Goal: Check status: Check status

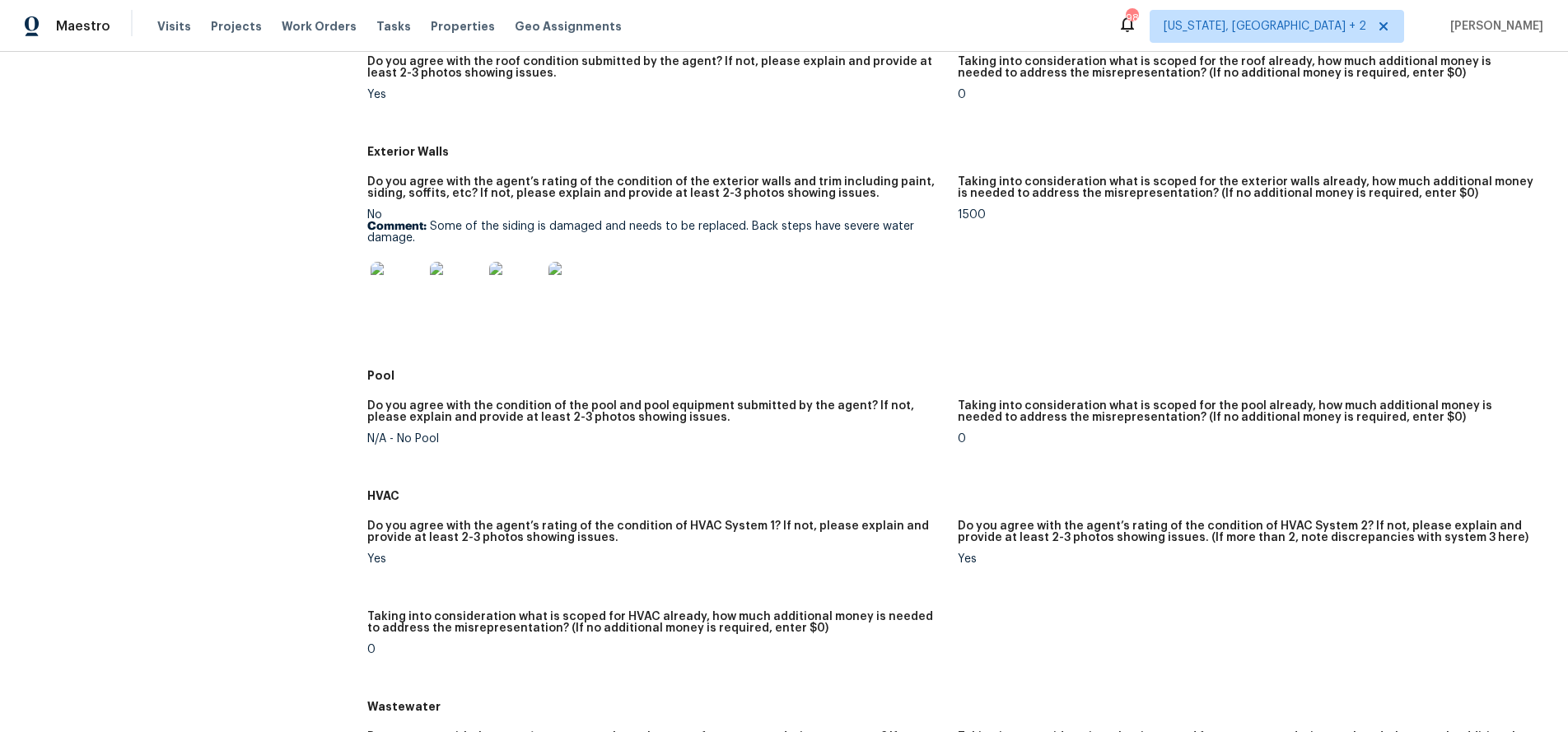
scroll to position [597, 0]
click at [588, 292] on img at bounding box center [574, 288] width 52 height 52
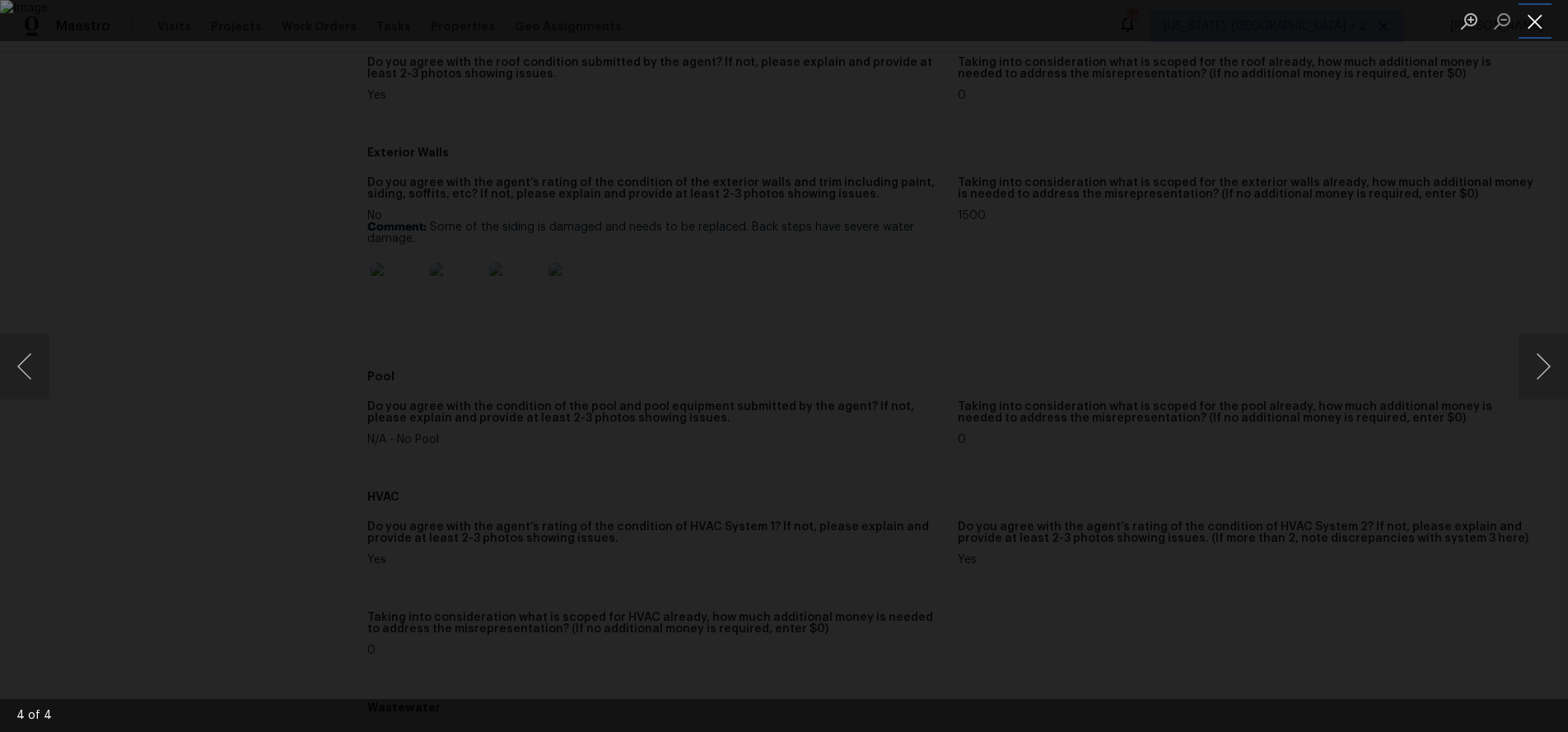
click at [1534, 18] on button "Close lightbox" at bounding box center [1534, 21] width 33 height 29
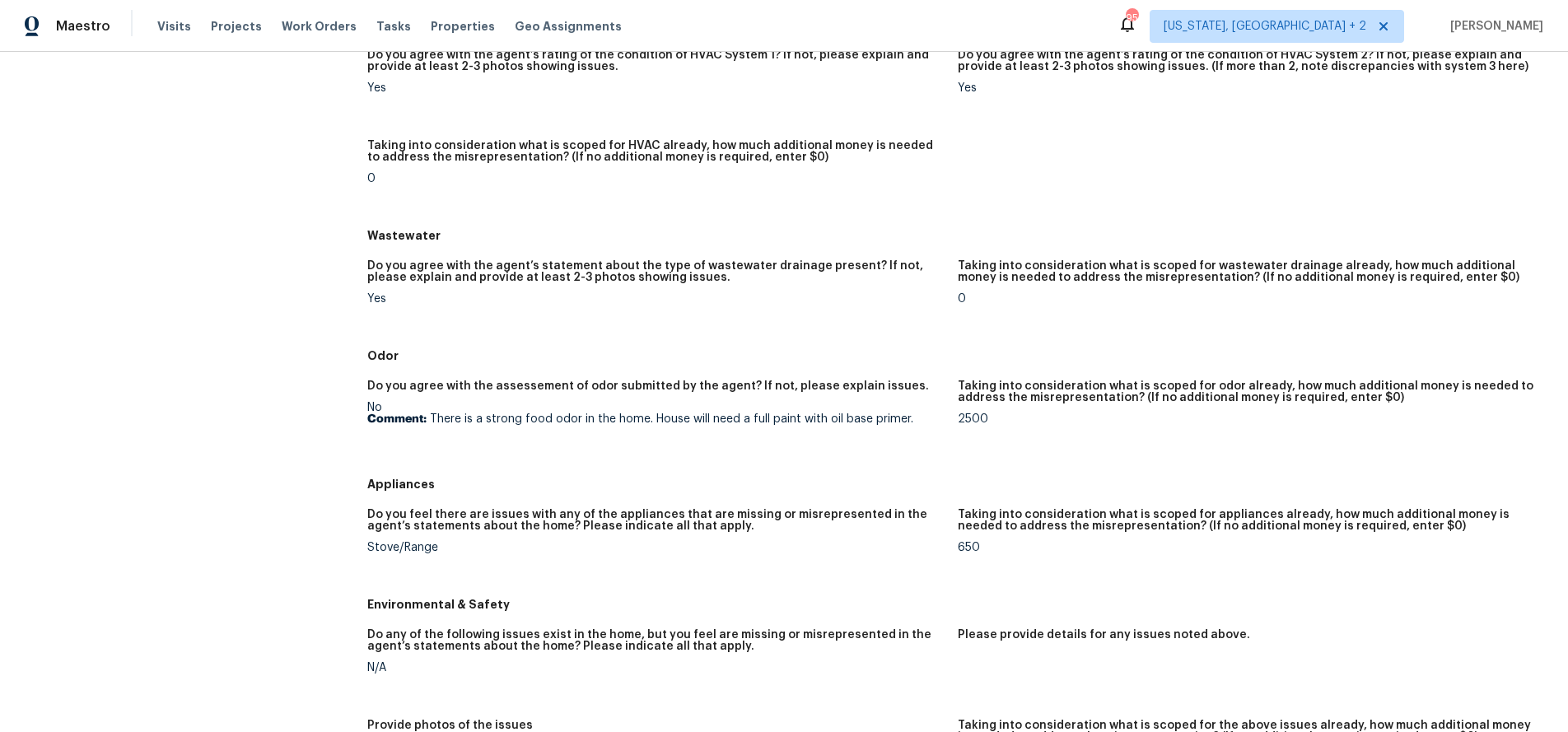
scroll to position [1071, 0]
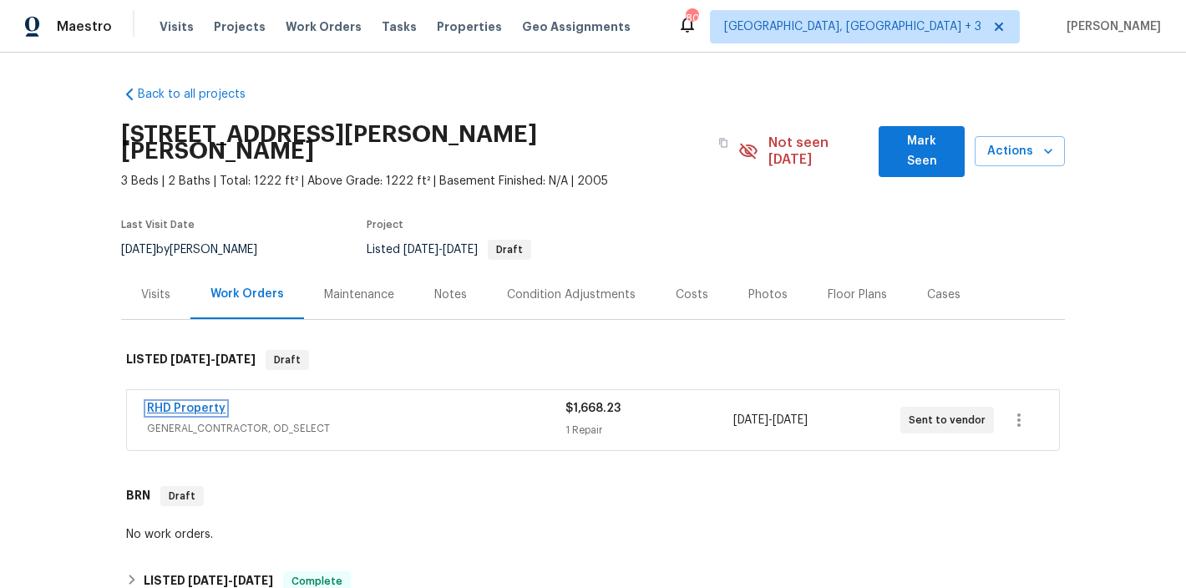
click at [199, 402] on link "RHD Property" at bounding box center [186, 408] width 78 height 12
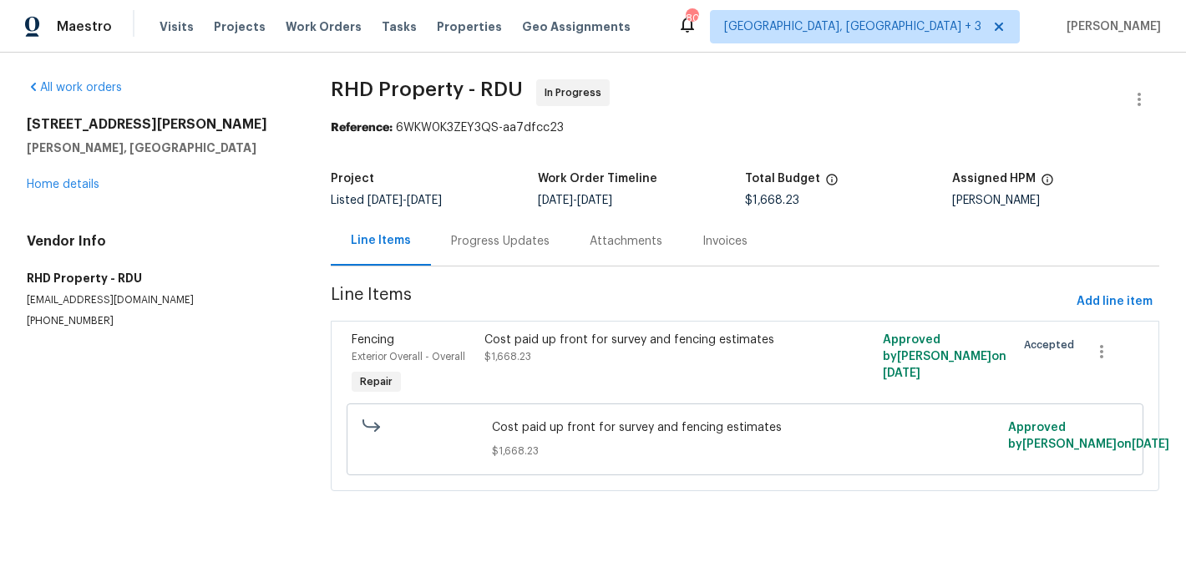
click at [465, 230] on div "Progress Updates" at bounding box center [500, 240] width 139 height 49
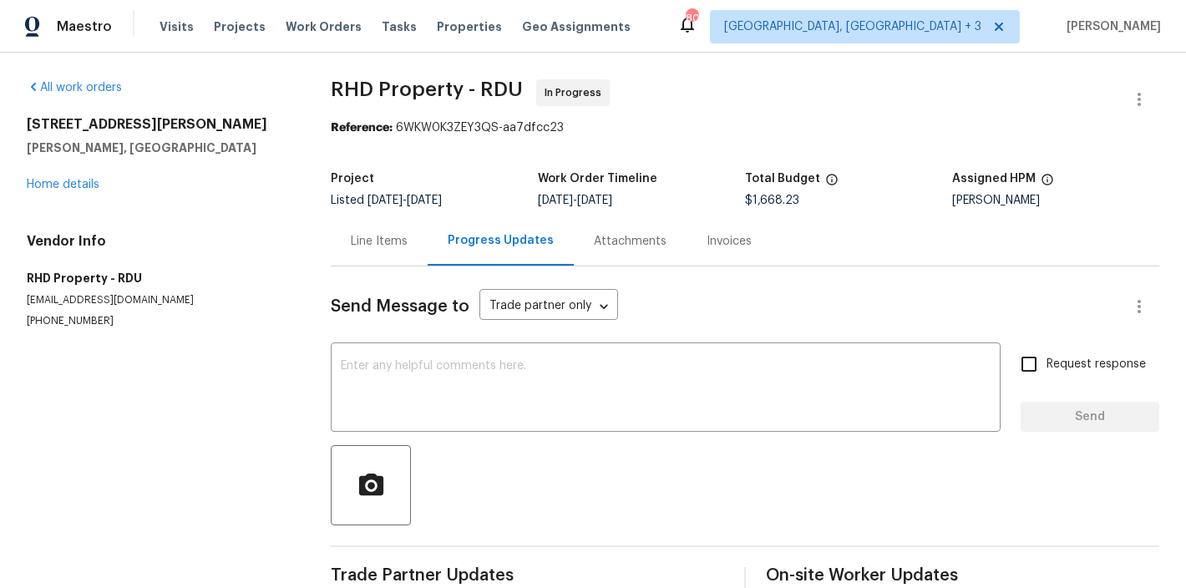
scroll to position [45, 0]
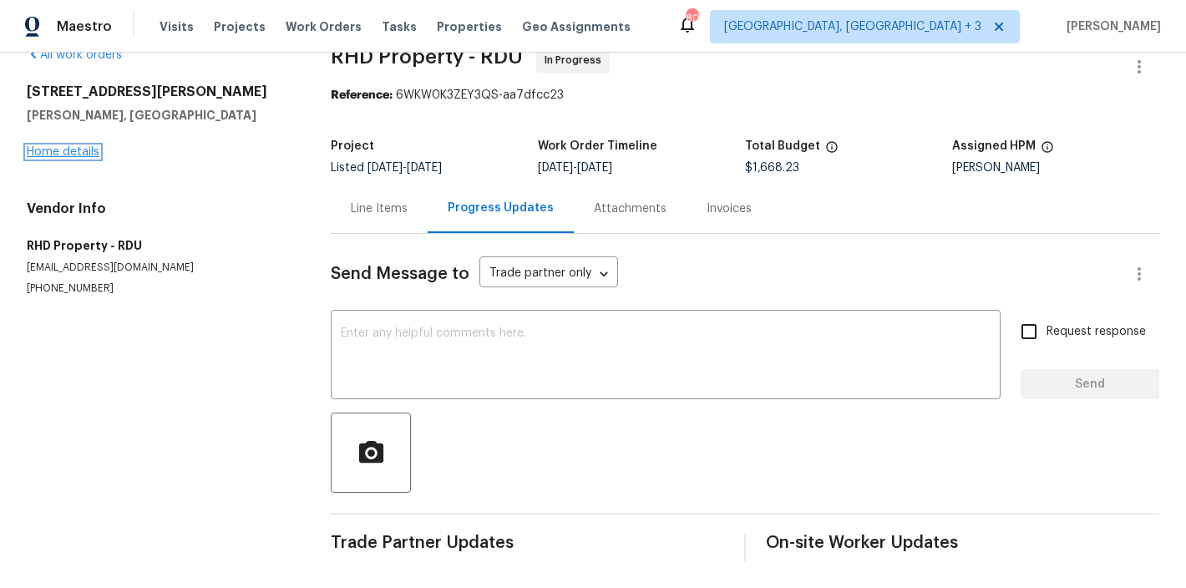
click at [80, 146] on link "Home details" at bounding box center [63, 152] width 73 height 12
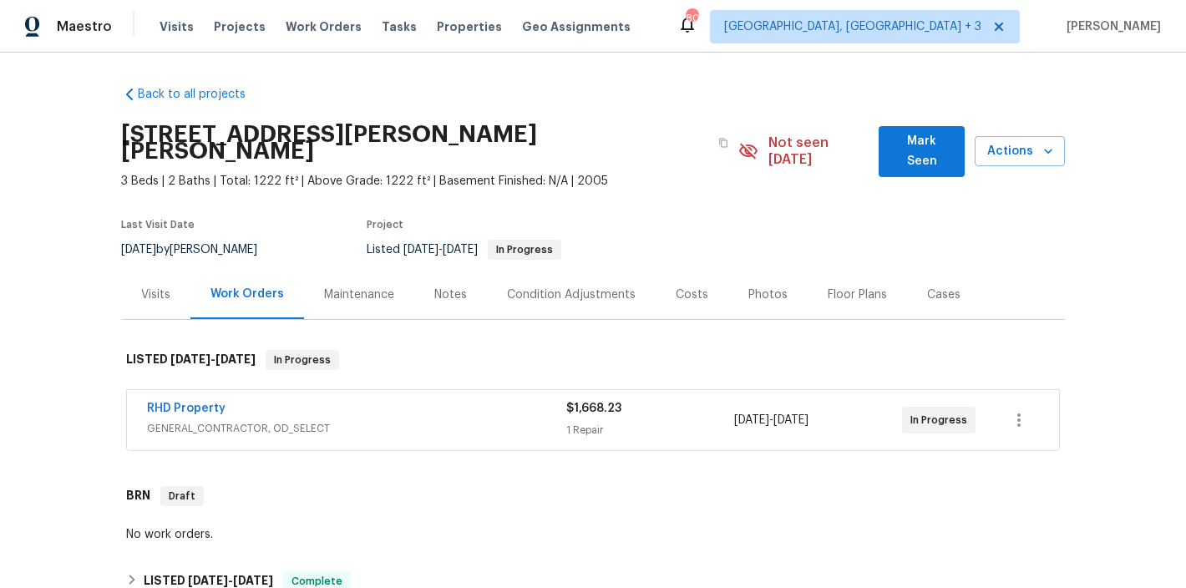
click at [650, 58] on div "Back to all projects 414 Longfellow St, Fuquay Varina, NC 27526 3 Beds | 2 Bath…" at bounding box center [593, 320] width 1186 height 535
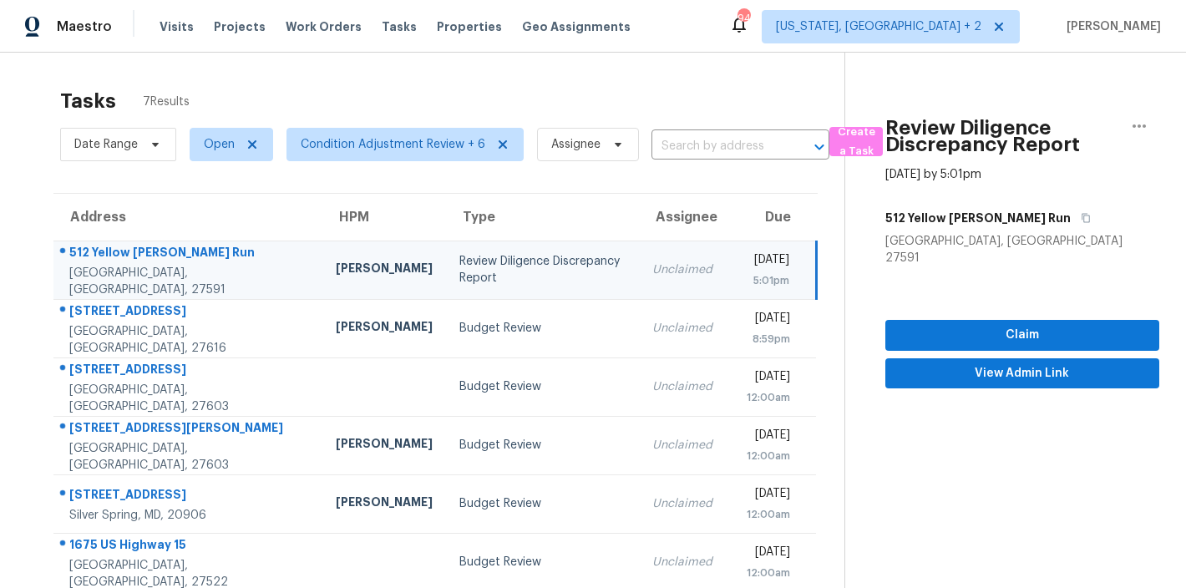
click at [327, 75] on div "Tasks 7 Results Date Range Open Condition Adjustment Review + 6 Assignee ​ Crea…" at bounding box center [593, 358] width 1186 height 611
click at [653, 263] on div "Unclaimed" at bounding box center [682, 269] width 60 height 17
click at [1129, 130] on icon "button" at bounding box center [1139, 126] width 20 height 20
click at [992, 137] on div "Cancel this task" at bounding box center [1031, 129] width 130 height 17
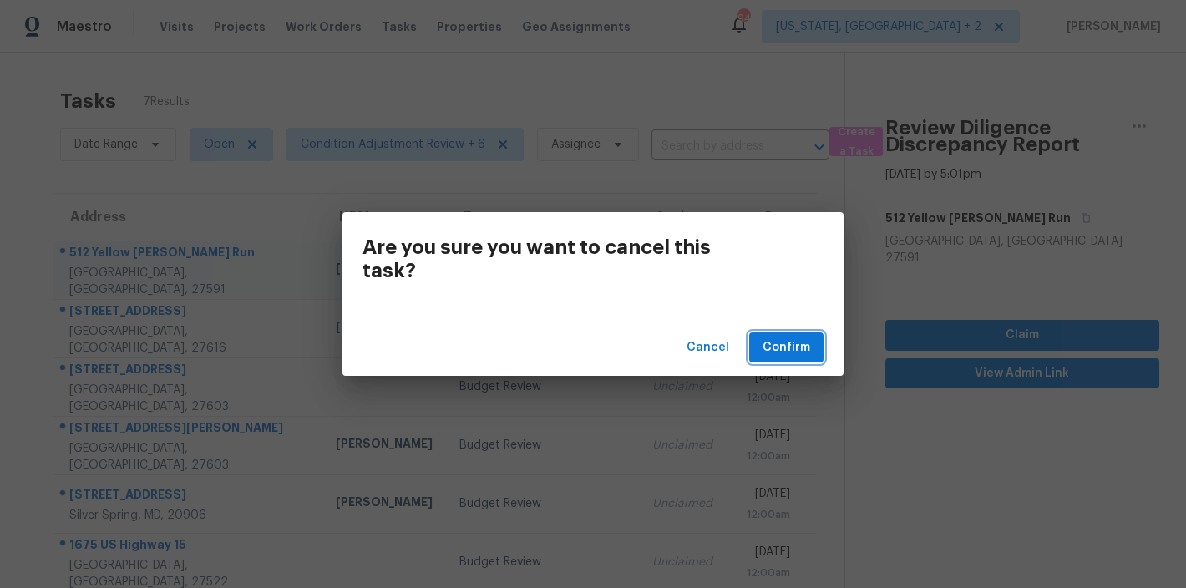
click at [793, 342] on span "Confirm" at bounding box center [786, 347] width 48 height 21
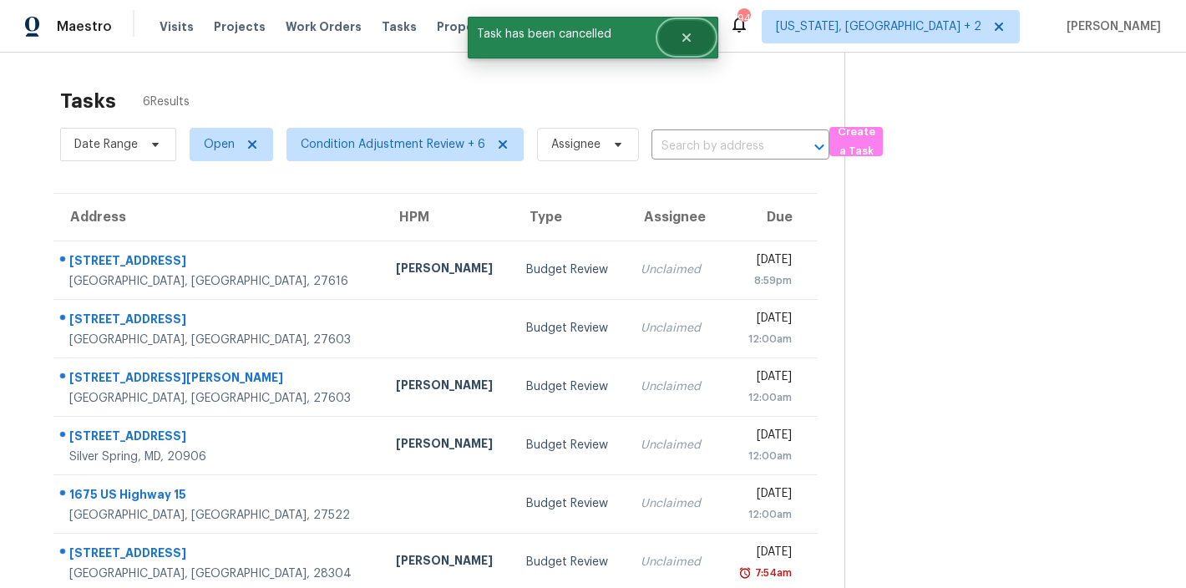
click at [687, 45] on button "Close" at bounding box center [686, 37] width 55 height 33
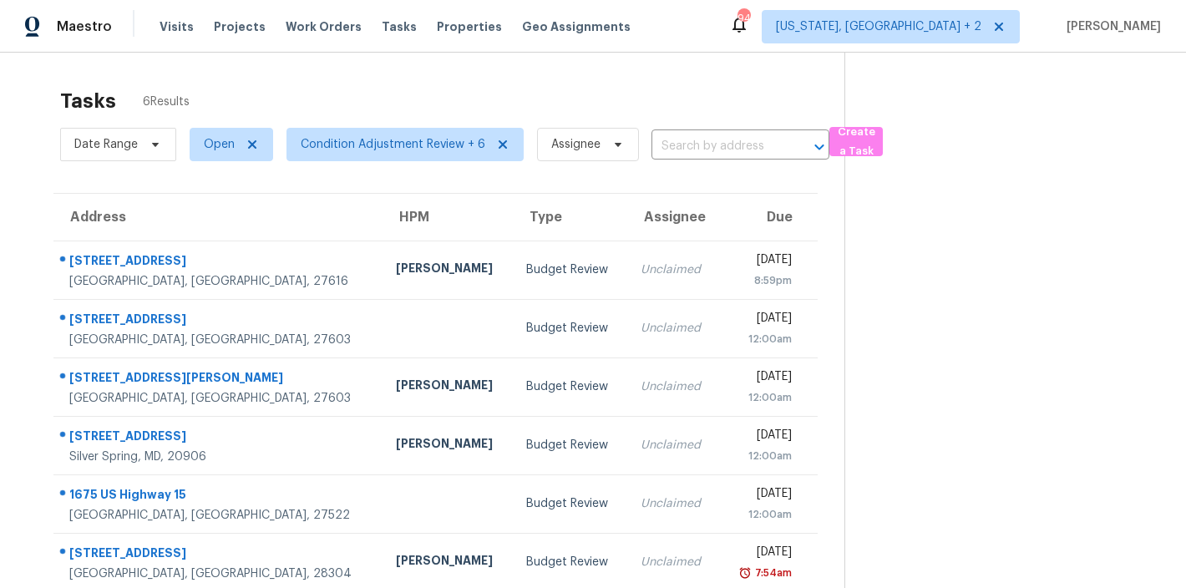
click at [754, 33] on div "Maestro Visits Projects Work Orders Tasks Properties Geo Assignments 94 Washing…" at bounding box center [593, 26] width 1186 height 53
click at [717, 23] on div "Maestro Visits Projects Work Orders Tasks Properties Geo Assignments 94 Washing…" at bounding box center [593, 26] width 1186 height 53
click at [333, 68] on div "Tasks 6 Results Date Range Open Condition Adjustment Review + 6 Assignee ​ Crea…" at bounding box center [593, 347] width 1186 height 588
click at [690, 25] on div "Maestro Visits Projects Work Orders Tasks Properties Geo Assignments 94 Washing…" at bounding box center [593, 26] width 1186 height 53
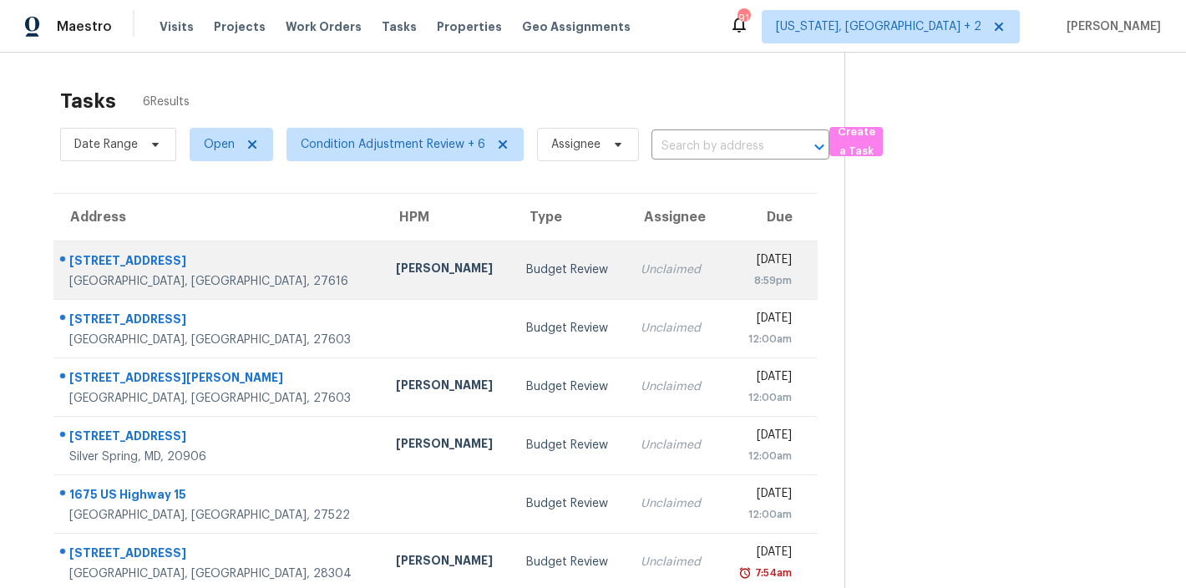
click at [396, 263] on div "[PERSON_NAME]" at bounding box center [448, 270] width 104 height 21
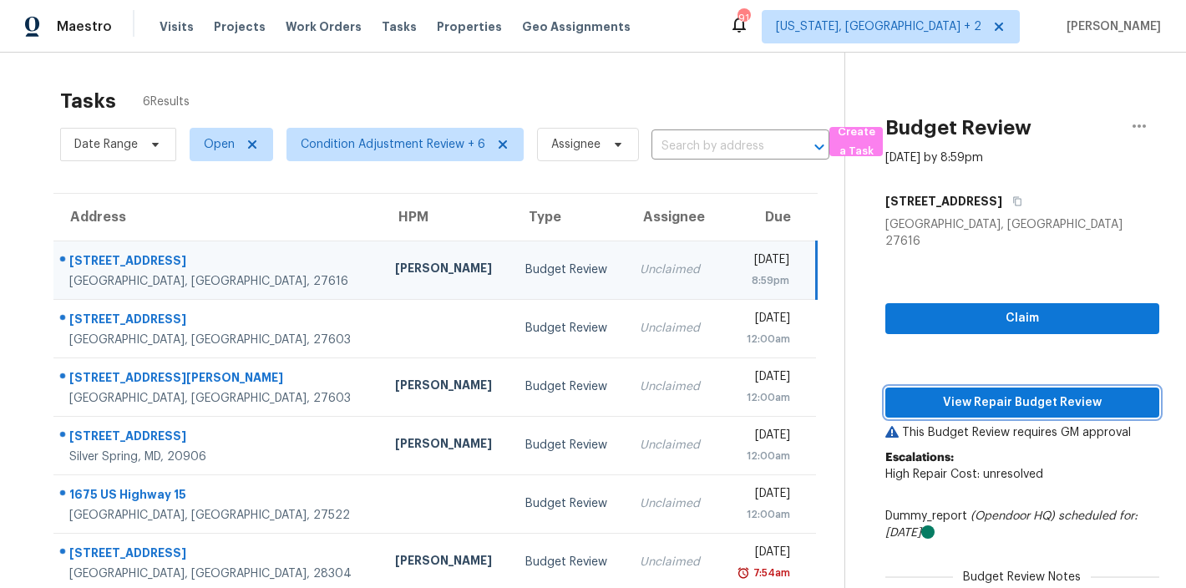
click at [1070, 392] on span "View Repair Budget Review" at bounding box center [1021, 402] width 247 height 21
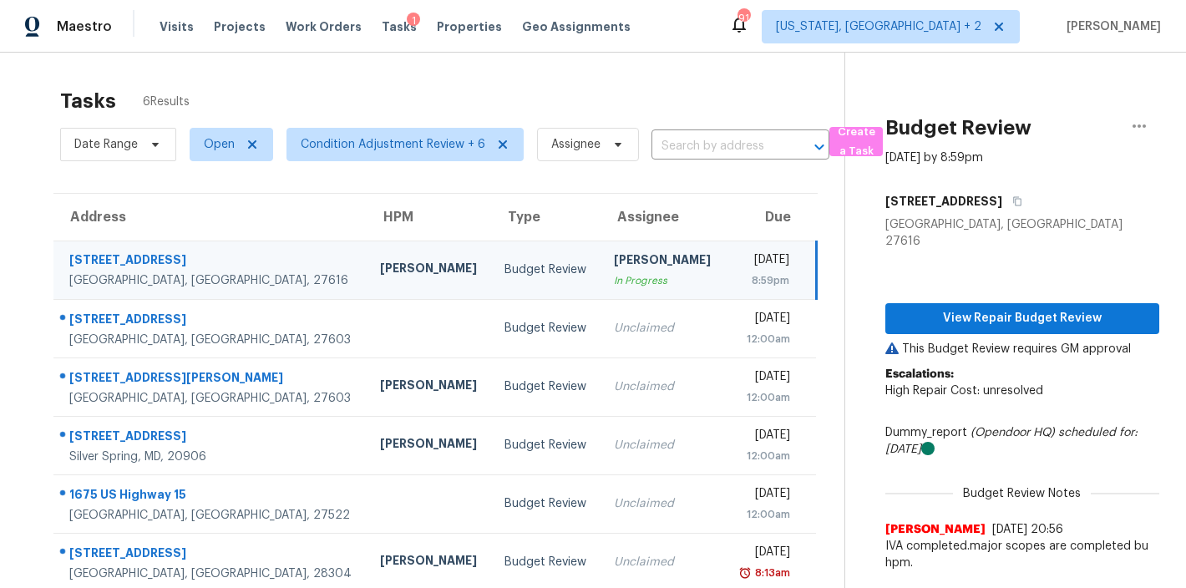
click at [644, 81] on div "Tasks 6 Results" at bounding box center [452, 100] width 784 height 43
click at [591, 79] on div "Tasks 6 Results" at bounding box center [452, 100] width 784 height 43
click at [607, 34] on div "Visits Projects Work Orders Tasks 1 Properties Geo Assignments" at bounding box center [404, 26] width 491 height 33
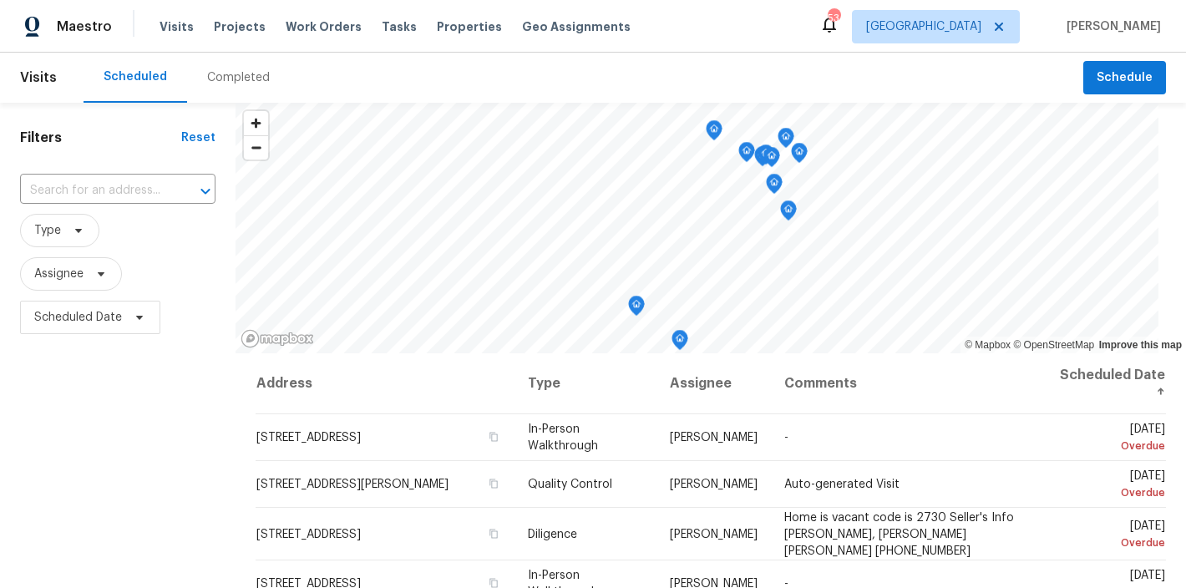
click at [183, 417] on div "Filters Reset ​ Type Assignee Scheduled Date" at bounding box center [117, 463] width 235 height 721
click at [84, 183] on input "text" at bounding box center [94, 191] width 149 height 26
type input "low ground"
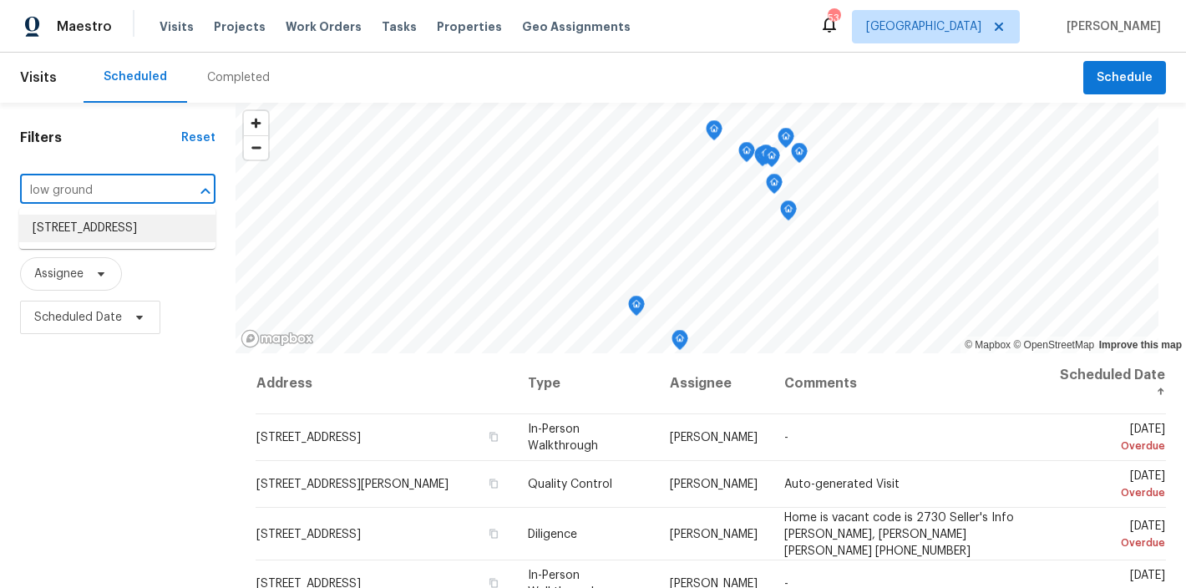
click at [74, 242] on li "4645 Low Ground Ct, Garner, NC 27529" at bounding box center [117, 229] width 196 height 28
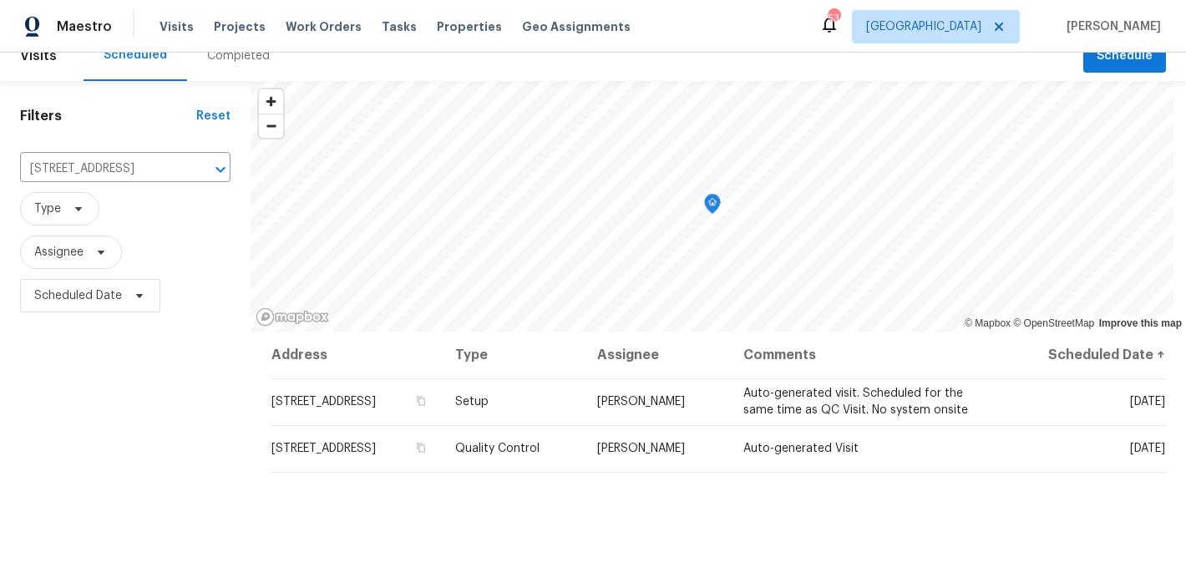
scroll to position [23, 0]
click at [128, 394] on div "Filters Reset 4645 Low Ground Ct, Garner, NC 27529 ​ Type Assignee Scheduled Da…" at bounding box center [125, 440] width 250 height 721
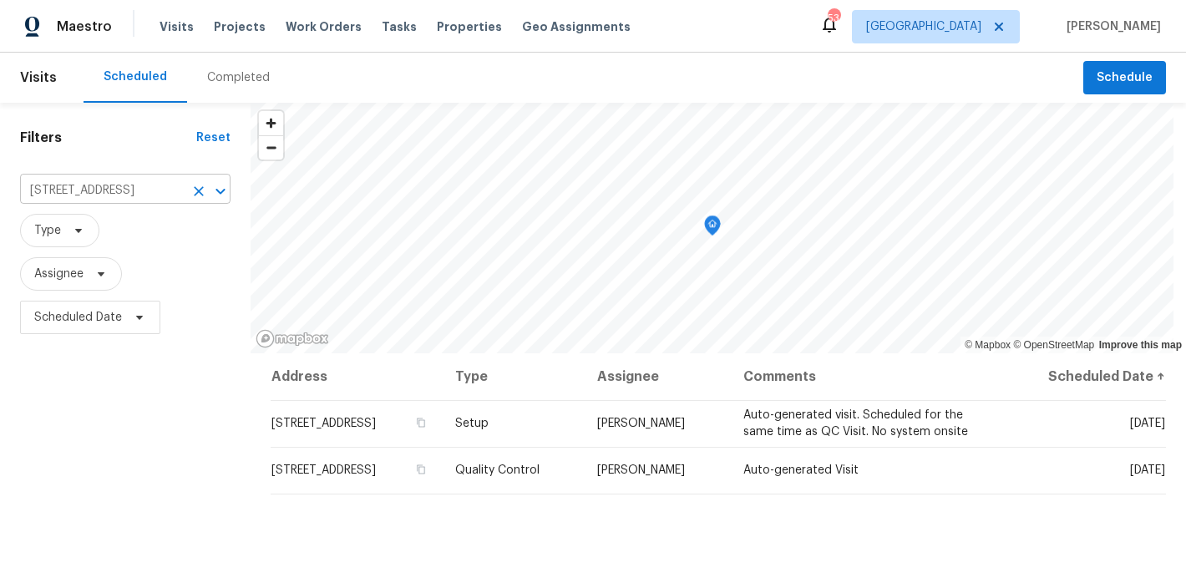
click at [198, 192] on icon "Clear" at bounding box center [199, 191] width 10 height 10
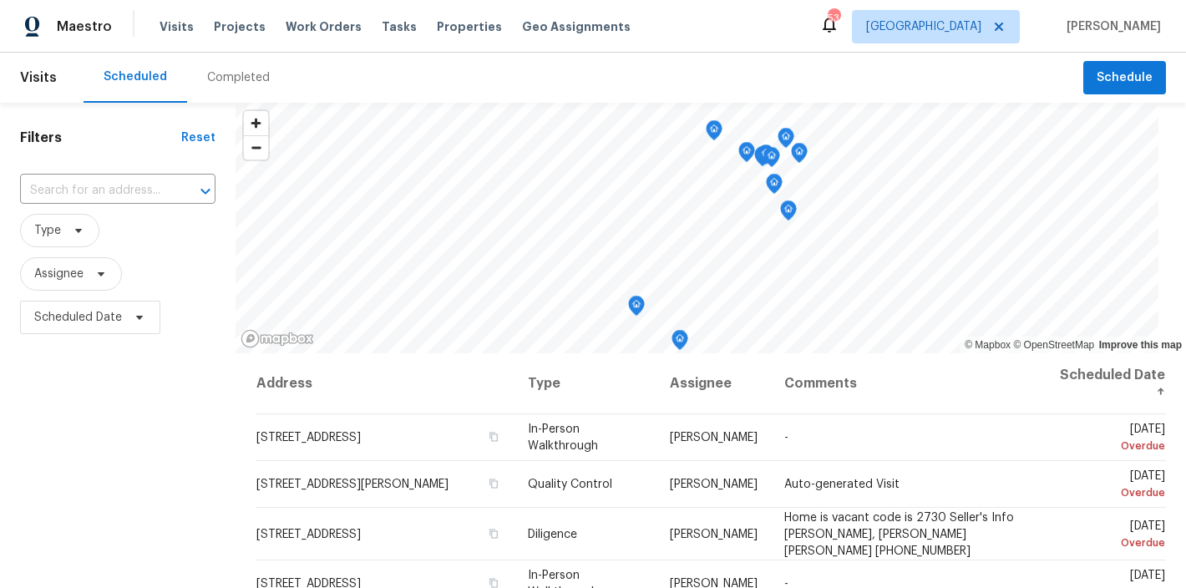
click at [677, 31] on div "Maestro Visits Projects Work Orders Tasks Properties Geo Assignments 53 Raleigh…" at bounding box center [593, 26] width 1186 height 53
click at [101, 186] on input "text" at bounding box center [94, 191] width 149 height 26
type input "9800 treymore"
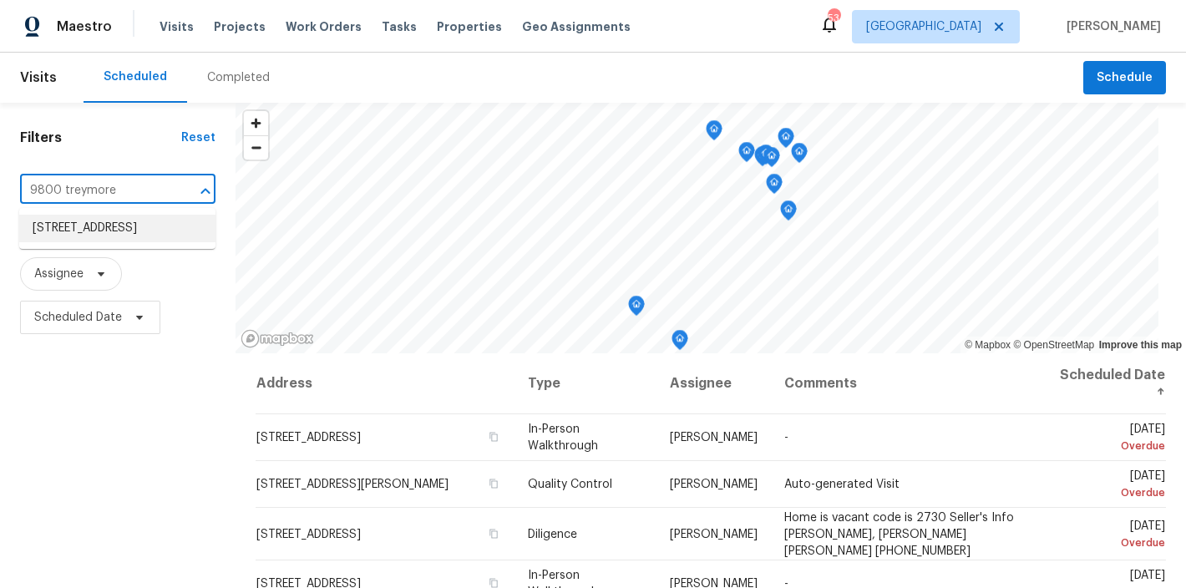
click at [68, 232] on li "9800 Treymore Dr, Raleigh, NC 27617" at bounding box center [117, 229] width 196 height 28
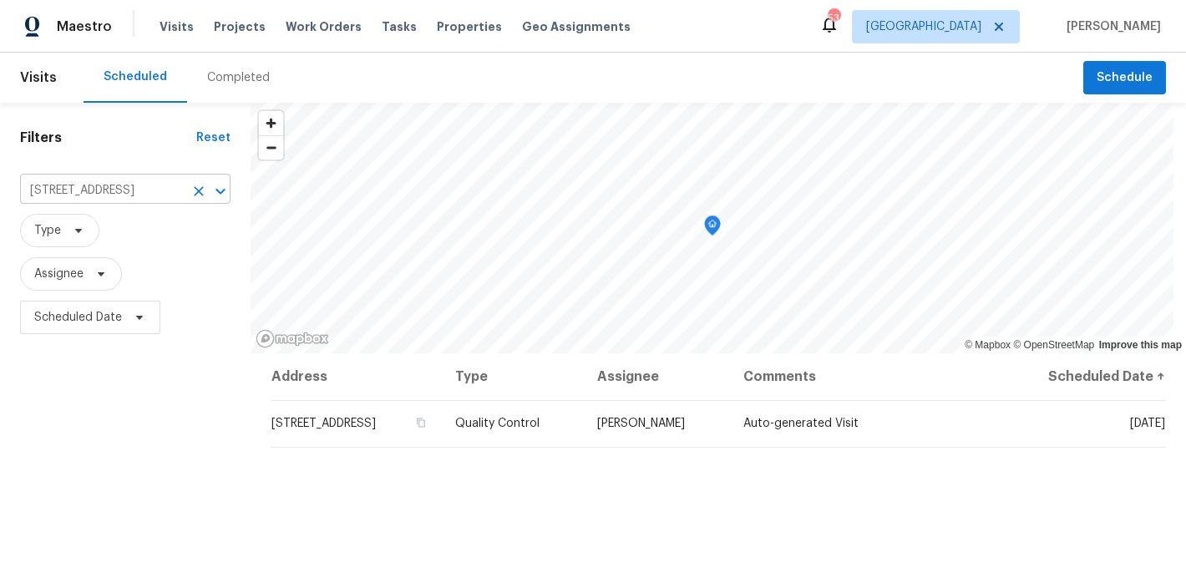
click at [198, 194] on icon "Clear" at bounding box center [198, 191] width 17 height 17
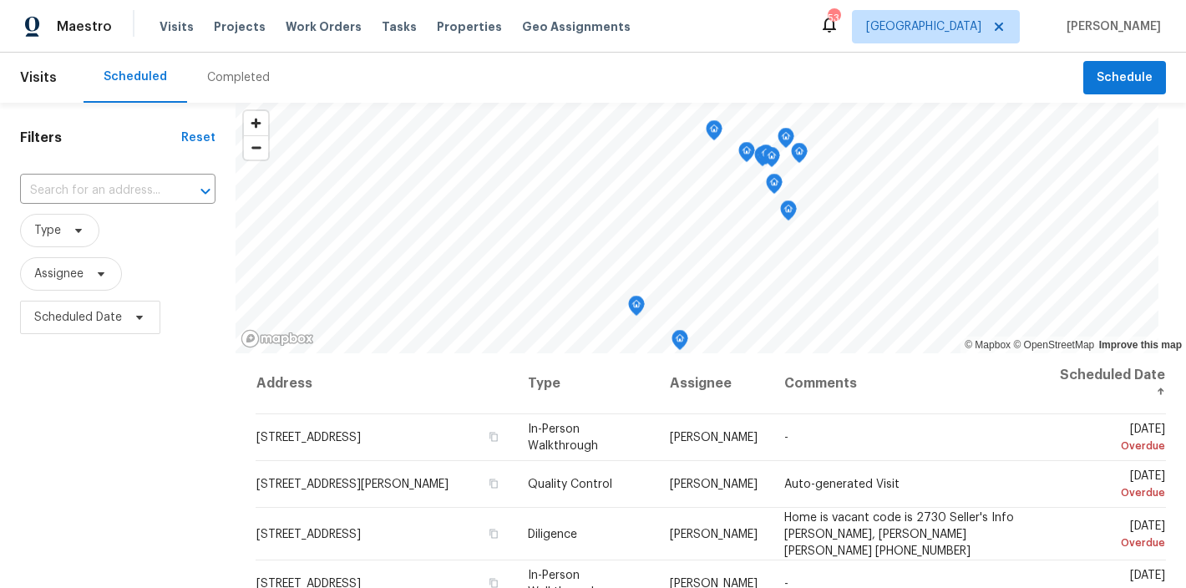
click at [701, 29] on div "Maestro Visits Projects Work Orders Tasks Properties Geo Assignments 53 Raleigh…" at bounding box center [593, 26] width 1186 height 53
click at [683, 53] on div "Scheduled Completed" at bounding box center [582, 78] width 999 height 50
click at [743, 28] on div "Maestro Visits Projects Work Orders Tasks Properties Geo Assignments 53 Raleigh…" at bounding box center [593, 26] width 1186 height 53
click at [120, 396] on div "Filters Reset ​ Type Assignee Scheduled Date" at bounding box center [117, 463] width 235 height 721
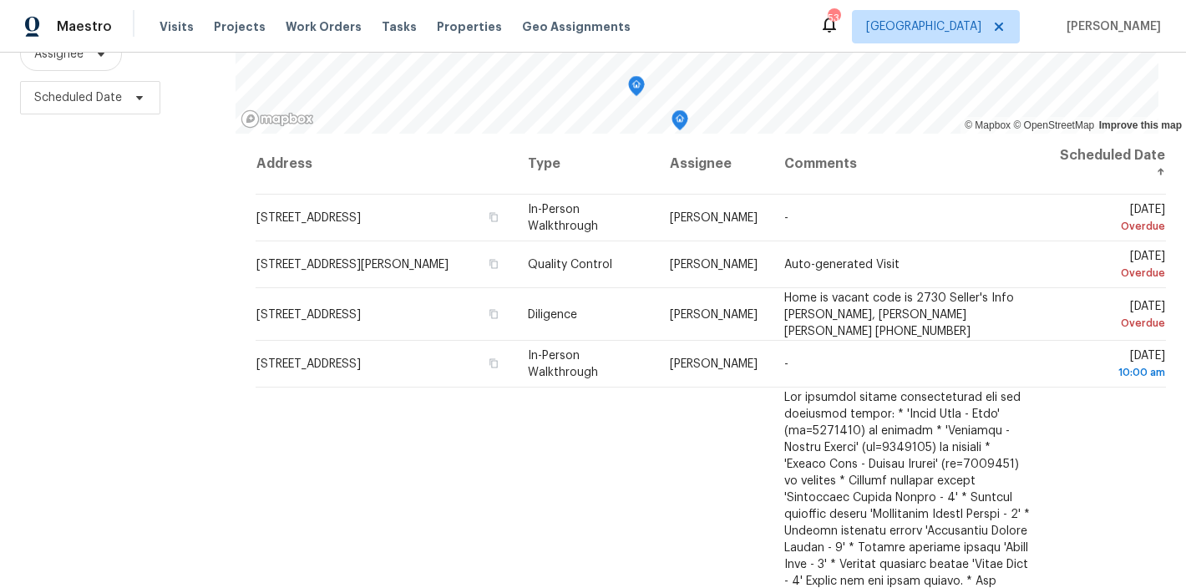
scroll to position [248, 0]
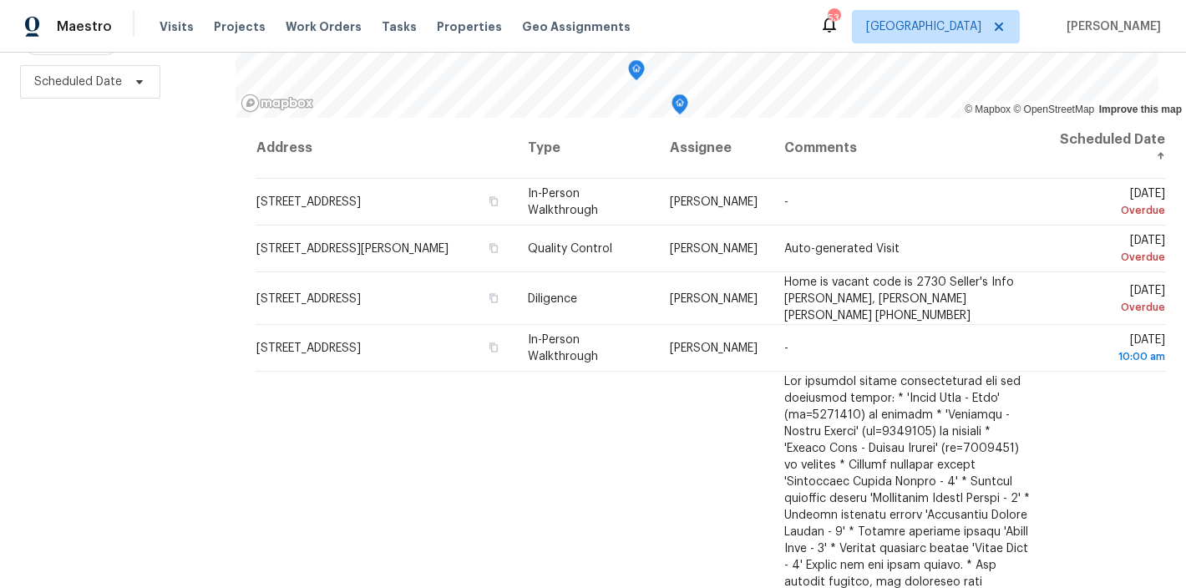
click at [761, 15] on div "Maestro Visits Projects Work Orders Tasks Properties Geo Assignments 53 Raleigh…" at bounding box center [593, 26] width 1186 height 53
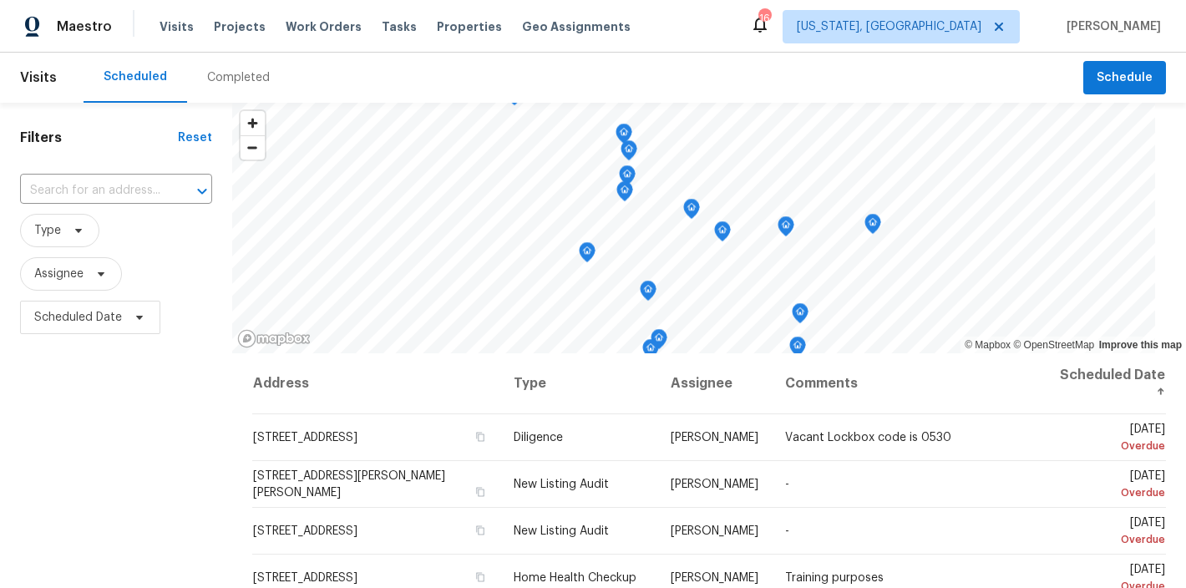
scroll to position [129, 0]
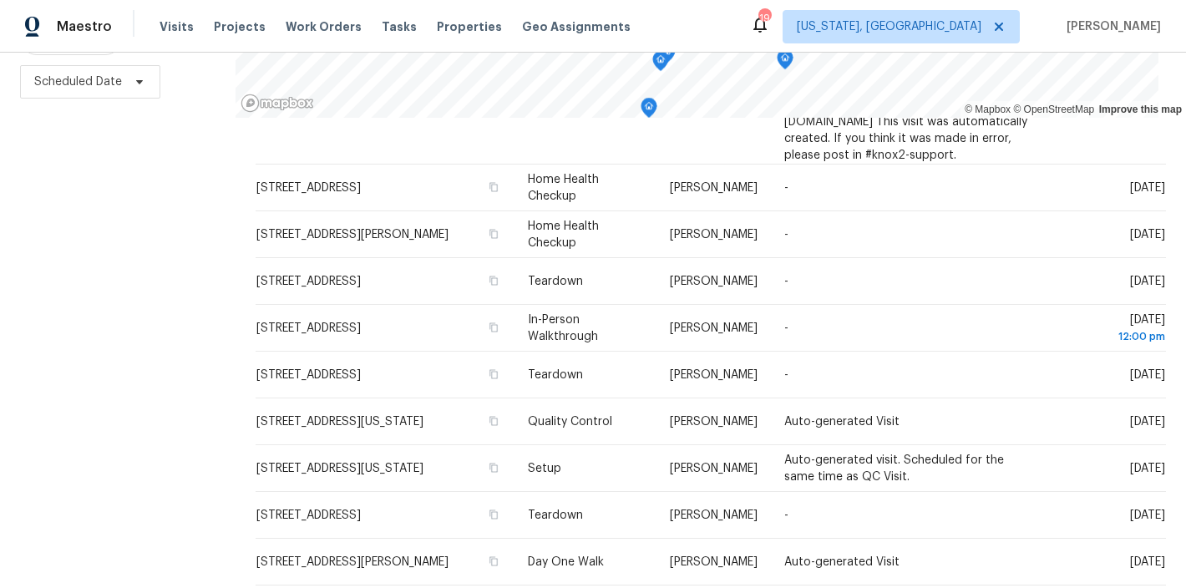
scroll to position [506, 0]
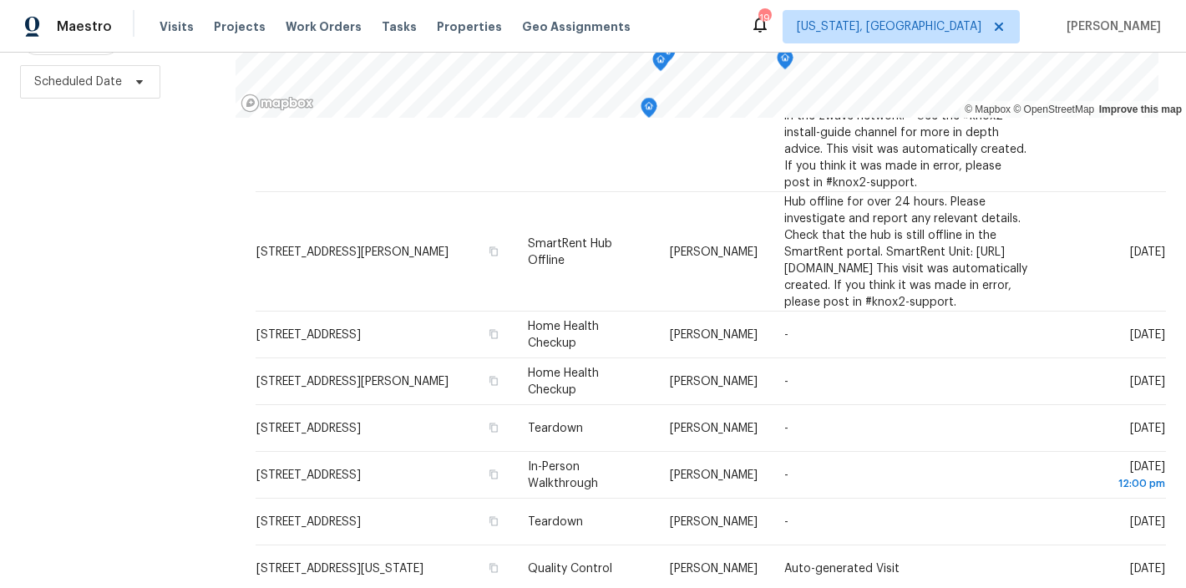
click at [191, 366] on div "Filters Reset ​ Type Assignee Scheduled Date" at bounding box center [117, 227] width 235 height 721
click at [194, 272] on div "Filters Reset ​ Type Assignee Scheduled Date" at bounding box center [117, 227] width 235 height 721
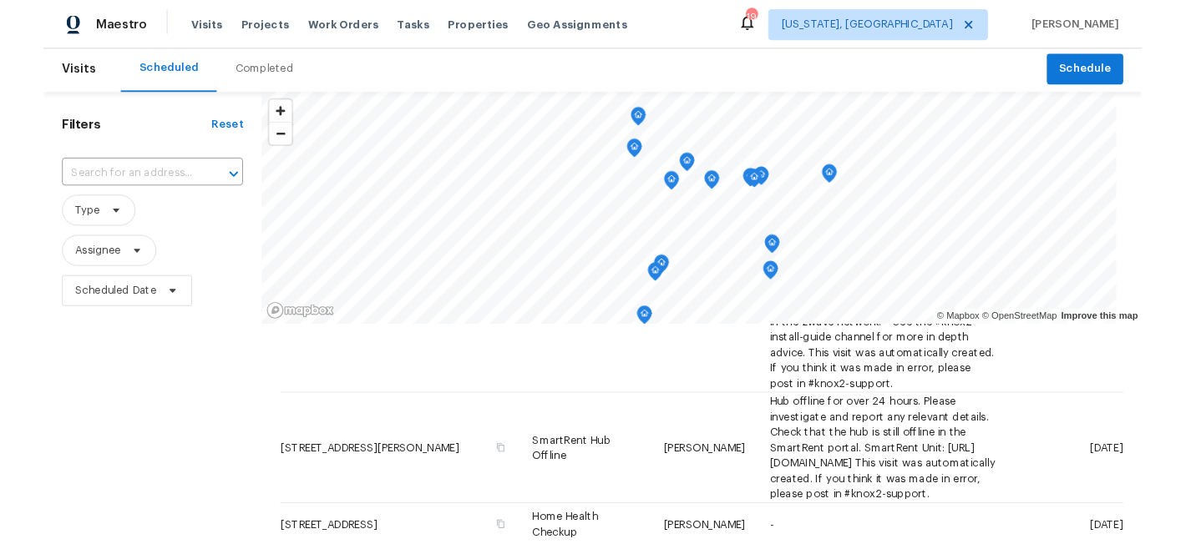
scroll to position [0, 0]
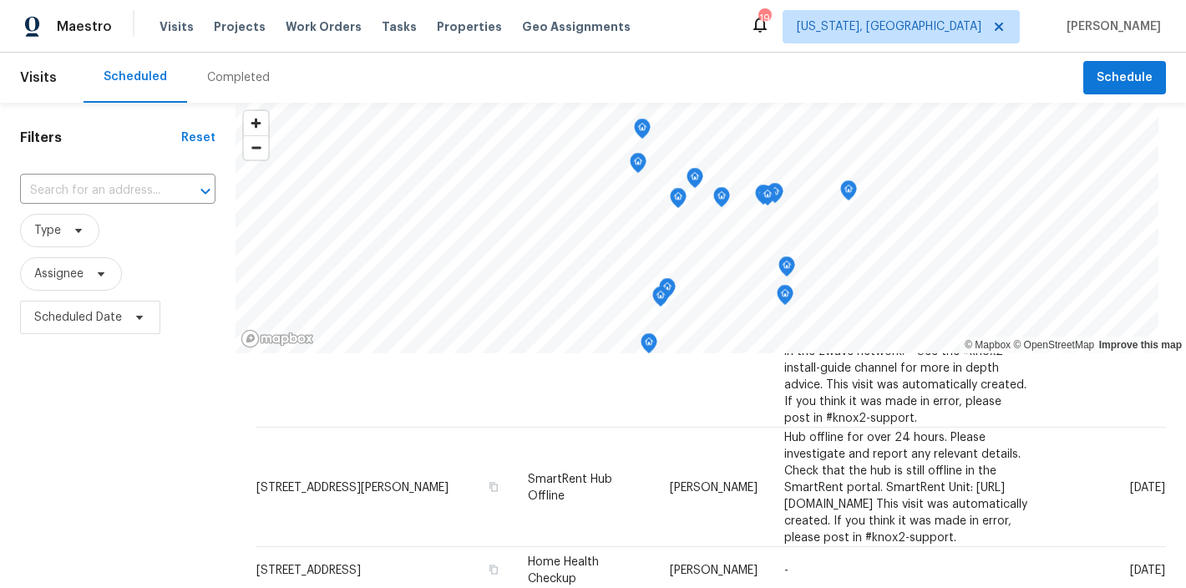
click at [640, 21] on div "Maestro Visits Projects Work Orders Tasks Properties Geo Assignments 19 Washing…" at bounding box center [593, 26] width 1186 height 53
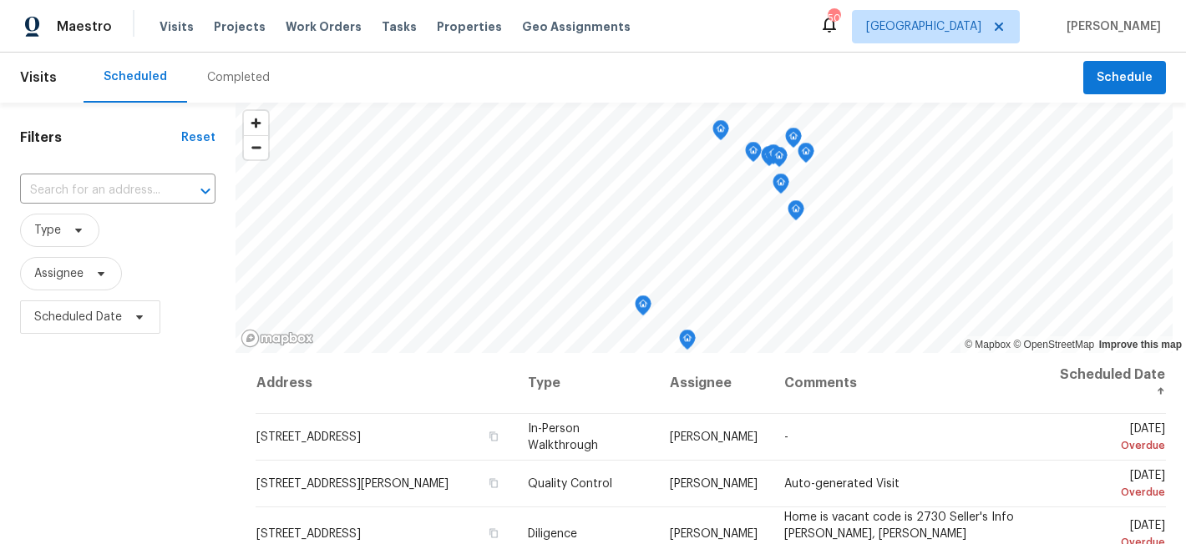
click at [697, 19] on div "Maestro Visits Projects Work Orders Tasks Properties Geo Assignments 50 Raleigh…" at bounding box center [593, 26] width 1186 height 53
click at [128, 418] on div "Filters Reset ​ Type Assignee Scheduled Date" at bounding box center [117, 446] width 235 height 686
click at [428, 71] on div "Scheduled Completed" at bounding box center [582, 78] width 999 height 50
click at [686, 30] on div "Maestro Visits Projects Work Orders Tasks Properties Geo Assignments 50 Raleigh…" at bounding box center [593, 26] width 1186 height 53
click at [687, 31] on div "Maestro Visits Projects Work Orders Tasks Properties Geo Assignments 50 Raleigh…" at bounding box center [593, 26] width 1186 height 53
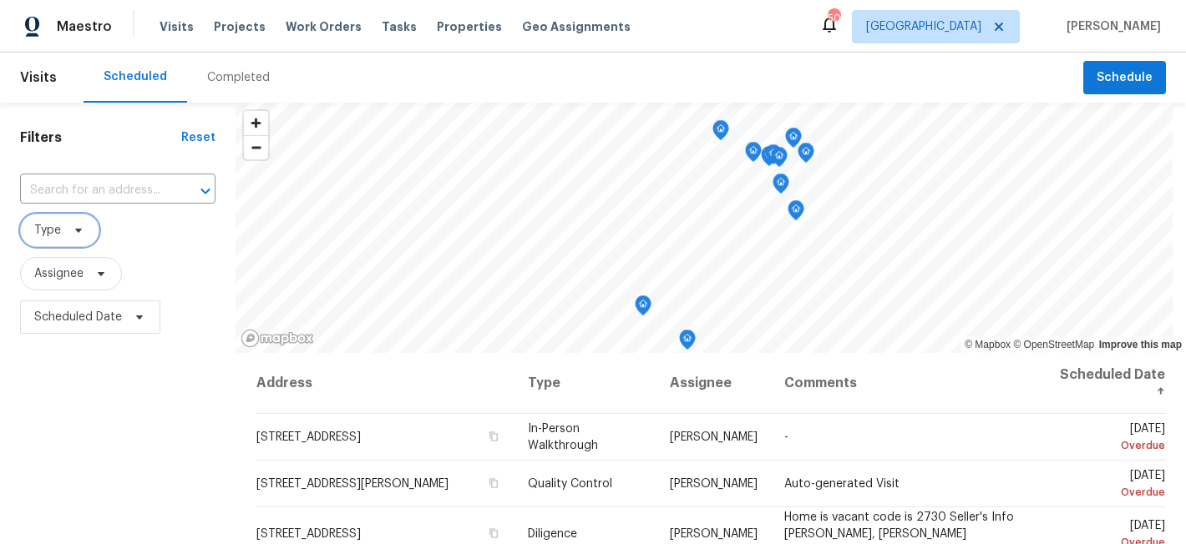
click at [73, 235] on icon at bounding box center [78, 230] width 13 height 13
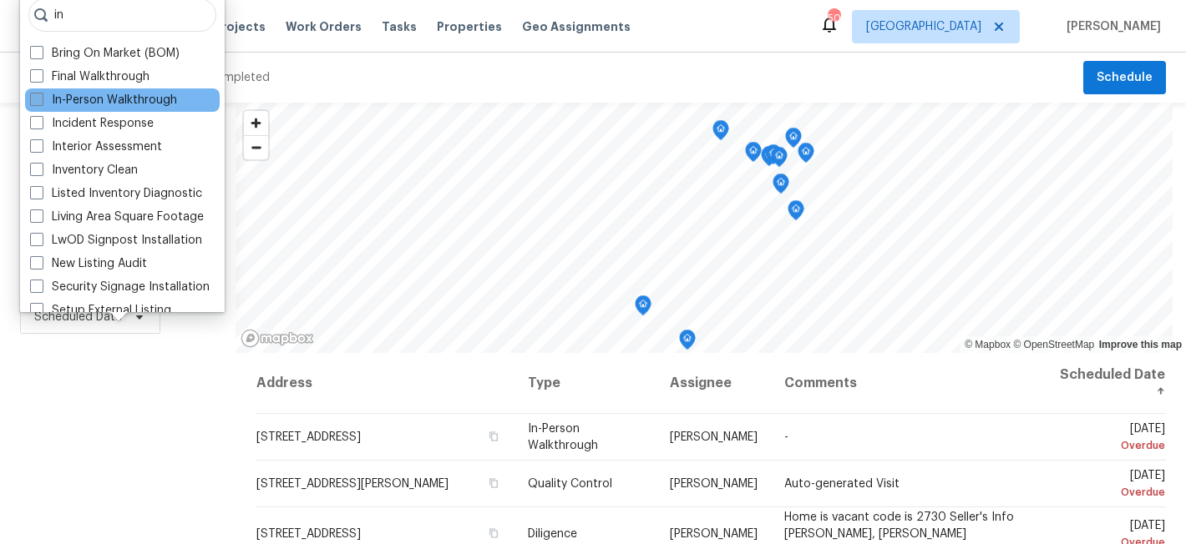
type input "in"
click at [138, 101] on label "In-Person Walkthrough" at bounding box center [103, 100] width 147 height 17
click at [41, 101] on input "In-Person Walkthrough" at bounding box center [35, 97] width 11 height 11
checkbox input "true"
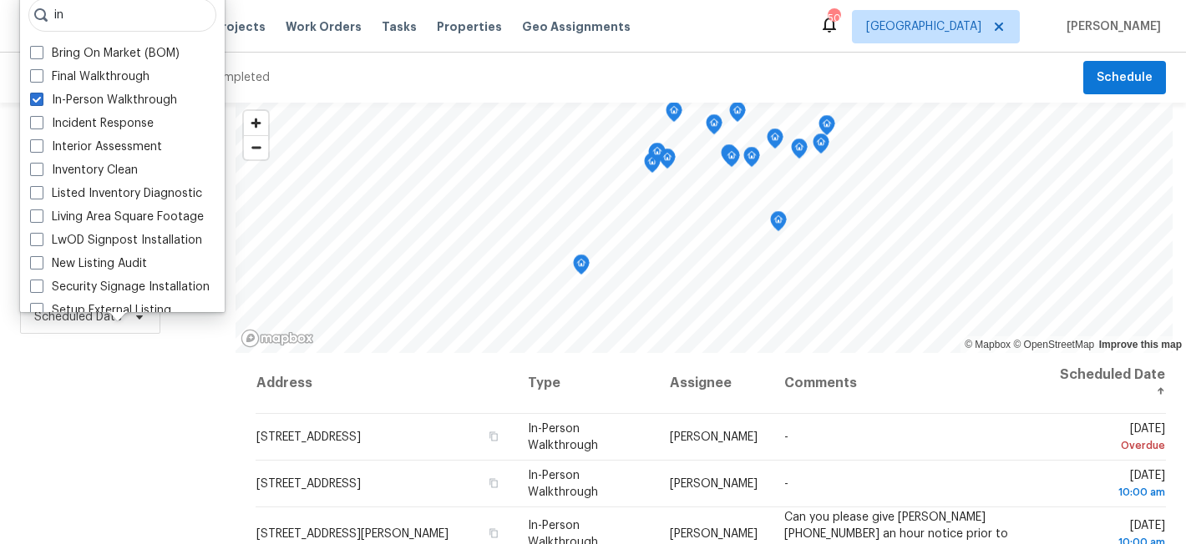
click at [133, 373] on div "Filters Reset ​ In-Person Walkthrough Assignee Scheduled Date" at bounding box center [117, 446] width 235 height 686
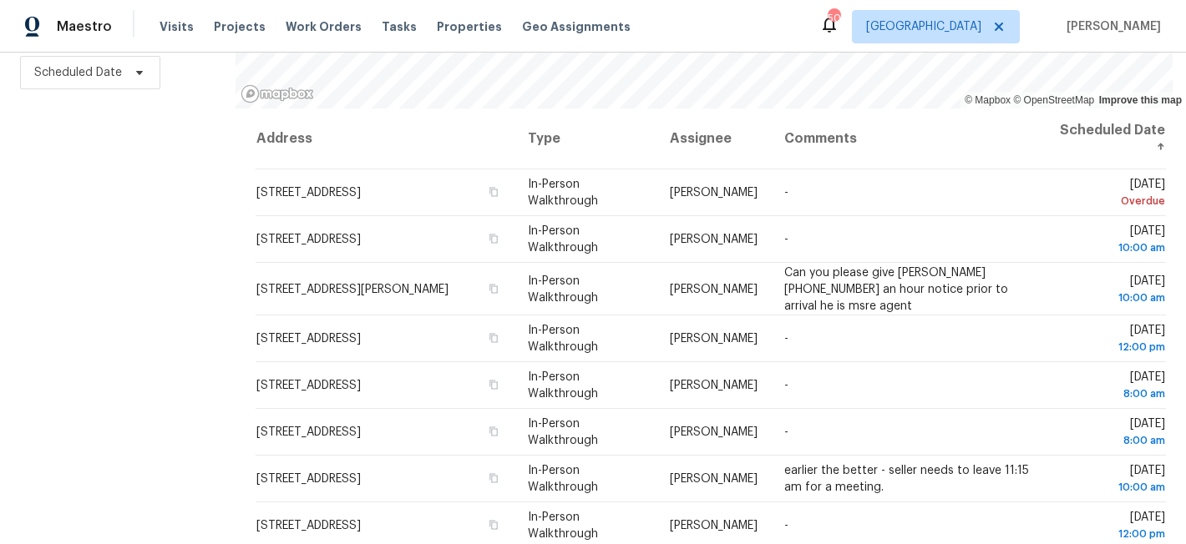
scroll to position [610, 0]
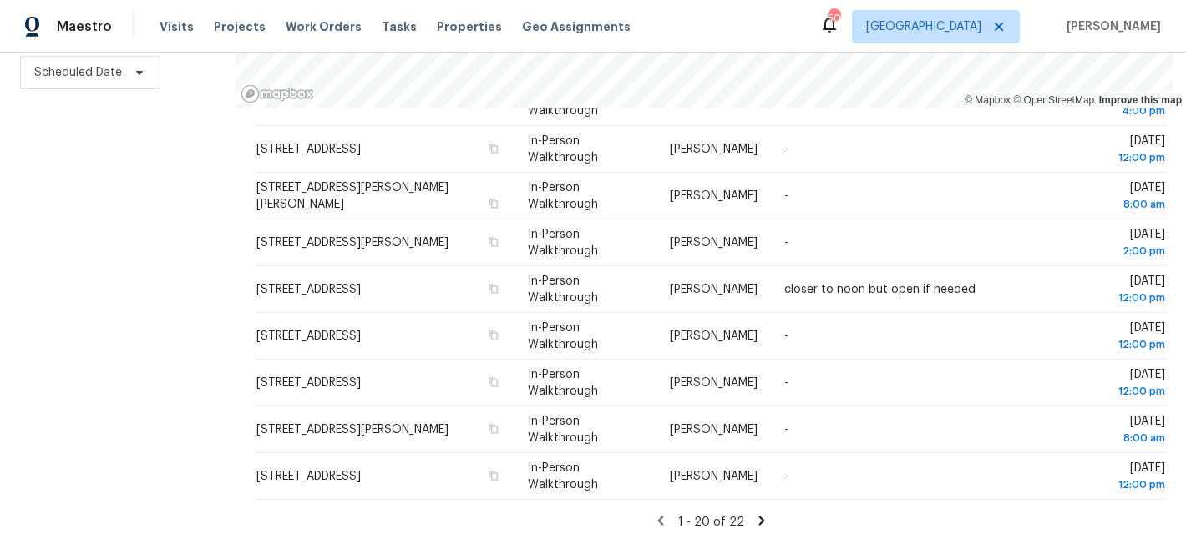
click at [754, 514] on icon at bounding box center [761, 521] width 15 height 15
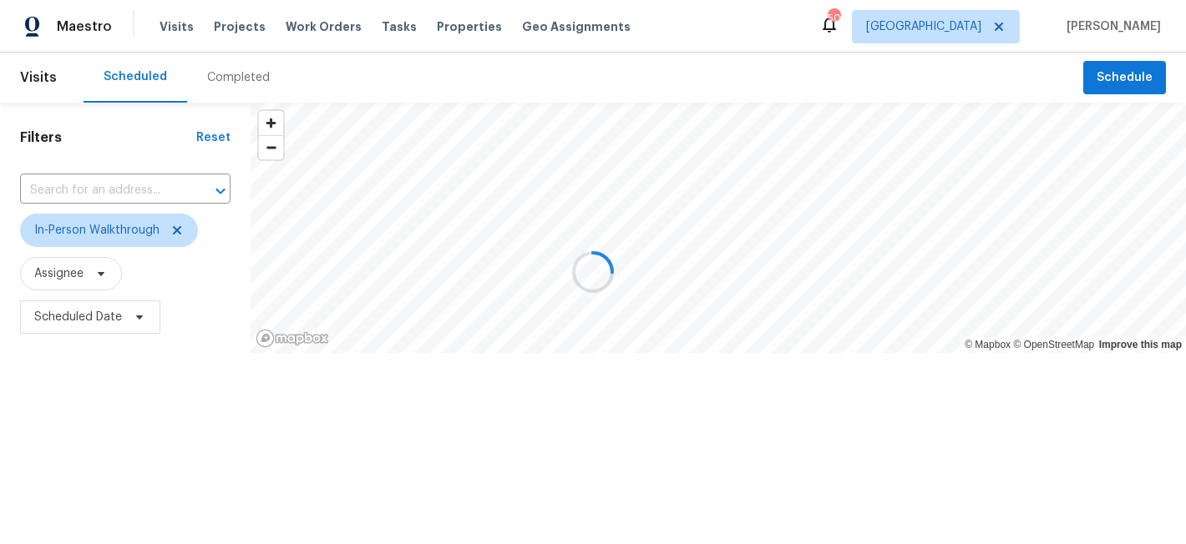
click at [742, 507] on div at bounding box center [593, 272] width 1186 height 544
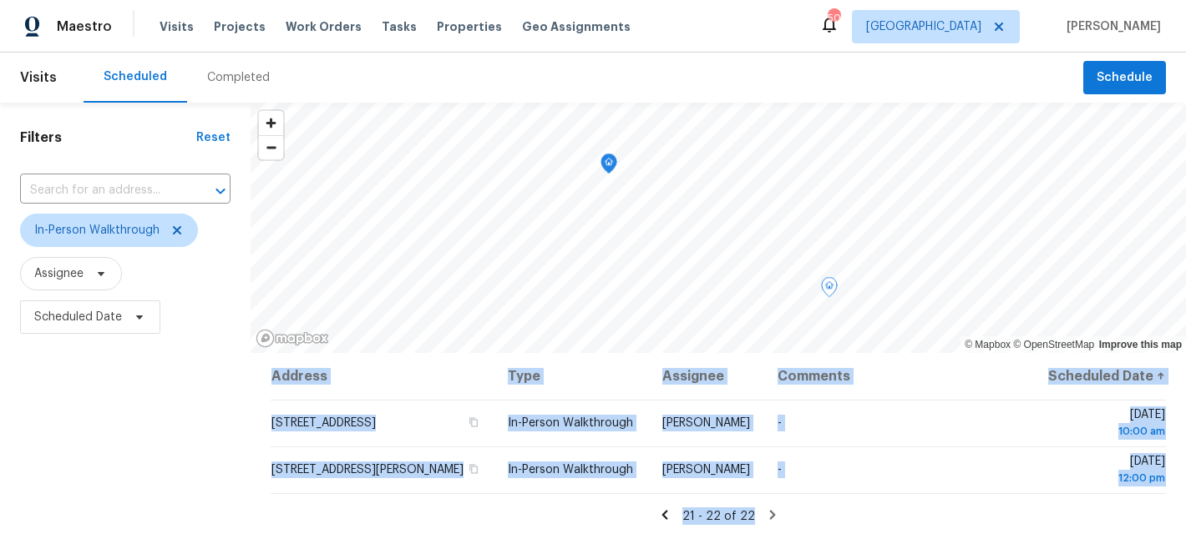
scroll to position [256, 0]
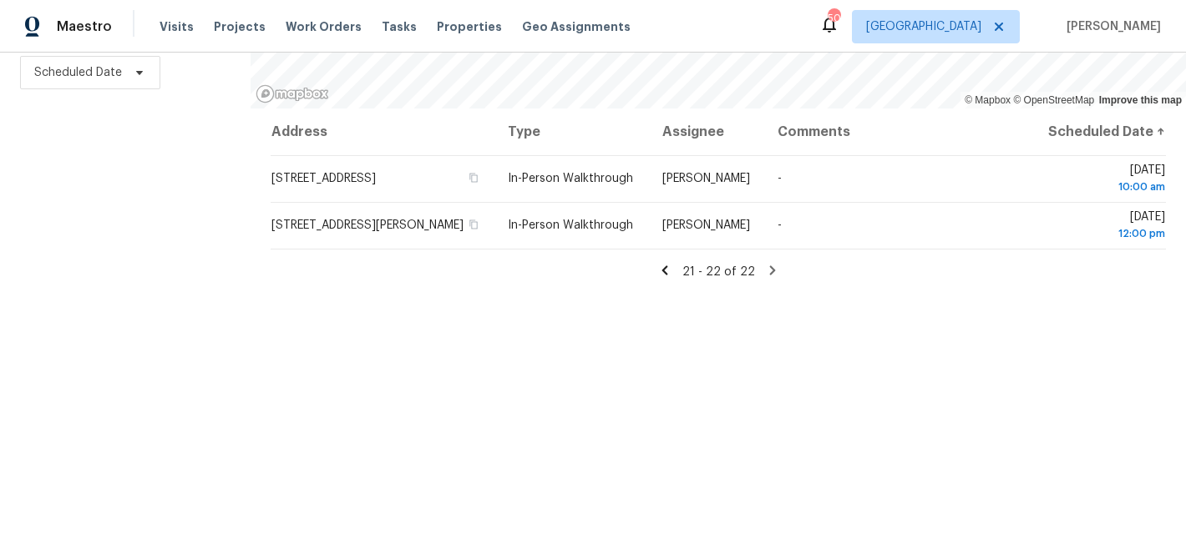
click at [131, 311] on div "Filters Reset ​ In-Person Walkthrough Assignee Scheduled Date" at bounding box center [125, 201] width 250 height 686
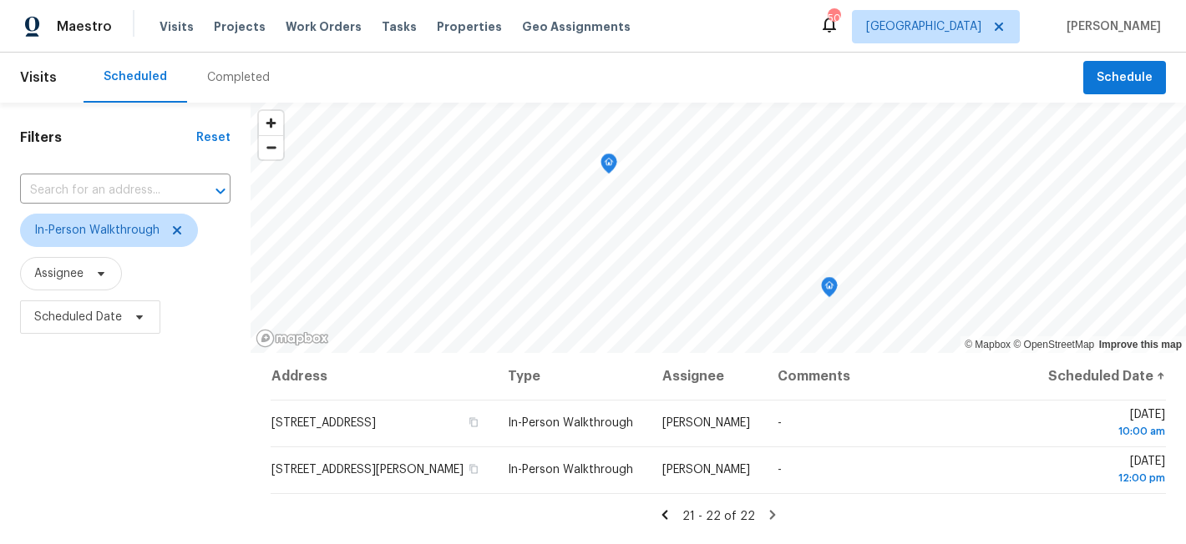
click at [665, 514] on icon at bounding box center [664, 515] width 15 height 15
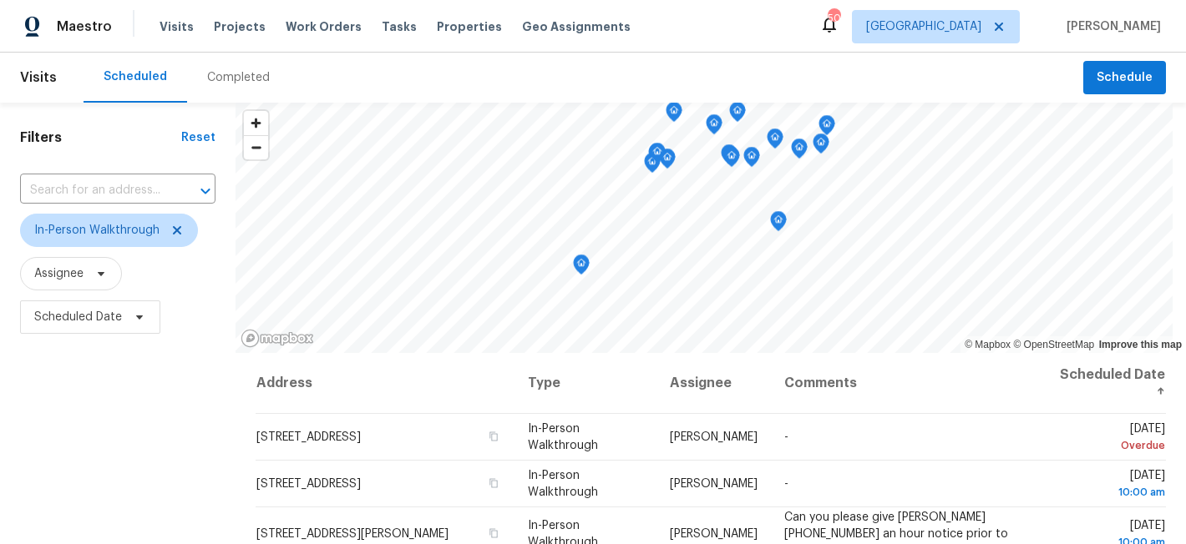
scroll to position [256, 0]
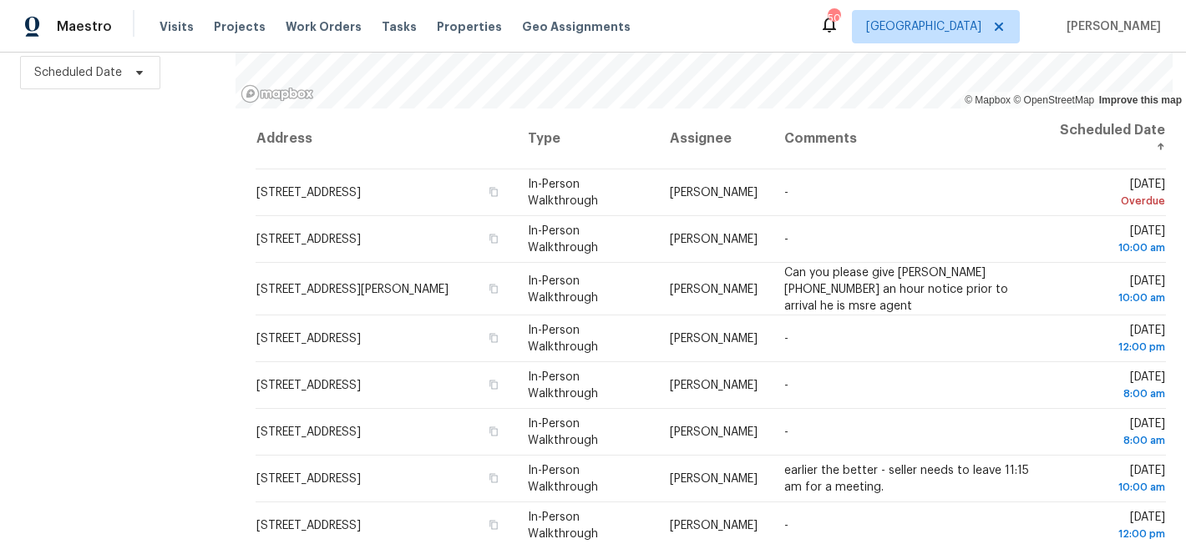
click at [678, 6] on div "Maestro Visits Projects Work Orders Tasks Properties Geo Assignments 50 Raleigh…" at bounding box center [593, 26] width 1186 height 53
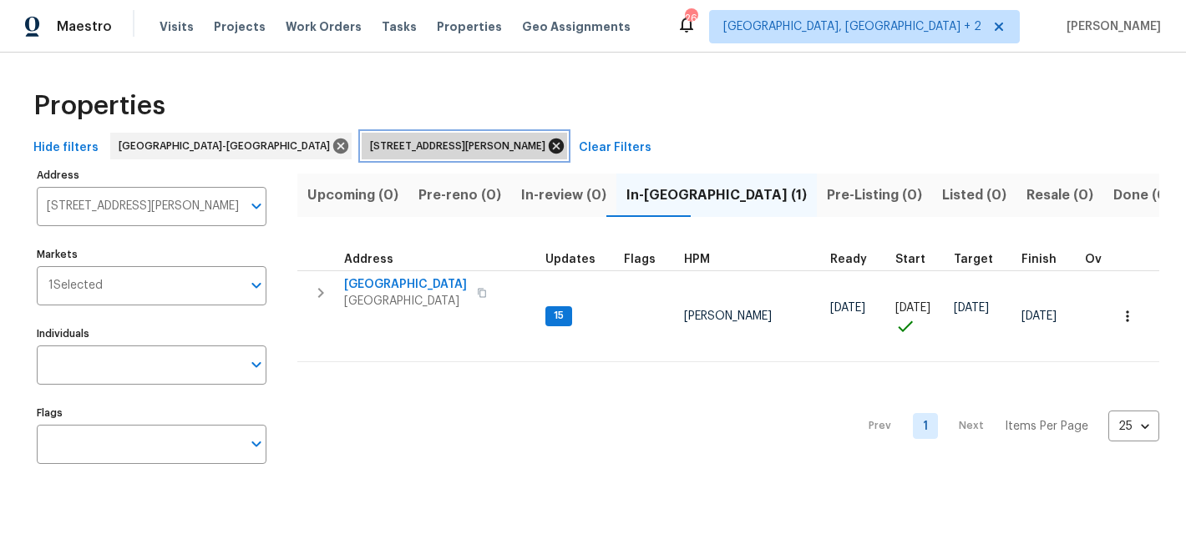
click at [547, 145] on icon at bounding box center [556, 146] width 18 height 18
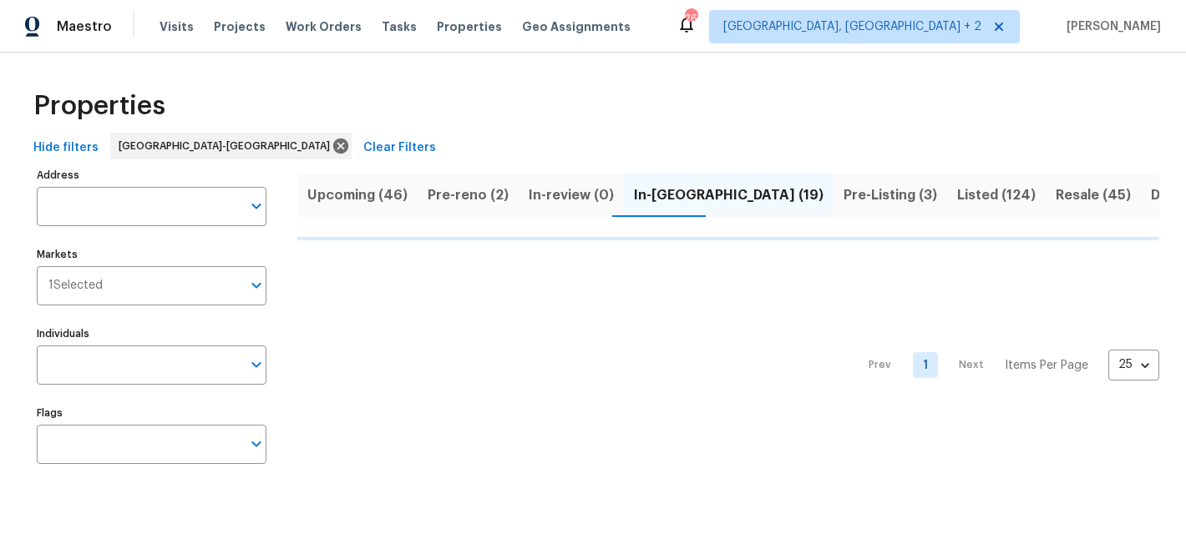
click at [697, 32] on div "Maestro Visits Projects Work Orders Tasks Properties Geo Assignments 26 [GEOGRA…" at bounding box center [593, 26] width 1186 height 53
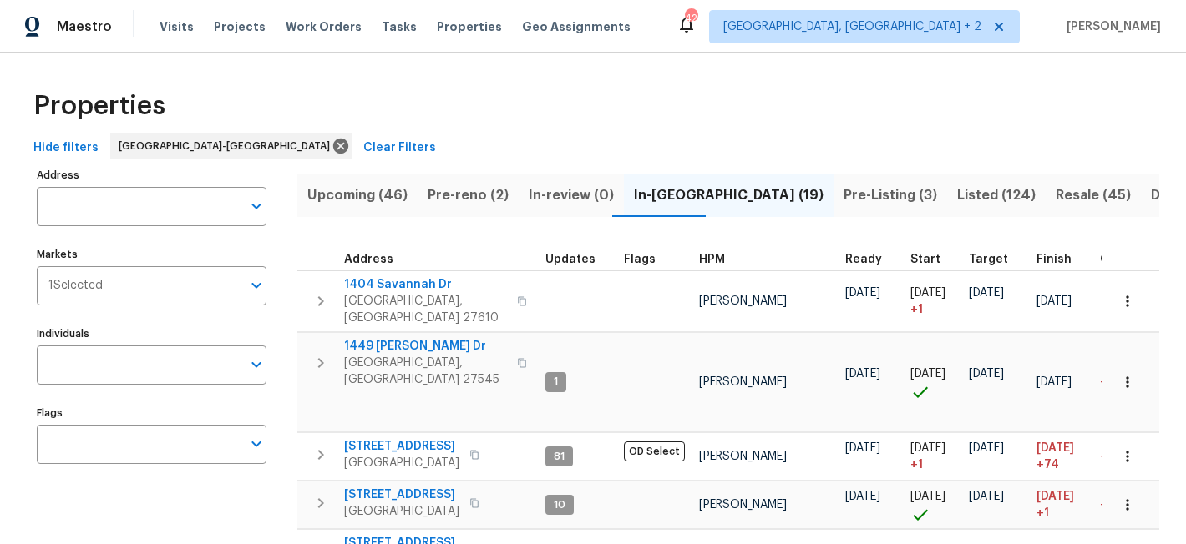
click at [709, 254] on span "HPM" at bounding box center [712, 260] width 26 height 12
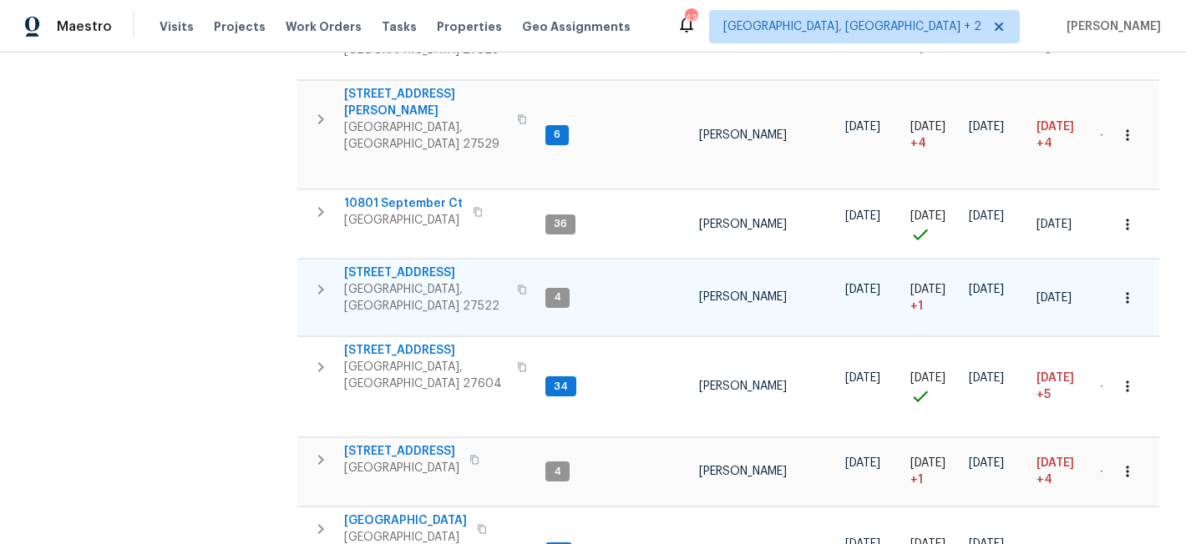
scroll to position [442, 0]
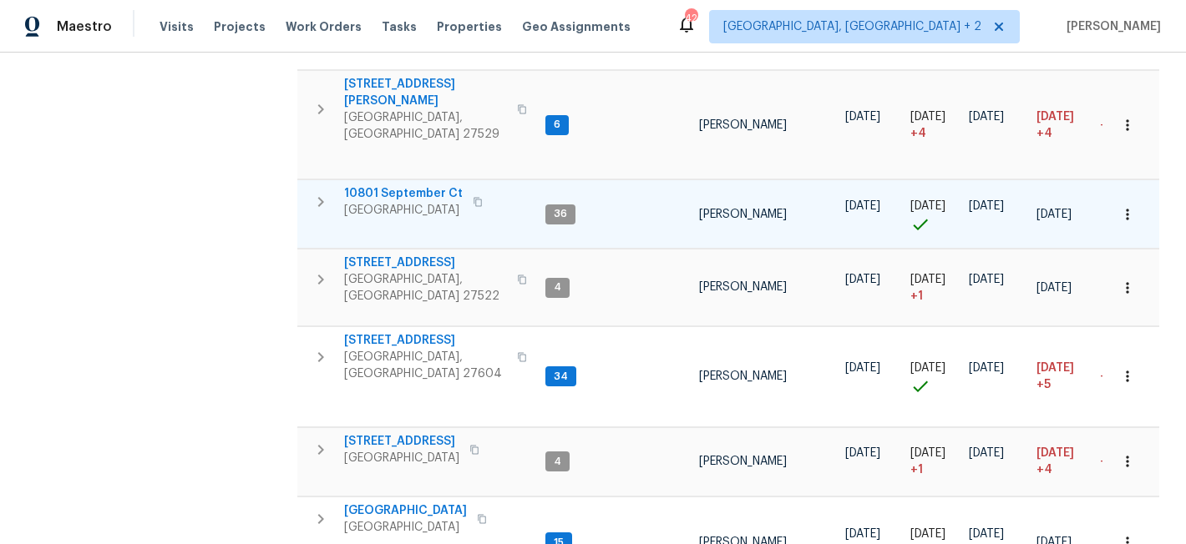
click at [358, 185] on span "10801 September Ct" at bounding box center [403, 193] width 119 height 17
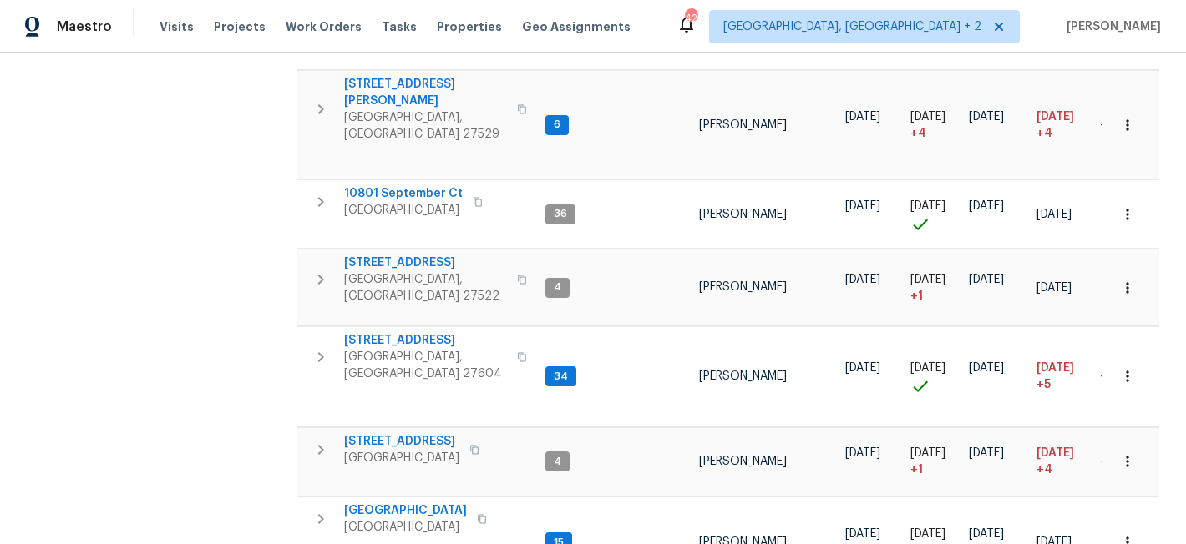
click at [261, 340] on div "Address Address Markets 1 Selected Markets Individuals Individuals Flags Flags" at bounding box center [162, 507] width 250 height 1571
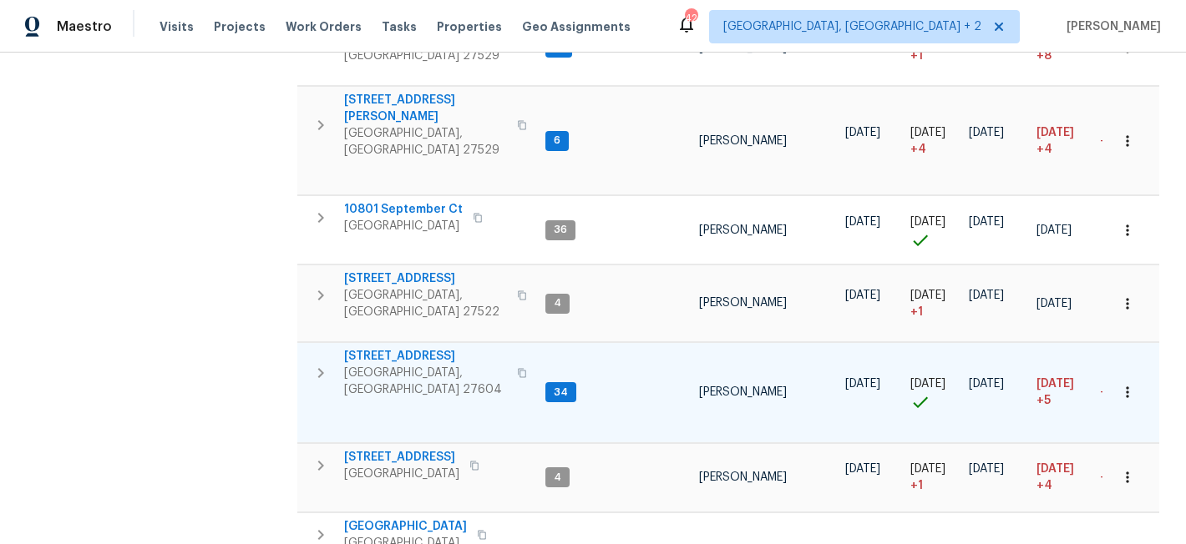
scroll to position [423, 0]
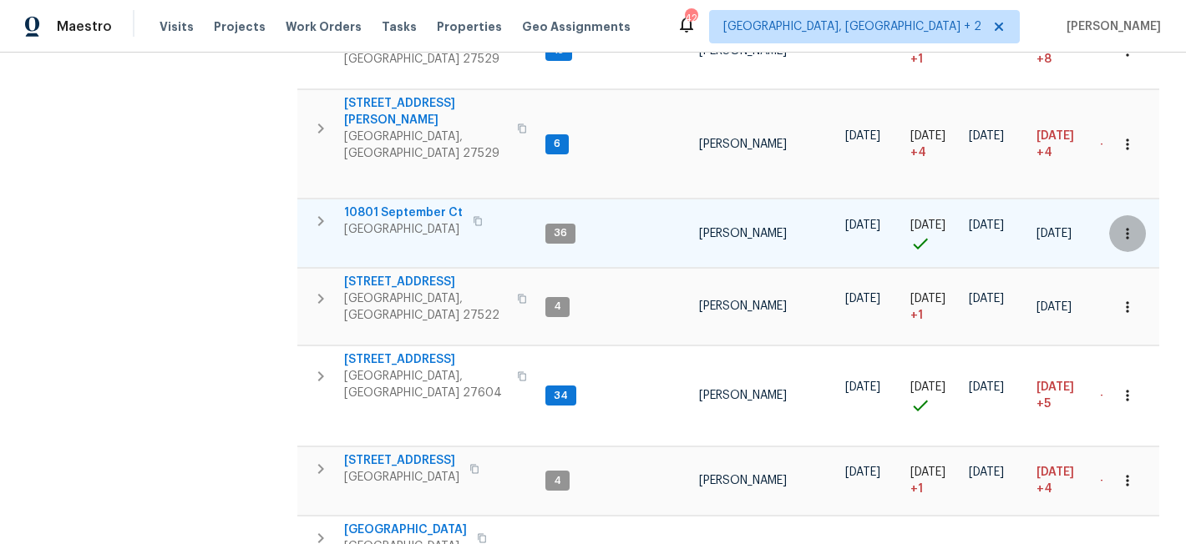
click at [1119, 225] on icon "button" at bounding box center [1127, 233] width 17 height 17
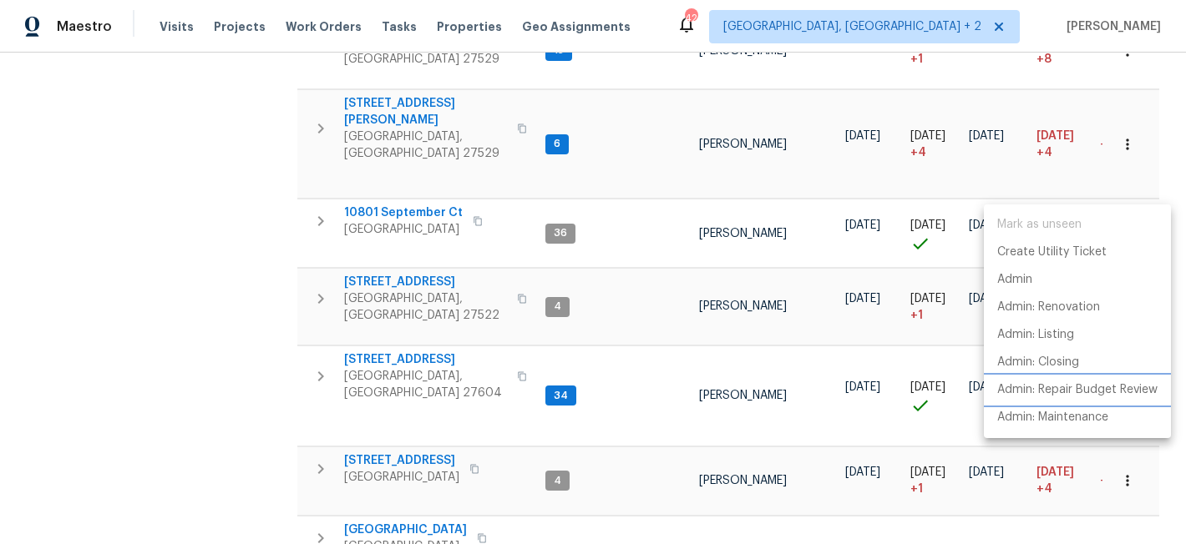
click at [1065, 396] on p "Admin: Repair Budget Review" at bounding box center [1077, 391] width 160 height 18
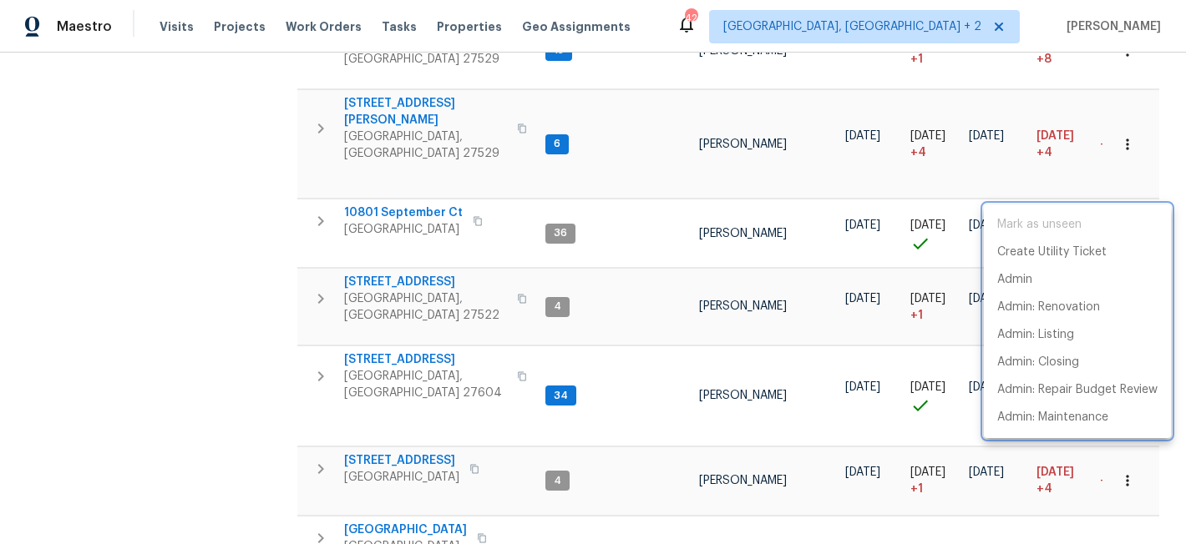
click at [200, 271] on div at bounding box center [593, 272] width 1186 height 544
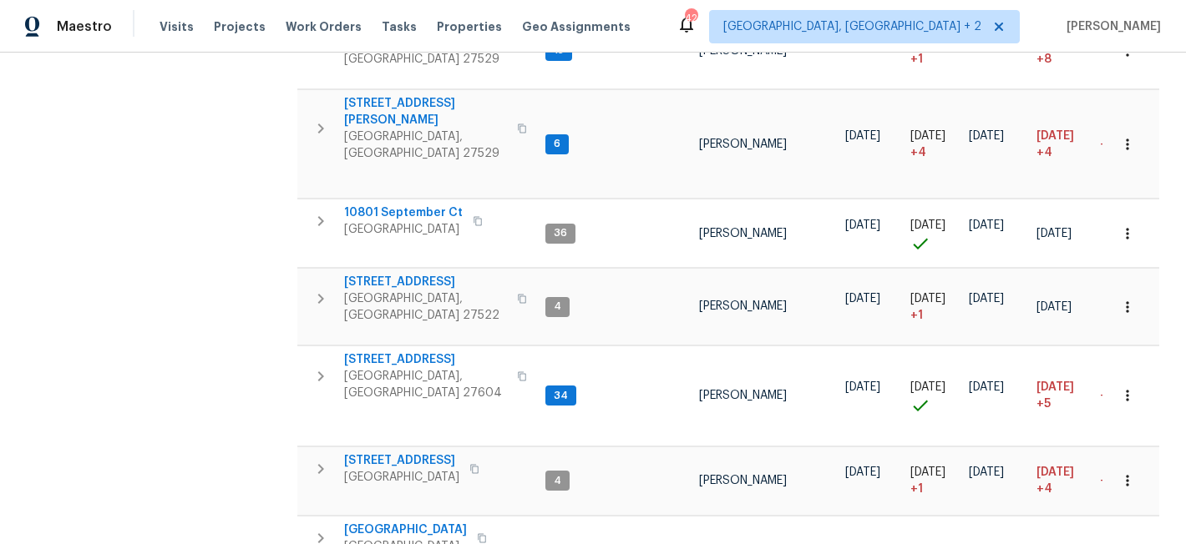
scroll to position [0, 0]
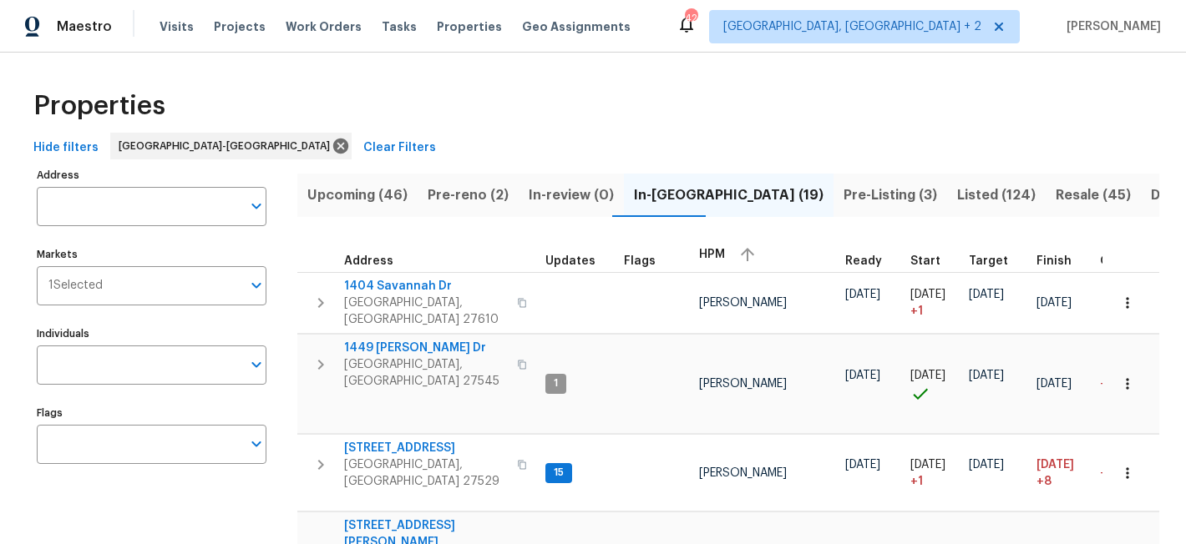
click at [438, 105] on div "Properties" at bounding box center [593, 105] width 1132 height 53
click at [671, 35] on div "Maestro Visits Projects Work Orders Tasks Properties Geo Assignments 42 Charles…" at bounding box center [593, 26] width 1186 height 53
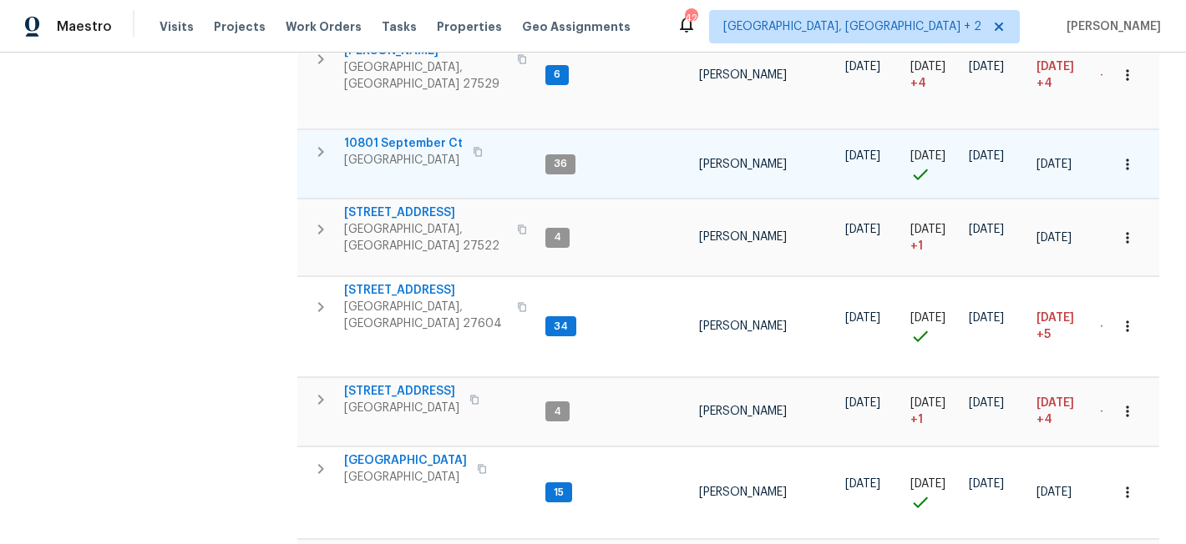
scroll to position [492, 0]
click at [1119, 156] on icon "button" at bounding box center [1127, 164] width 17 height 17
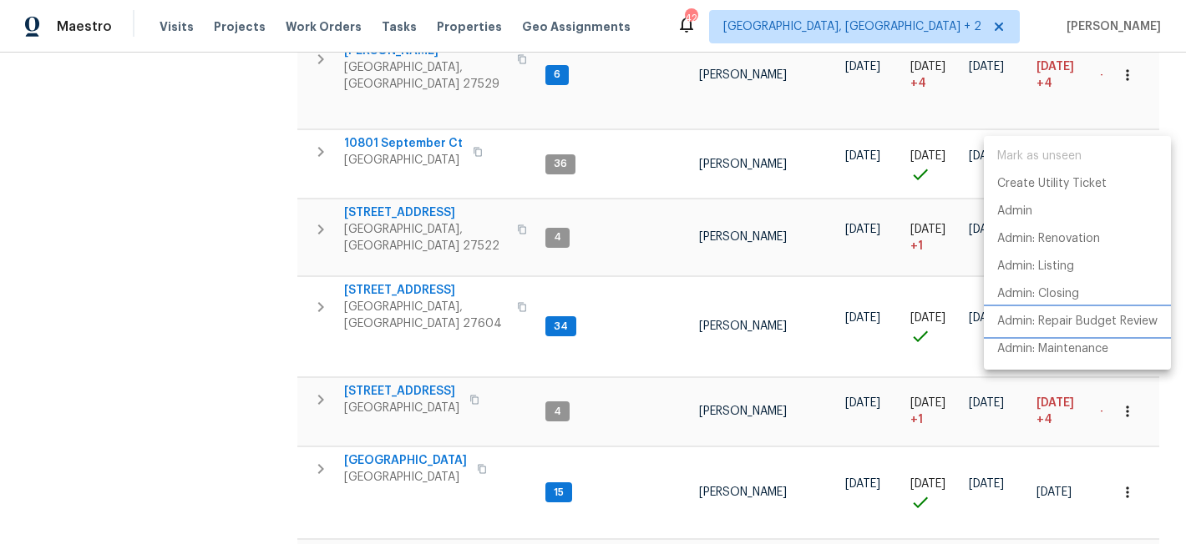
click at [1078, 330] on p "Admin: Repair Budget Review" at bounding box center [1077, 322] width 160 height 18
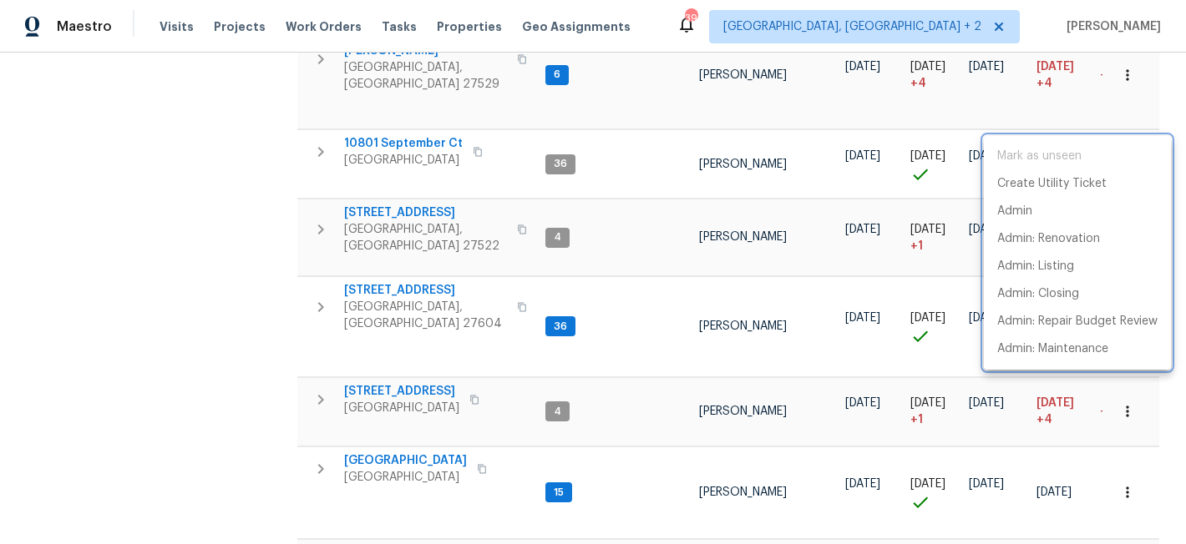
click at [129, 324] on div at bounding box center [593, 272] width 1186 height 544
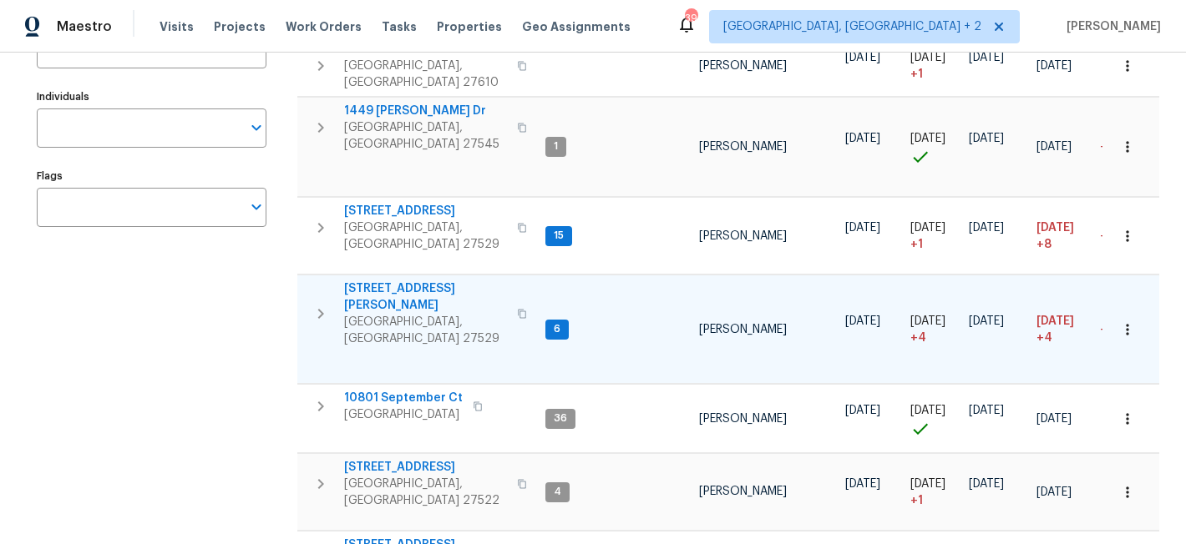
scroll to position [97, 0]
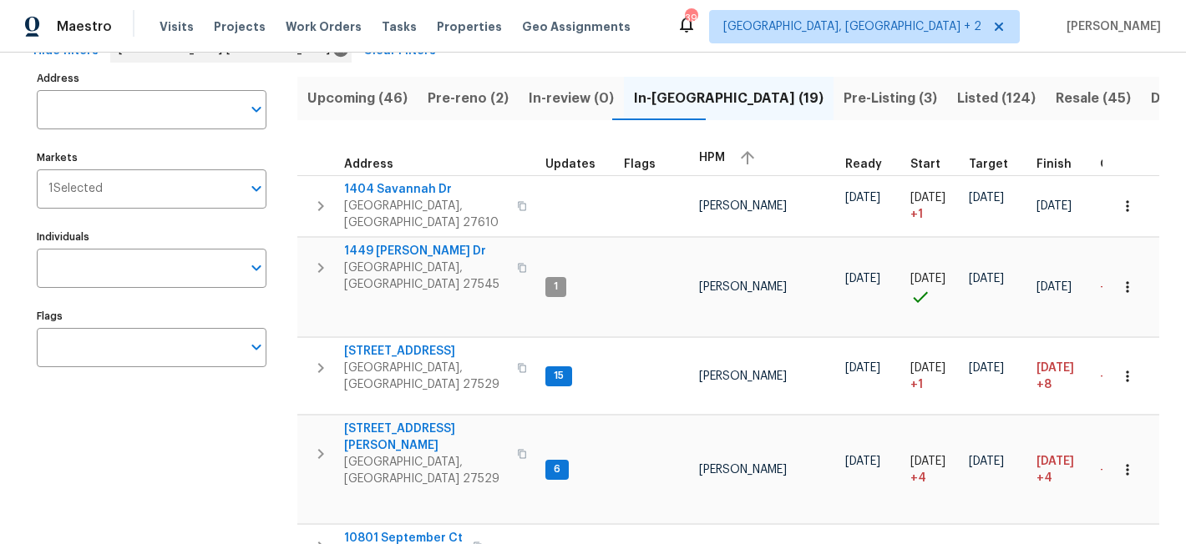
click at [734, 19] on div "Maestro Visits Projects Work Orders Tasks Properties Geo Assignments 39 Charles…" at bounding box center [593, 26] width 1186 height 53
click at [691, 13] on div "Maestro Visits Projects Work Orders Tasks Properties Geo Assignments 39 Charles…" at bounding box center [593, 26] width 1186 height 53
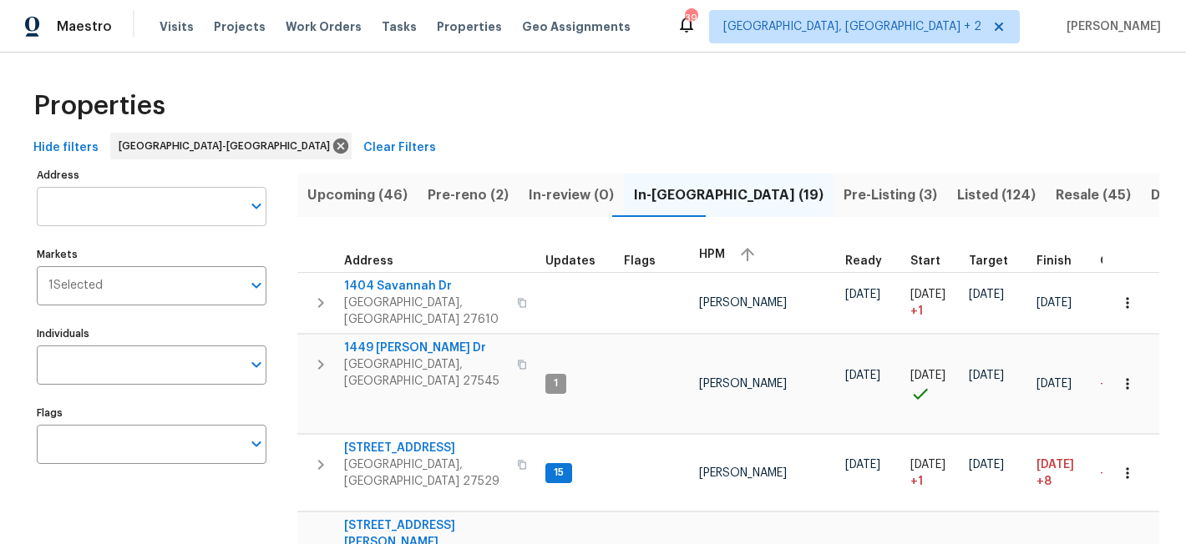
click at [136, 210] on input "Address" at bounding box center [139, 206] width 205 height 39
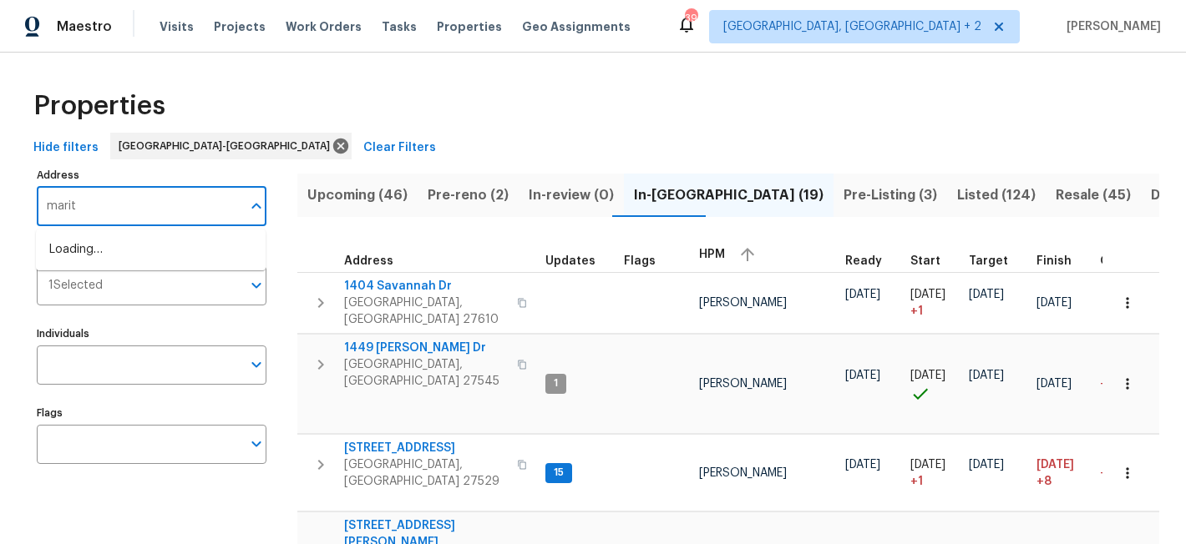
type input "marita"
click at [138, 254] on li "3205 Marita Dr Fayetteville NC 28301" at bounding box center [151, 250] width 230 height 28
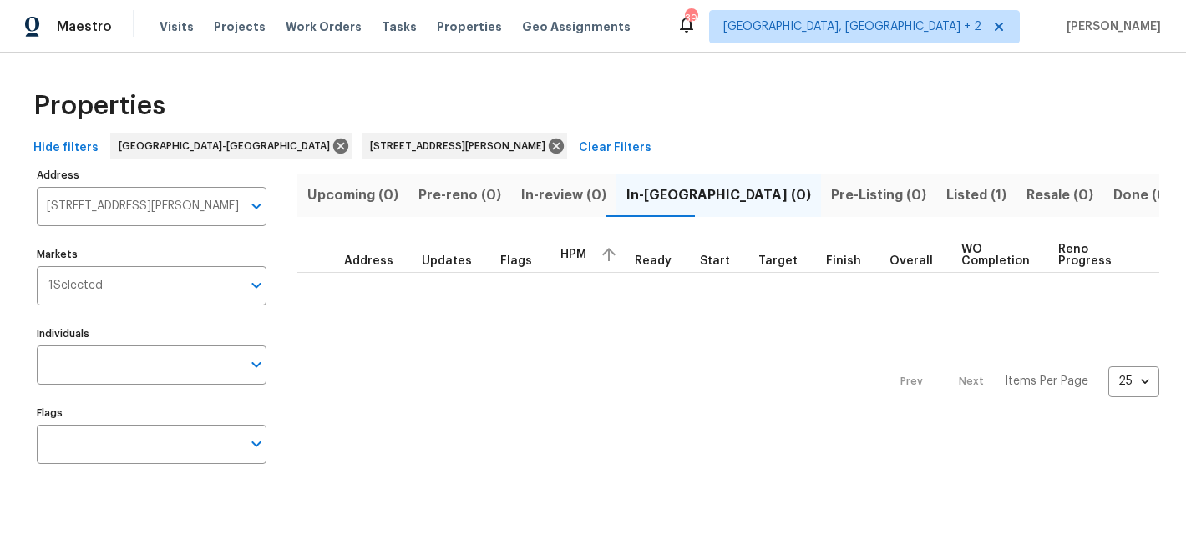
click at [946, 197] on span "Listed (1)" at bounding box center [976, 195] width 60 height 23
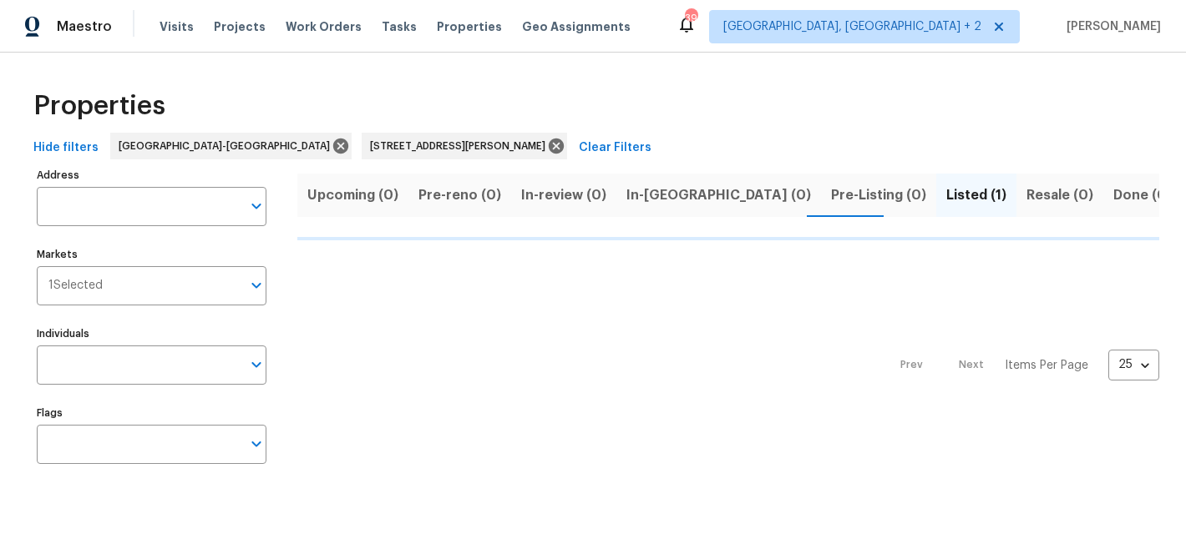
type input "3205 Marita Dr Fayetteville NC 28301"
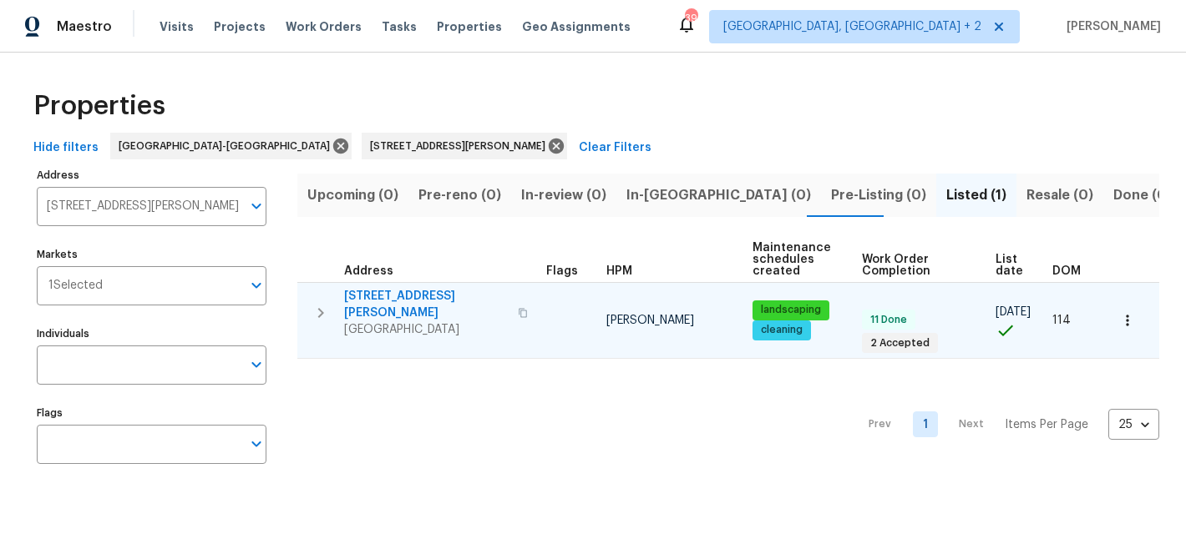
click at [323, 303] on icon "button" at bounding box center [321, 313] width 20 height 20
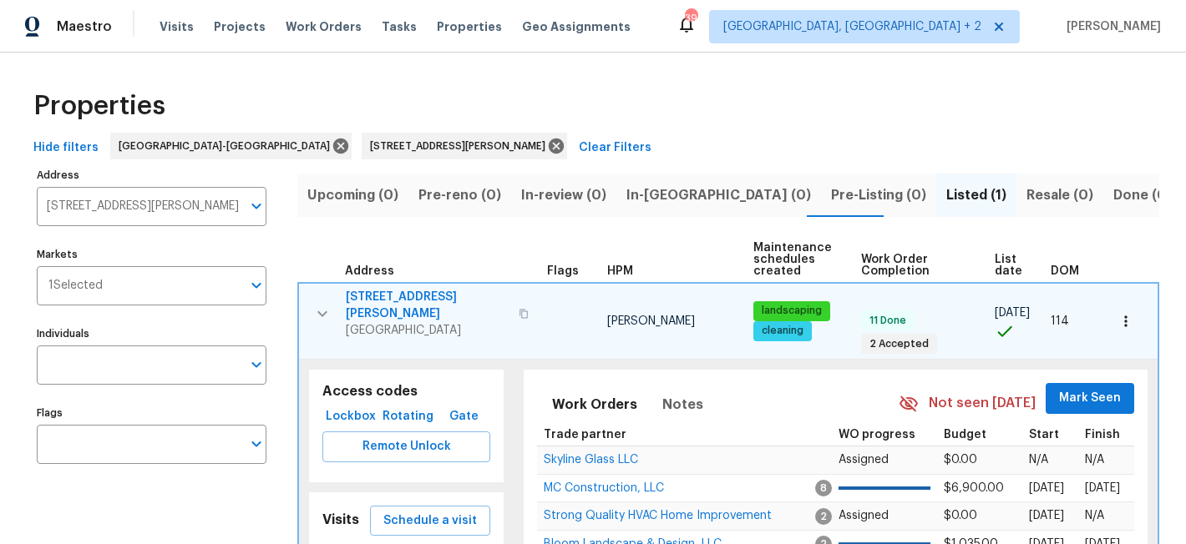
scroll to position [325, 0]
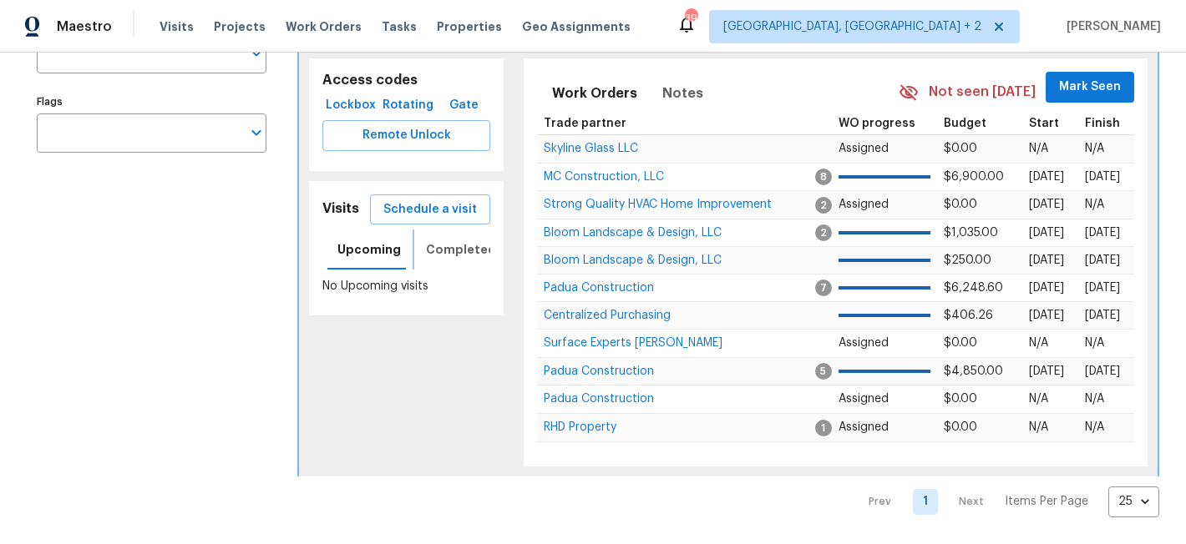
click at [447, 240] on span "Completed" at bounding box center [461, 250] width 70 height 21
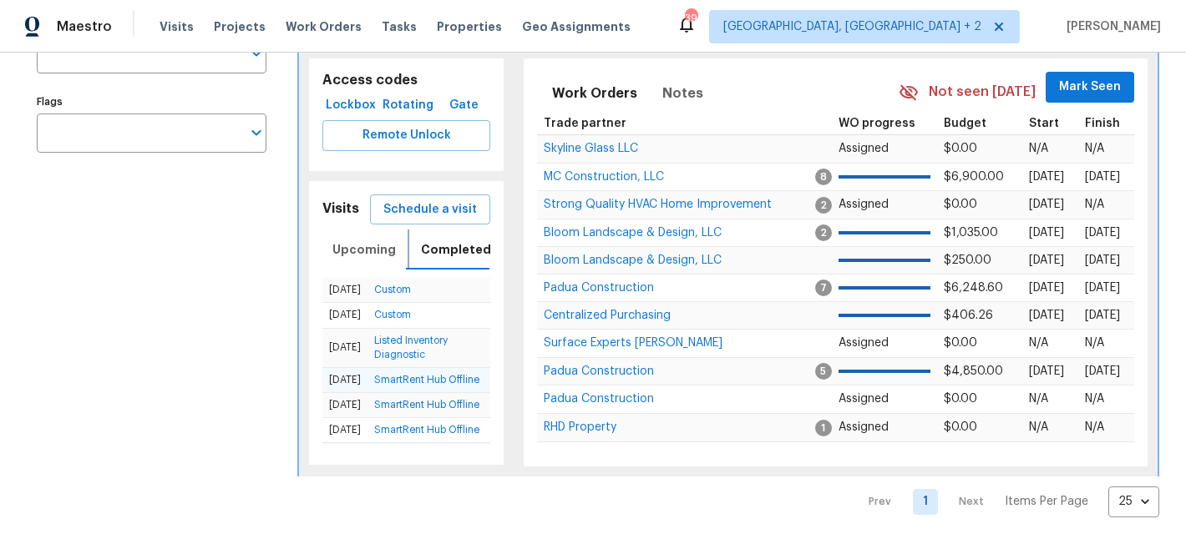
scroll to position [155, 0]
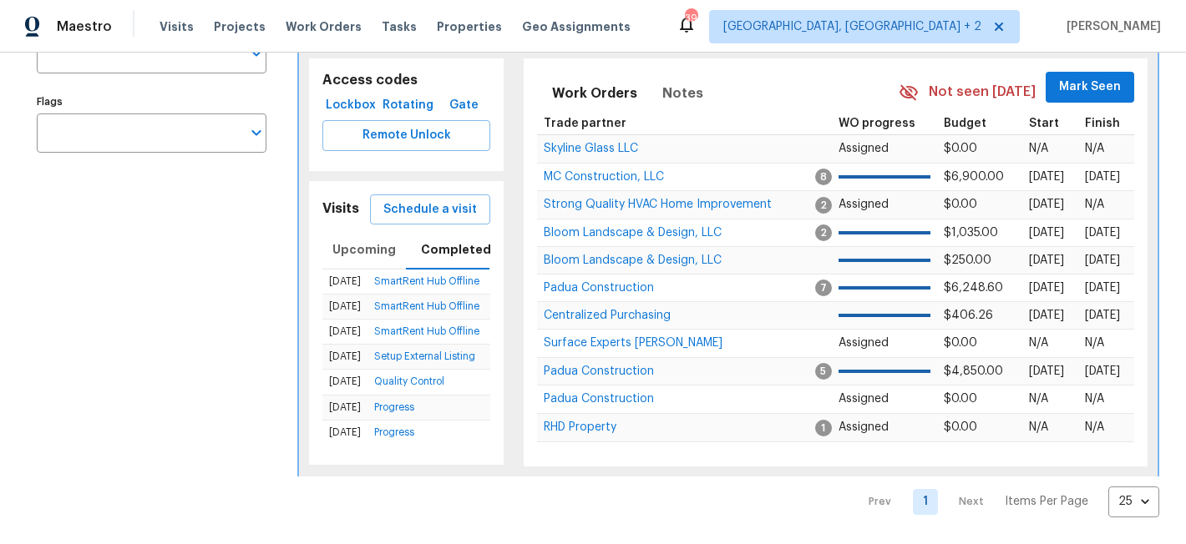
click at [175, 323] on div "Address 3205 Marita Dr Fayetteville NC 28301 Address Markets 1 Selected Markets…" at bounding box center [162, 184] width 250 height 665
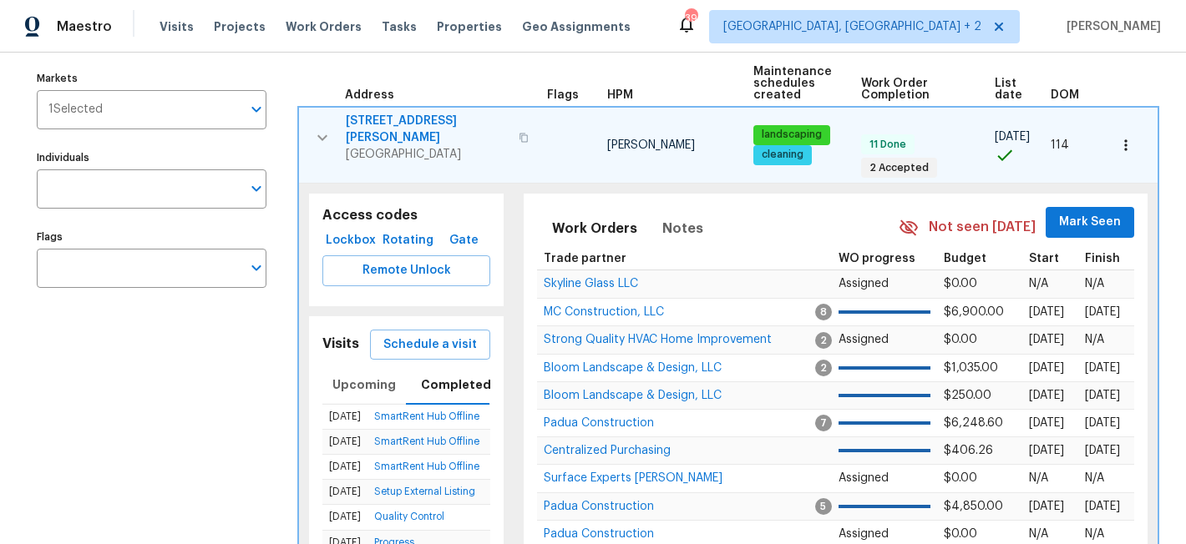
scroll to position [0, 0]
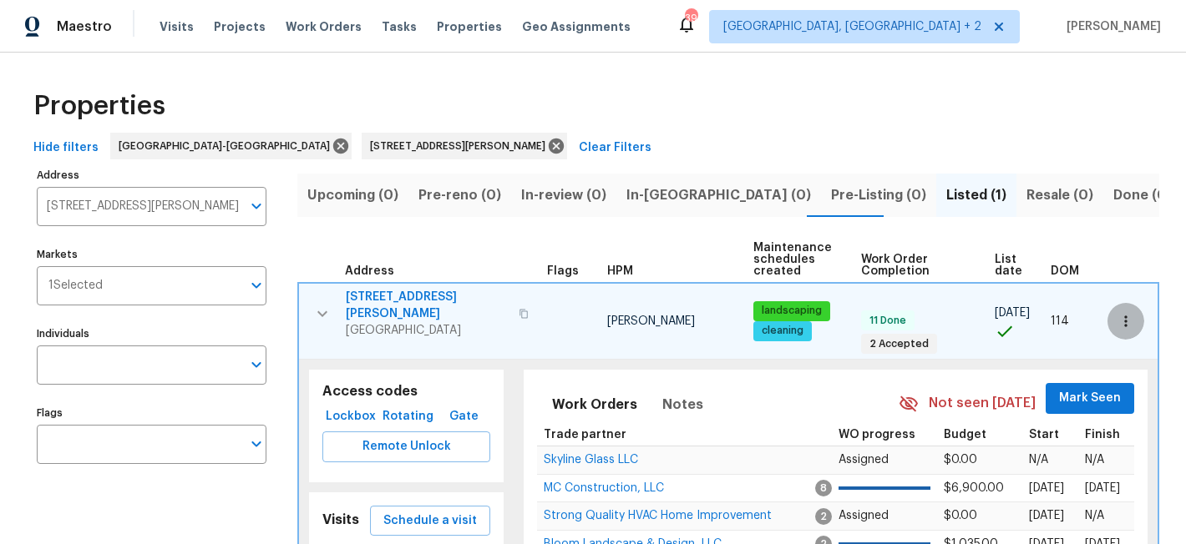
click at [1124, 317] on icon "button" at bounding box center [1125, 321] width 3 height 11
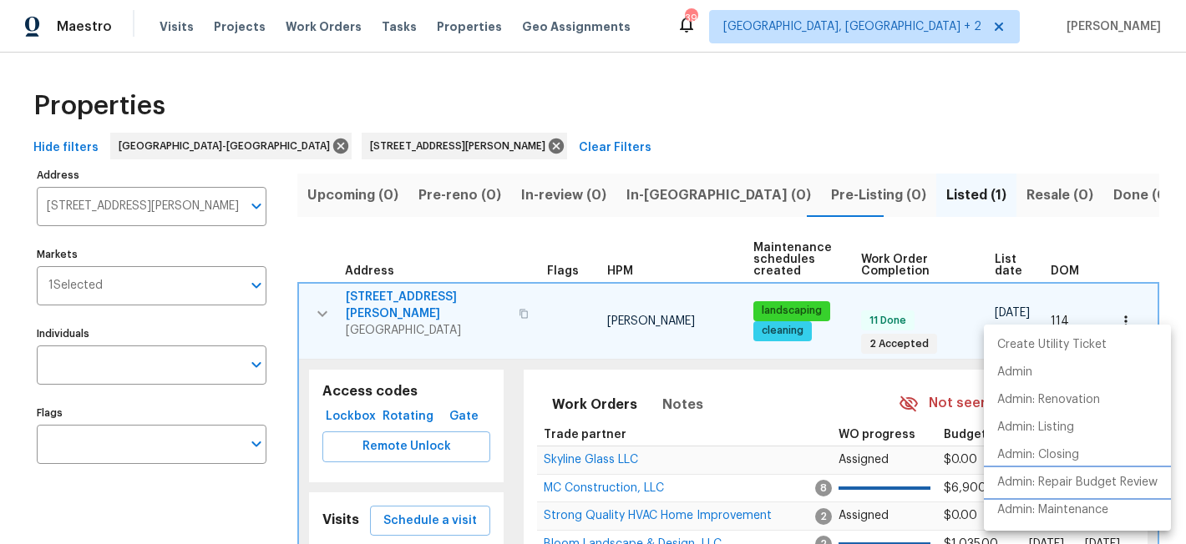
click at [1132, 486] on p "Admin: Repair Budget Review" at bounding box center [1077, 483] width 160 height 18
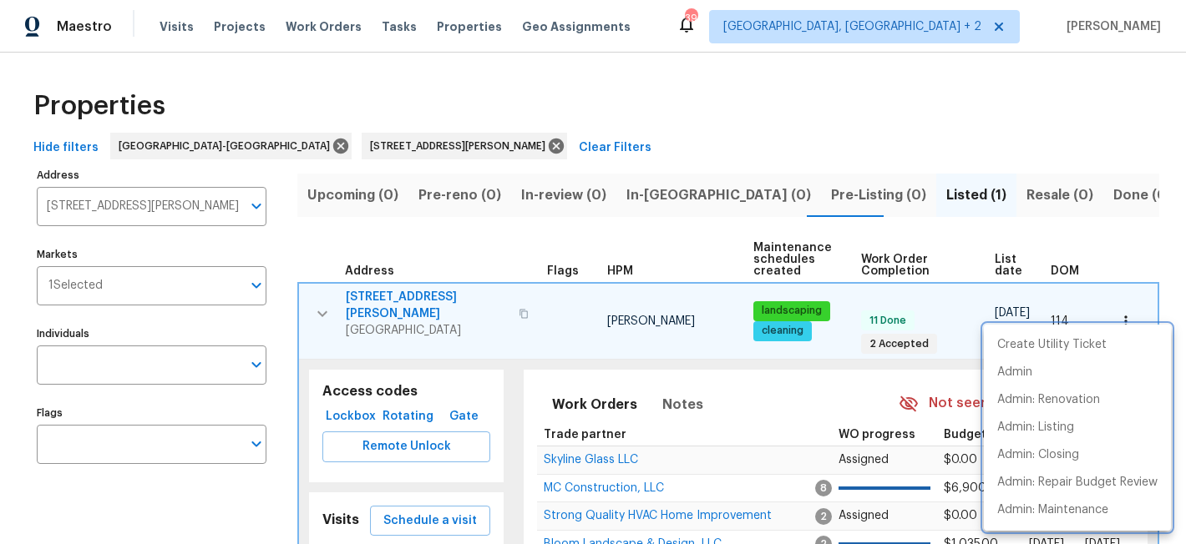
click at [1038, 139] on div at bounding box center [593, 272] width 1186 height 544
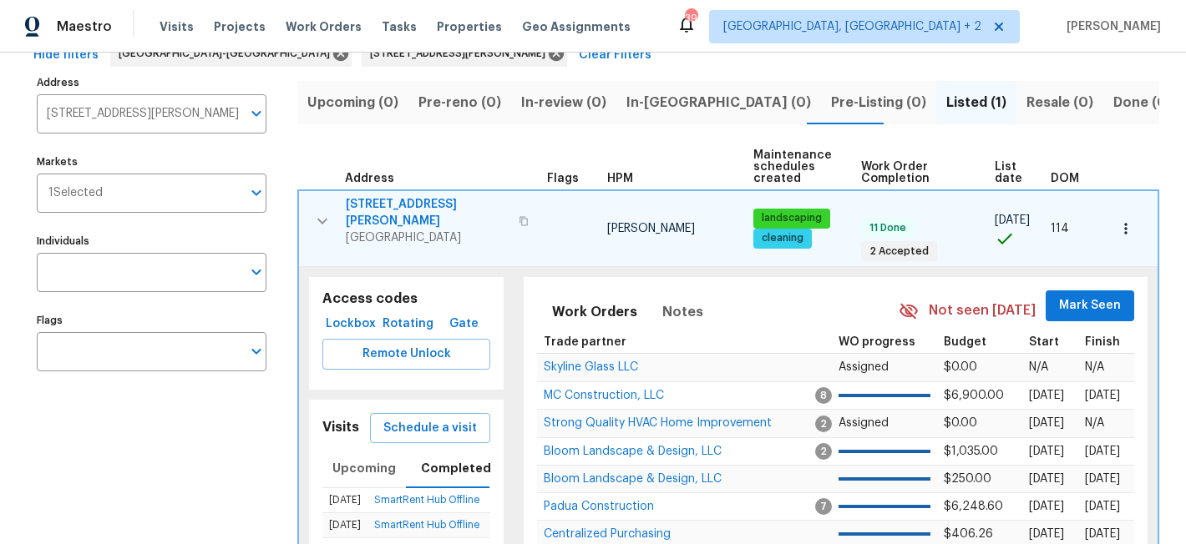
scroll to position [107, 0]
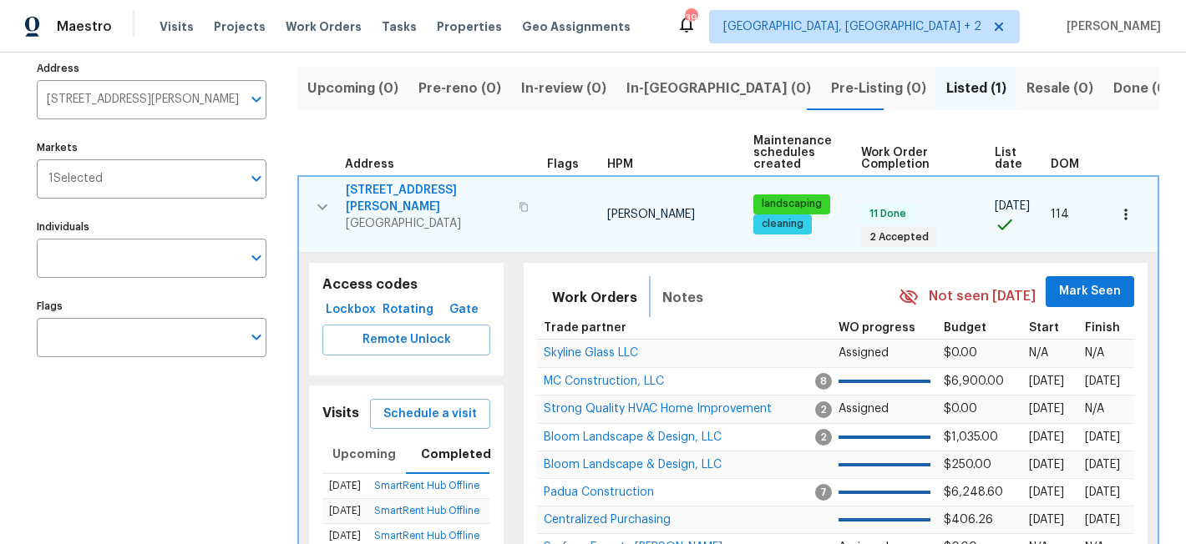
click at [691, 294] on span "Notes" at bounding box center [682, 297] width 41 height 23
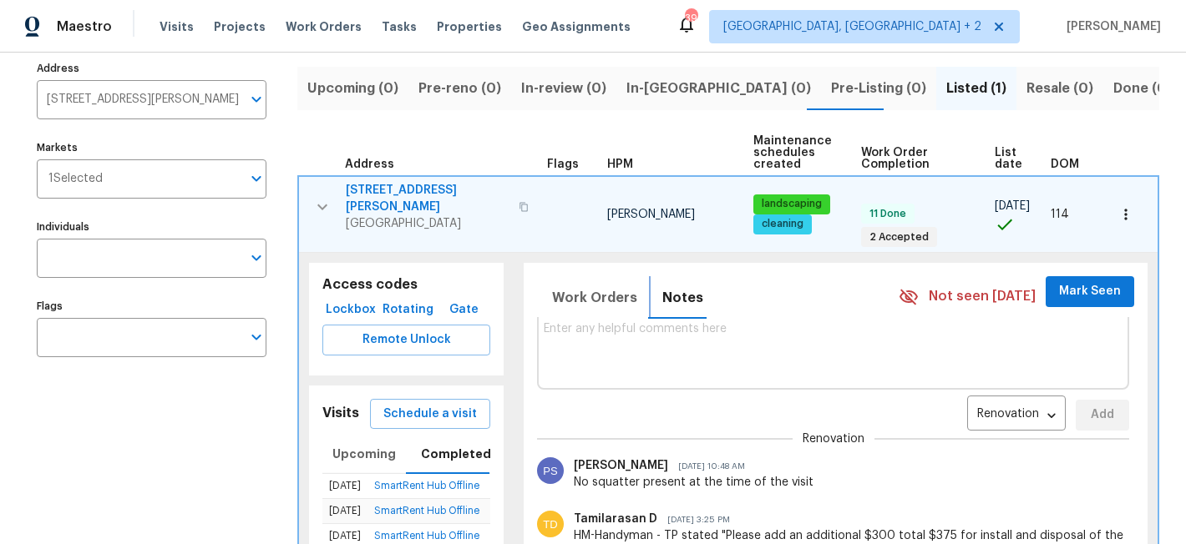
scroll to position [28, 0]
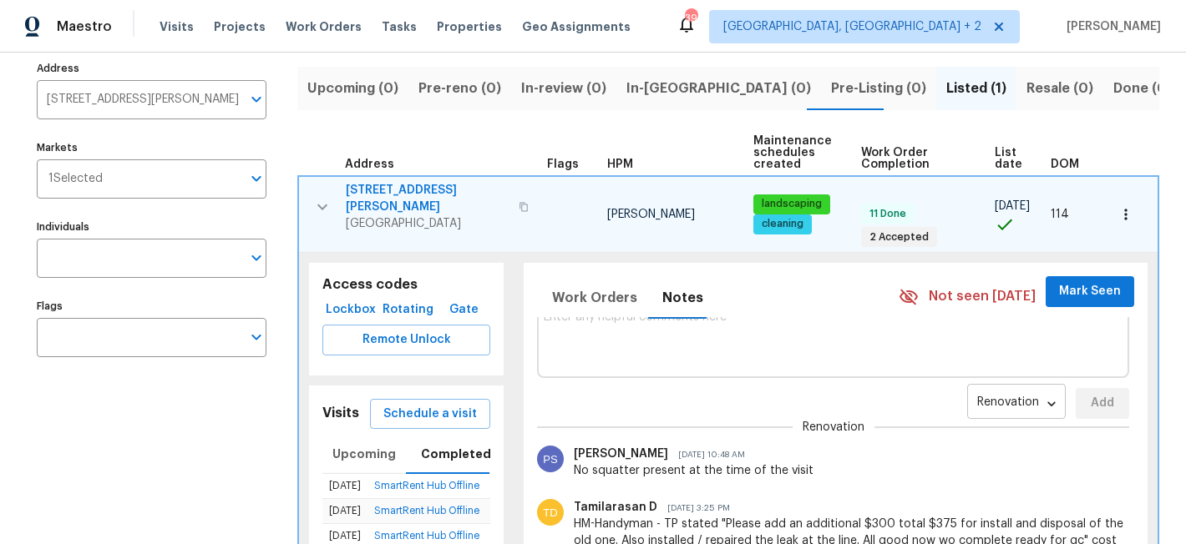
click at [989, 399] on body "Maestro Visits Projects Work Orders Tasks Properties Geo Assignments 39 Charles…" at bounding box center [593, 272] width 1186 height 544
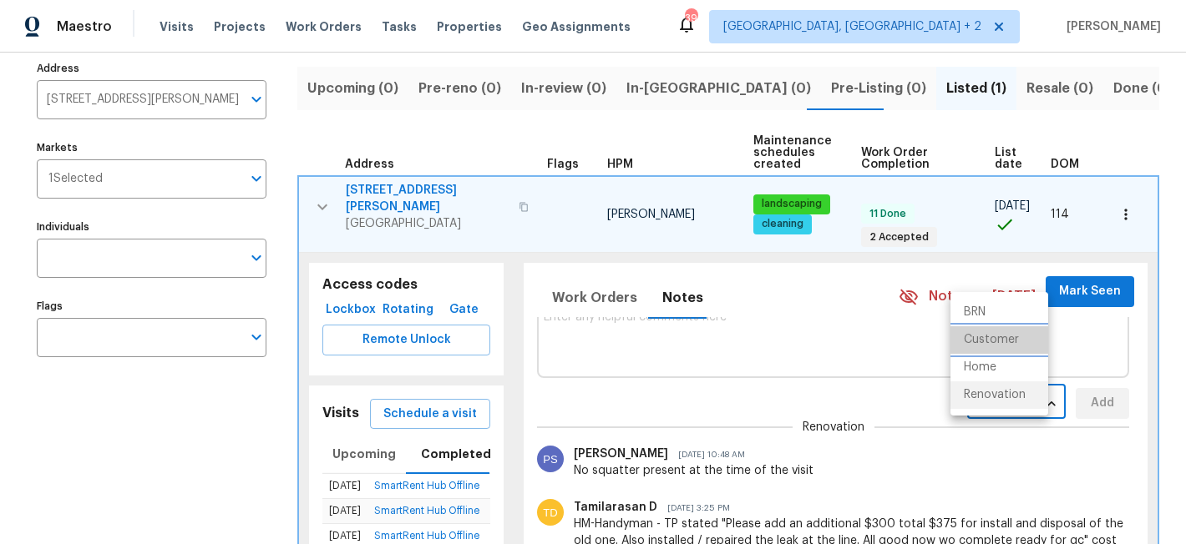
click at [994, 331] on li "Customer" at bounding box center [999, 340] width 98 height 28
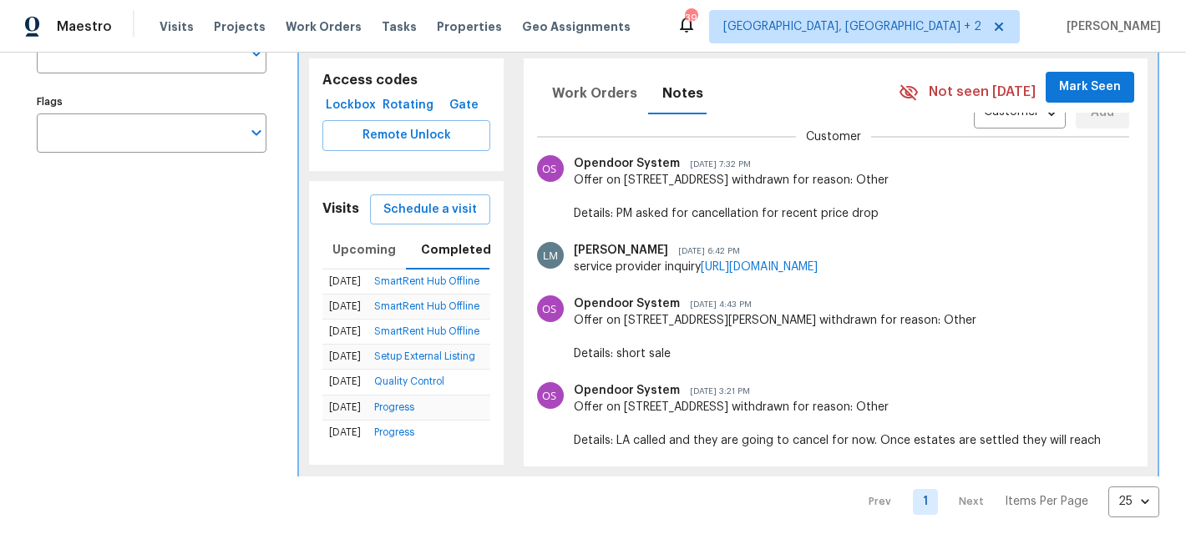
scroll to position [0, 0]
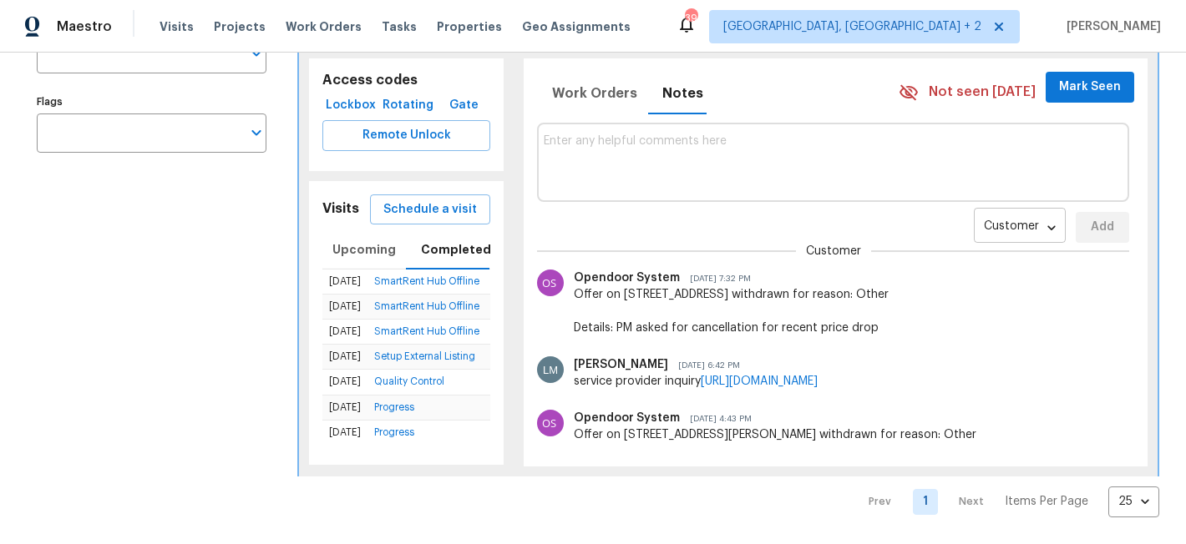
click at [986, 206] on body "Maestro Visits Projects Work Orders Tasks Properties Geo Assignments 39 Charles…" at bounding box center [593, 272] width 1186 height 544
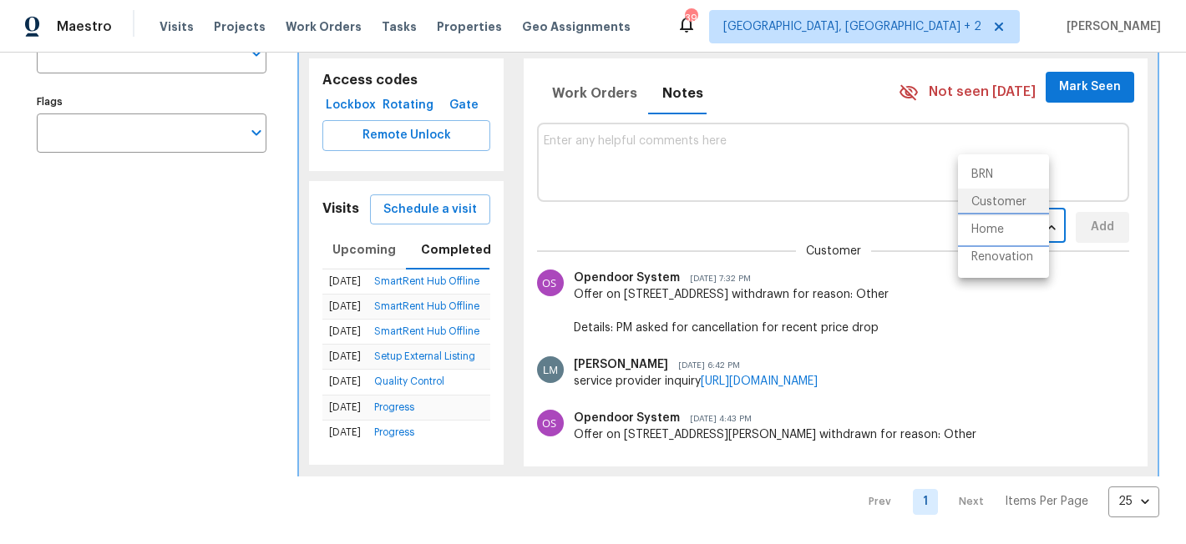
click at [993, 236] on li "Home" at bounding box center [1003, 230] width 91 height 28
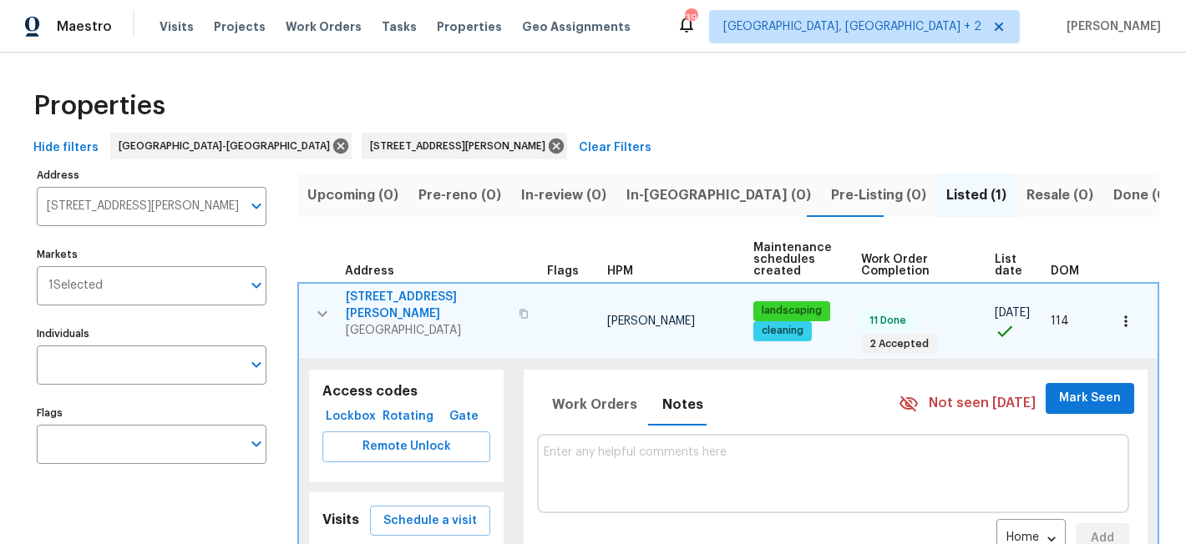
click at [316, 304] on icon "button" at bounding box center [322, 314] width 20 height 20
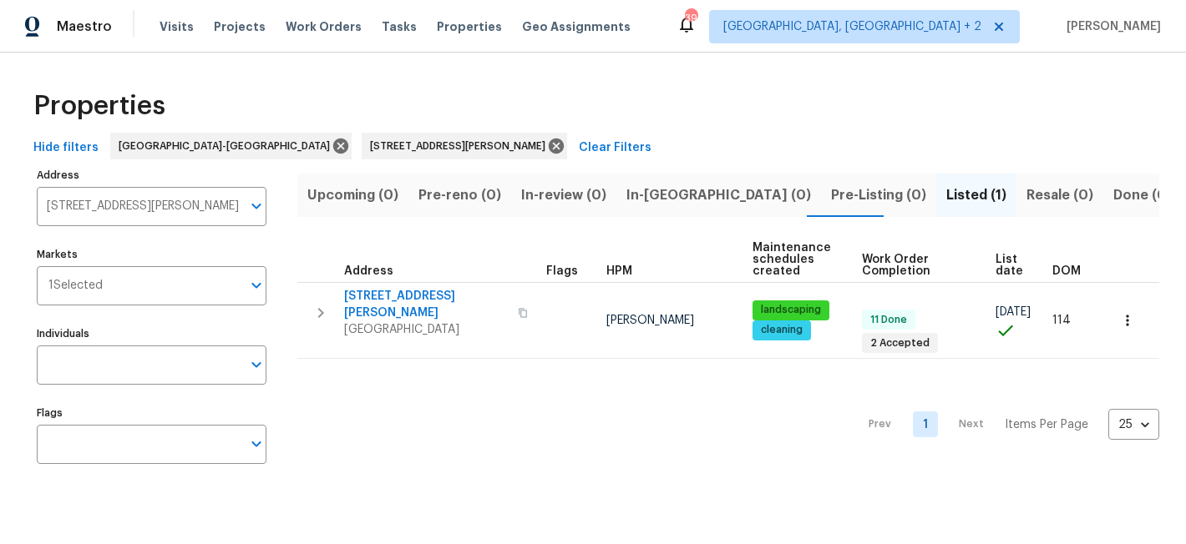
click at [663, 62] on div "Properties Hide filters Raleigh-Durham 3205 Marita Dr Fayetteville NC 28301 Cle…" at bounding box center [593, 280] width 1186 height 455
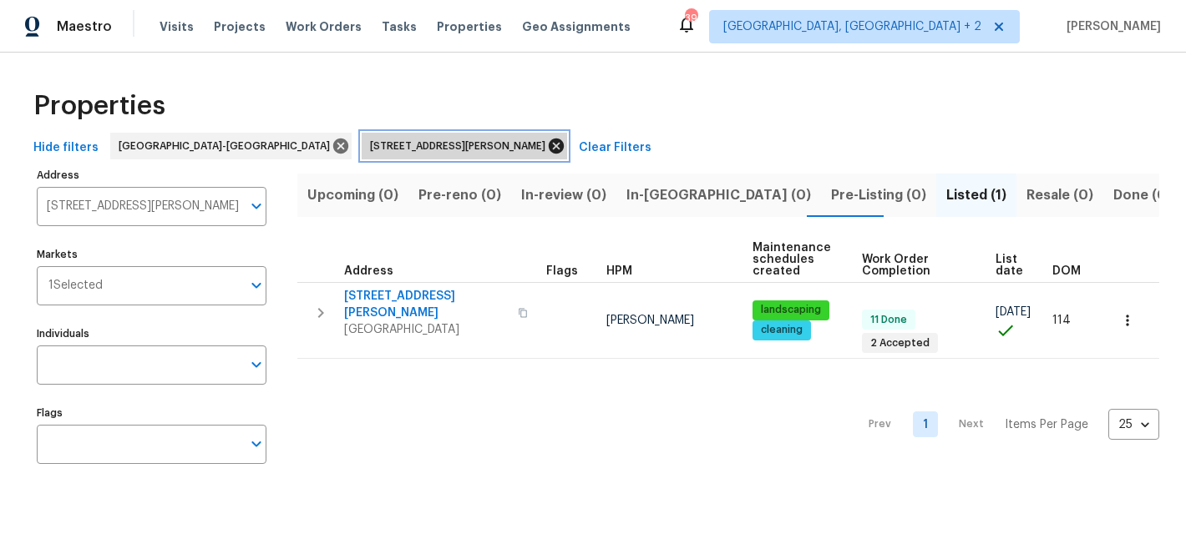
click at [547, 147] on icon at bounding box center [556, 146] width 18 height 18
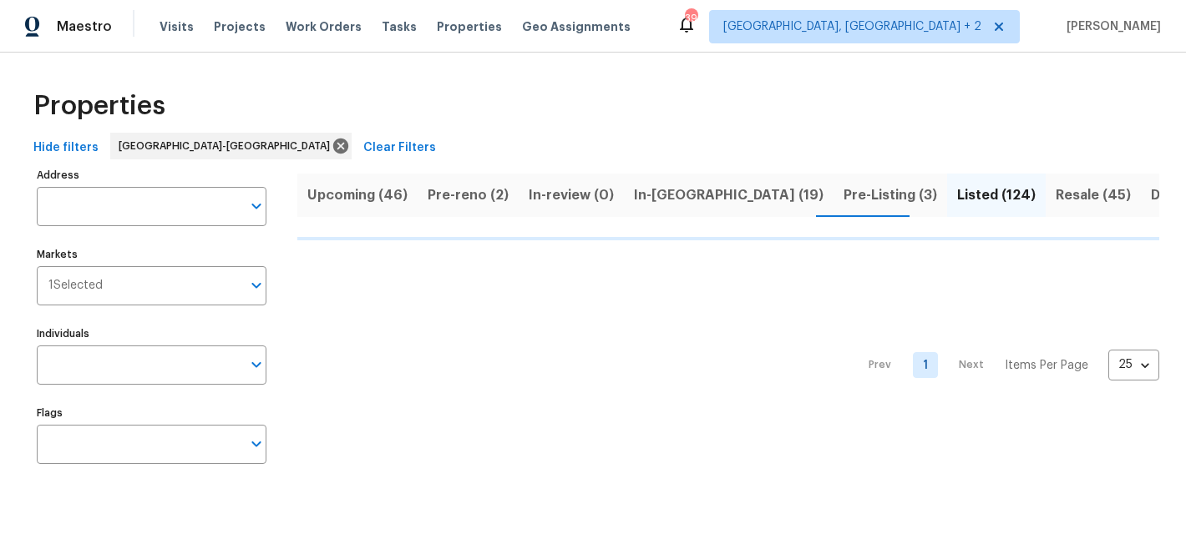
click at [668, 20] on div "Maestro Visits Projects Work Orders Tasks Properties Geo Assignments 39 Charles…" at bounding box center [593, 26] width 1186 height 53
click at [683, 41] on div "Maestro Visits Projects Work Orders Tasks Properties Geo Assignments 39 Charles…" at bounding box center [593, 26] width 1186 height 53
click at [707, 18] on div "Maestro Visits Projects Work Orders Tasks Properties Geo Assignments 39 Charles…" at bounding box center [593, 26] width 1186 height 53
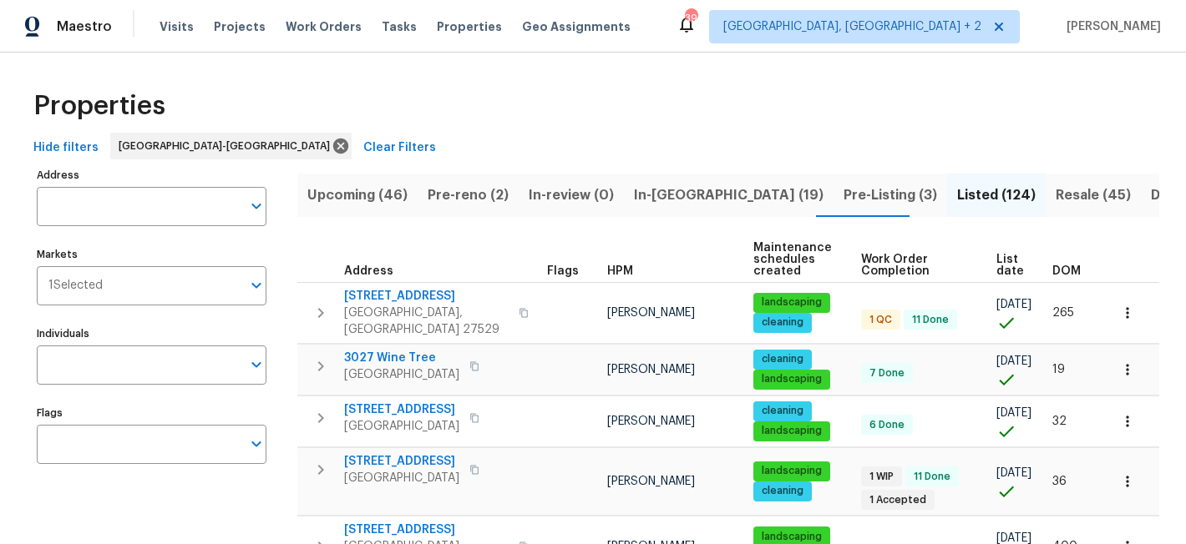
click at [691, 12] on div "Maestro Visits Projects Work Orders Tasks Properties Geo Assignments 39 Charles…" at bounding box center [593, 26] width 1186 height 53
click at [520, 93] on div "Properties" at bounding box center [593, 105] width 1132 height 53
click at [679, 20] on div "Maestro Visits Projects Work Orders Tasks Properties Geo Assignments 39 Charles…" at bounding box center [593, 26] width 1186 height 53
click at [686, 29] on div "Maestro Visits Projects Work Orders Tasks Properties Geo Assignments 39 Charles…" at bounding box center [593, 26] width 1186 height 53
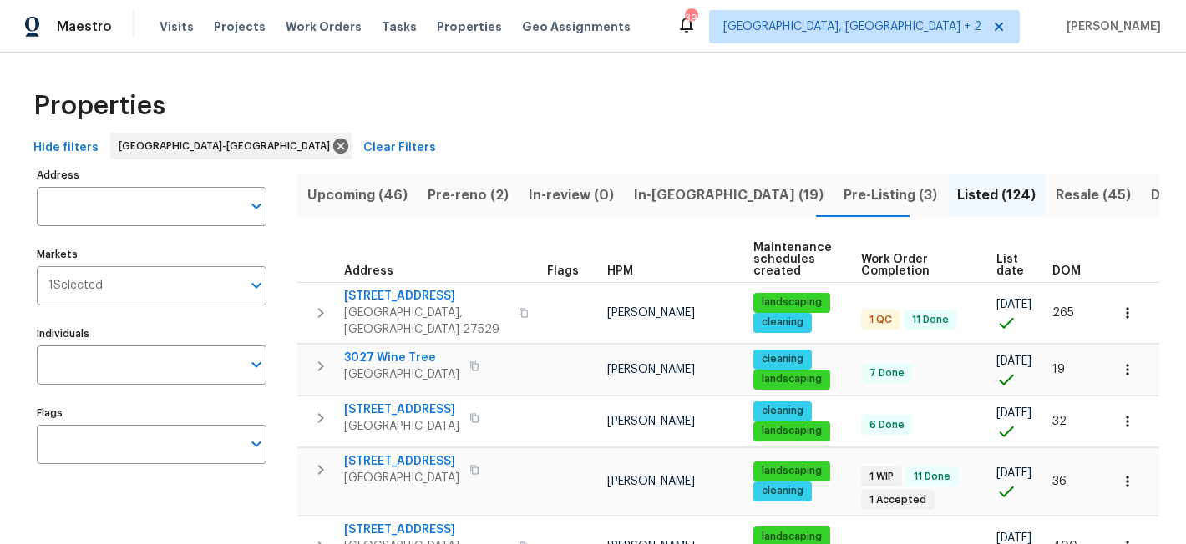
click at [645, 114] on div "Properties" at bounding box center [593, 105] width 1132 height 53
click at [751, 2] on div "Maestro Visits Projects Work Orders Tasks Properties Geo Assignments 39 Charles…" at bounding box center [593, 26] width 1186 height 53
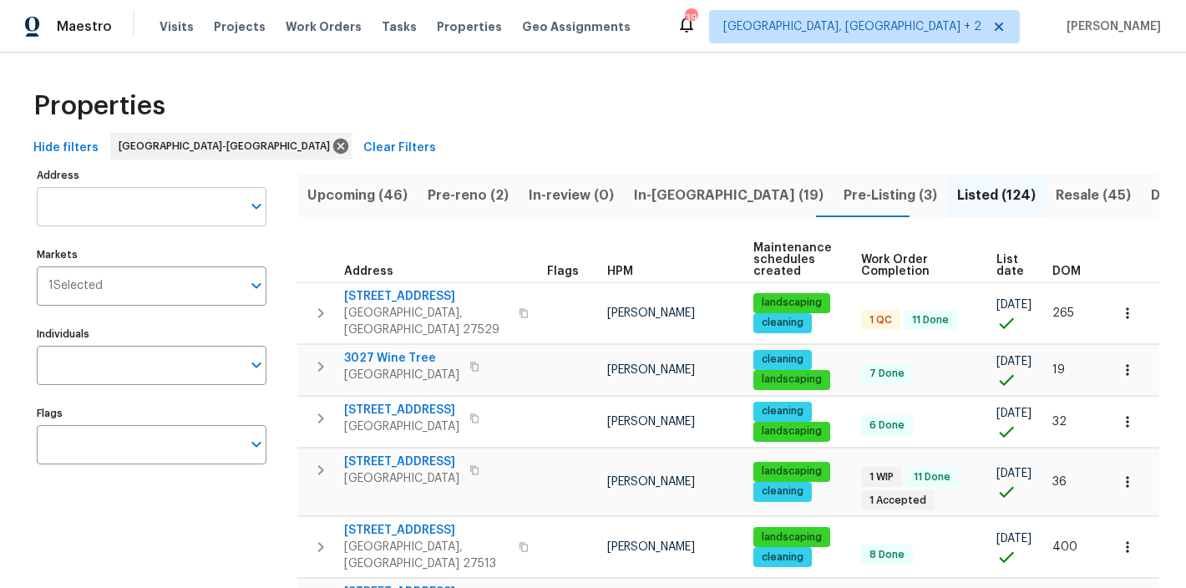
click at [124, 188] on input "Address" at bounding box center [139, 206] width 205 height 39
type input "compacta"
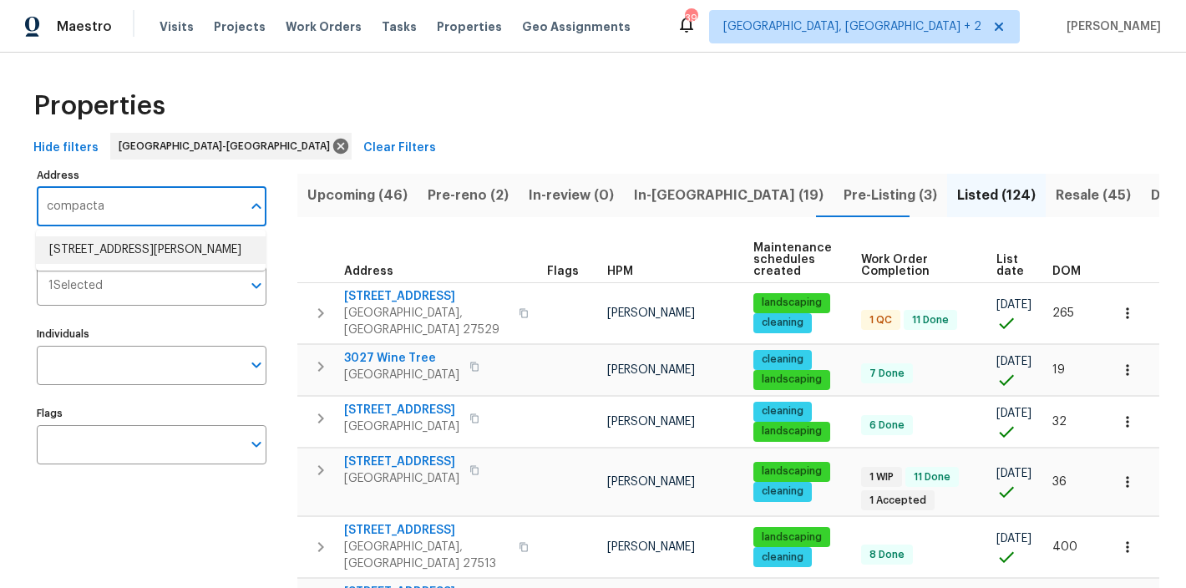
click at [139, 264] on li "2042 Compacta Dr Wendell NC 27591" at bounding box center [151, 250] width 230 height 28
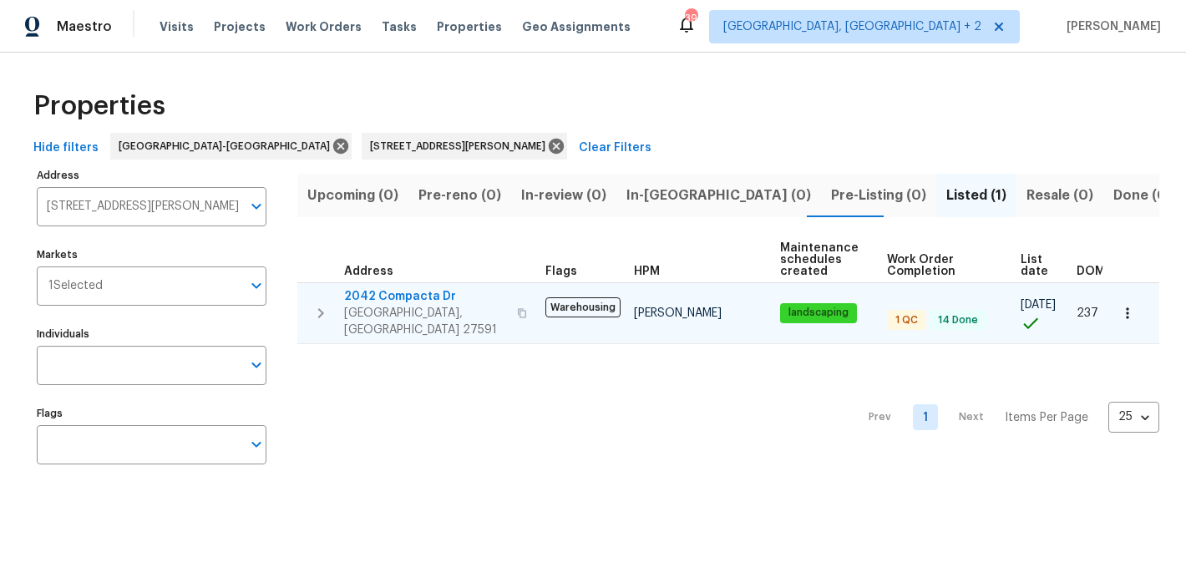
click at [377, 297] on span "2042 Compacta Dr" at bounding box center [425, 296] width 163 height 17
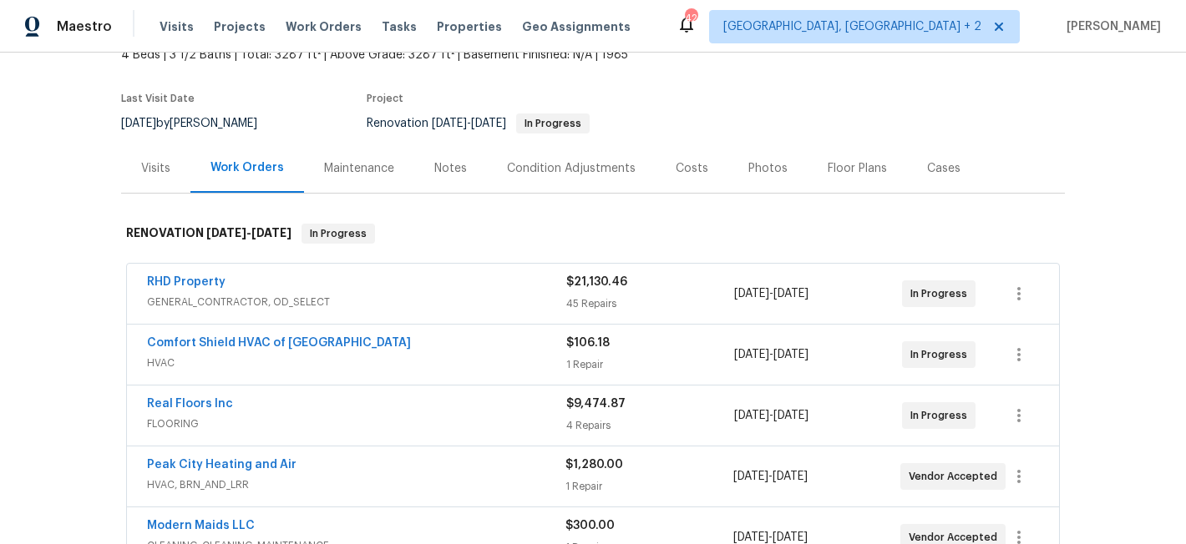
scroll to position [43, 0]
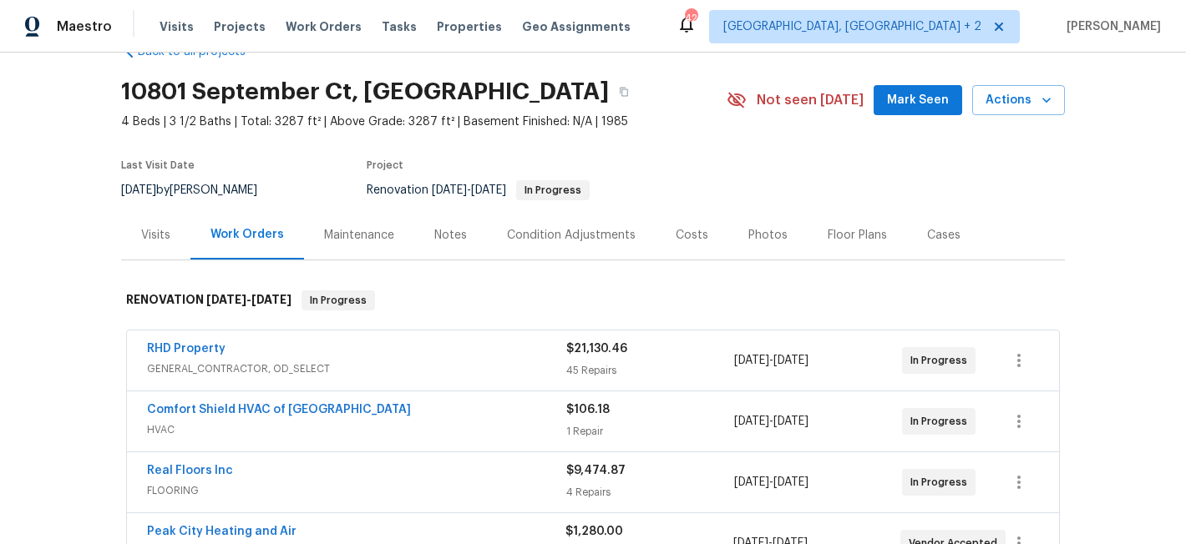
click at [660, 233] on div "Costs" at bounding box center [691, 234] width 73 height 49
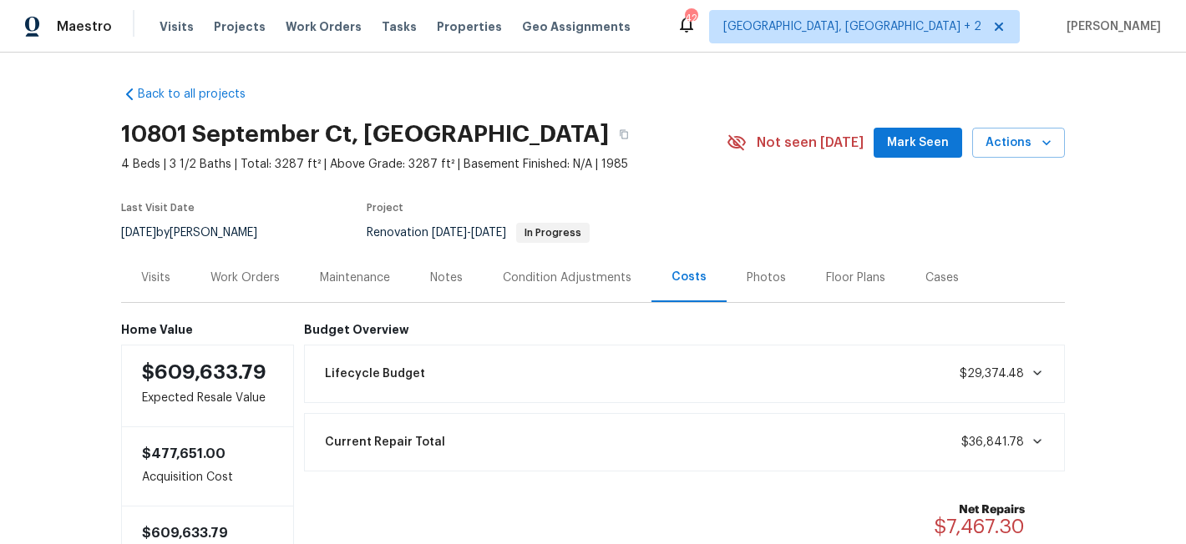
click at [252, 280] on div "Work Orders" at bounding box center [244, 278] width 69 height 17
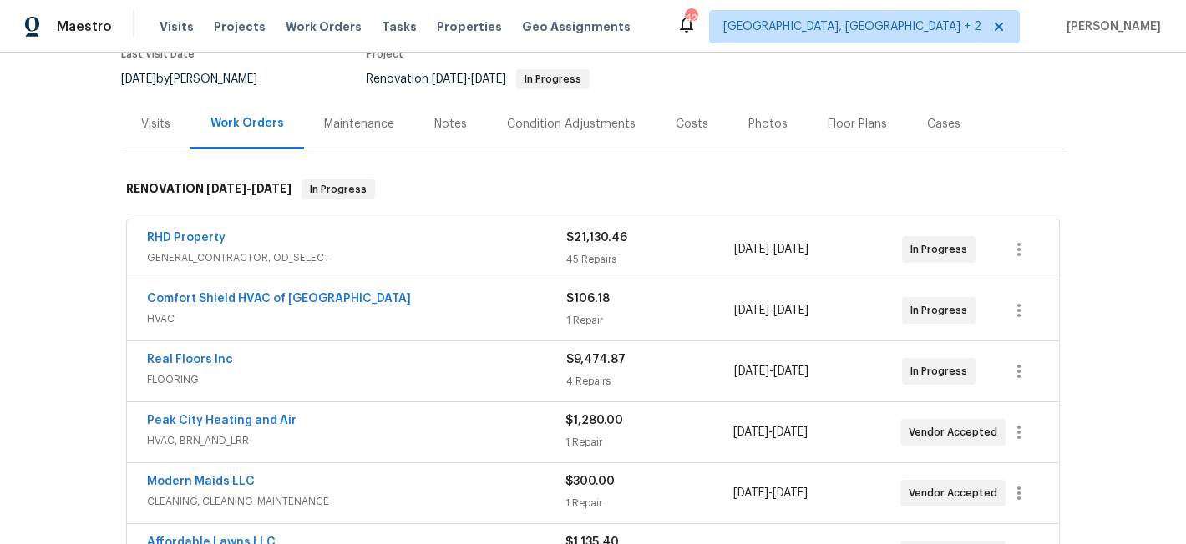
click at [440, 129] on div "Notes" at bounding box center [450, 124] width 33 height 17
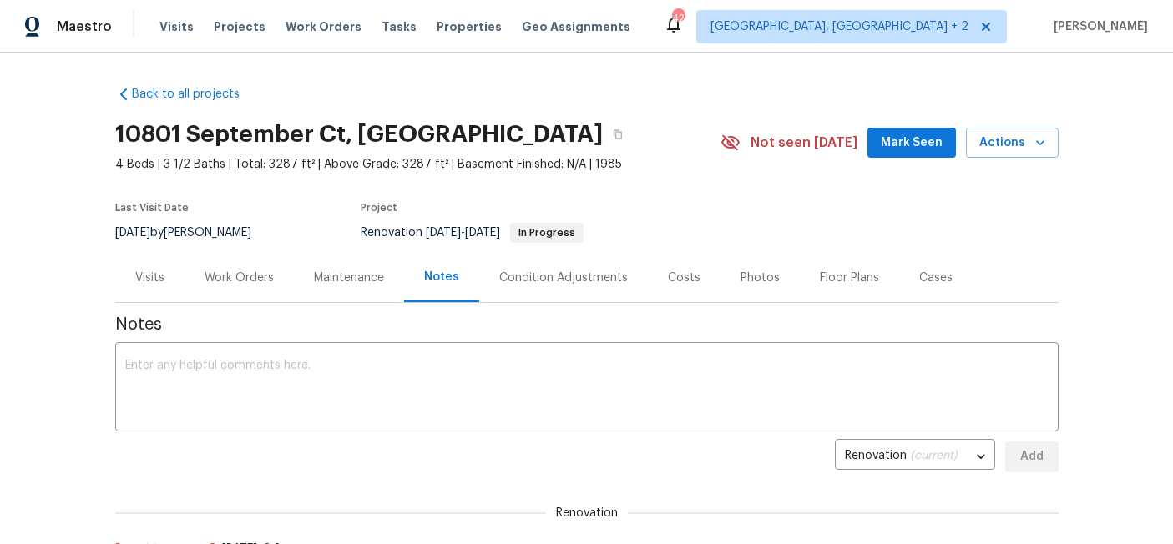
click at [668, 288] on div "Costs" at bounding box center [684, 277] width 73 height 49
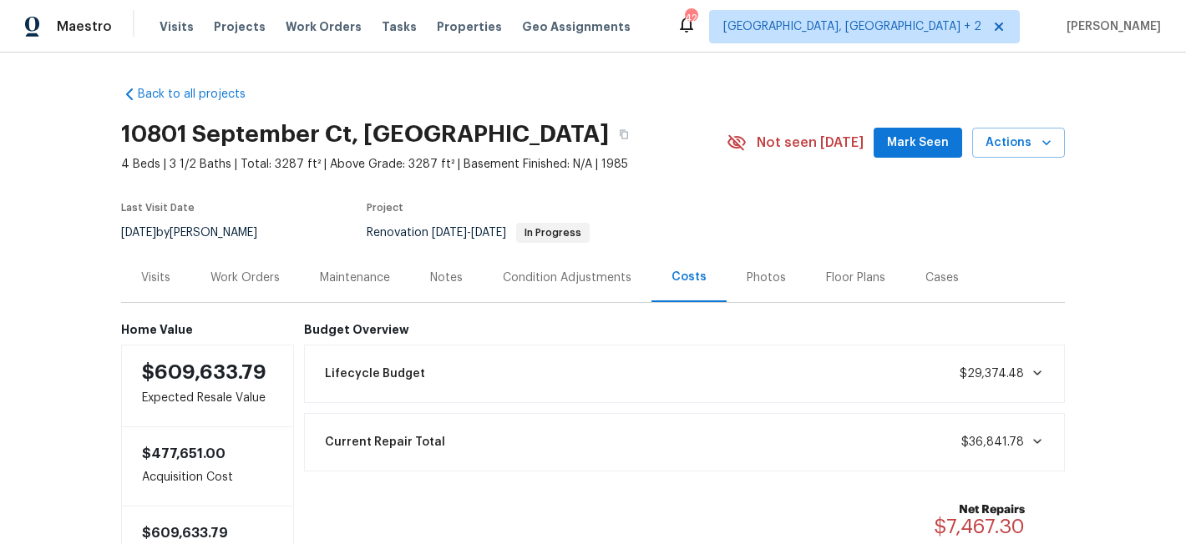
click at [238, 280] on div "Work Orders" at bounding box center [244, 278] width 69 height 17
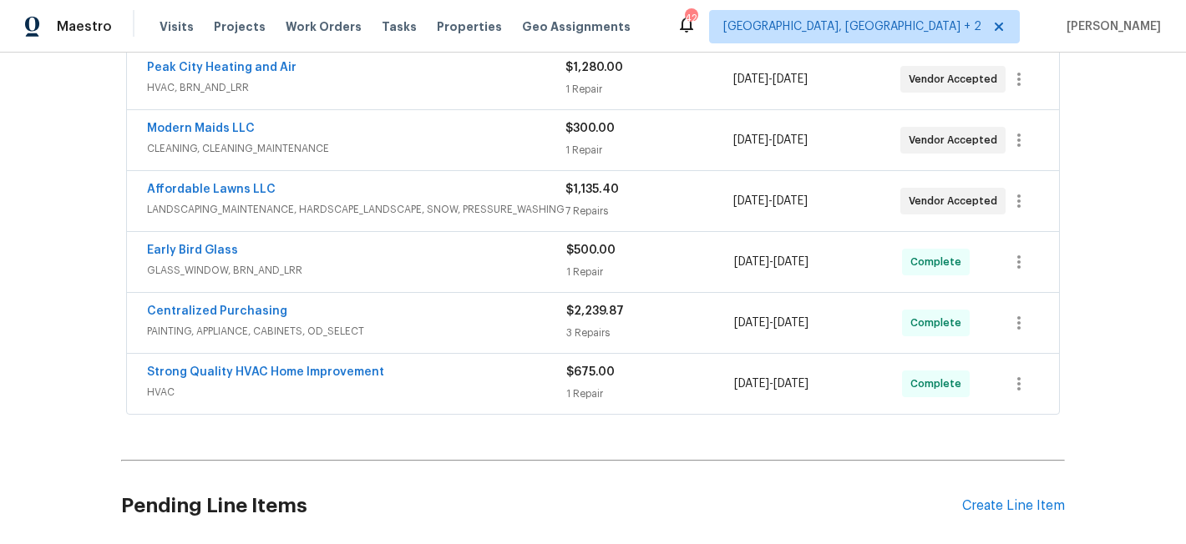
scroll to position [511, 0]
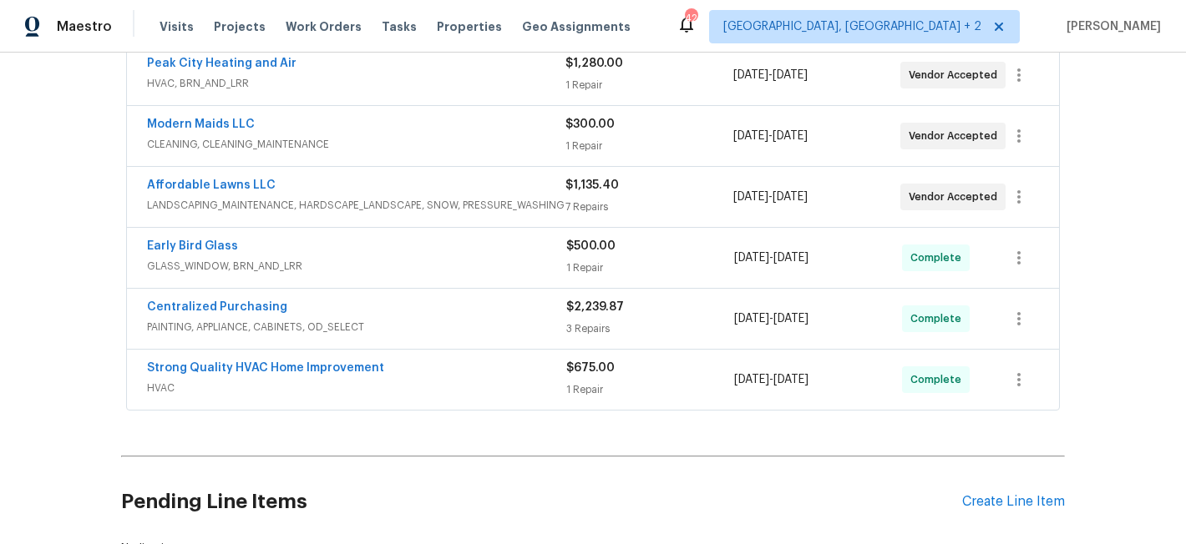
click at [323, 311] on div "Centralized Purchasing" at bounding box center [356, 309] width 419 height 20
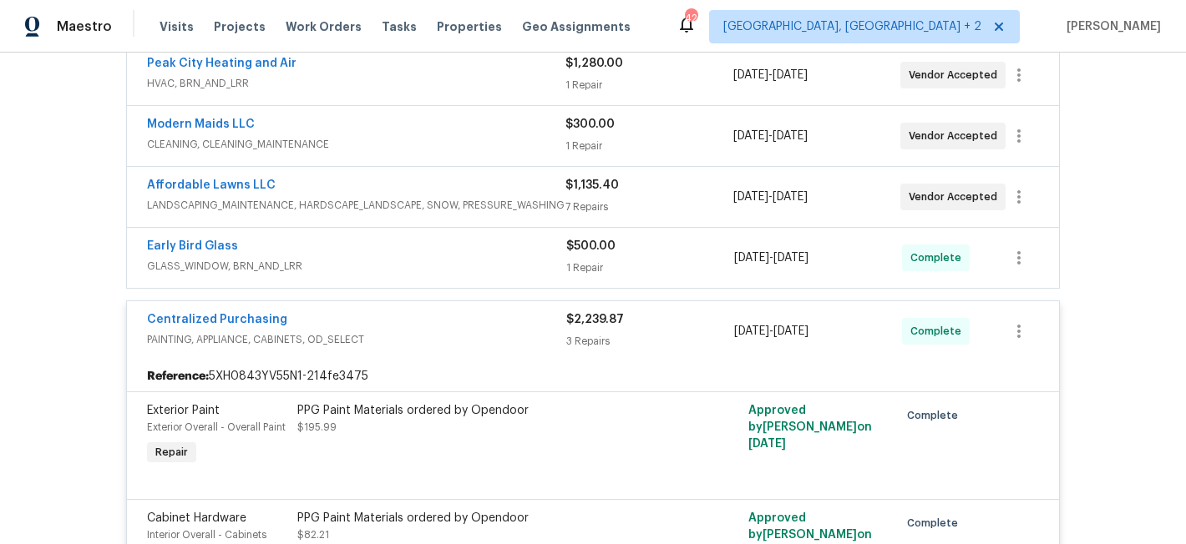
click at [307, 321] on div "Centralized Purchasing" at bounding box center [356, 321] width 419 height 20
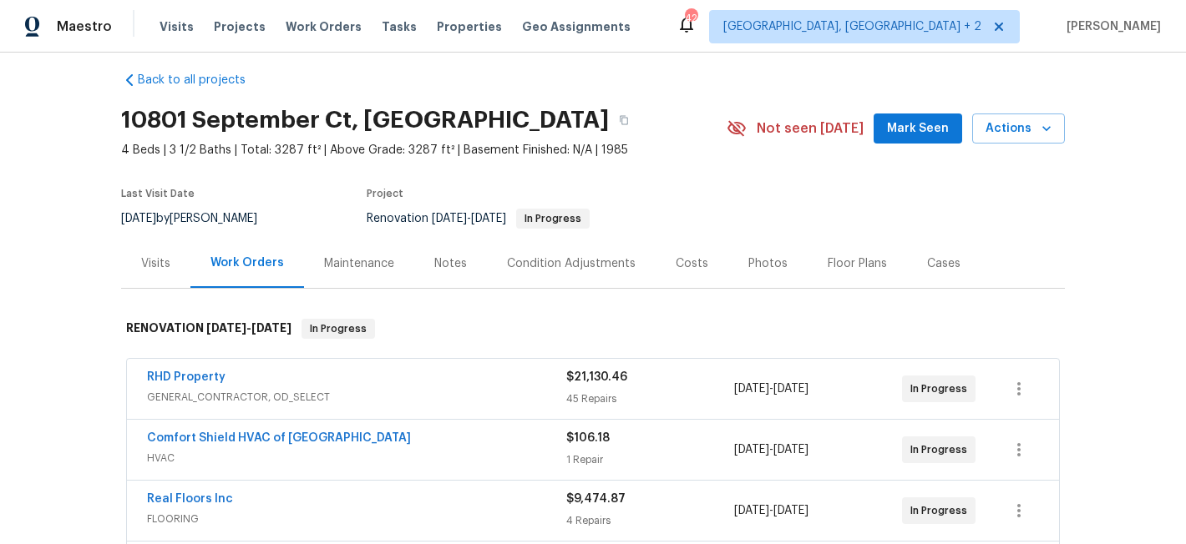
scroll to position [0, 0]
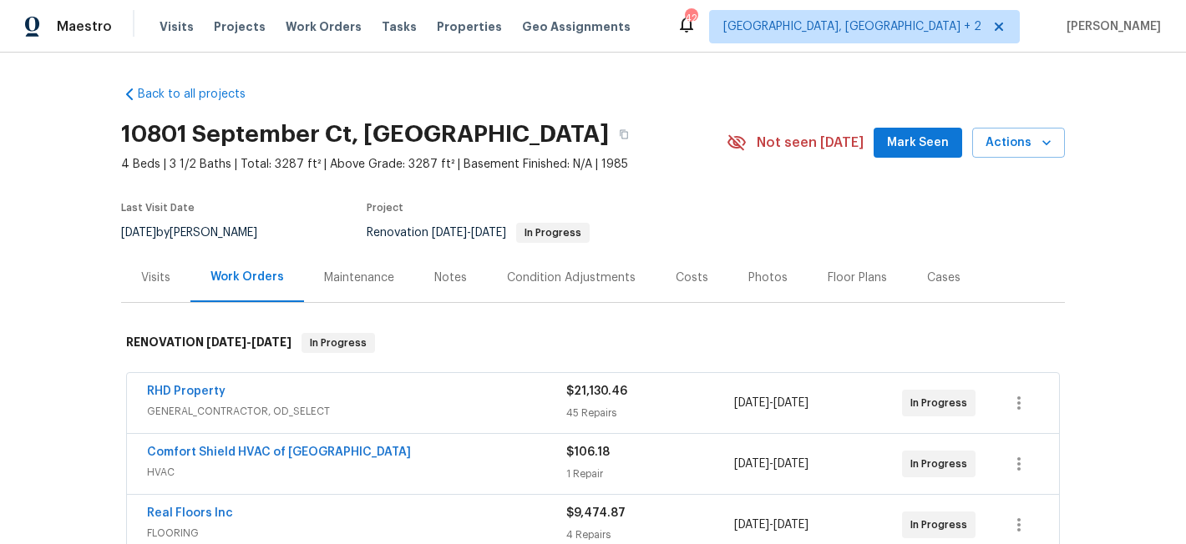
click at [661, 283] on div "Costs" at bounding box center [691, 277] width 73 height 49
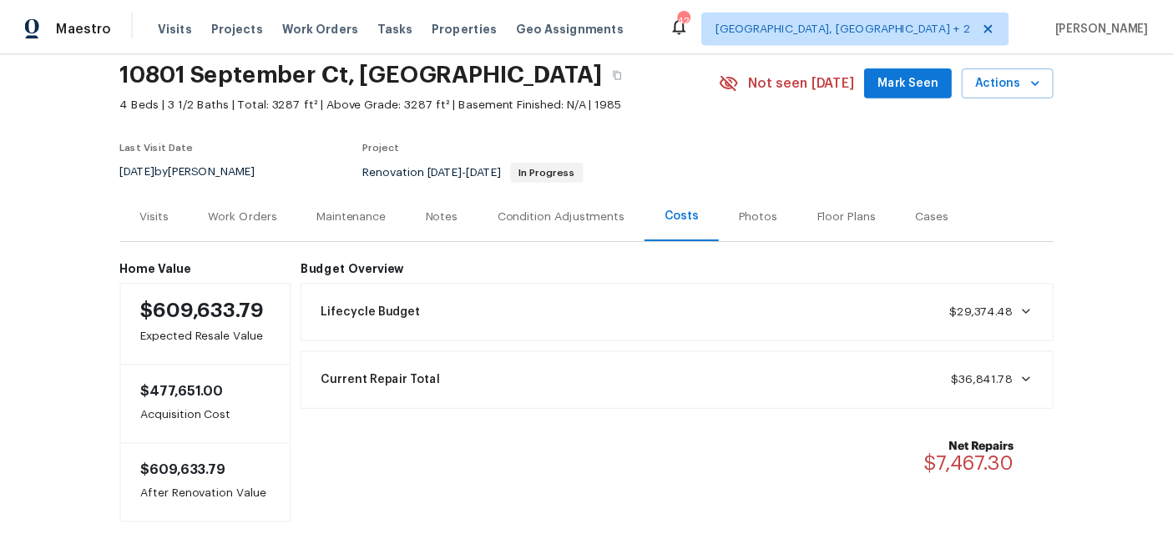
scroll to position [88, 0]
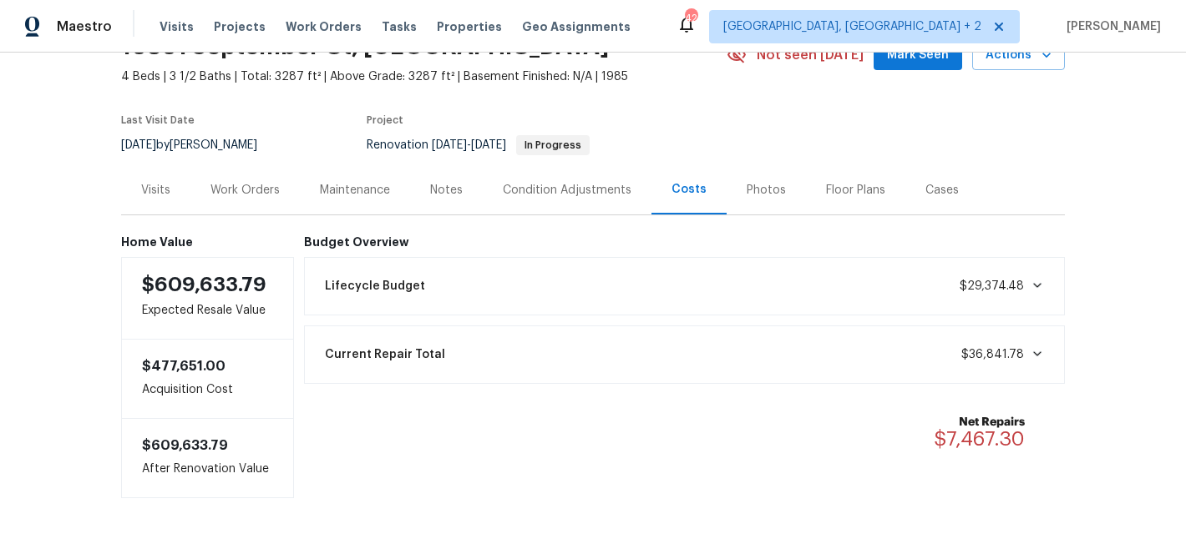
click at [433, 189] on div "Notes" at bounding box center [446, 190] width 33 height 17
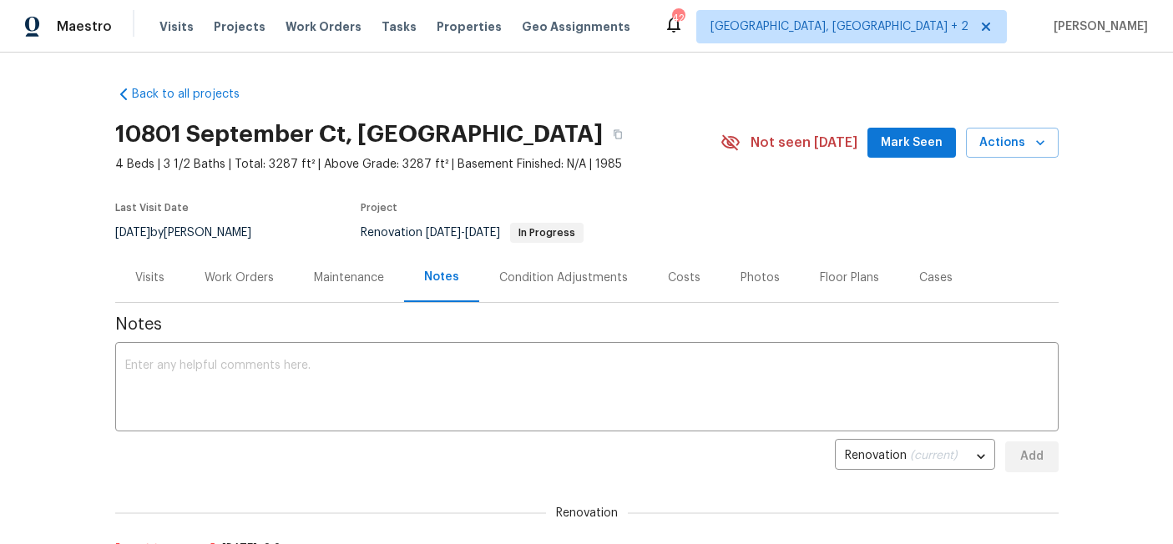
click at [234, 281] on div "Work Orders" at bounding box center [239, 278] width 69 height 17
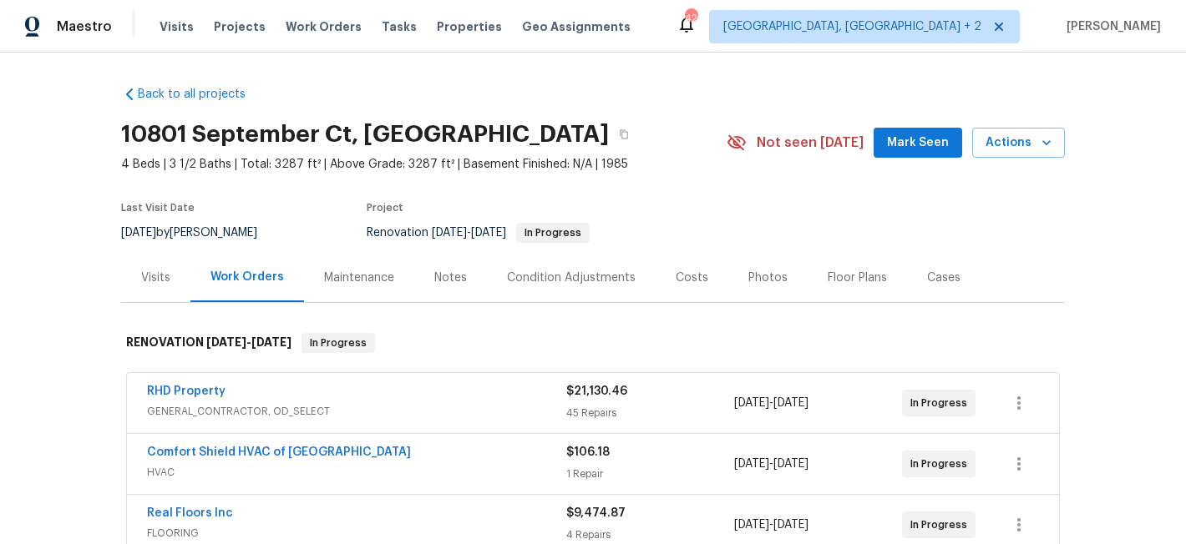
click at [747, 131] on div "Not seen today Mark Seen Actions" at bounding box center [895, 143] width 338 height 31
click at [664, 125] on div "10801 September Ct, [GEOGRAPHIC_DATA]" at bounding box center [423, 134] width 605 height 43
click at [80, 352] on div "Back to all projects [STREET_ADDRESS] 4 Beds | 3 1/2 Baths | Total: 3287 ft² | …" at bounding box center [593, 299] width 1186 height 492
click at [676, 32] on div "Maestro Visits Projects Work Orders Tasks Properties Geo Assignments [STREET_AD…" at bounding box center [593, 26] width 1186 height 53
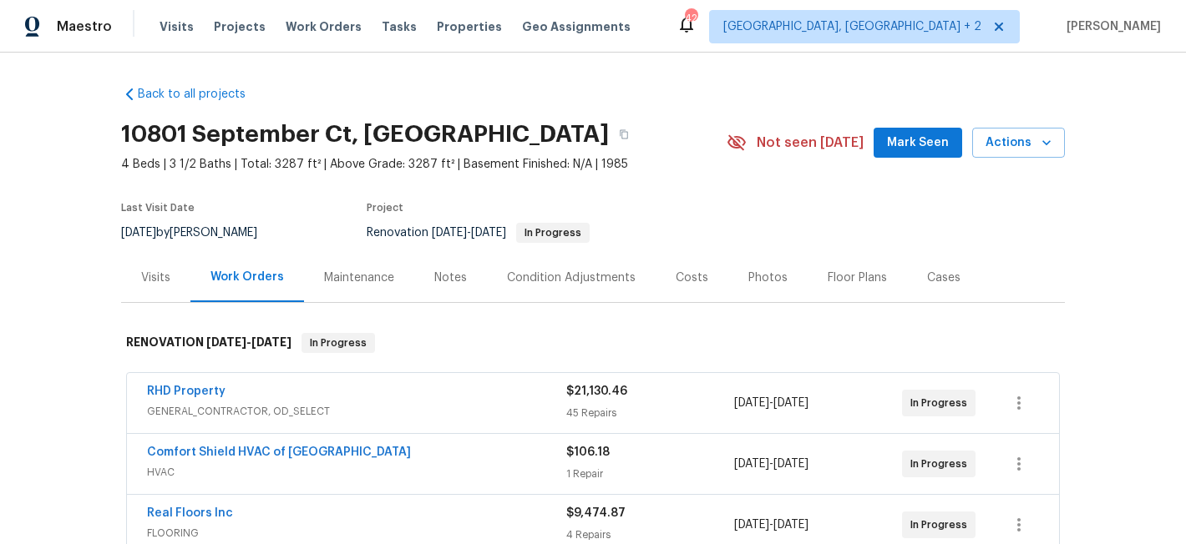
click at [701, 36] on div "Maestro Visits Projects Work Orders Tasks Properties Geo Assignments [STREET_AD…" at bounding box center [593, 26] width 1186 height 53
click at [86, 225] on div "Back to all projects [STREET_ADDRESS] 4 Beds | 3 1/2 Baths | Total: 3287 ft² | …" at bounding box center [593, 299] width 1186 height 492
click at [676, 22] on div "Maestro Visits Projects Work Orders Tasks Properties Geo Assignments [STREET_AD…" at bounding box center [593, 26] width 1186 height 53
click at [94, 319] on div "Back to all projects [STREET_ADDRESS] 4 Beds | 3 1/2 Baths | Total: 3287 ft² | …" at bounding box center [593, 299] width 1186 height 492
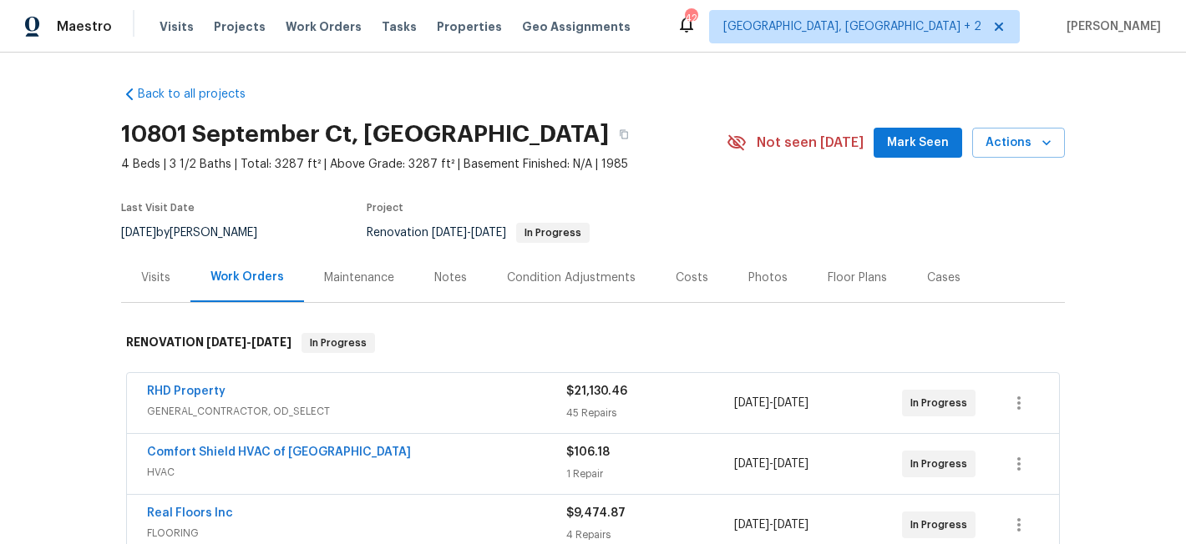
click at [672, 29] on div "Maestro Visits Projects Work Orders Tasks Properties Geo Assignments 42 Charles…" at bounding box center [593, 26] width 1186 height 53
click at [352, 210] on div "Last Visit Date 10/7/2025 by Joseph White Project Renovation 9/26/2025 - 10/26/…" at bounding box center [404, 223] width 566 height 60
click at [673, 50] on div "Maestro Visits Projects Work Orders Tasks Properties Geo Assignments 42 Charles…" at bounding box center [593, 26] width 1186 height 53
click at [549, 114] on div "10801 September Ct, Raleigh, NC 27614" at bounding box center [423, 134] width 605 height 43
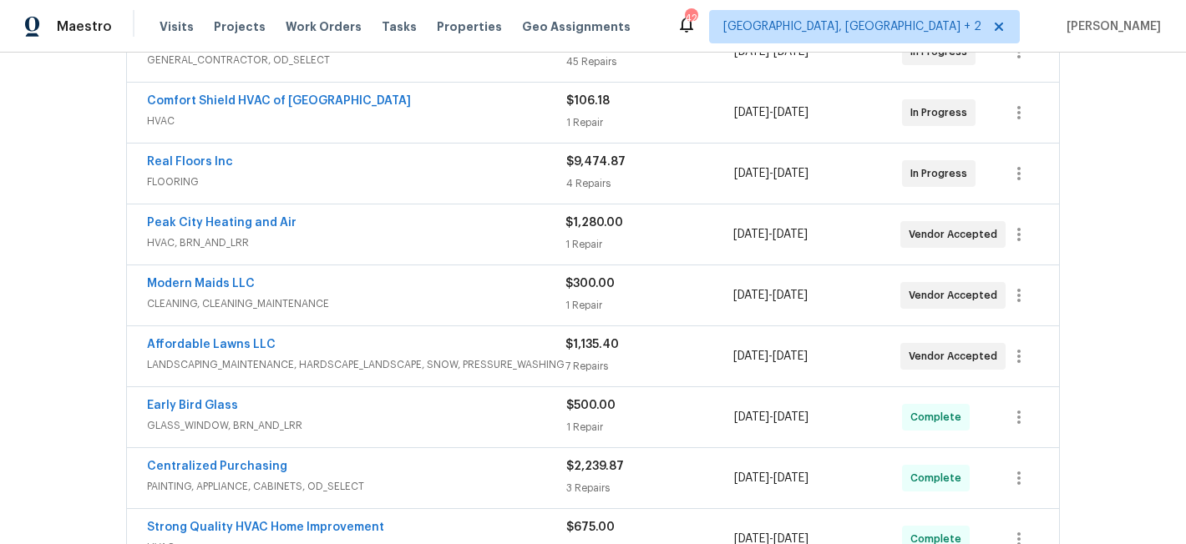
scroll to position [282, 0]
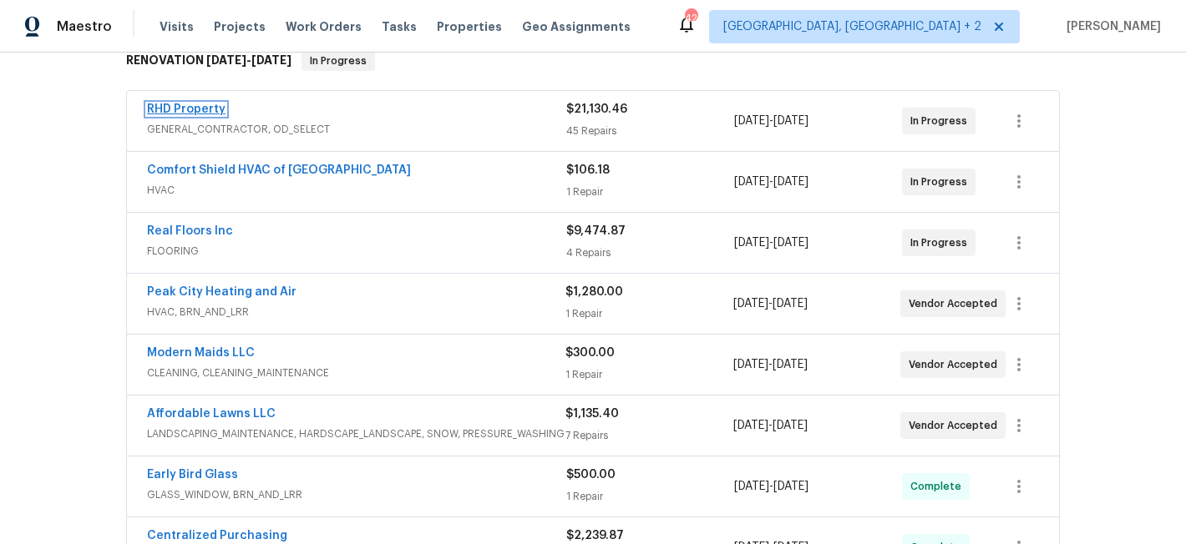
click at [195, 111] on link "RHD Property" at bounding box center [186, 110] width 78 height 12
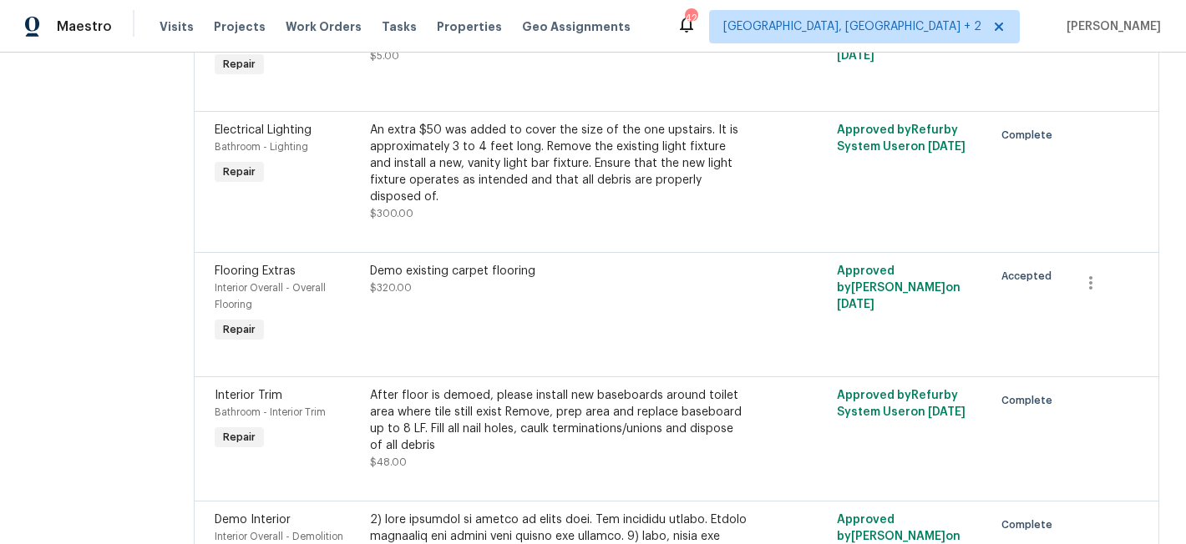
scroll to position [567, 0]
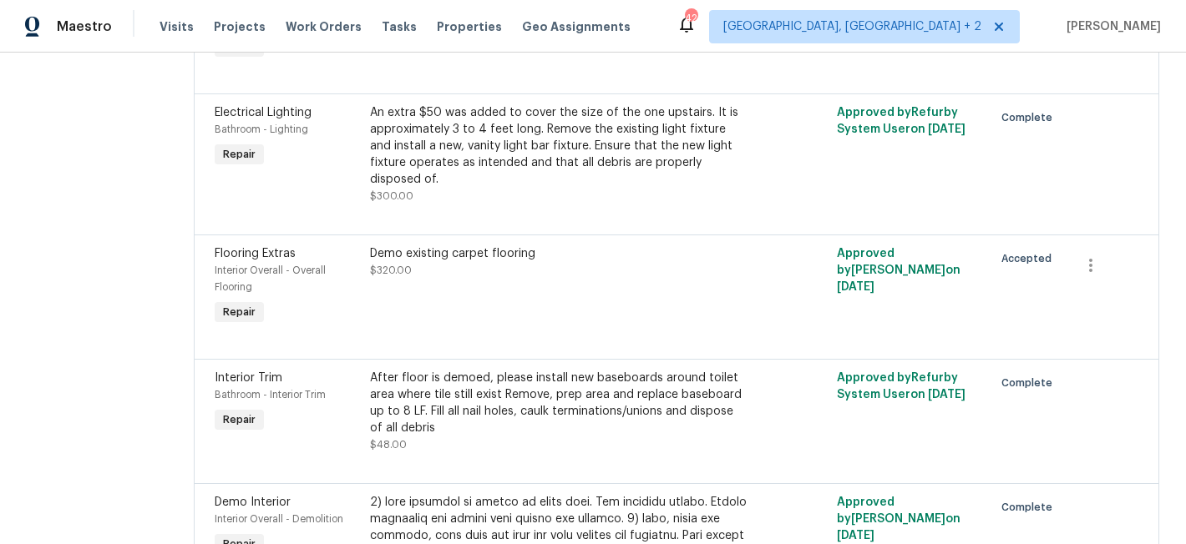
click at [521, 134] on div "An extra $50 was added to cover the size of the one upstairs. It is approximate…" at bounding box center [559, 145] width 379 height 83
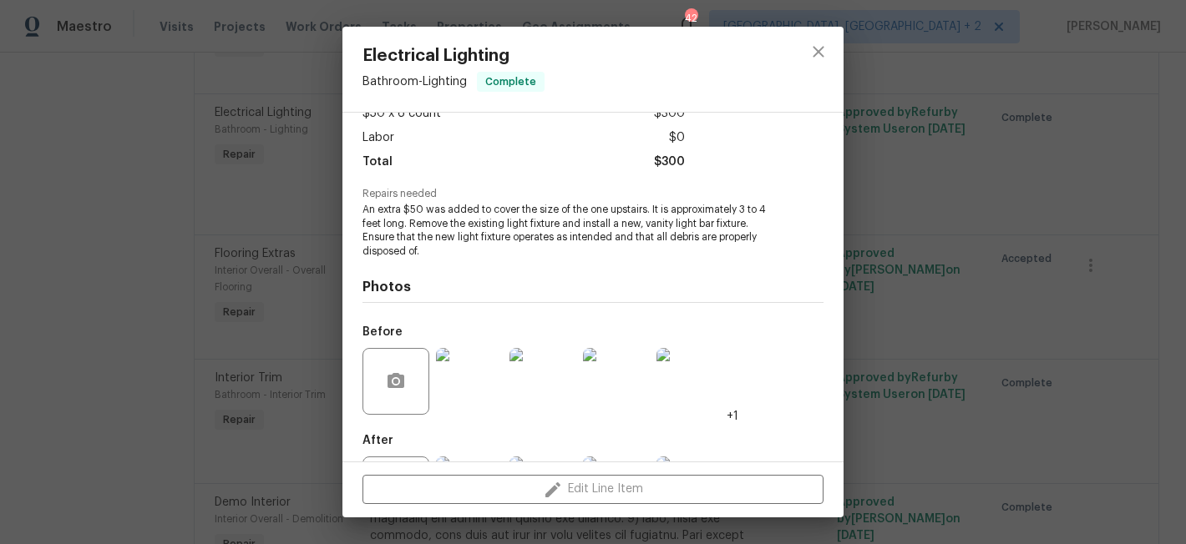
scroll to position [163, 0]
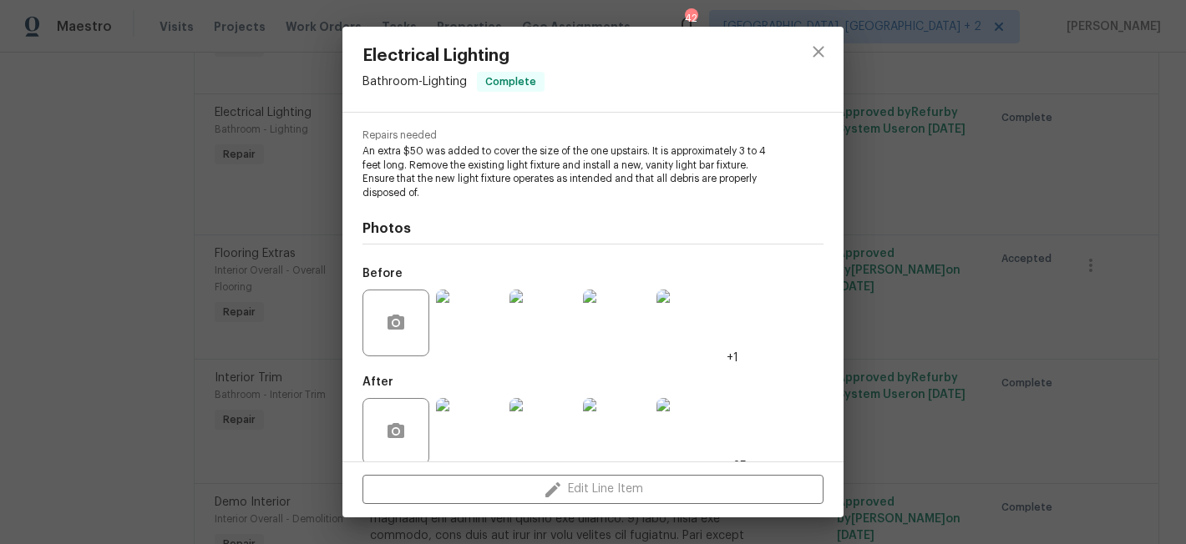
click at [459, 329] on img at bounding box center [469, 323] width 67 height 67
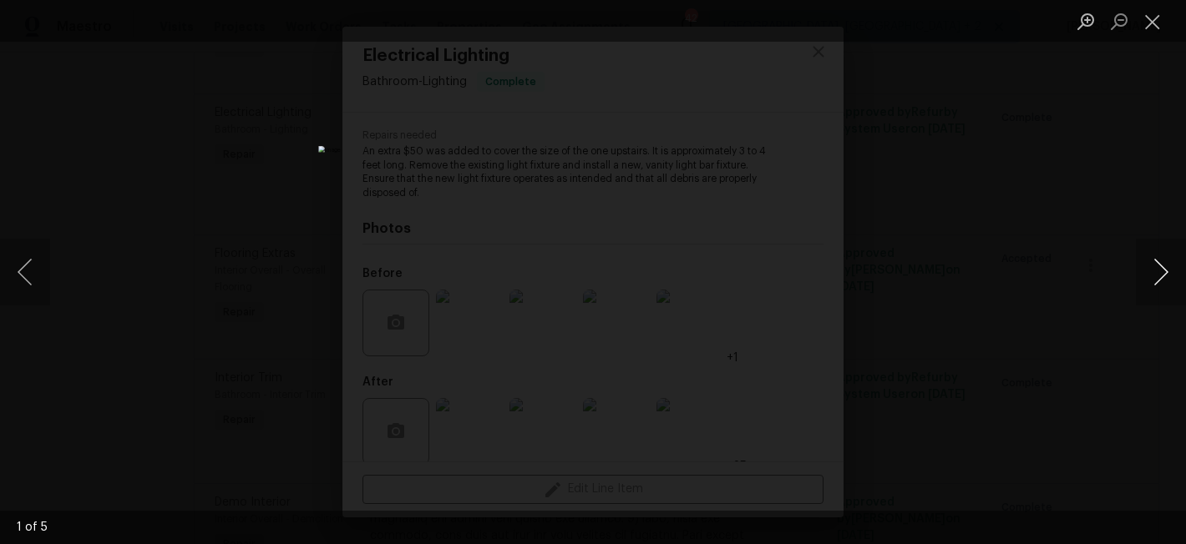
click at [1171, 270] on button "Next image" at bounding box center [1161, 272] width 50 height 67
click at [1174, 269] on button "Next image" at bounding box center [1161, 272] width 50 height 67
click at [1157, 11] on button "Close lightbox" at bounding box center [1152, 21] width 33 height 29
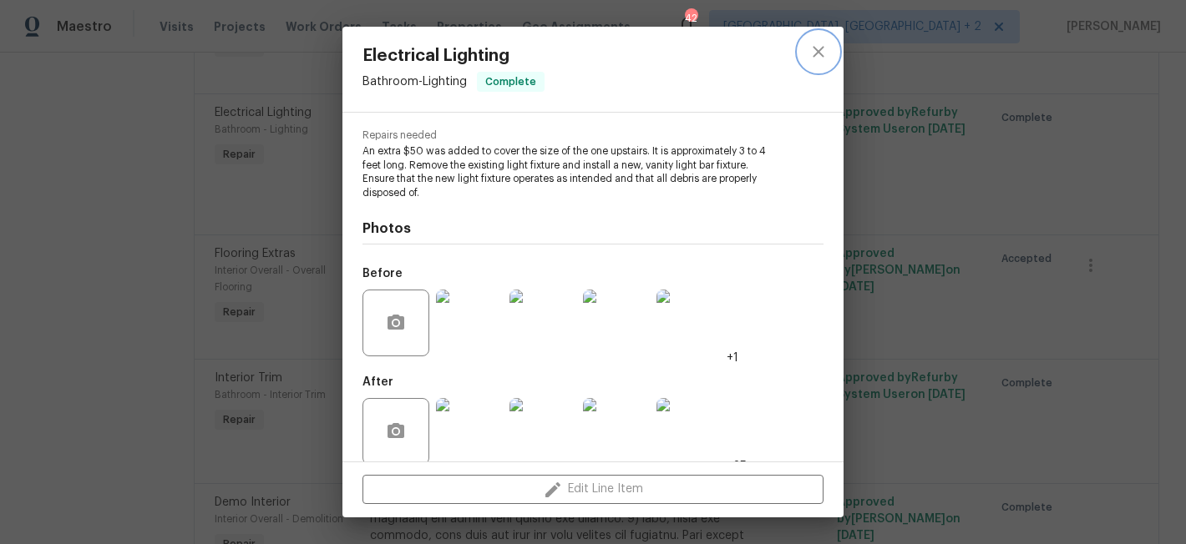
click at [820, 55] on icon "close" at bounding box center [818, 52] width 20 height 20
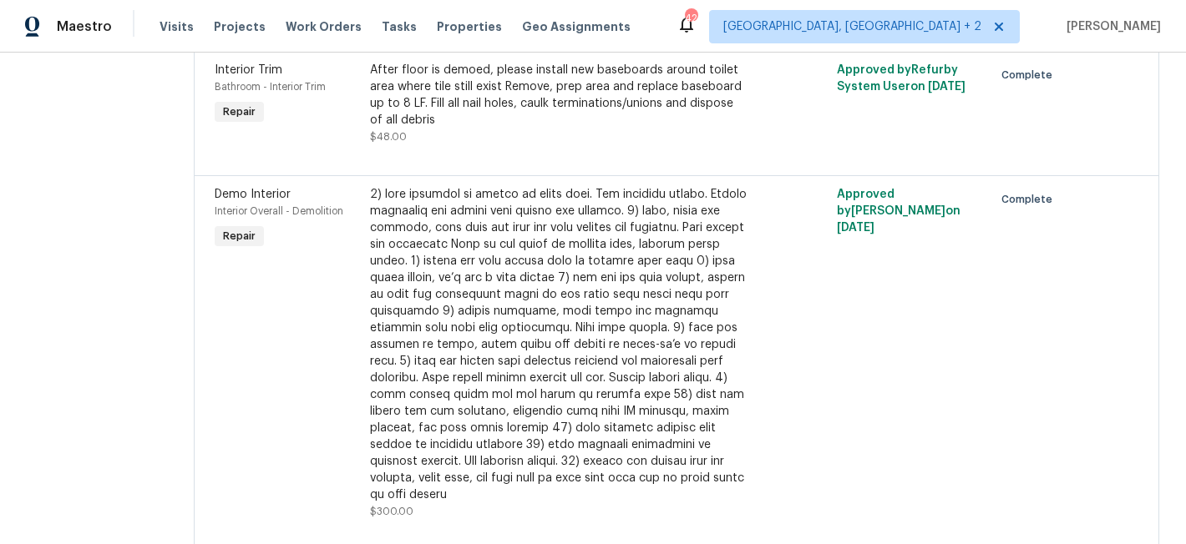
scroll to position [996, 0]
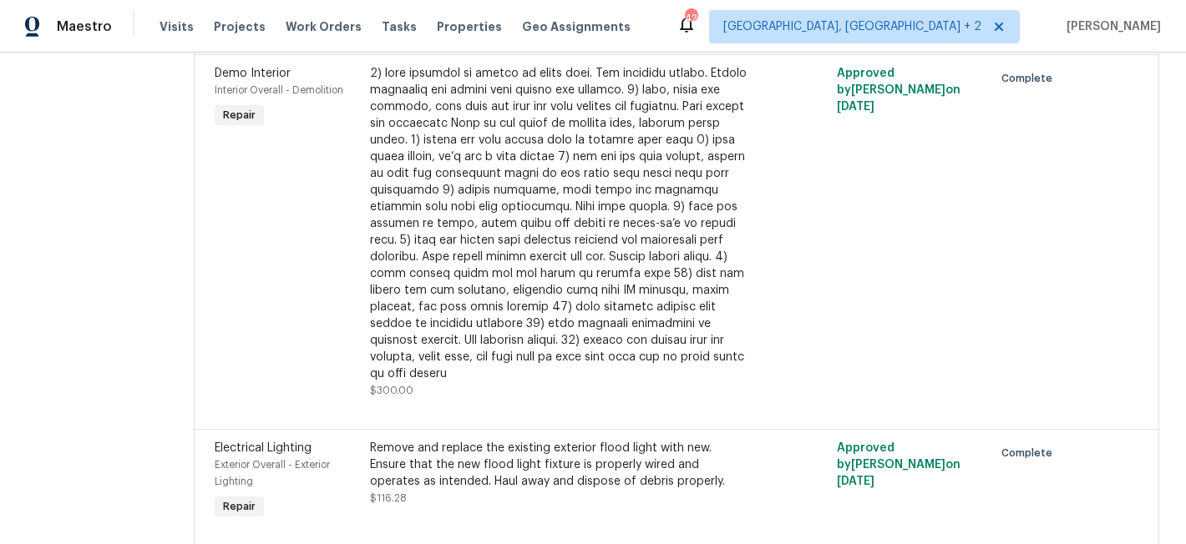
click at [506, 215] on div at bounding box center [559, 223] width 379 height 317
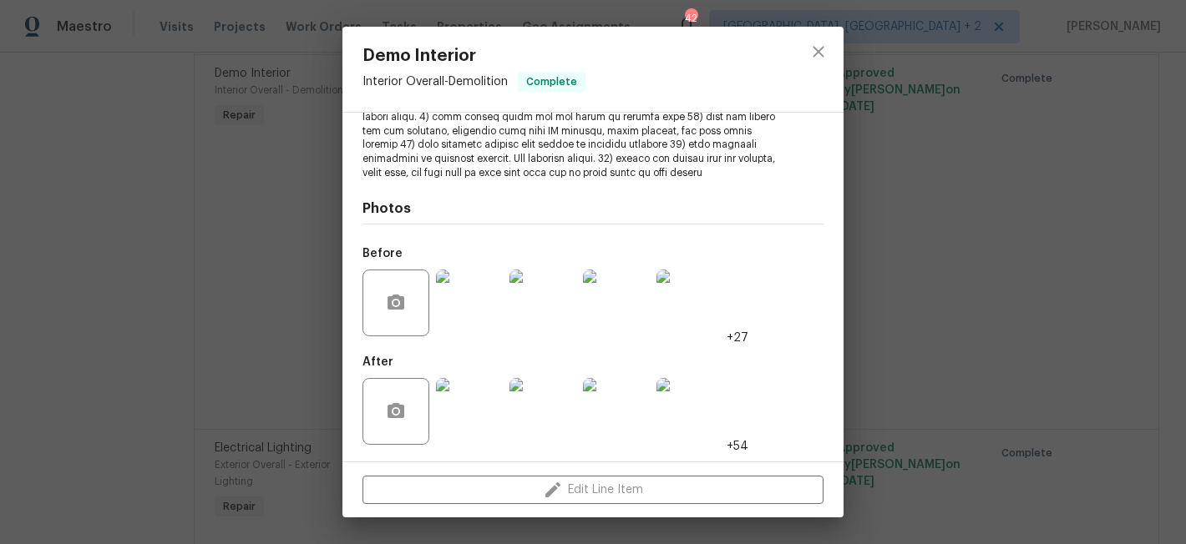
scroll to position [337, 0]
click at [464, 322] on img at bounding box center [469, 303] width 67 height 67
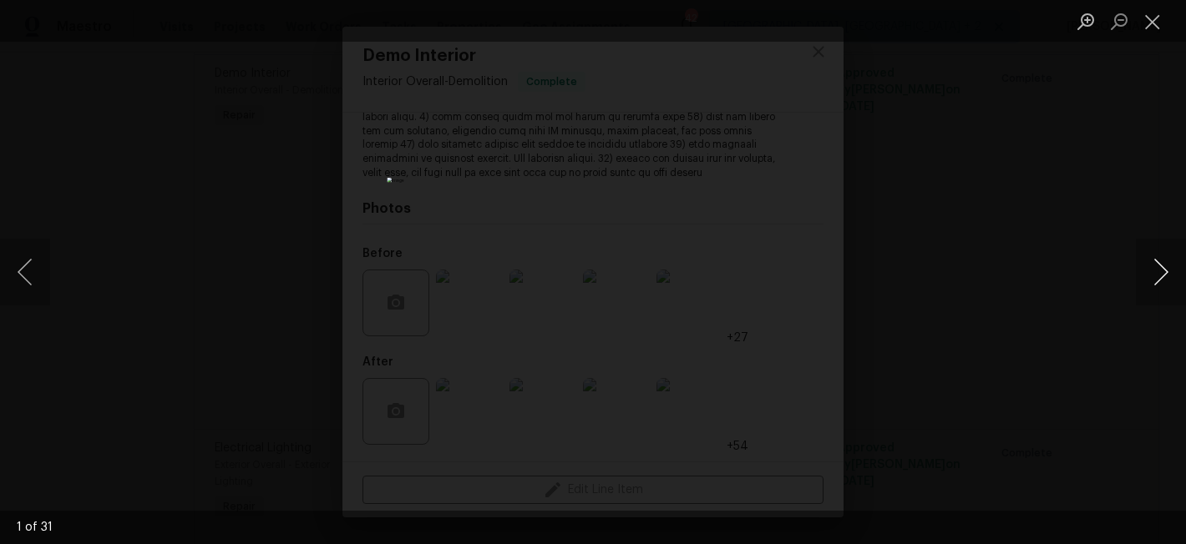
click at [1157, 269] on button "Next image" at bounding box center [1161, 272] width 50 height 67
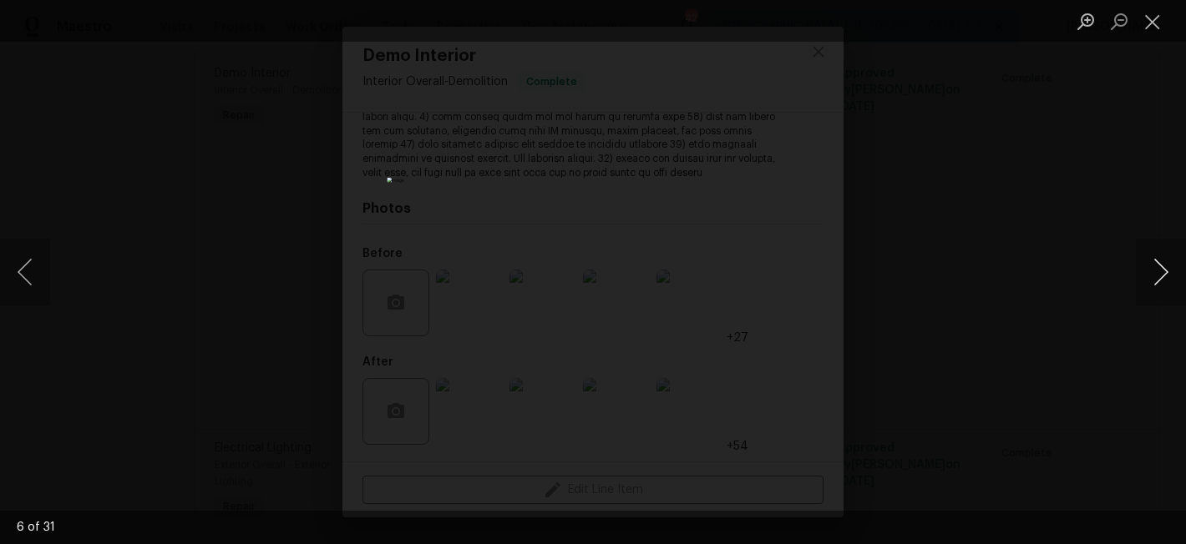
click at [1157, 269] on button "Next image" at bounding box center [1161, 272] width 50 height 67
click at [1154, 15] on button "Close lightbox" at bounding box center [1152, 21] width 33 height 29
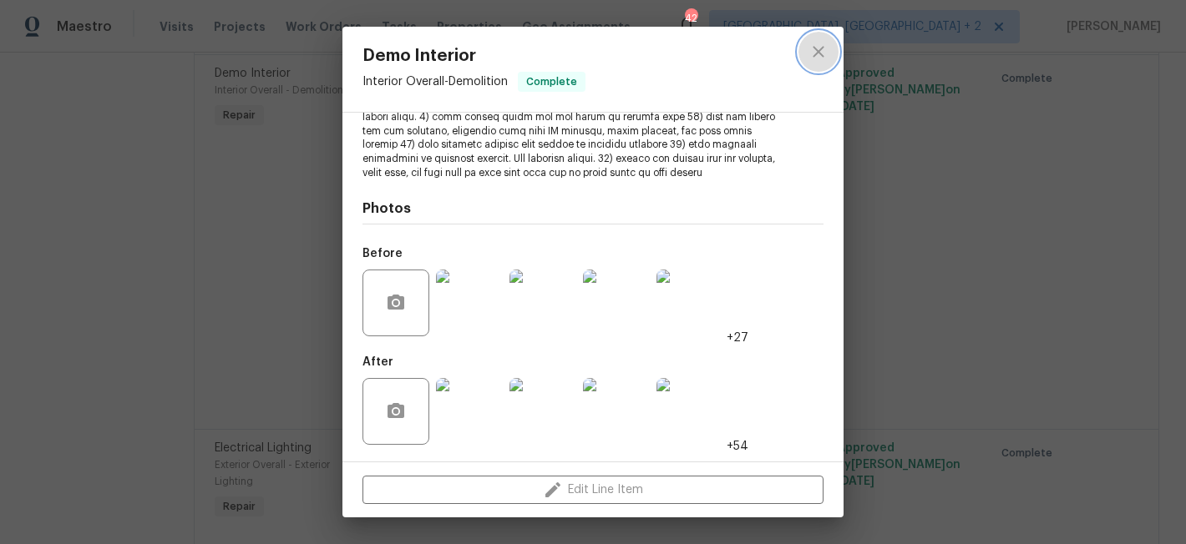
click at [817, 49] on icon "close" at bounding box center [818, 52] width 20 height 20
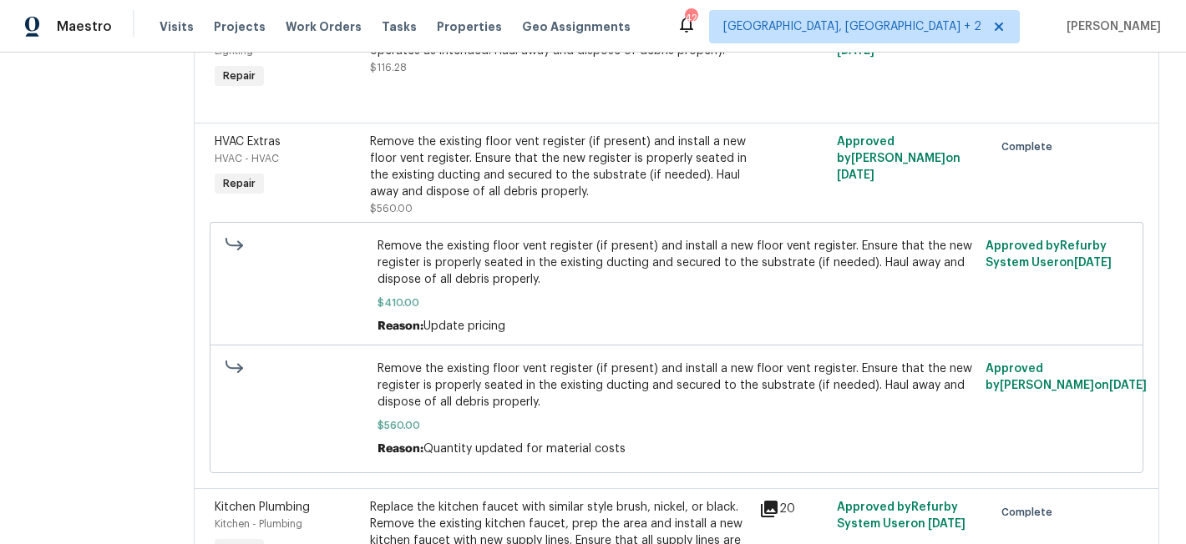
scroll to position [1430, 0]
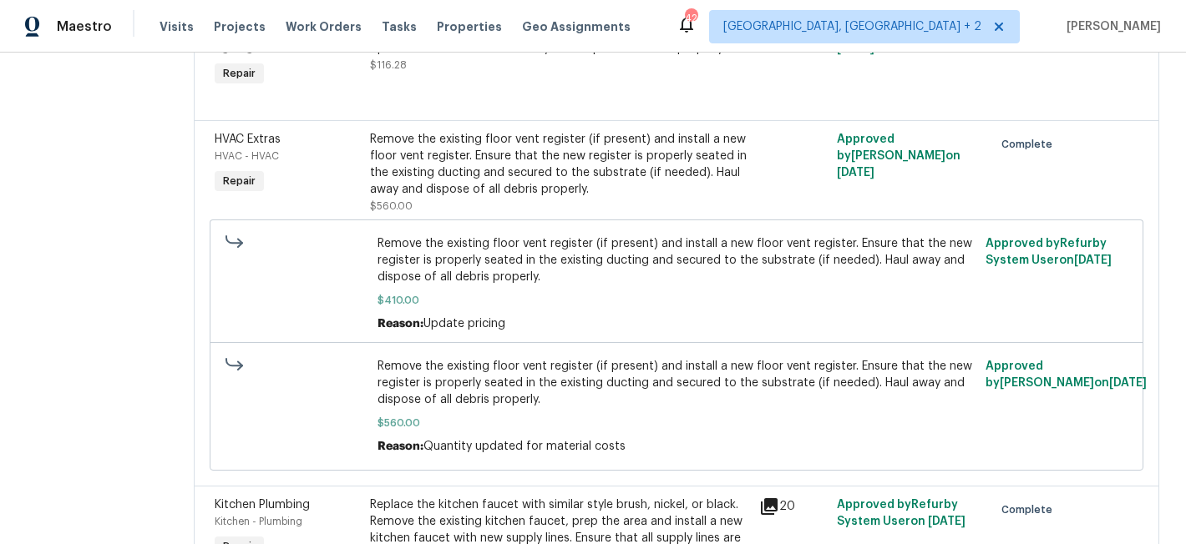
click at [543, 194] on div "Remove the existing floor vent register (if present) and install a new floor ve…" at bounding box center [559, 164] width 379 height 67
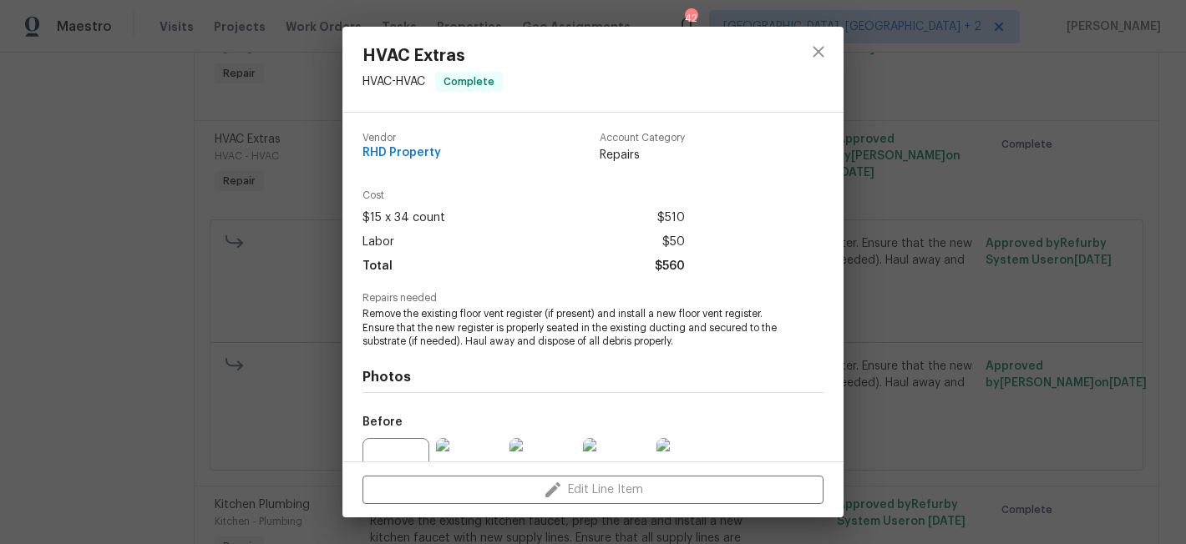
scroll to position [169, 0]
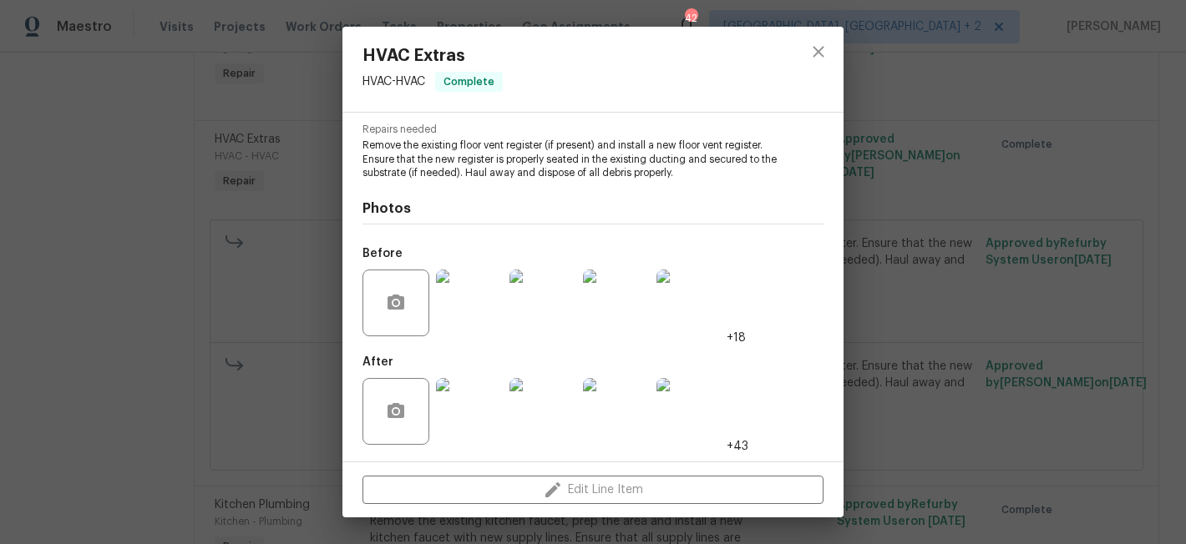
click at [477, 304] on img at bounding box center [469, 303] width 67 height 67
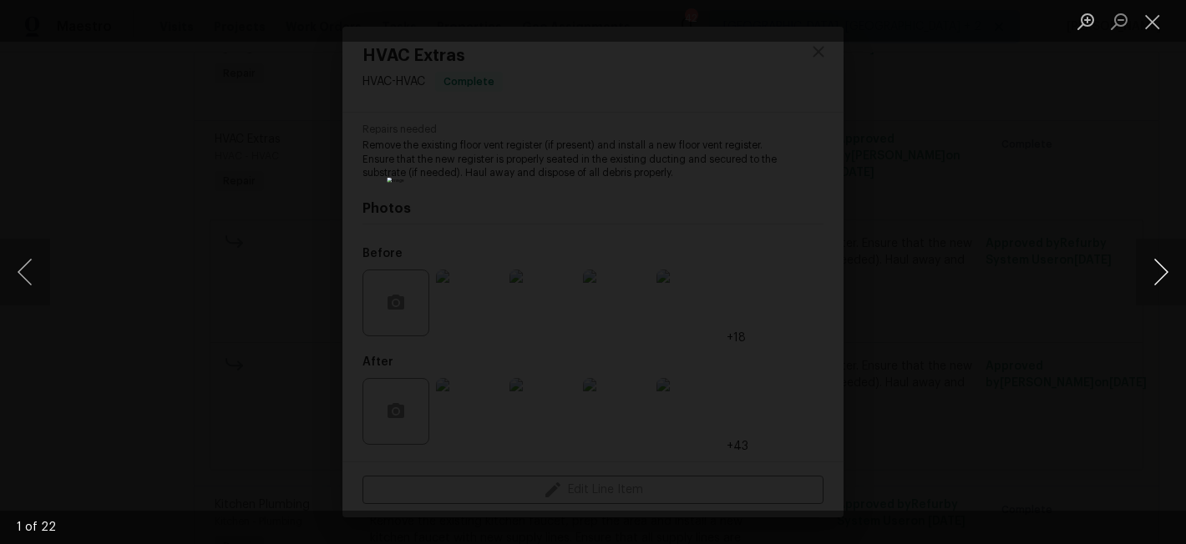
click at [1159, 277] on button "Next image" at bounding box center [1161, 272] width 50 height 67
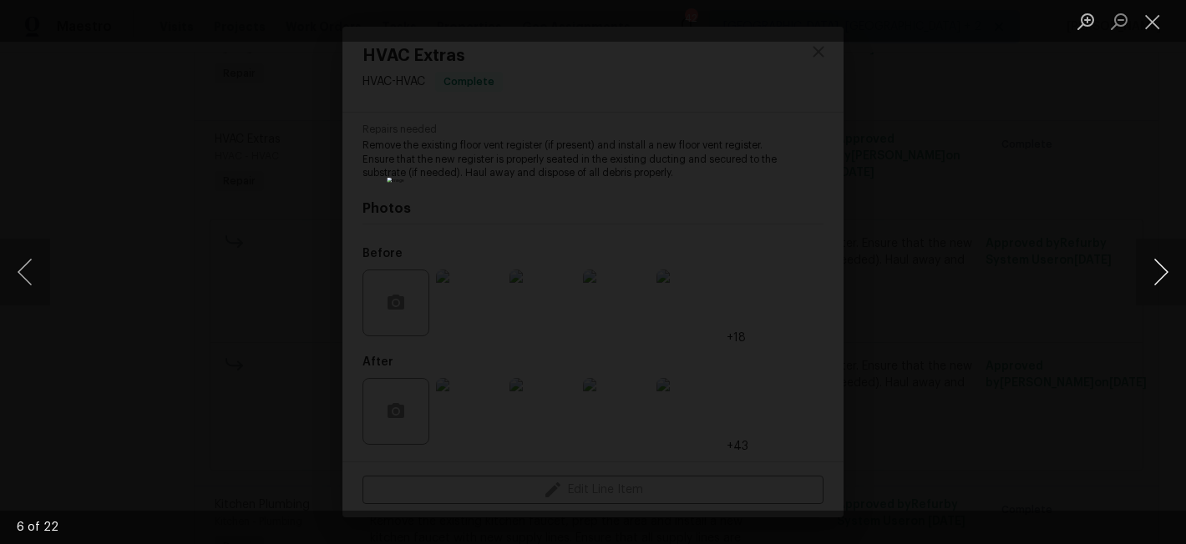
click at [1159, 277] on button "Next image" at bounding box center [1161, 272] width 50 height 67
click at [1159, 18] on button "Close lightbox" at bounding box center [1152, 21] width 33 height 29
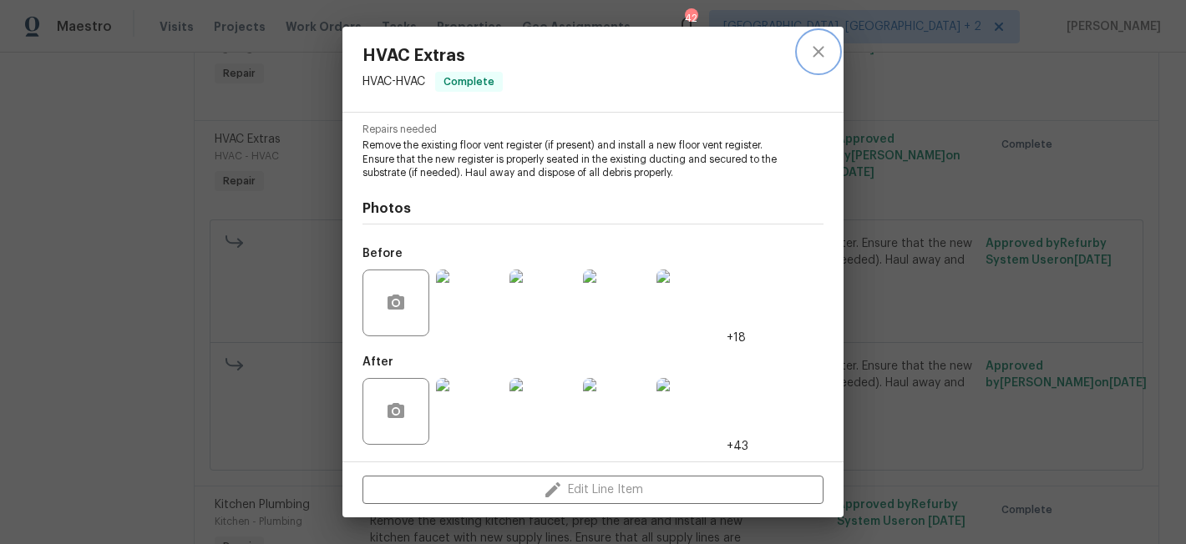
click at [823, 47] on icon "close" at bounding box center [818, 52] width 20 height 20
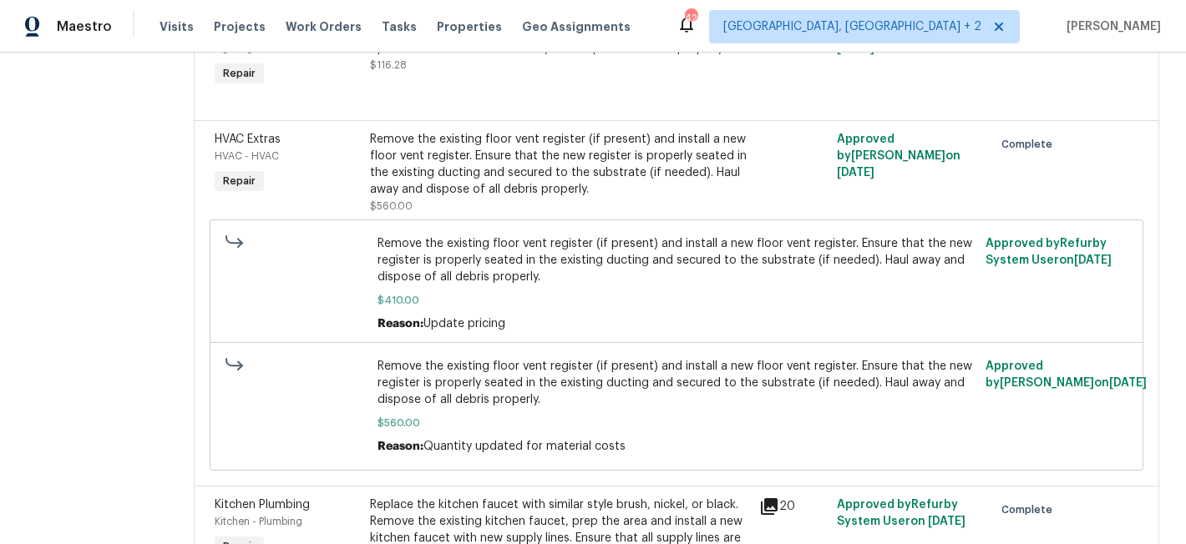
click at [671, 5] on div "Maestro Visits Projects Work Orders Tasks Properties Geo Assignments 42 Charles…" at bounding box center [593, 26] width 1186 height 53
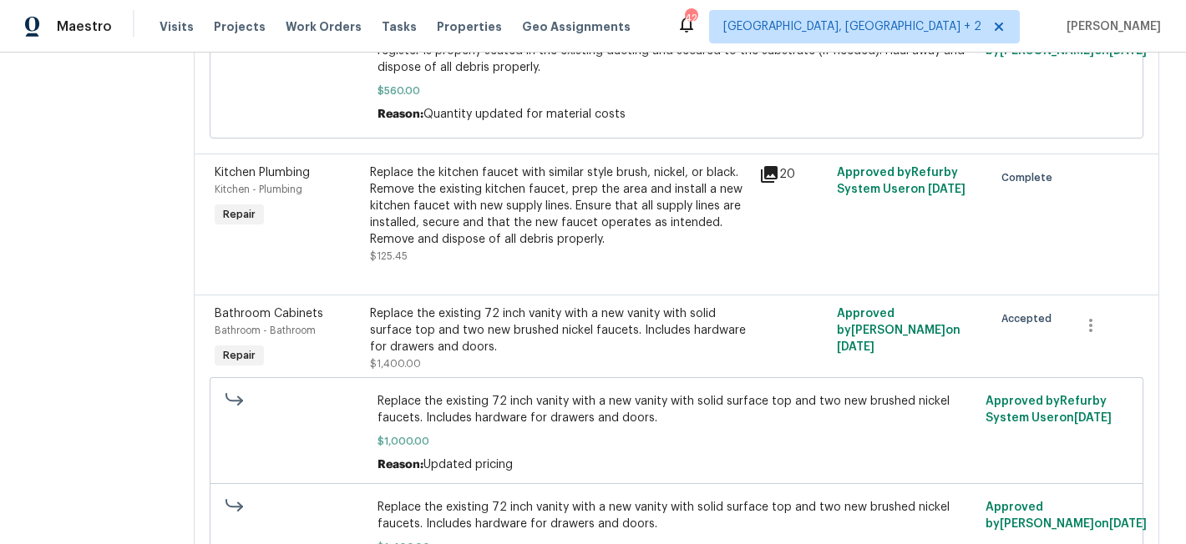
scroll to position [1849, 0]
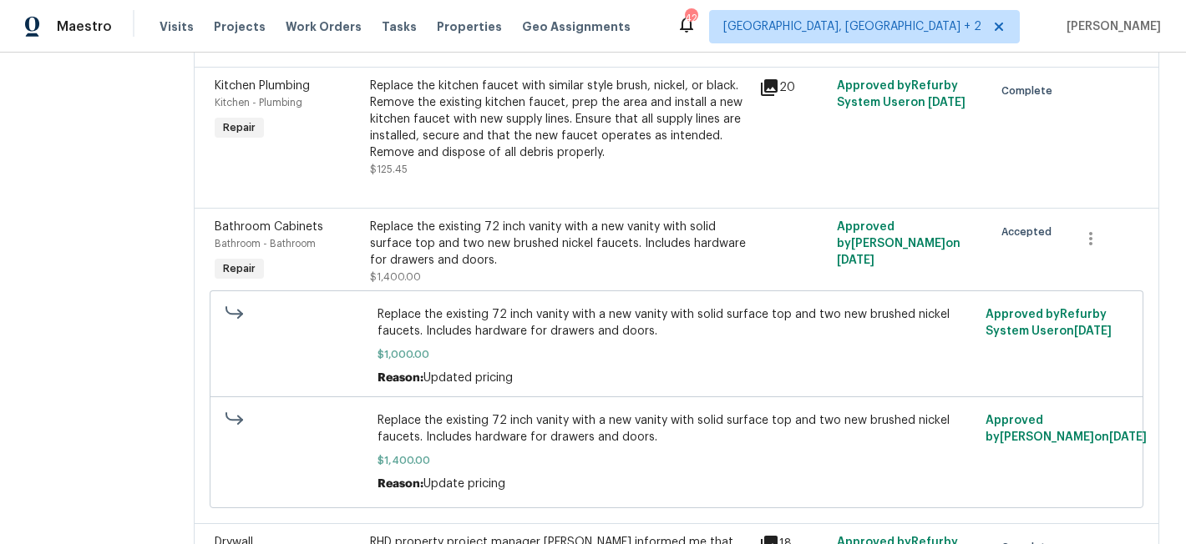
click at [472, 257] on div "Replace the existing 72 inch vanity with a new vanity with solid surface top an…" at bounding box center [559, 244] width 379 height 50
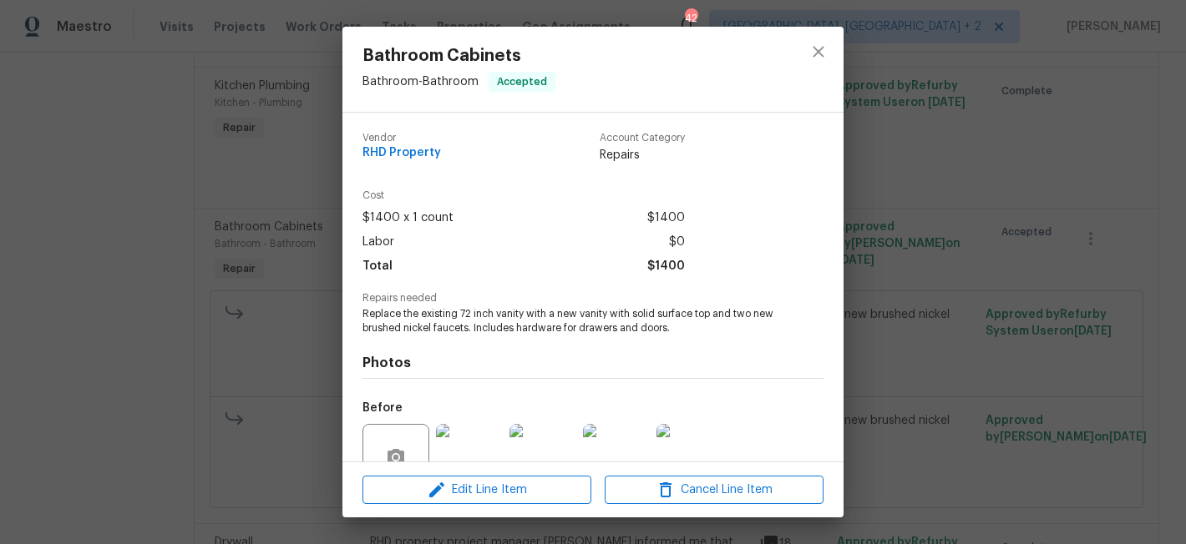
scroll to position [154, 0]
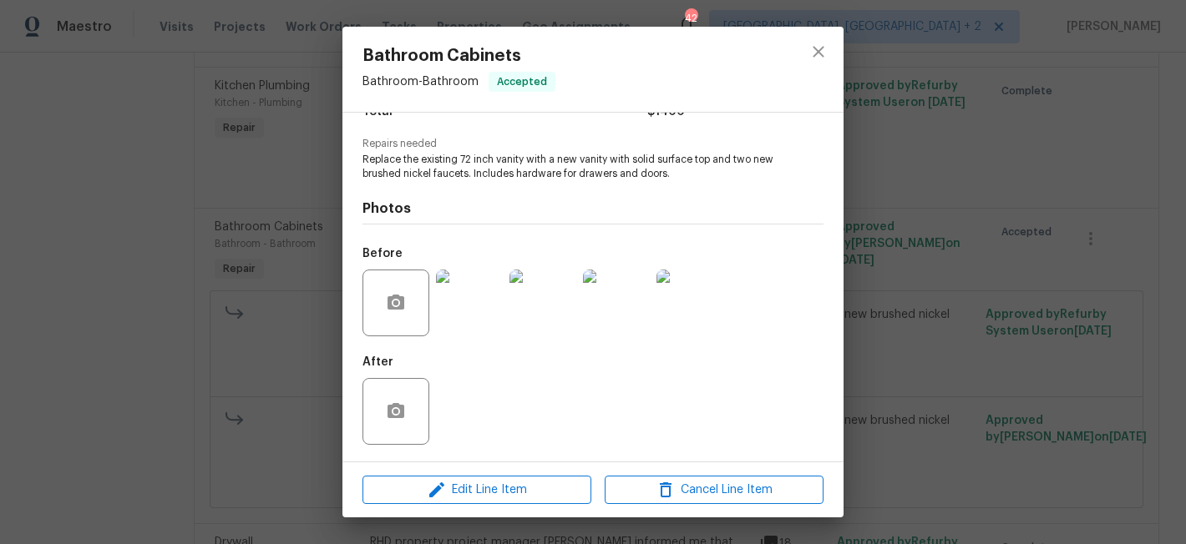
click at [447, 302] on img at bounding box center [469, 303] width 67 height 67
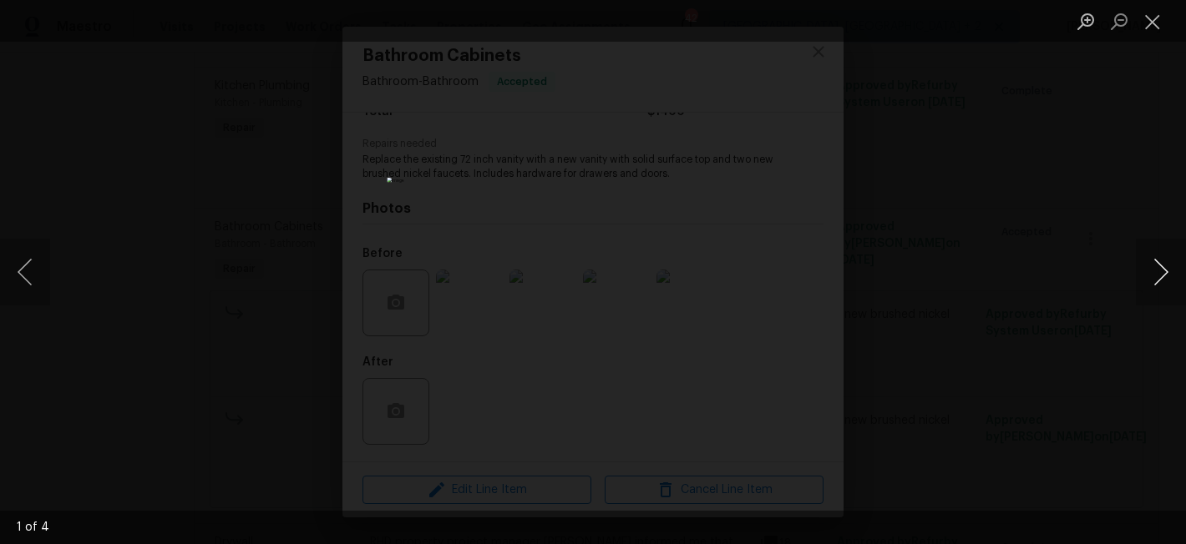
click at [1154, 270] on button "Next image" at bounding box center [1161, 272] width 50 height 67
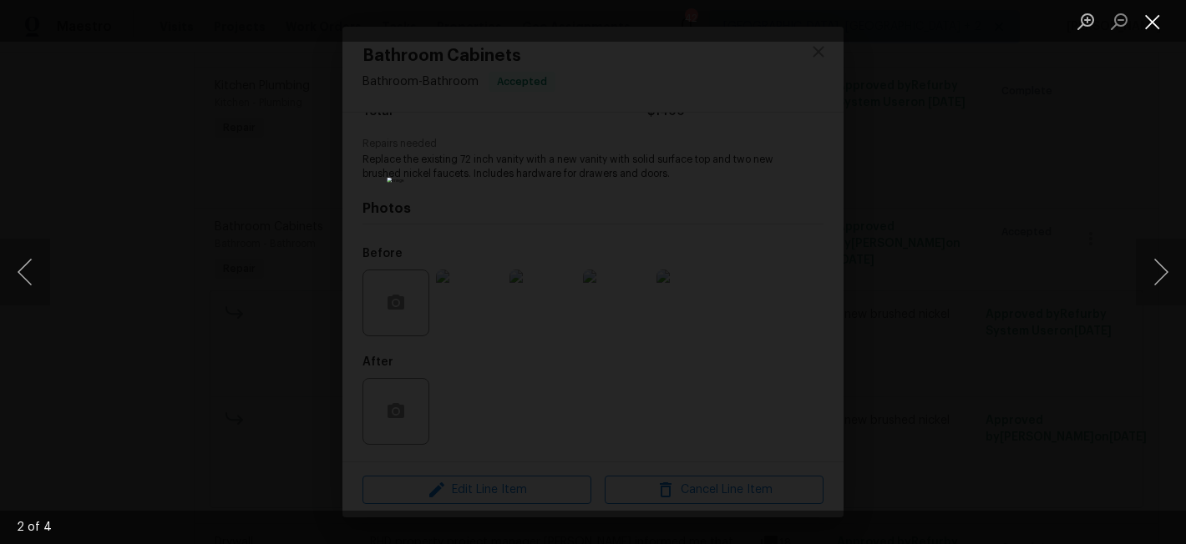
click at [1151, 15] on button "Close lightbox" at bounding box center [1152, 21] width 33 height 29
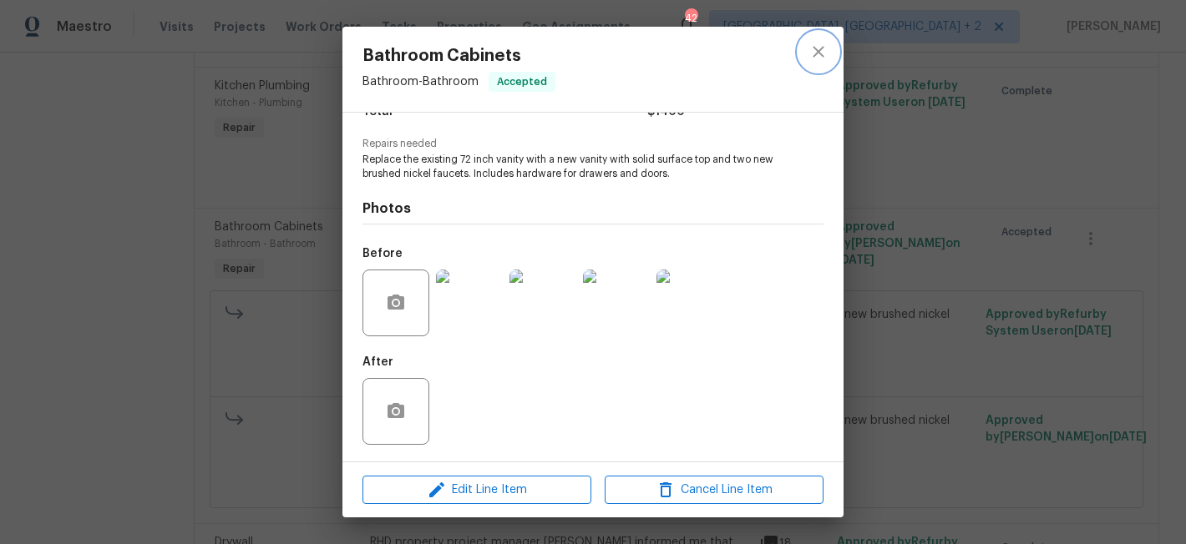
click at [817, 52] on icon "close" at bounding box center [817, 51] width 11 height 11
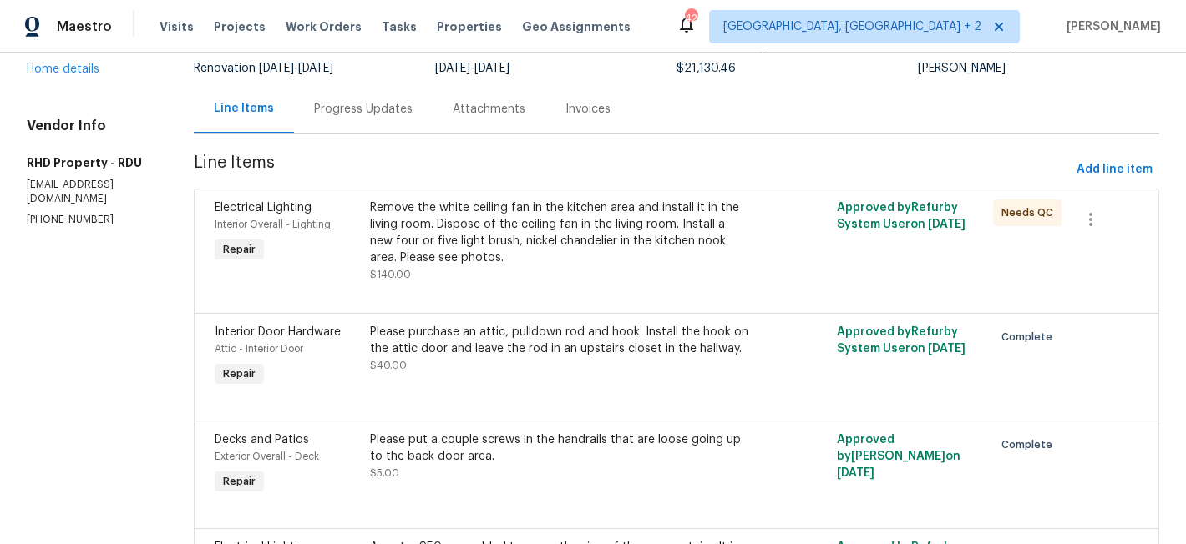
scroll to position [0, 0]
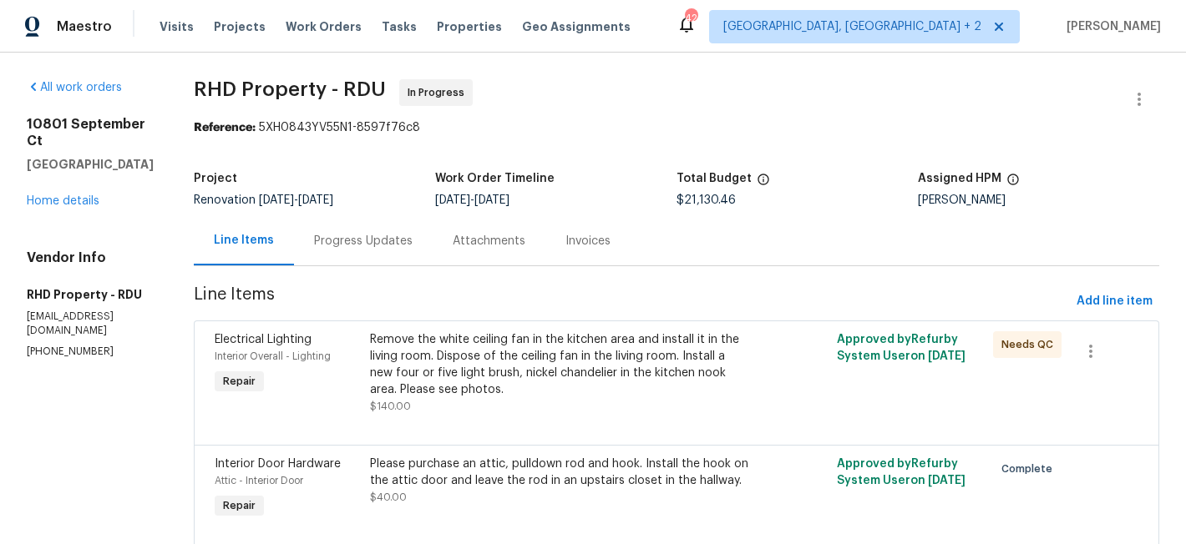
click at [696, 109] on span "RHD Property - RDU In Progress" at bounding box center [656, 99] width 925 height 40
click at [688, 15] on div "Maestro Visits Projects Work Orders Tasks Properties Geo Assignments 42 Charles…" at bounding box center [593, 26] width 1186 height 53
click at [605, 114] on span "RHD Property - RDU In Progress" at bounding box center [656, 99] width 925 height 40
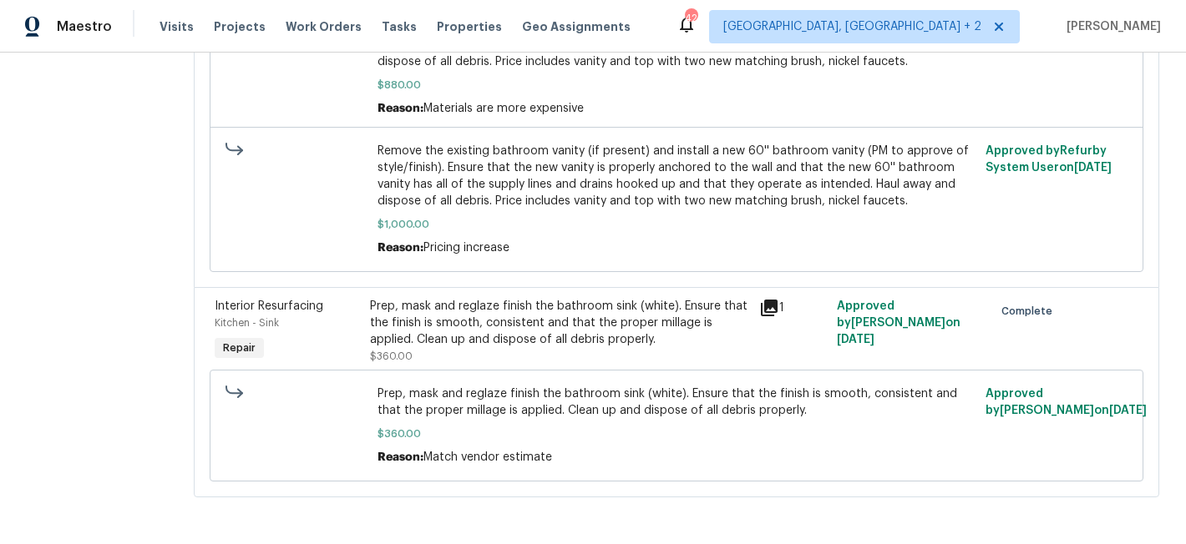
scroll to position [7937, 0]
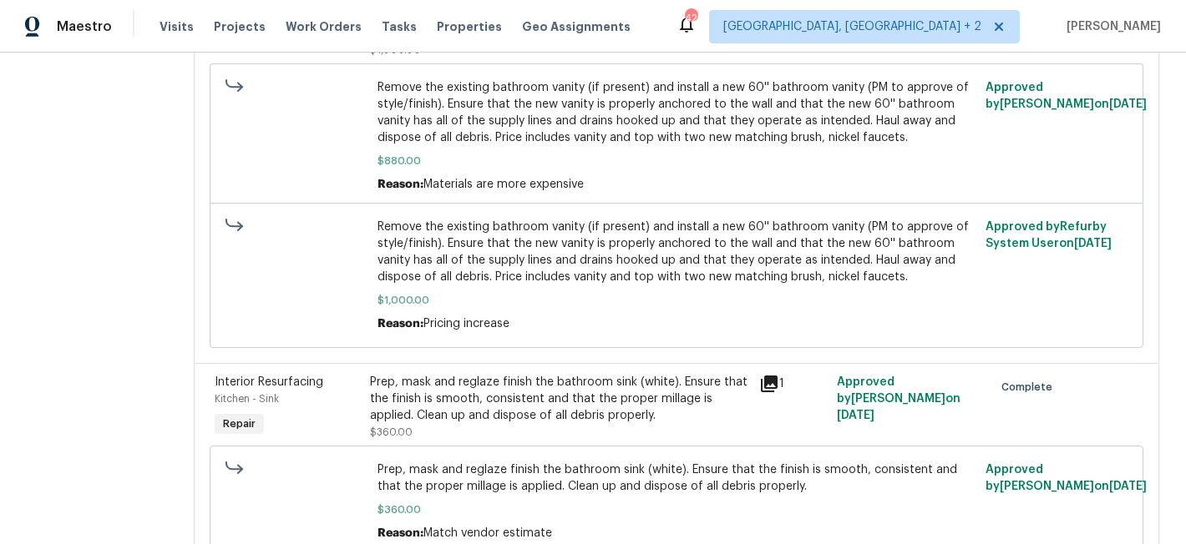
scroll to position [7673, 0]
click at [678, 4] on div "Maestro Visits Projects Work Orders Tasks Properties Geo Assignments 42 Charles…" at bounding box center [593, 26] width 1186 height 53
click at [648, 23] on div "Maestro Visits Projects Work Orders Tasks Properties Geo Assignments 42 Charles…" at bounding box center [593, 26] width 1186 height 53
click at [701, 24] on div "Maestro Visits Projects Work Orders Tasks Properties Geo Assignments 42 Charles…" at bounding box center [593, 26] width 1186 height 53
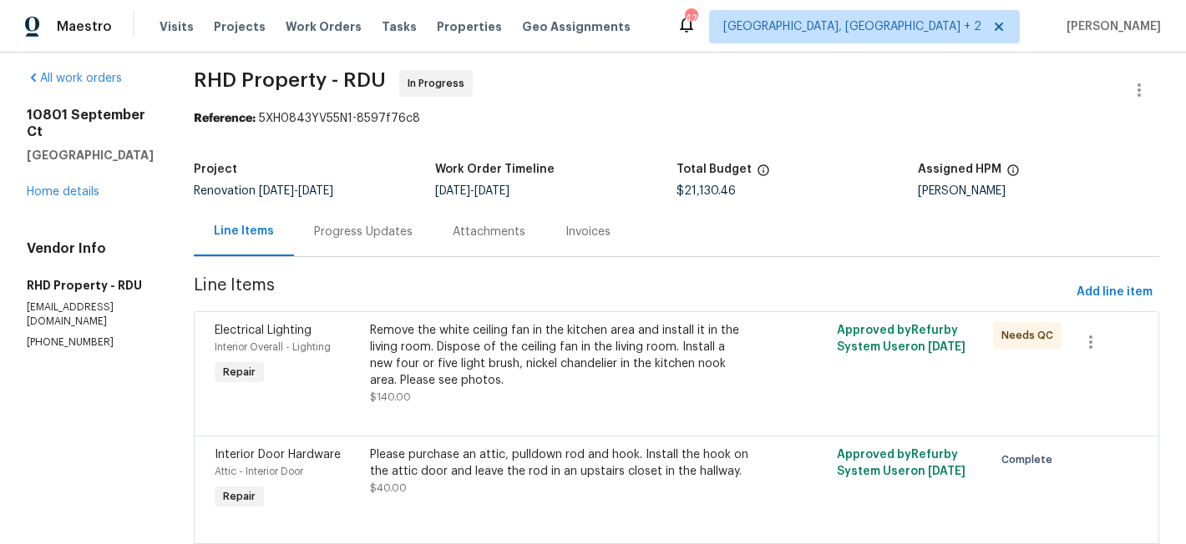
scroll to position [0, 0]
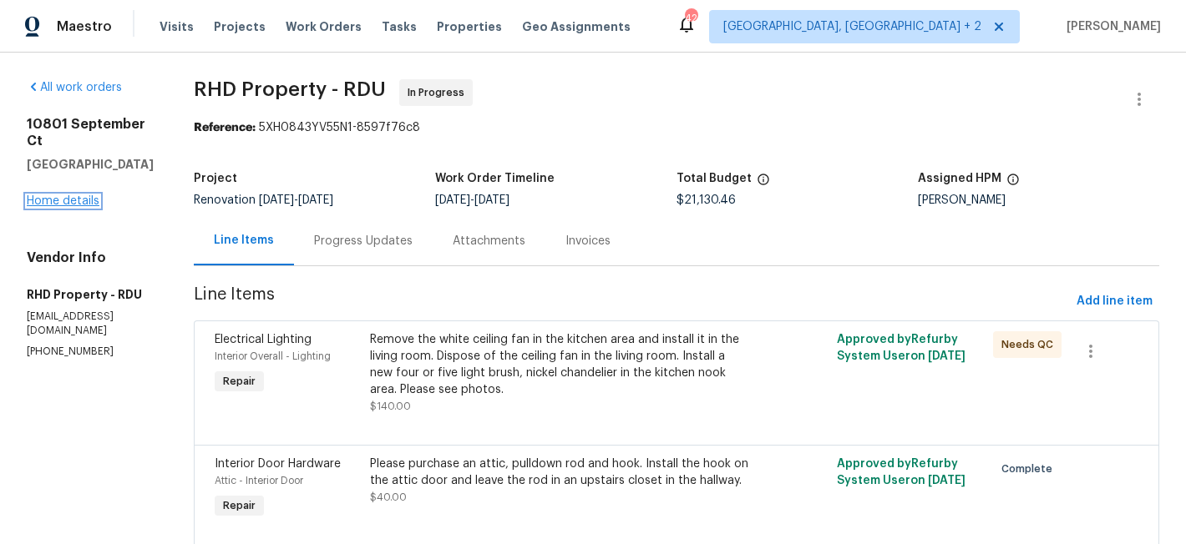
click at [59, 195] on link "Home details" at bounding box center [63, 201] width 73 height 12
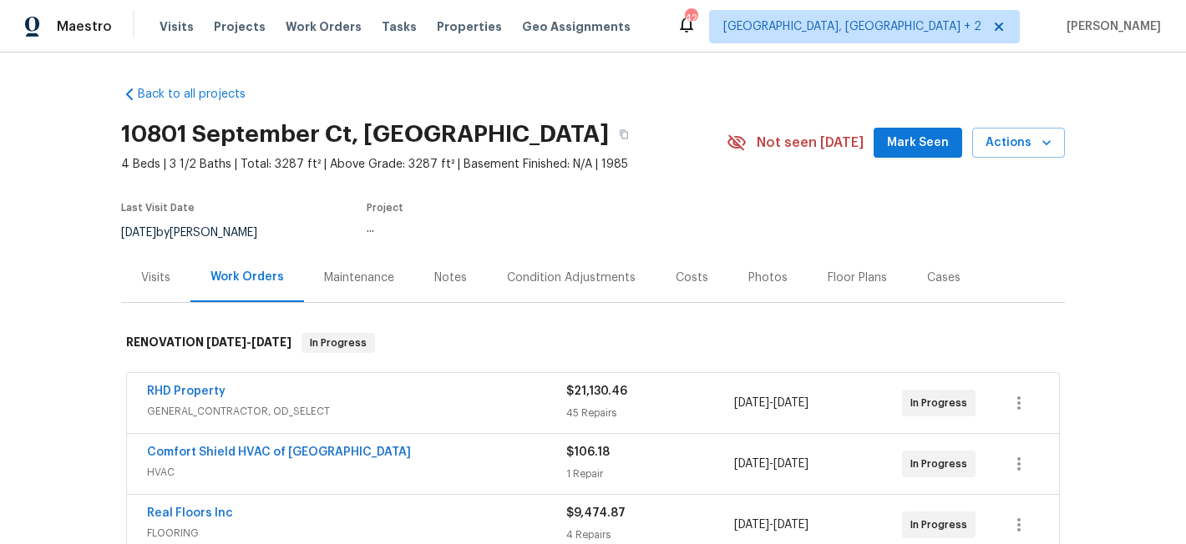
click at [73, 306] on div "Back to all projects 10801 September Ct, Raleigh, NC 27614 4 Beds | 3 1/2 Baths…" at bounding box center [593, 299] width 1186 height 492
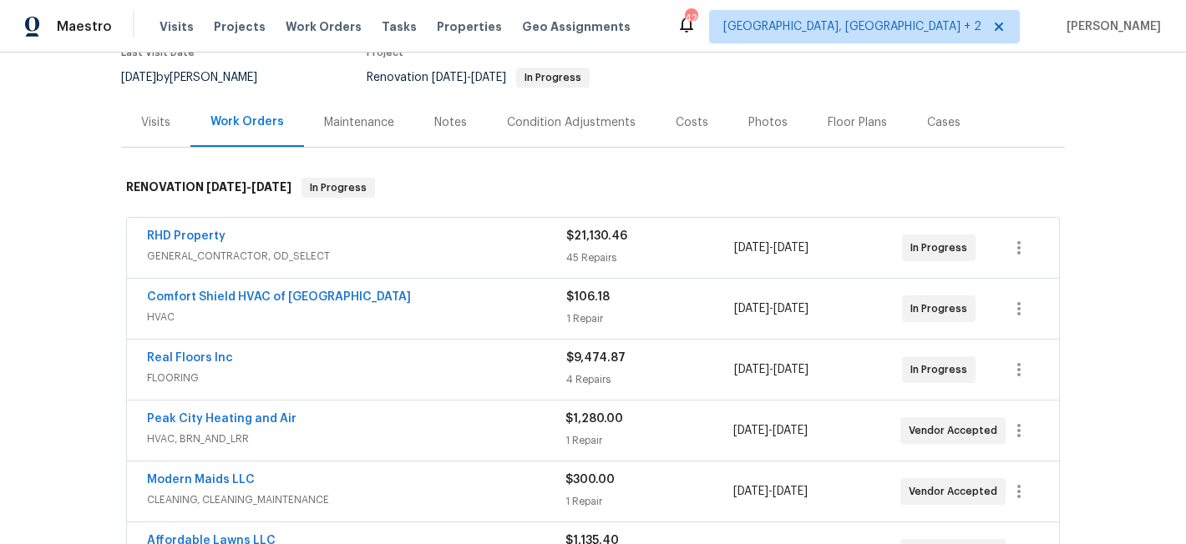
scroll to position [332, 0]
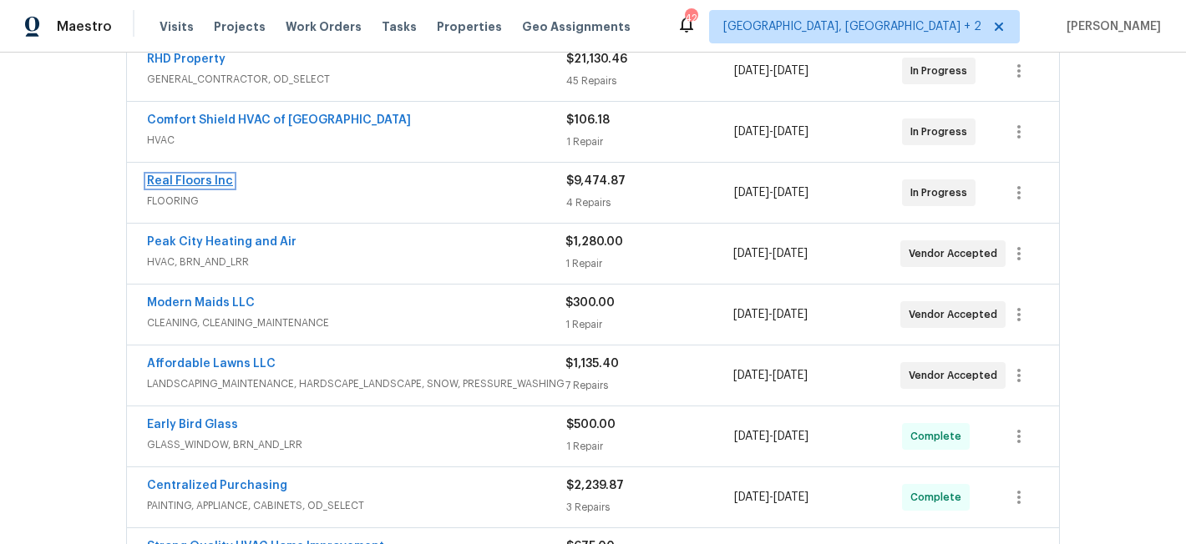
click at [173, 178] on link "Real Floors Inc" at bounding box center [190, 181] width 86 height 12
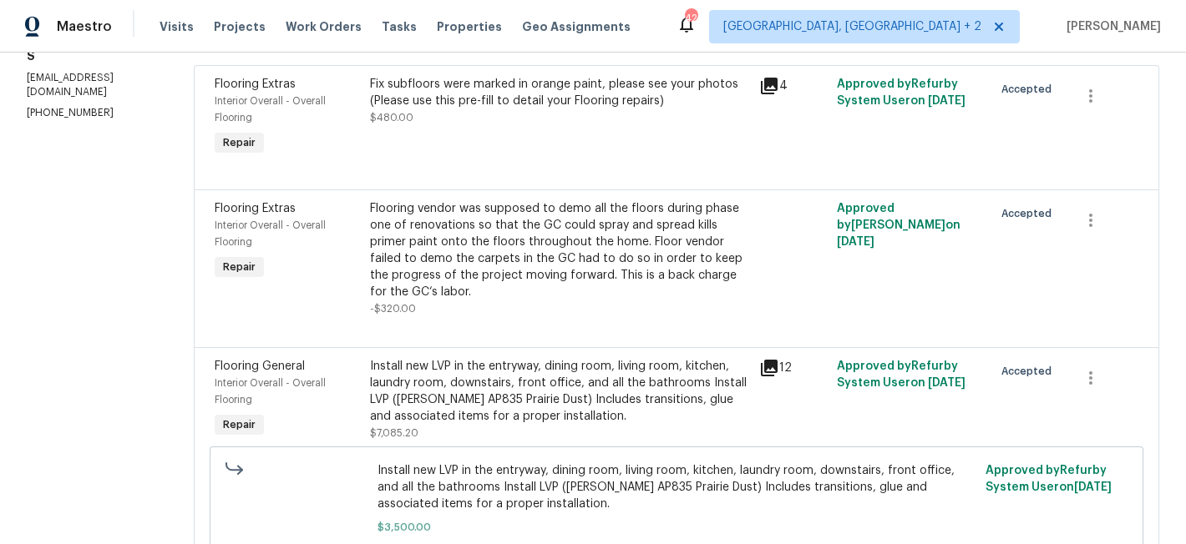
scroll to position [224, 0]
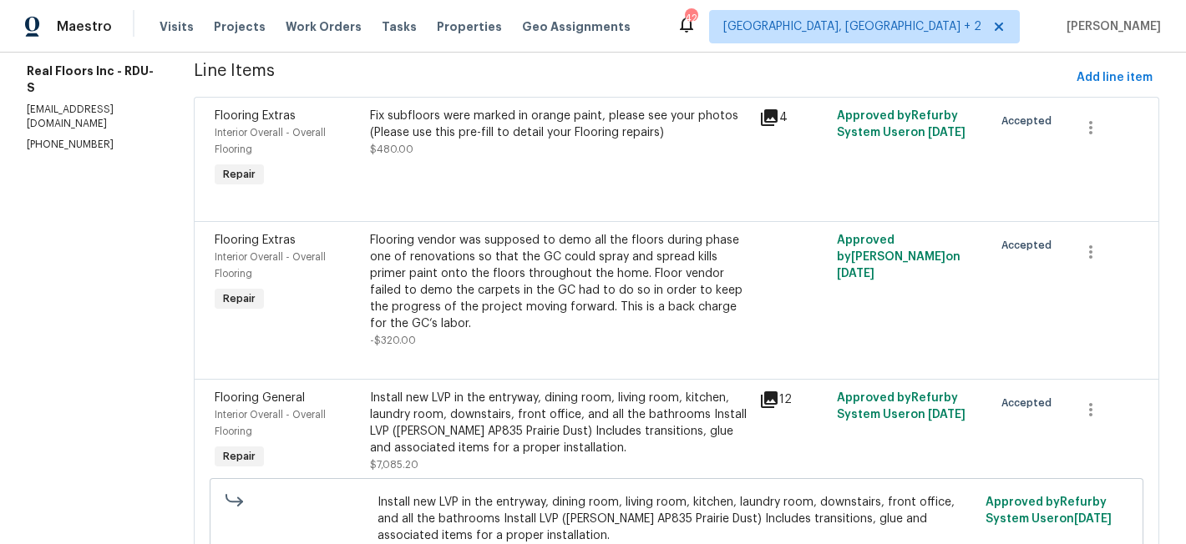
click at [450, 413] on div "Install new LVP in the entryway, dining room, living room, kitchen, laundry roo…" at bounding box center [559, 423] width 379 height 67
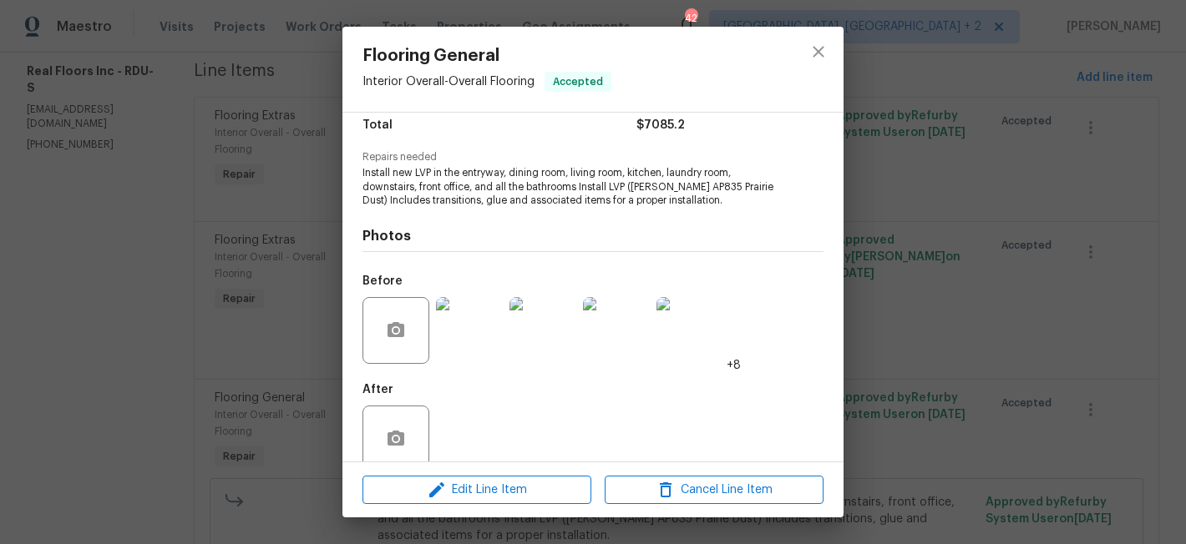
scroll to position [169, 0]
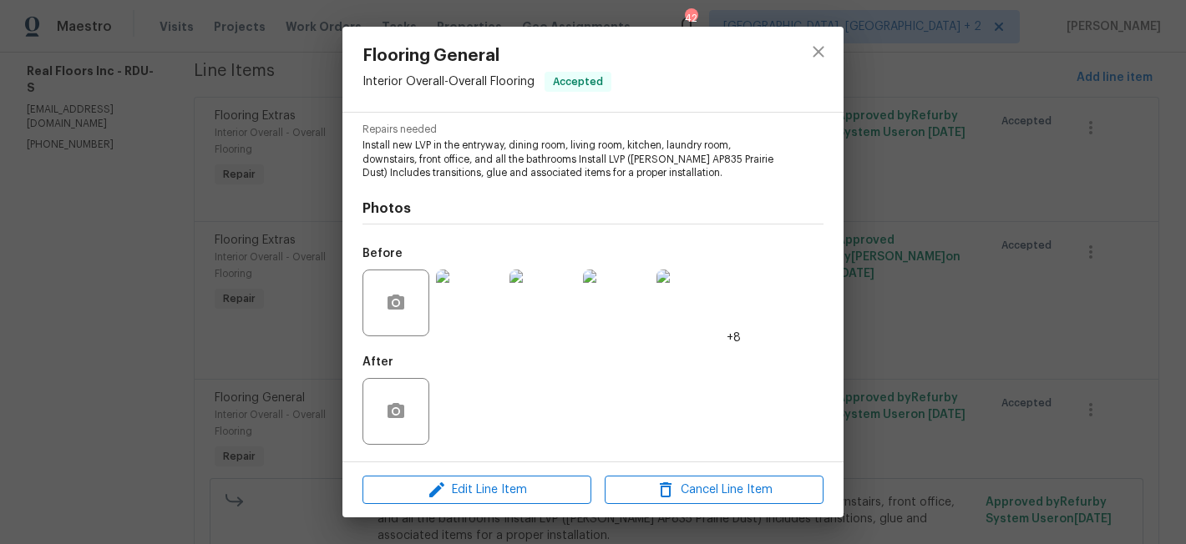
click at [456, 314] on img at bounding box center [469, 303] width 67 height 67
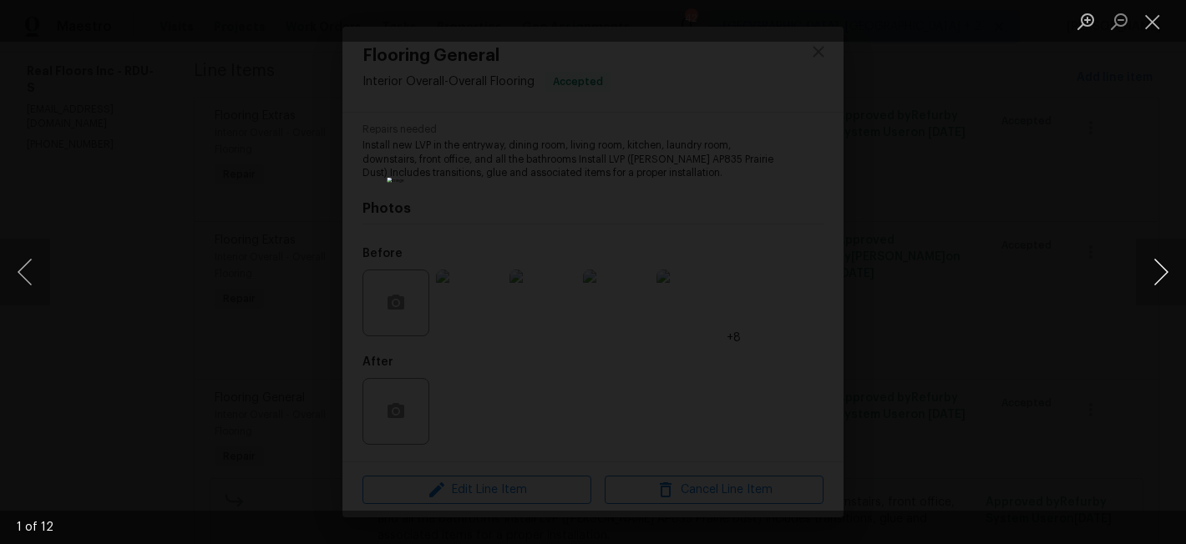
click at [1161, 263] on button "Next image" at bounding box center [1161, 272] width 50 height 67
click at [1161, 271] on button "Next image" at bounding box center [1161, 272] width 50 height 67
click at [1149, 28] on button "Close lightbox" at bounding box center [1152, 21] width 33 height 29
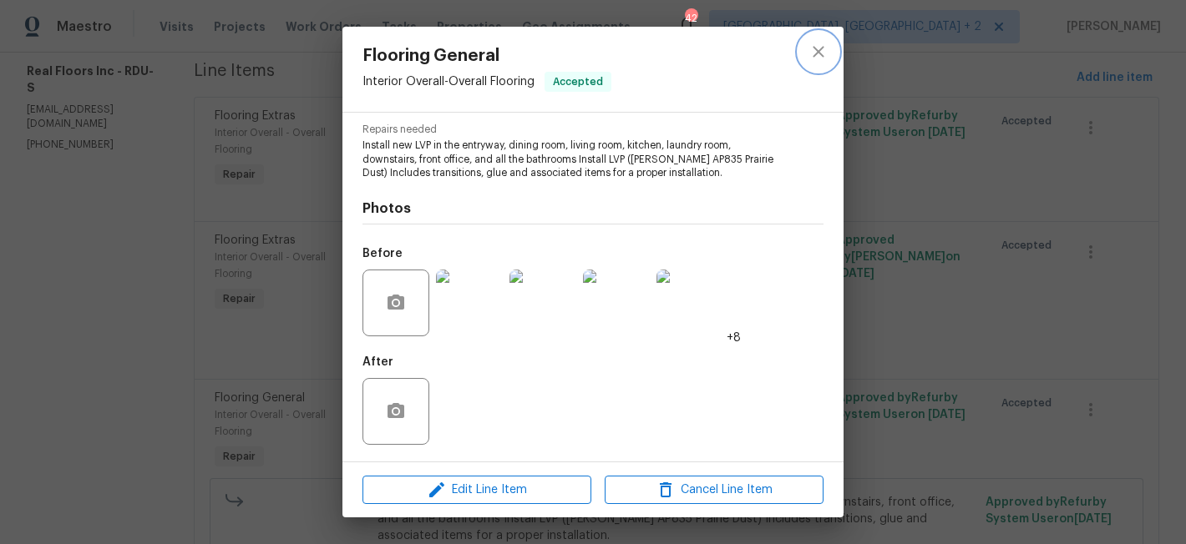
click at [815, 51] on icon "close" at bounding box center [818, 52] width 20 height 20
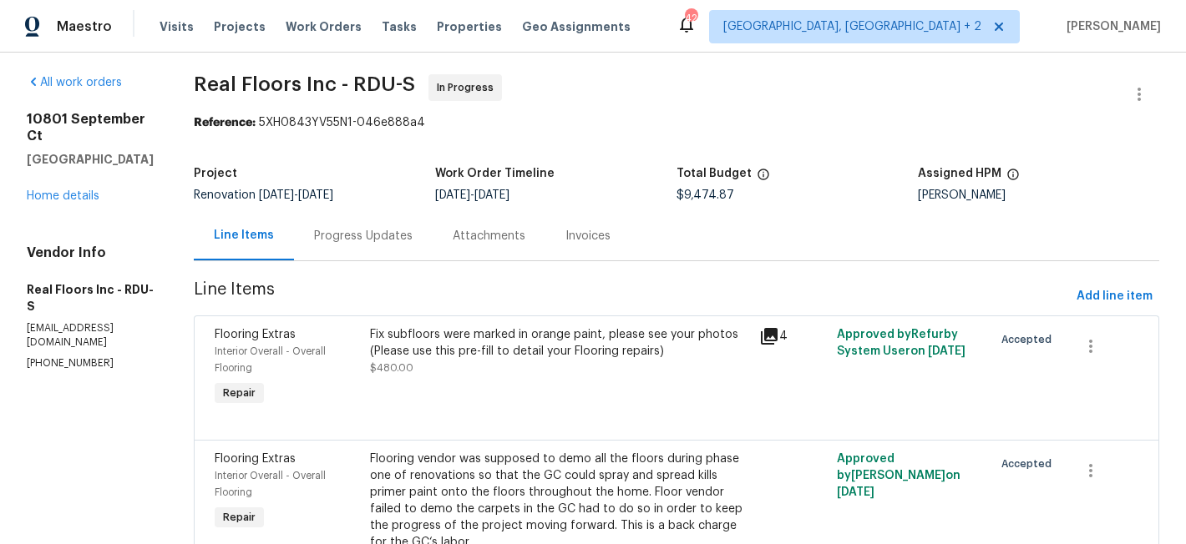
scroll to position [0, 0]
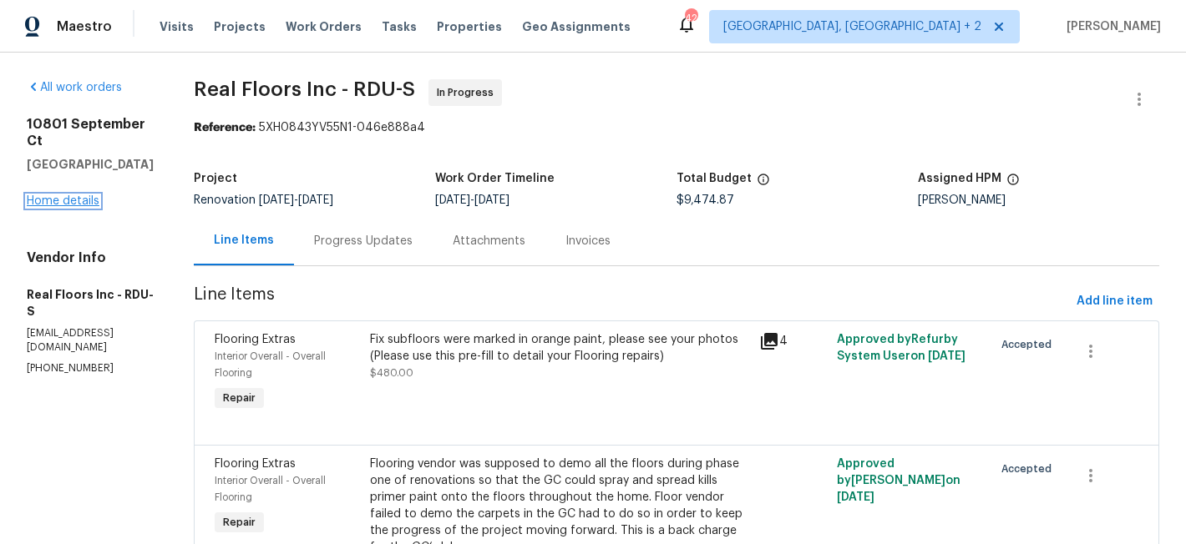
click at [78, 195] on link "Home details" at bounding box center [63, 201] width 73 height 12
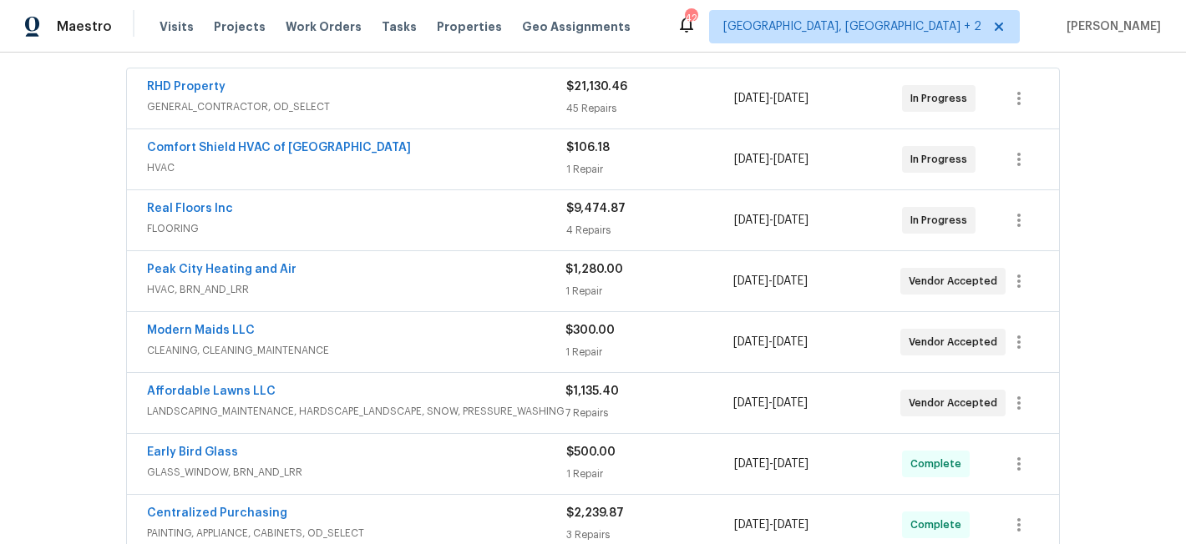
scroll to position [650, 0]
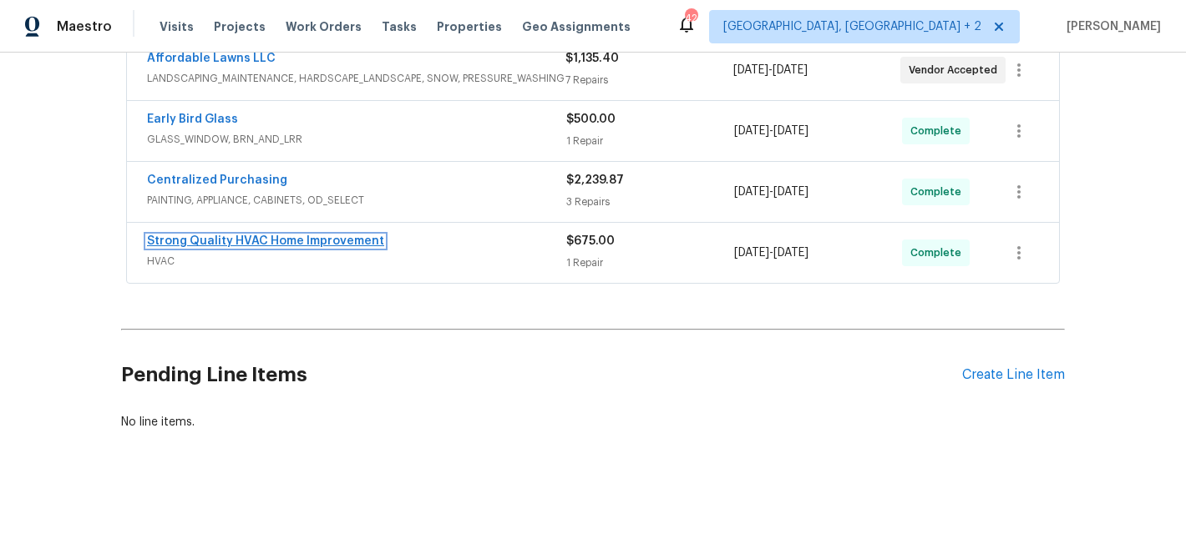
click at [279, 235] on link "Strong Quality HVAC Home Improvement" at bounding box center [265, 241] width 237 height 12
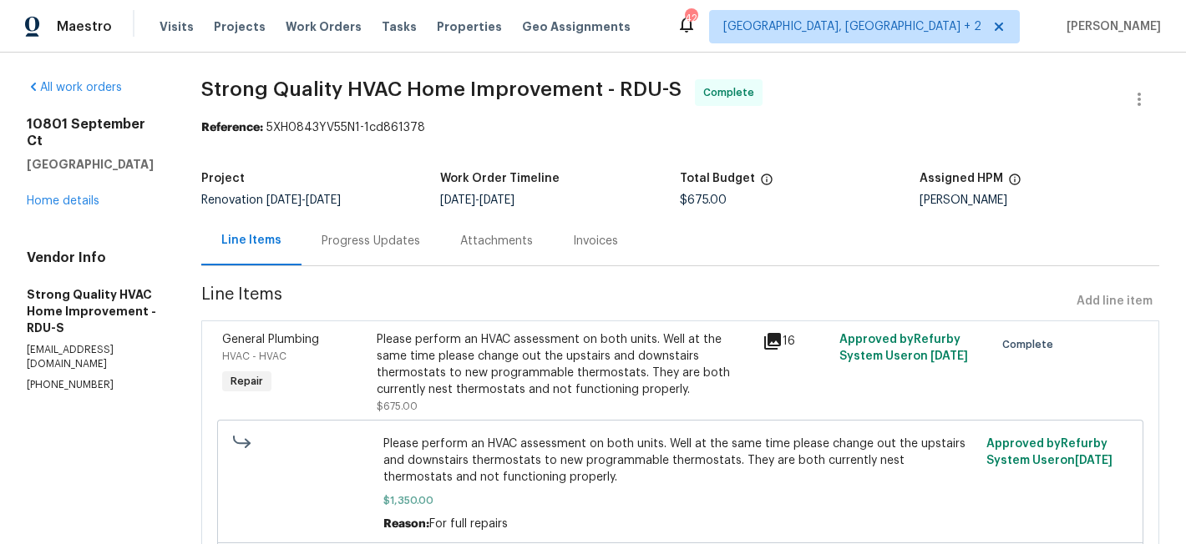
click at [58, 193] on div "All work orders 10801 September Ct Raleigh, NC 27614 Home details Vendor Info S…" at bounding box center [94, 235] width 134 height 313
click at [67, 195] on link "Home details" at bounding box center [63, 201] width 73 height 12
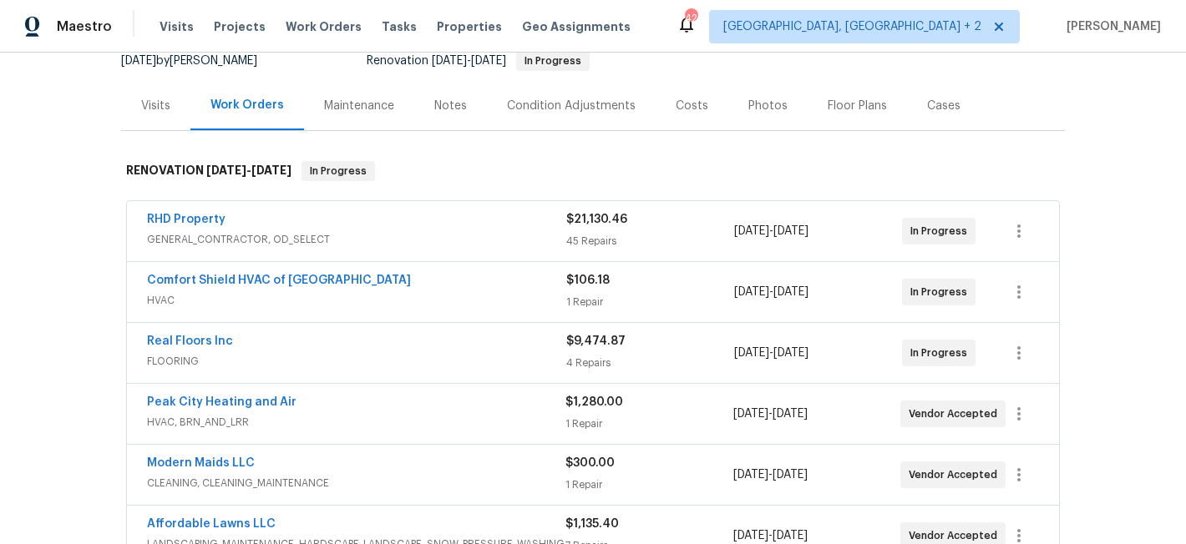
scroll to position [300, 0]
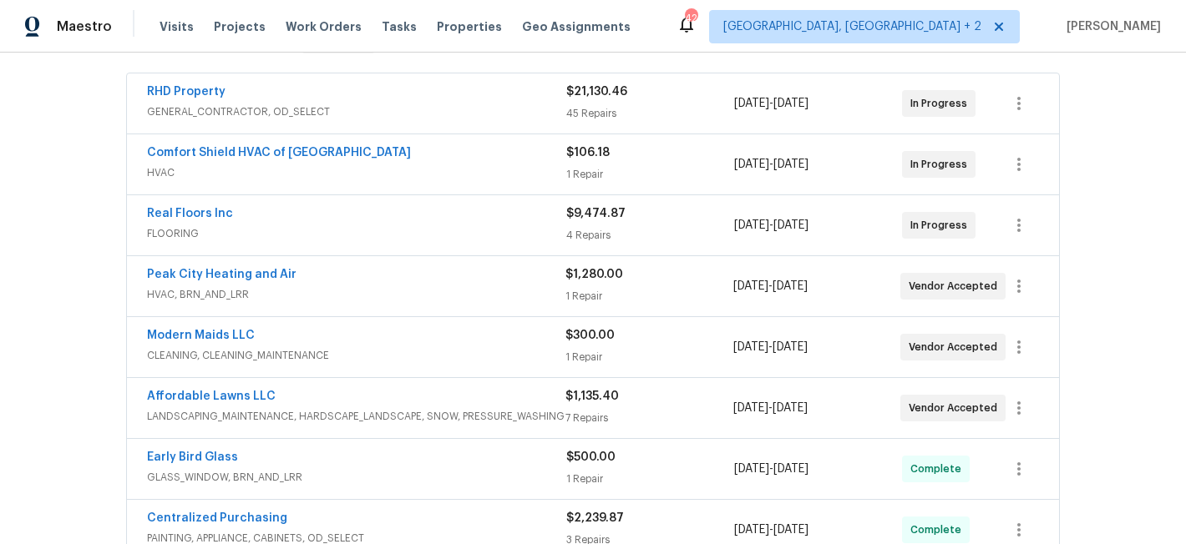
click at [54, 268] on div "Back to all projects 10801 September Ct, Raleigh, NC 27614 4 Beds | 3 1/2 Baths…" at bounding box center [593, 299] width 1186 height 492
click at [253, 276] on link "Peak City Heating and Air" at bounding box center [221, 275] width 149 height 12
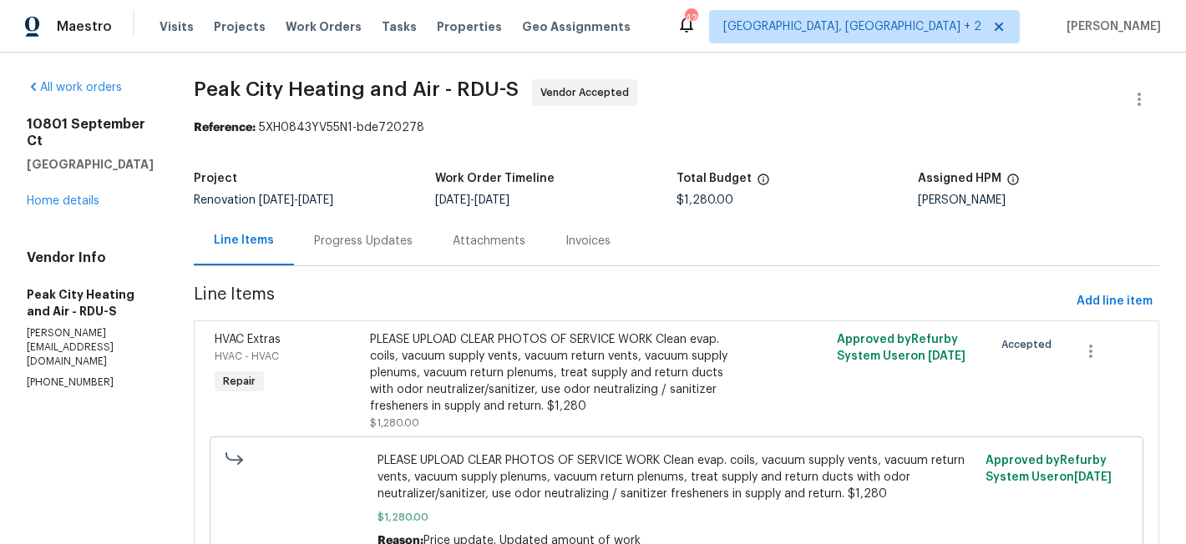
scroll to position [97, 0]
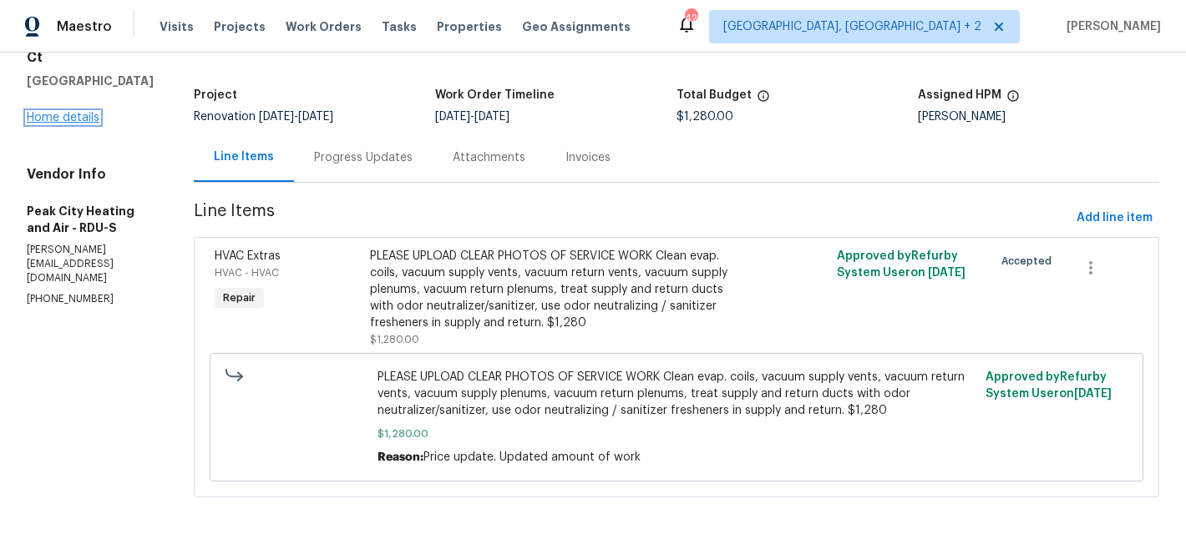
click at [52, 112] on link "Home details" at bounding box center [63, 118] width 73 height 12
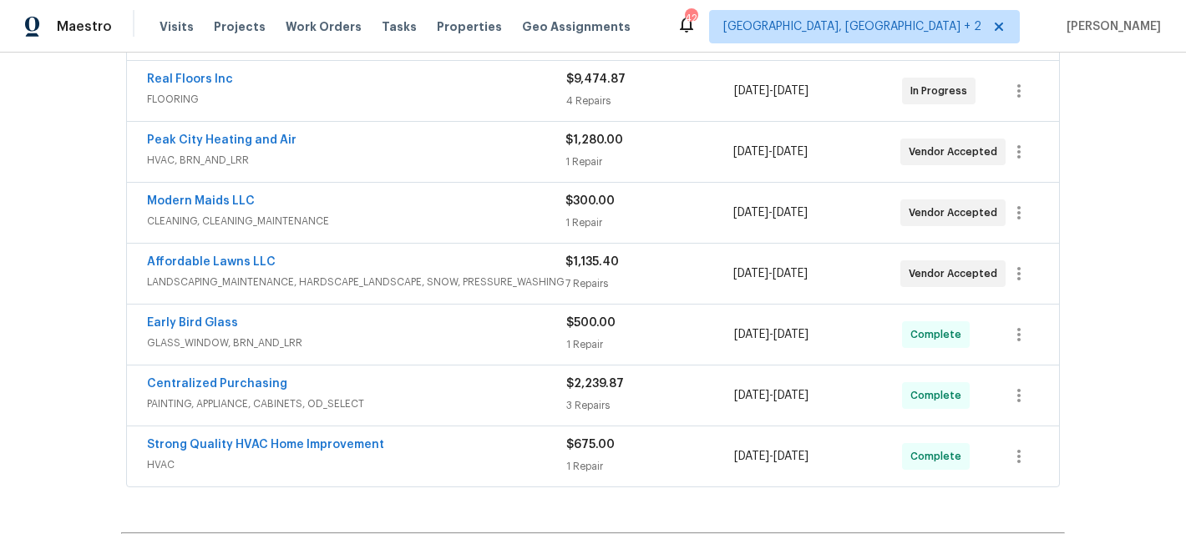
scroll to position [434, 0]
click at [675, 29] on div "Maestro Visits Projects Work Orders Tasks Properties Geo Assignments 42 Charles…" at bounding box center [593, 26] width 1186 height 53
click at [79, 219] on div "Back to all projects 10801 September Ct, Raleigh, NC 27614 4 Beds | 3 1/2 Baths…" at bounding box center [593, 299] width 1186 height 492
click at [52, 166] on div "Back to all projects 10801 September Ct, Raleigh, NC 27614 4 Beds | 3 1/2 Baths…" at bounding box center [593, 299] width 1186 height 492
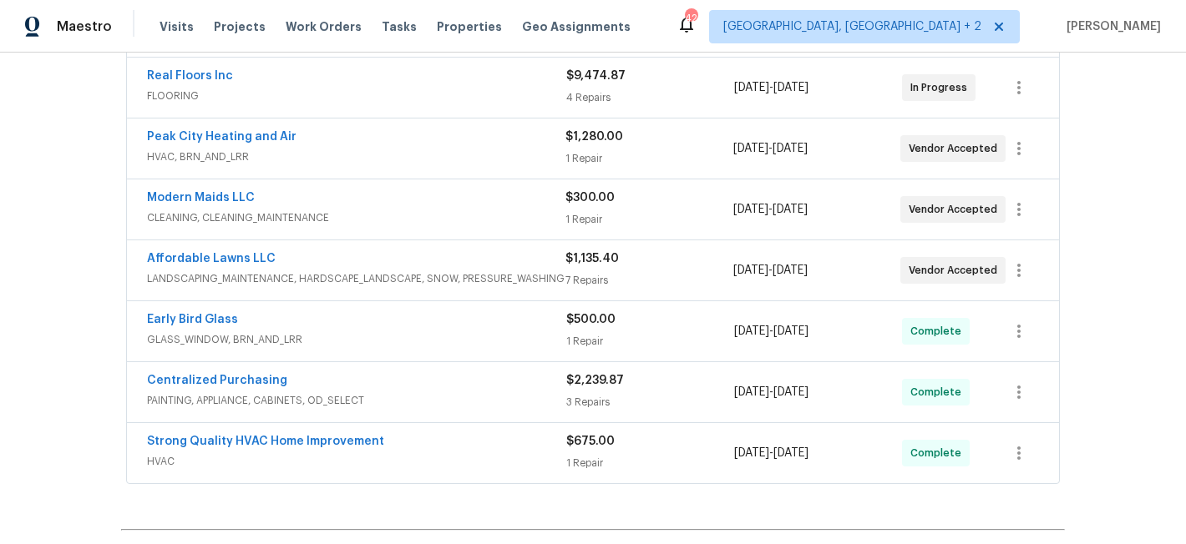
scroll to position [438, 0]
click at [696, 37] on div "Maestro Visits Projects Work Orders Tasks Properties Geo Assignments 42 Charles…" at bounding box center [593, 26] width 1186 height 53
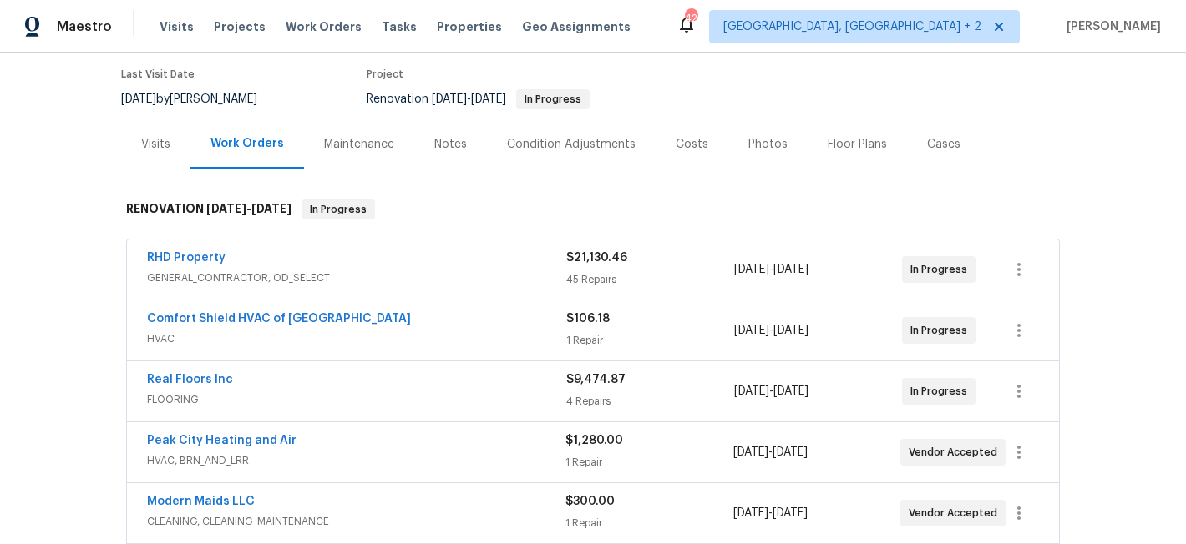
scroll to position [0, 0]
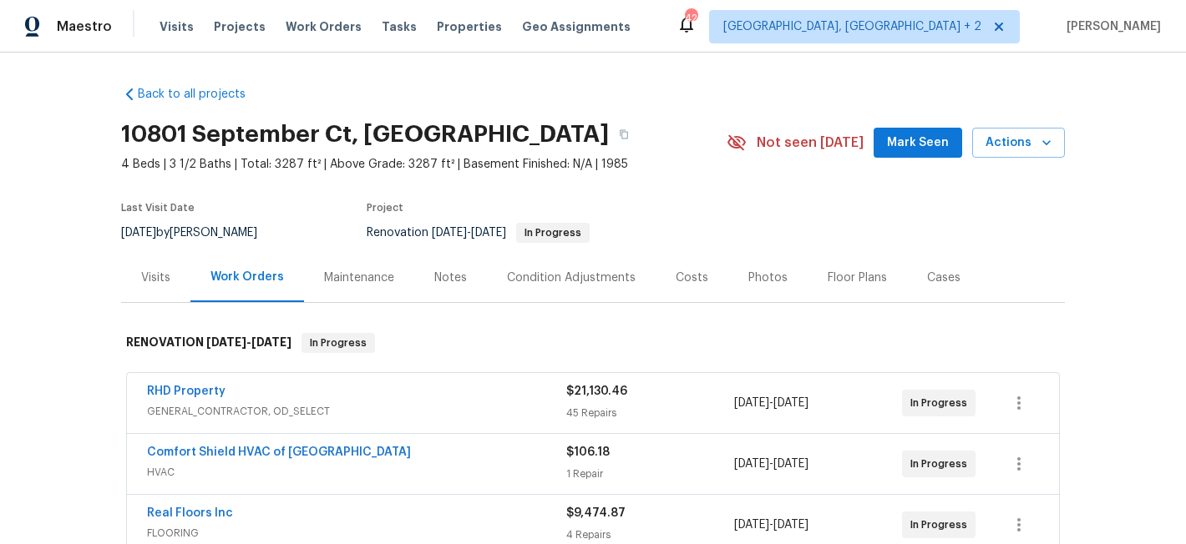
click at [655, 28] on div "Maestro Visits Projects Work Orders Tasks Properties Geo Assignments 42 Charles…" at bounding box center [593, 26] width 1186 height 53
click at [77, 225] on div "Back to all projects 10801 September Ct, Raleigh, NC 27614 4 Beds | 3 1/2 Baths…" at bounding box center [593, 299] width 1186 height 492
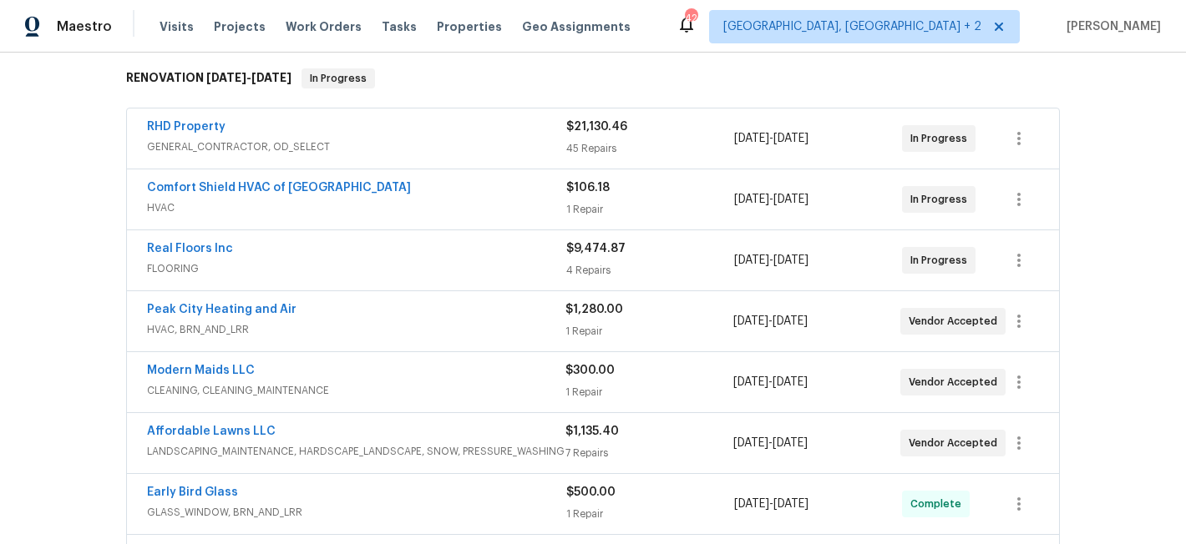
scroll to position [167, 0]
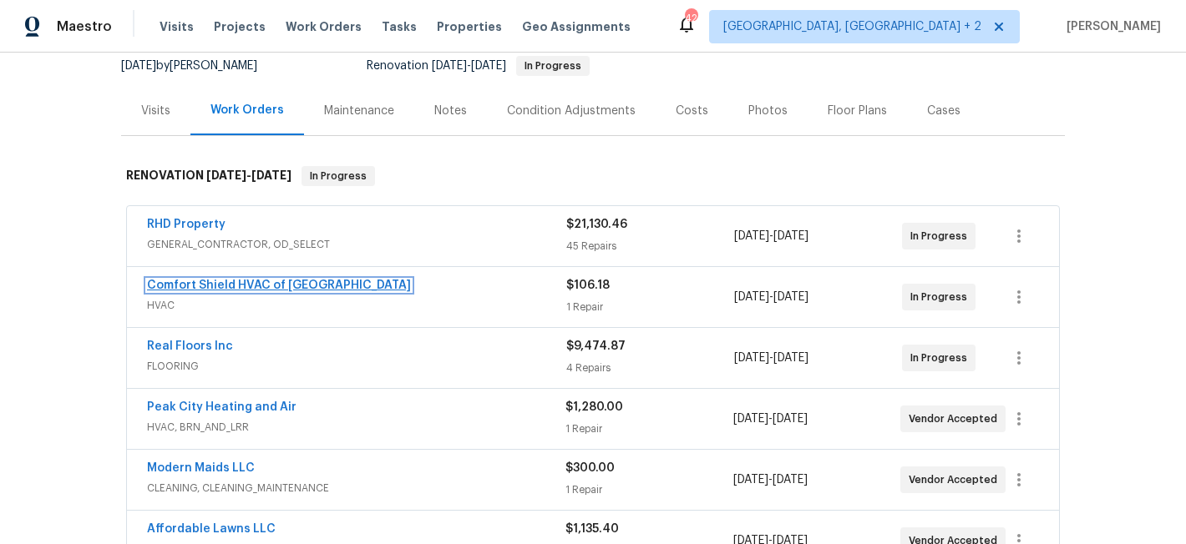
click at [225, 283] on link "Comfort Shield HVAC of NC" at bounding box center [279, 286] width 264 height 12
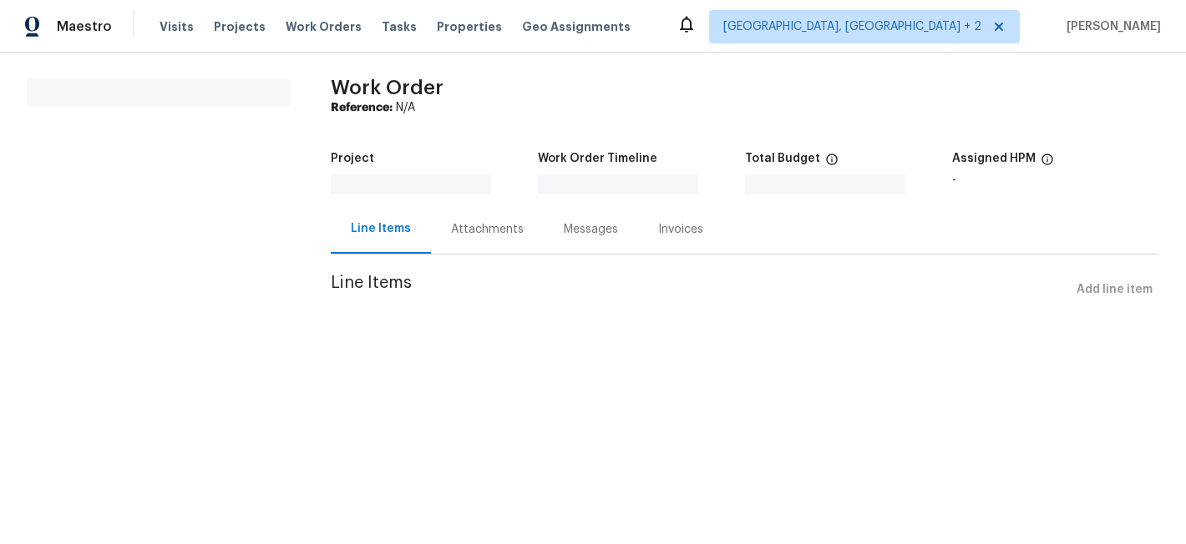
click at [604, 2] on div "Maestro Visits Projects Work Orders Tasks Properties Geo Assignments [GEOGRAPHI…" at bounding box center [593, 176] width 1186 height 352
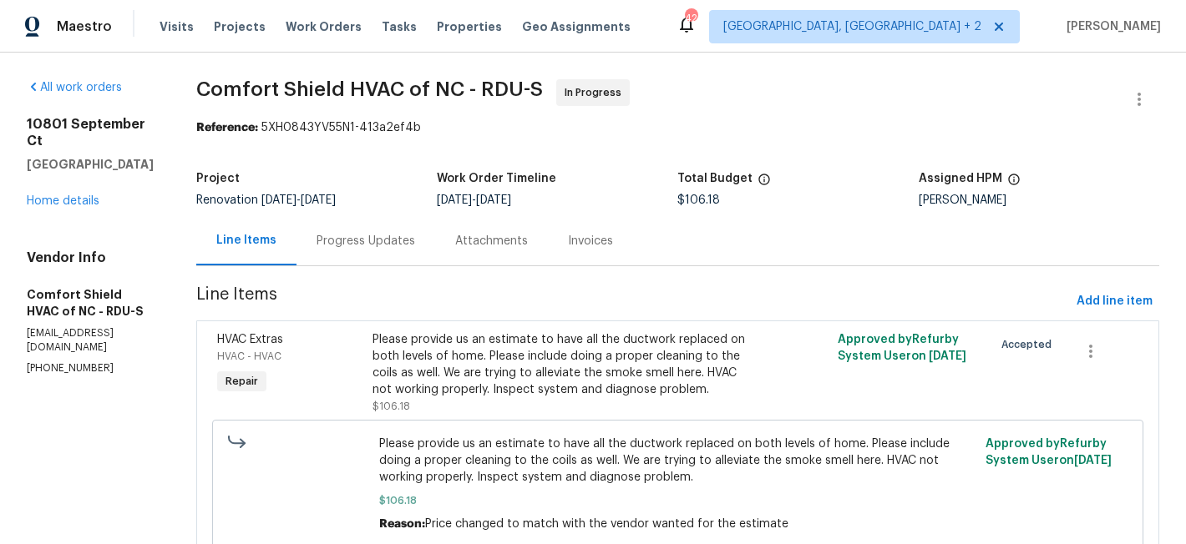
click at [55, 192] on div "10801 September [GEOGRAPHIC_DATA] Home details" at bounding box center [91, 163] width 129 height 94
click at [60, 195] on link "Home details" at bounding box center [63, 201] width 73 height 12
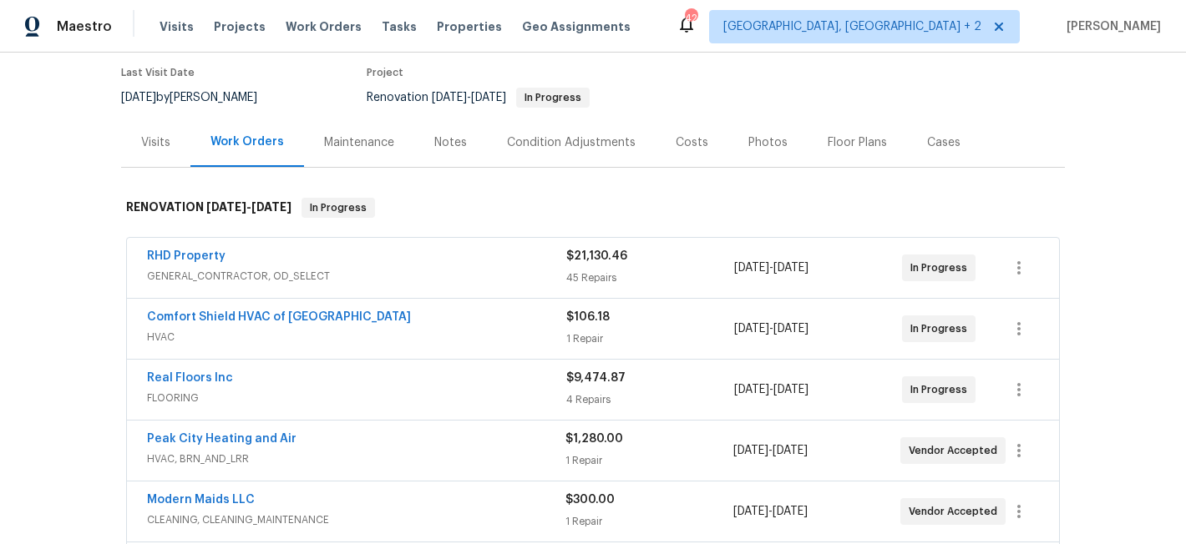
scroll to position [164, 0]
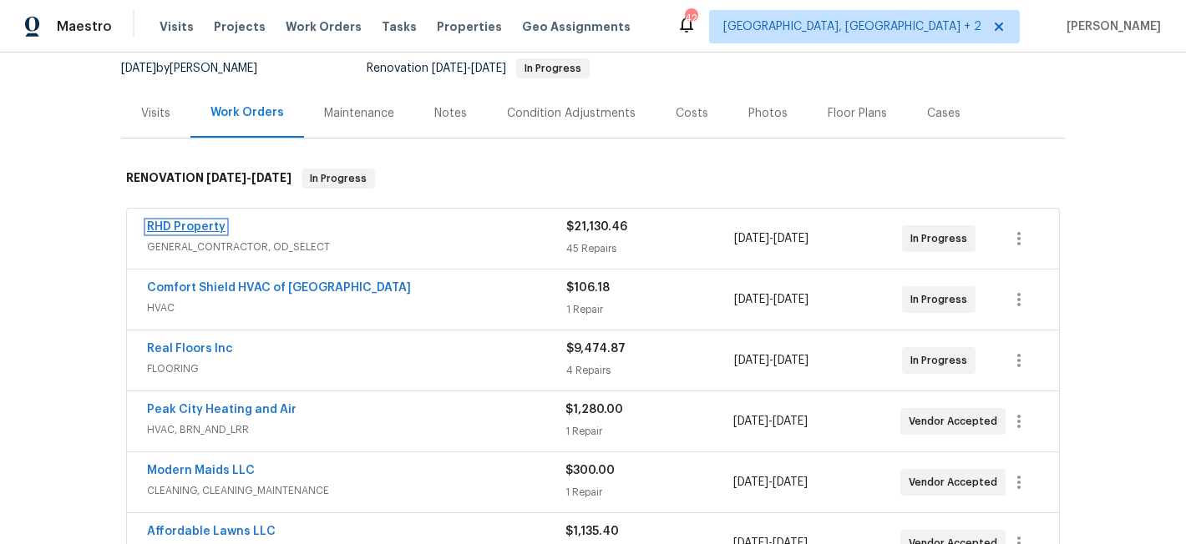
click at [185, 225] on link "RHD Property" at bounding box center [186, 227] width 78 height 12
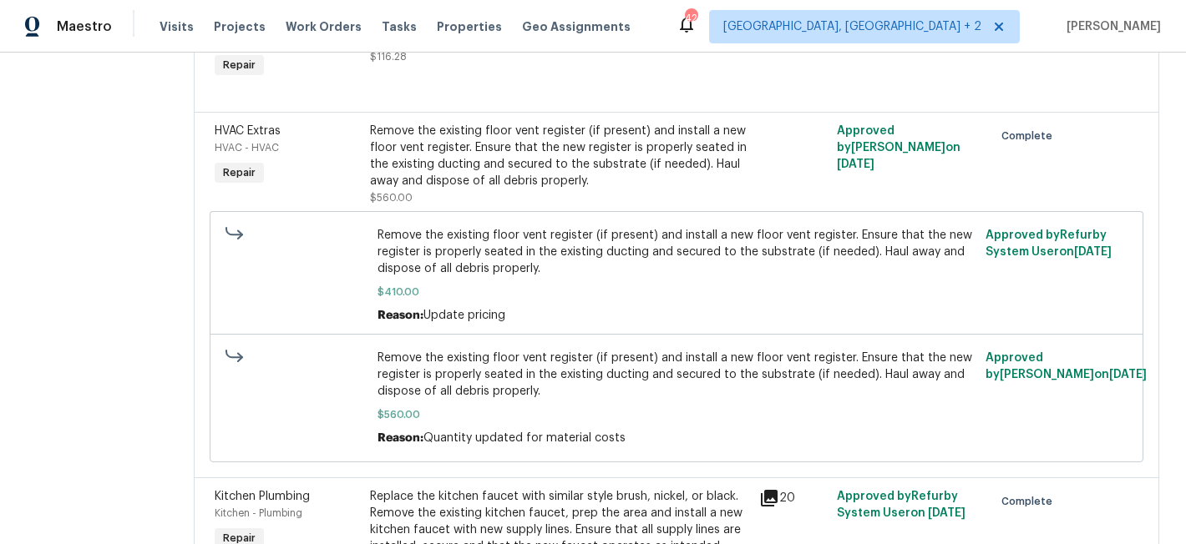
scroll to position [1565, 0]
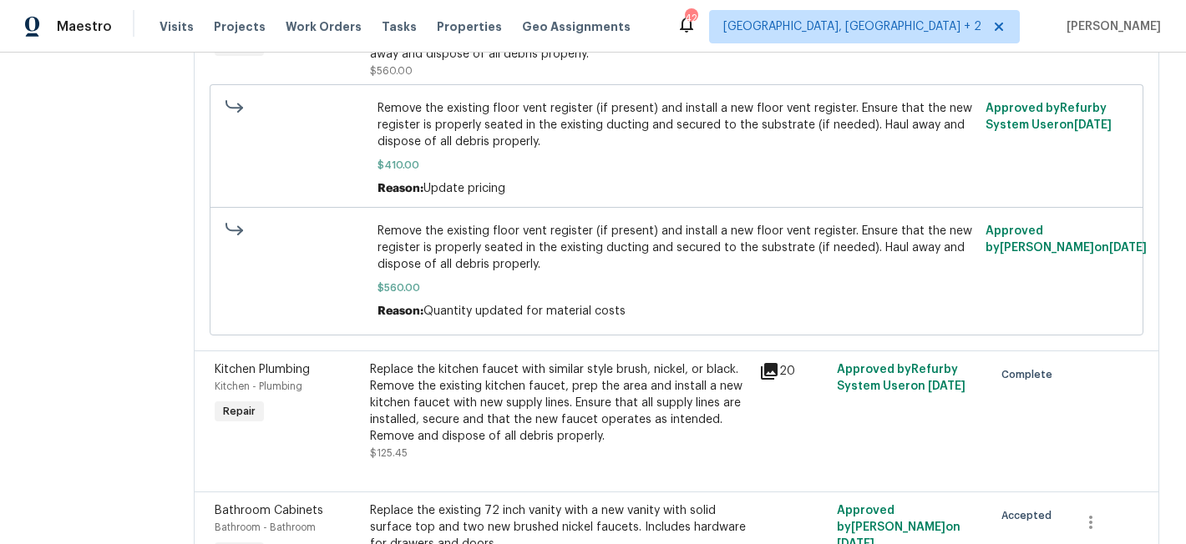
click at [482, 266] on span "Remove the existing floor vent register (if present) and install a new floor ve…" at bounding box center [676, 248] width 598 height 50
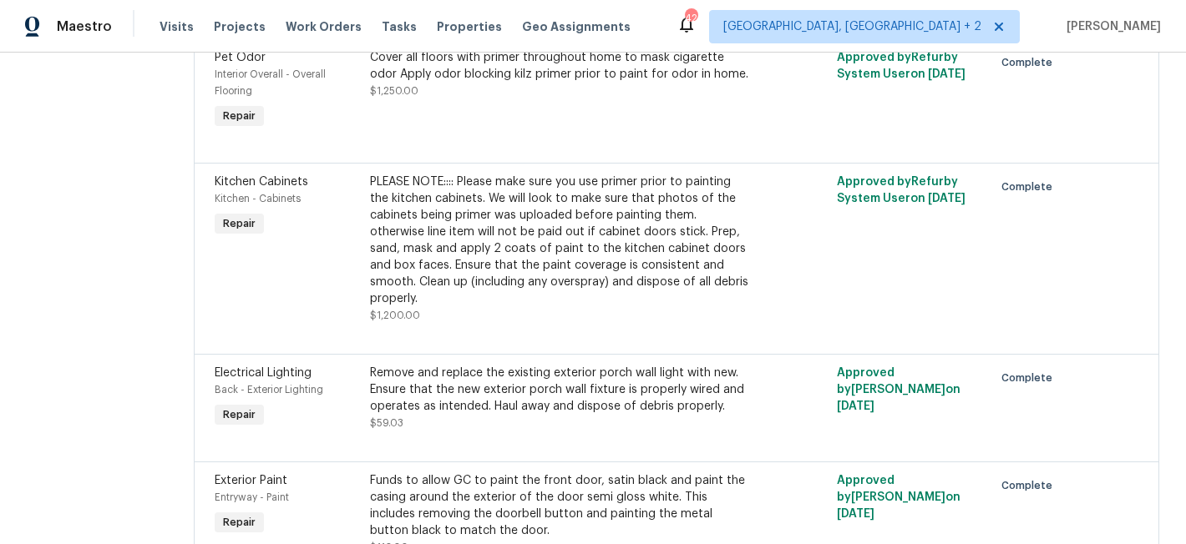
scroll to position [3165, 0]
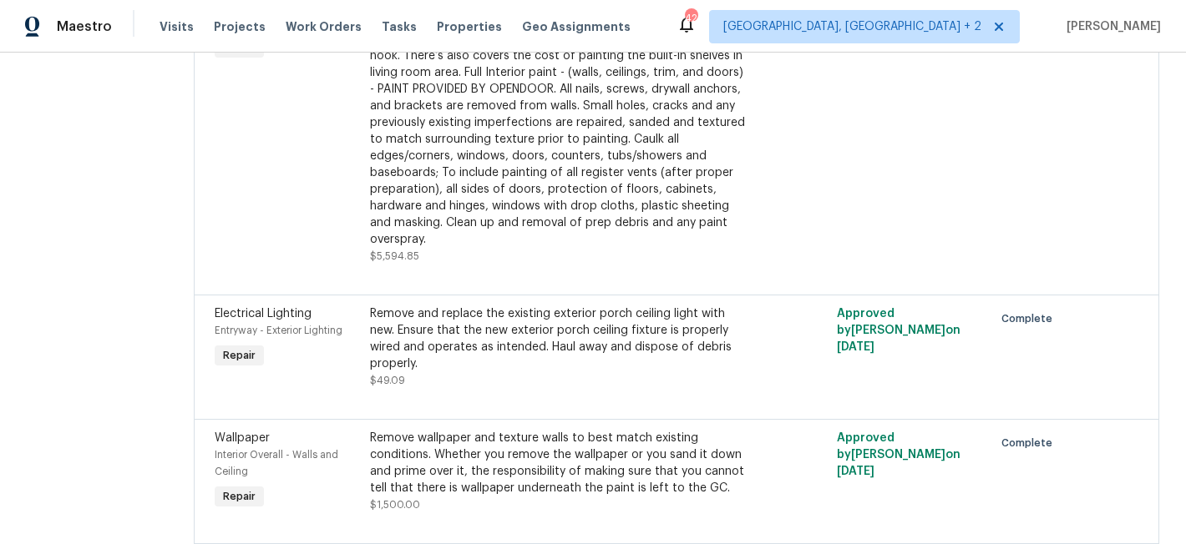
scroll to position [5607, 0]
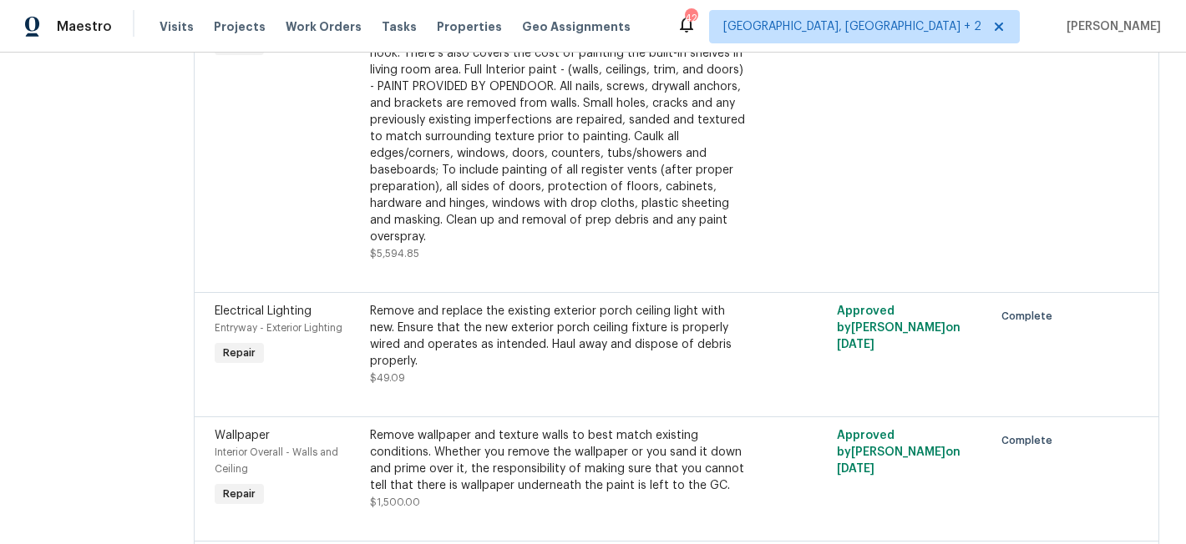
click at [513, 245] on div "PLEASE NOTE:::: Additional funds were added to prime and paint, white all the c…" at bounding box center [559, 120] width 379 height 250
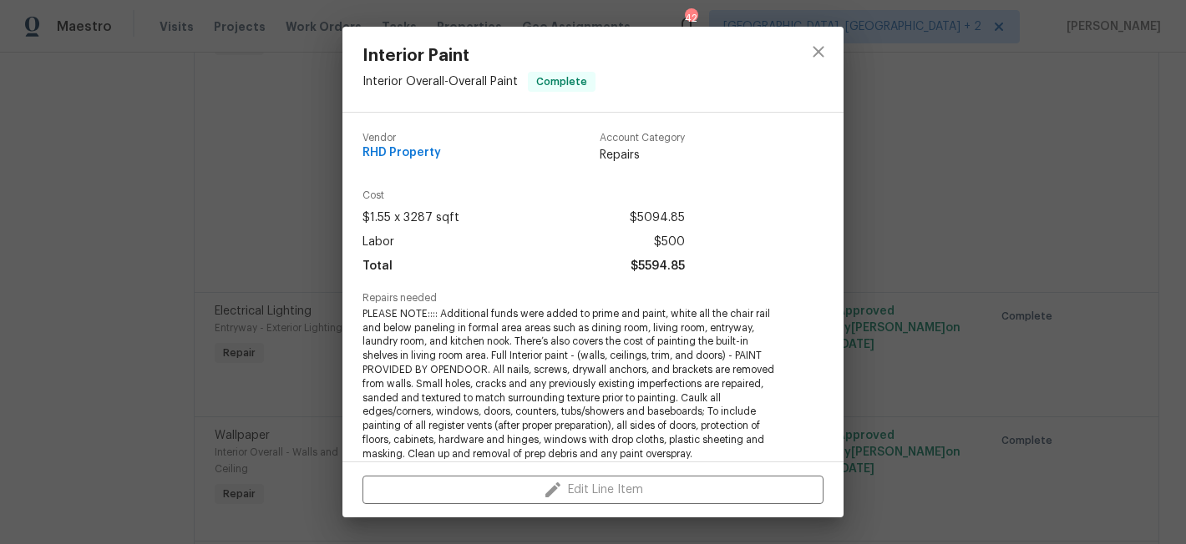
scroll to position [3, 0]
click at [813, 55] on icon "close" at bounding box center [817, 51] width 11 height 11
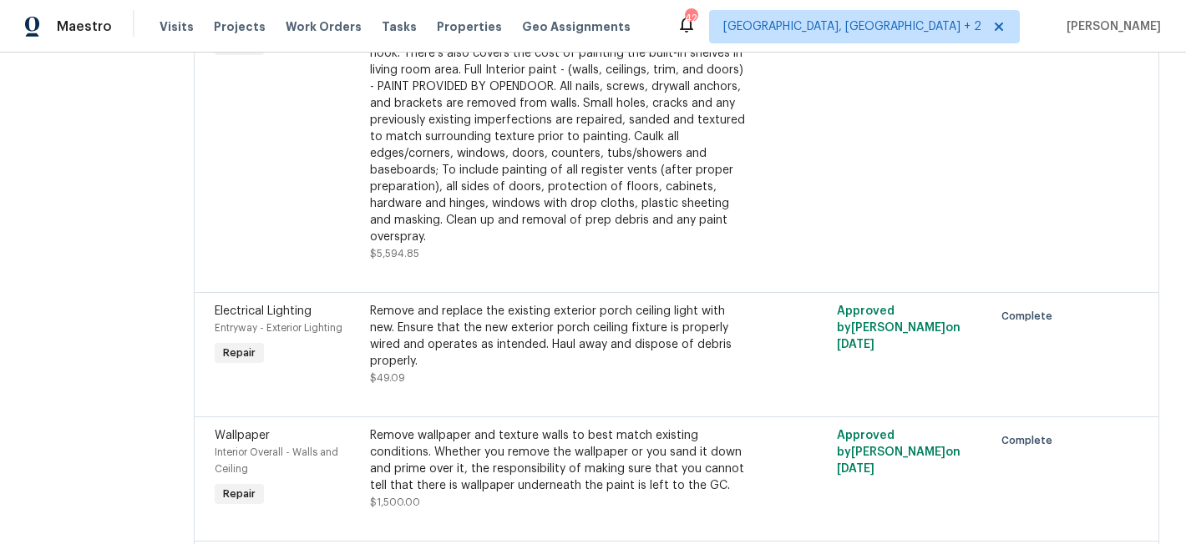
click at [526, 245] on div "PLEASE NOTE:::: Additional funds were added to prime and paint, white all the c…" at bounding box center [559, 120] width 379 height 250
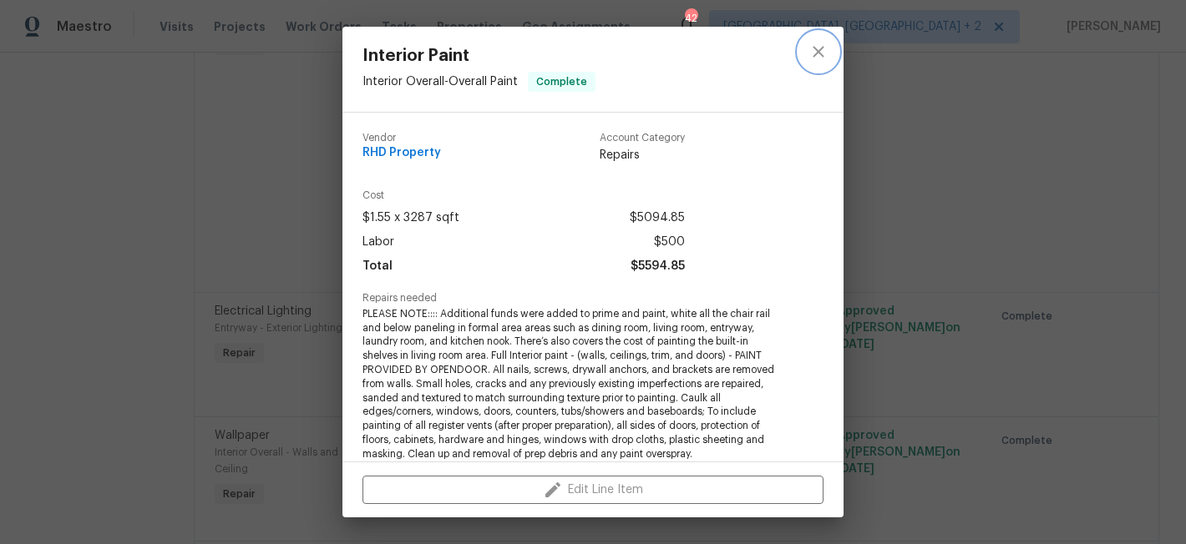
click at [819, 49] on icon "close" at bounding box center [817, 51] width 11 height 11
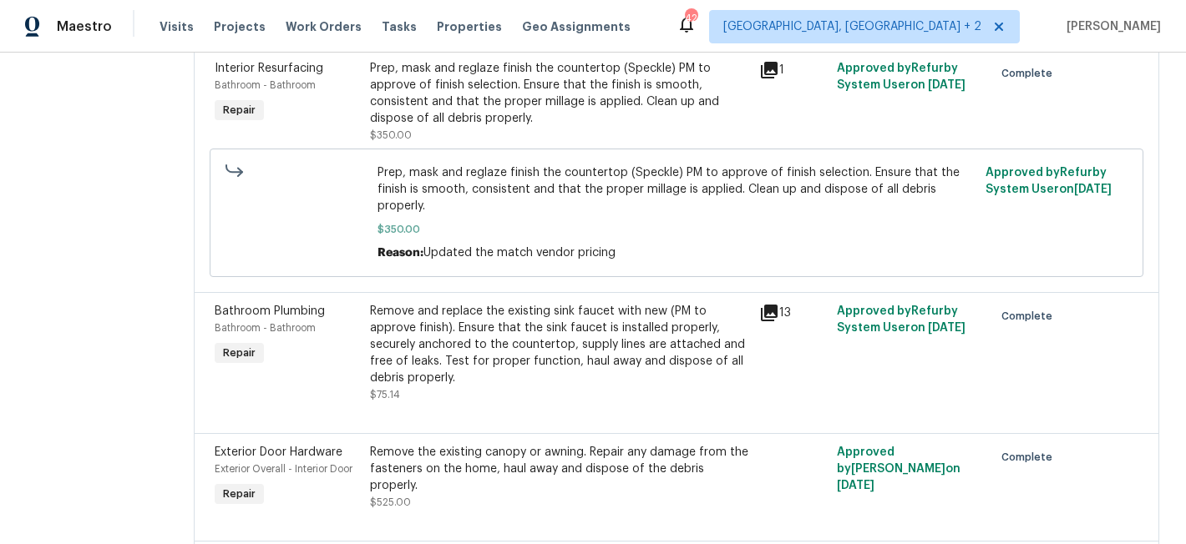
scroll to position [6115, 0]
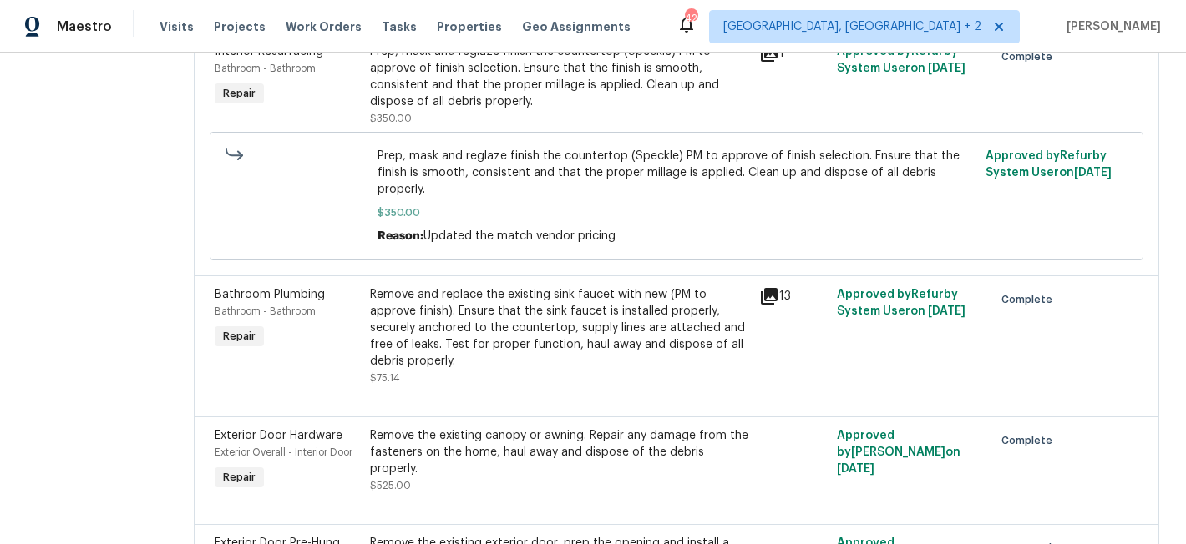
click at [440, 110] on div "Prep, mask and reglaze finish the countertop (Speckle) PM to approve of finish …" at bounding box center [559, 76] width 379 height 67
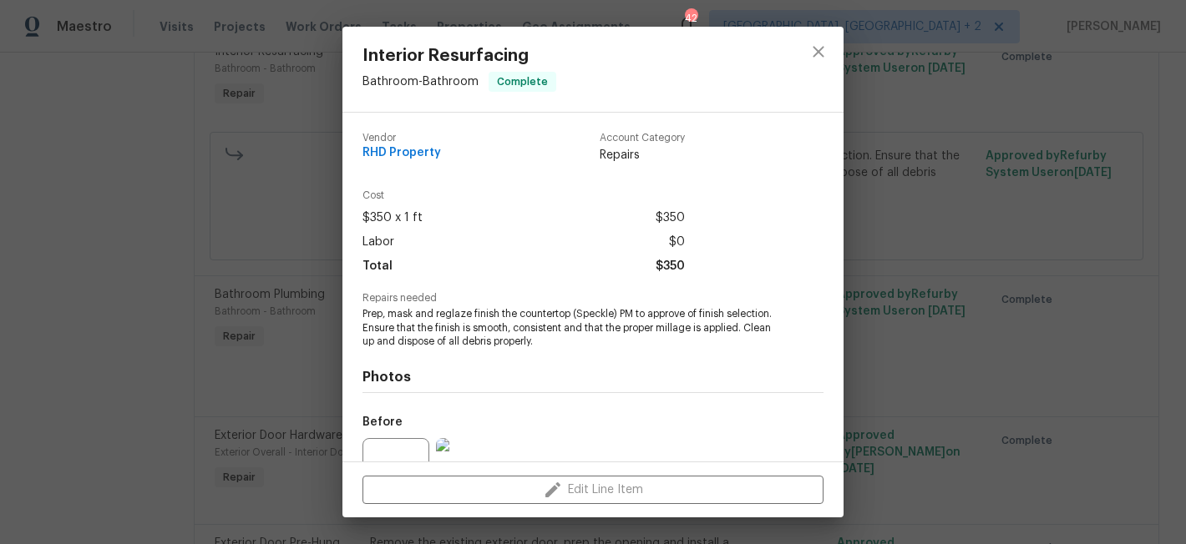
scroll to position [156, 0]
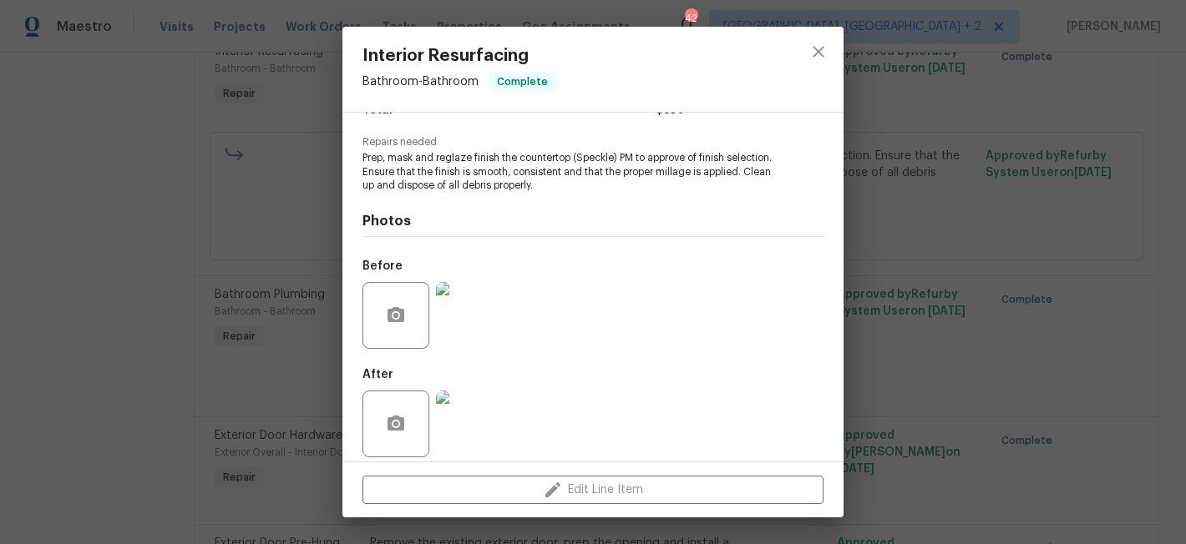
click at [448, 313] on img at bounding box center [469, 315] width 67 height 67
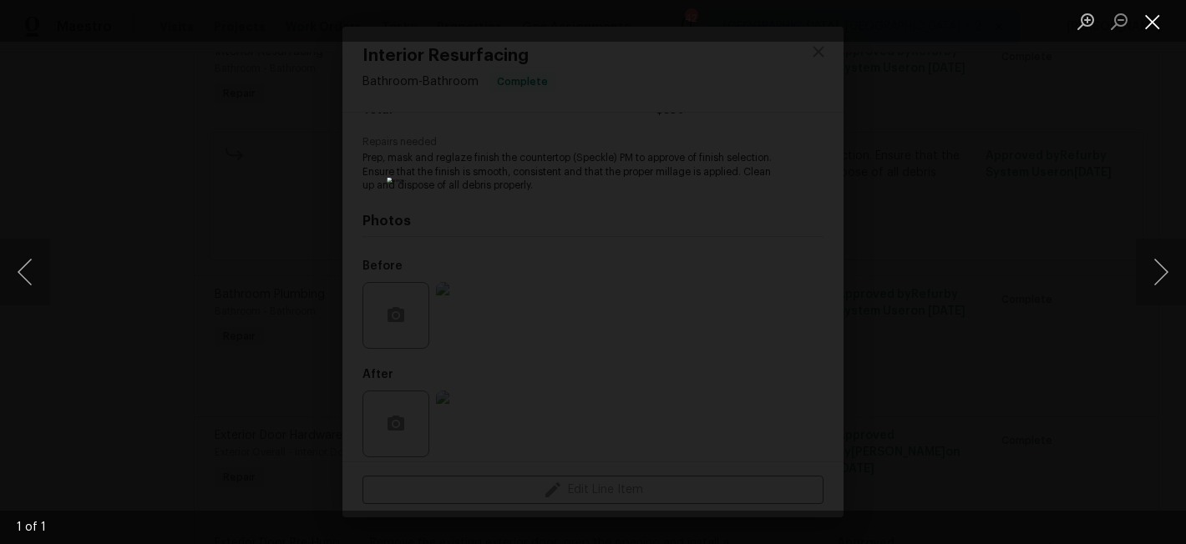
click at [1153, 19] on button "Close lightbox" at bounding box center [1152, 21] width 33 height 29
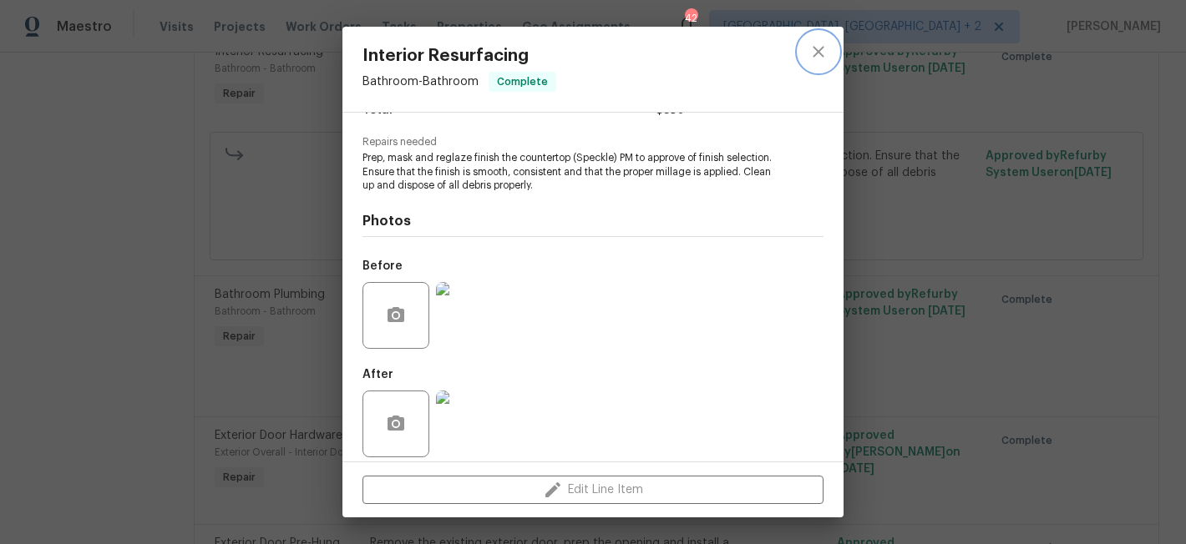
click at [815, 57] on icon "close" at bounding box center [818, 52] width 20 height 20
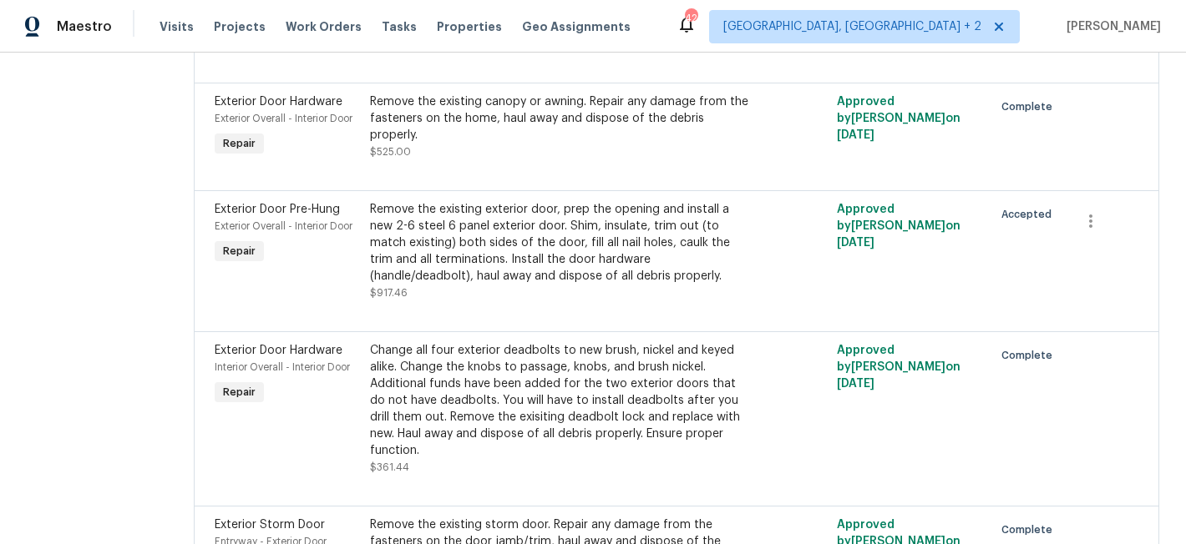
scroll to position [6484, 0]
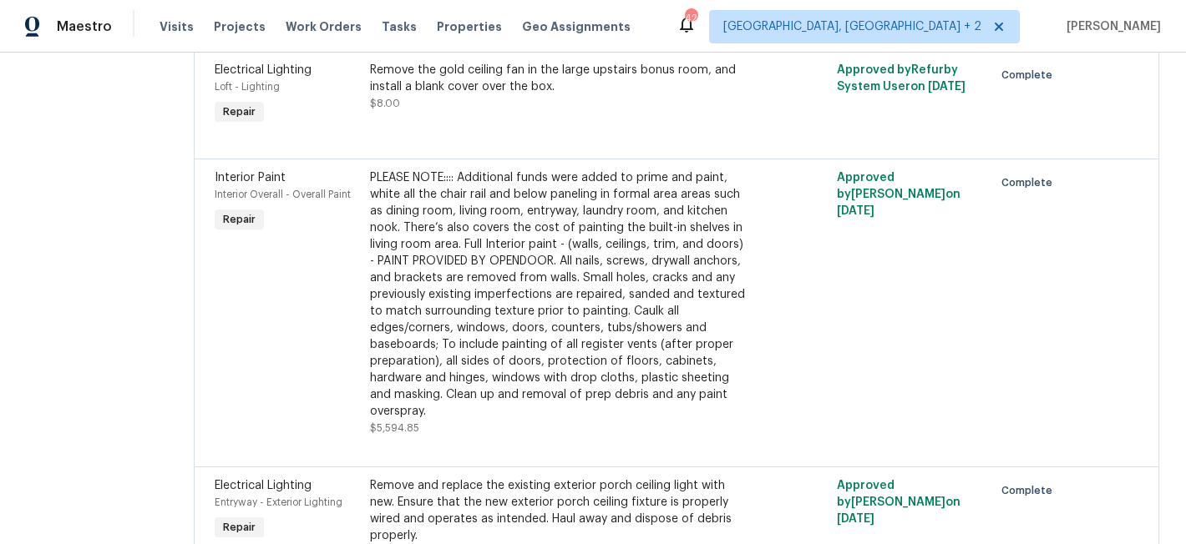
scroll to position [0, 0]
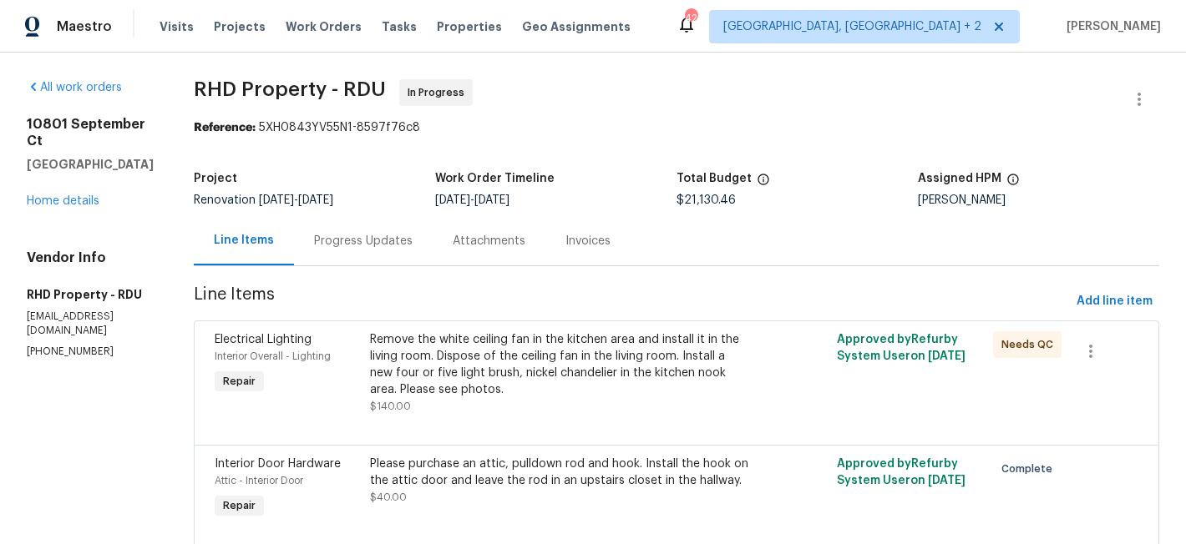
click at [154, 209] on div "All work orders 10801 September Ct Raleigh, NC 27614 Home details Vendor Info R…" at bounding box center [90, 219] width 127 height 280
click at [57, 195] on link "Home details" at bounding box center [63, 201] width 73 height 12
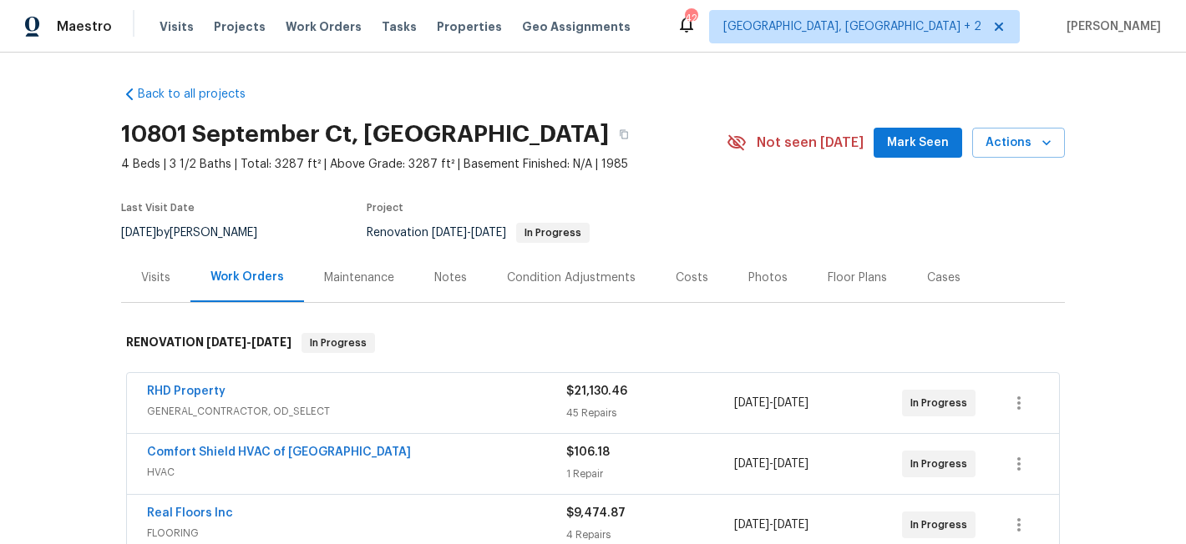
click at [648, 29] on div "Maestro Visits Projects Work Orders Tasks Properties Geo Assignments 42 Charles…" at bounding box center [593, 26] width 1186 height 53
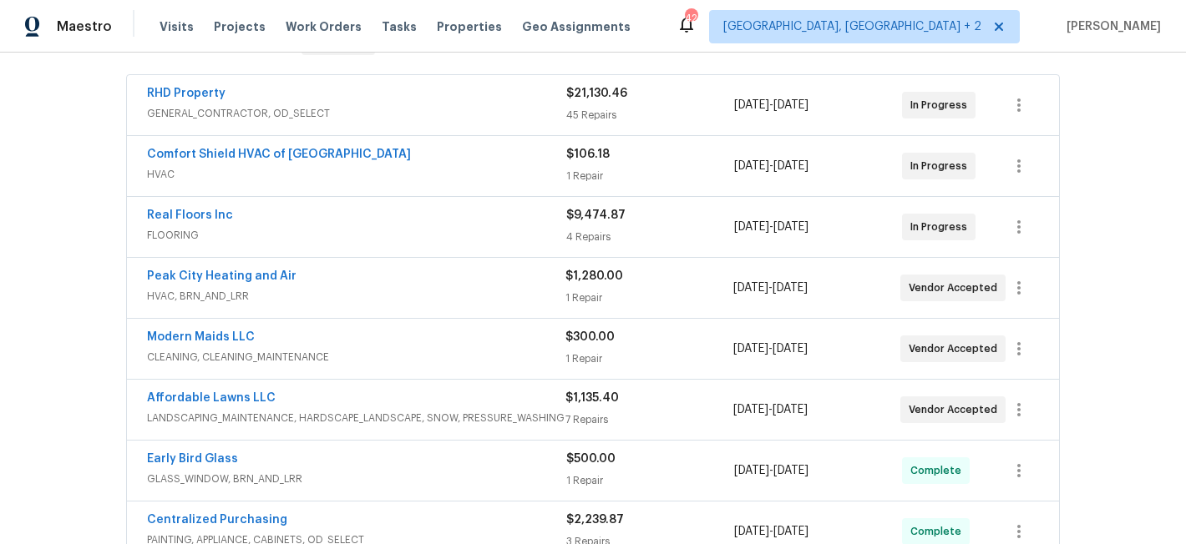
scroll to position [431, 0]
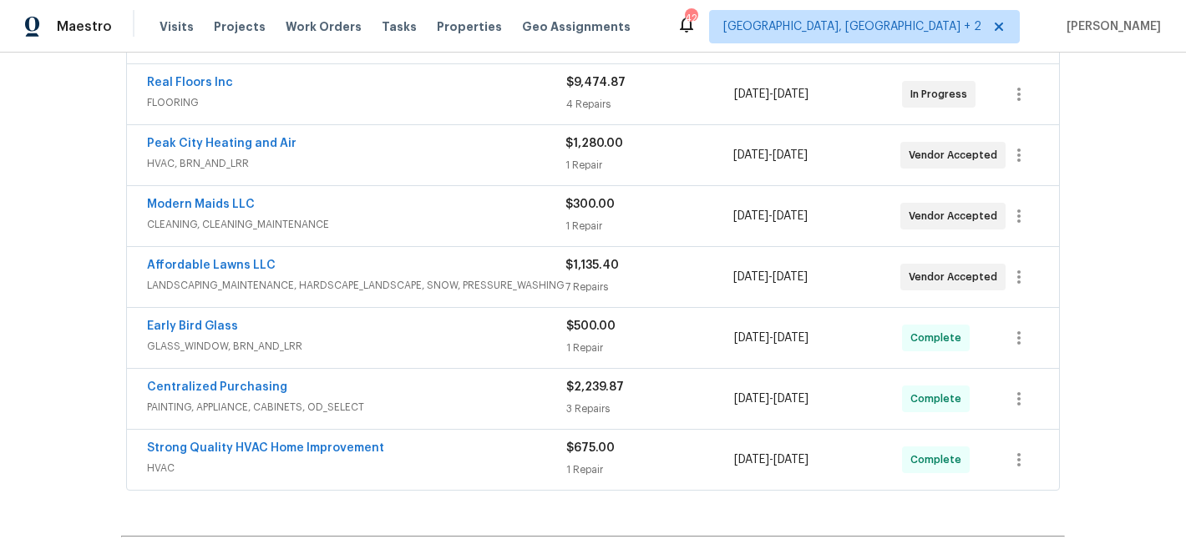
click at [85, 414] on div "Back to all projects 10801 September Ct, Raleigh, NC 27614 4 Beds | 3 1/2 Baths…" at bounding box center [593, 299] width 1186 height 492
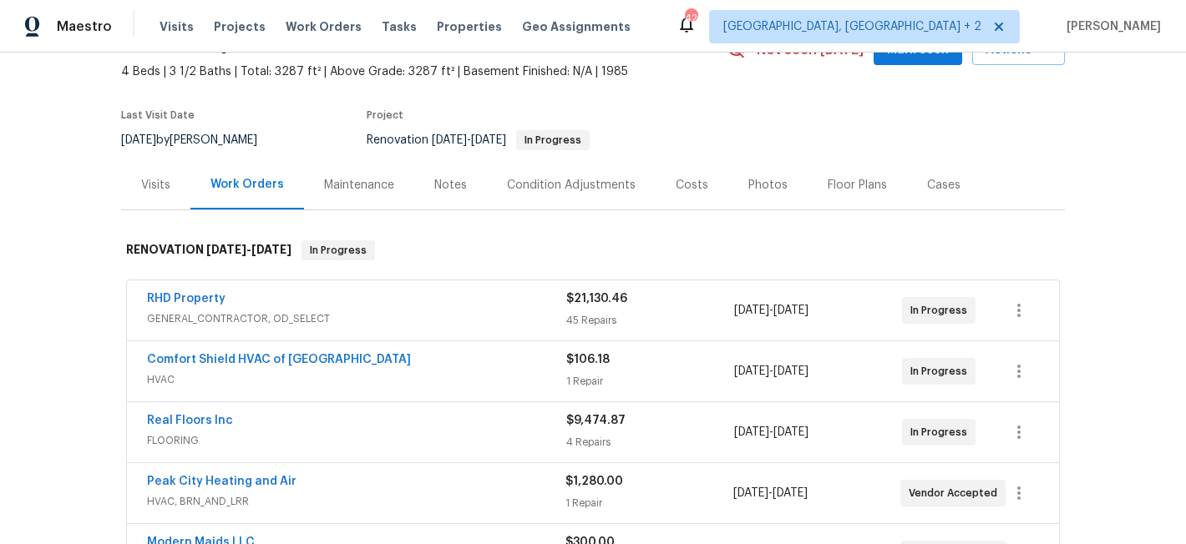
scroll to position [0, 0]
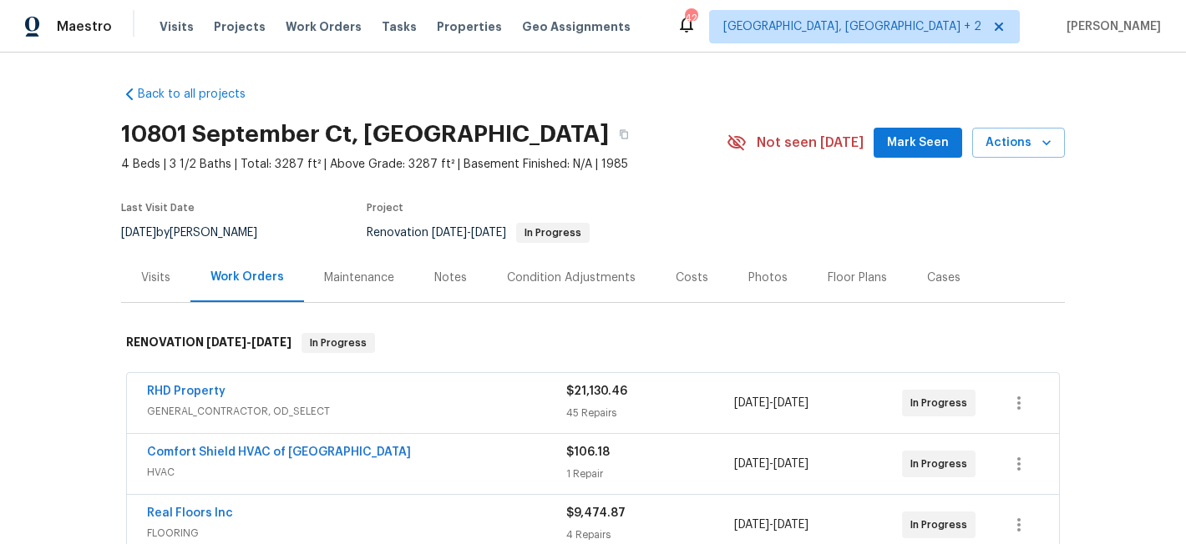
click at [645, 33] on div "Maestro Visits Projects Work Orders Tasks Properties Geo Assignments 42 Charles…" at bounding box center [593, 26] width 1186 height 53
click at [51, 342] on div "Back to all projects 10801 September Ct, Raleigh, NC 27614 4 Beds | 3 1/2 Baths…" at bounding box center [593, 299] width 1186 height 492
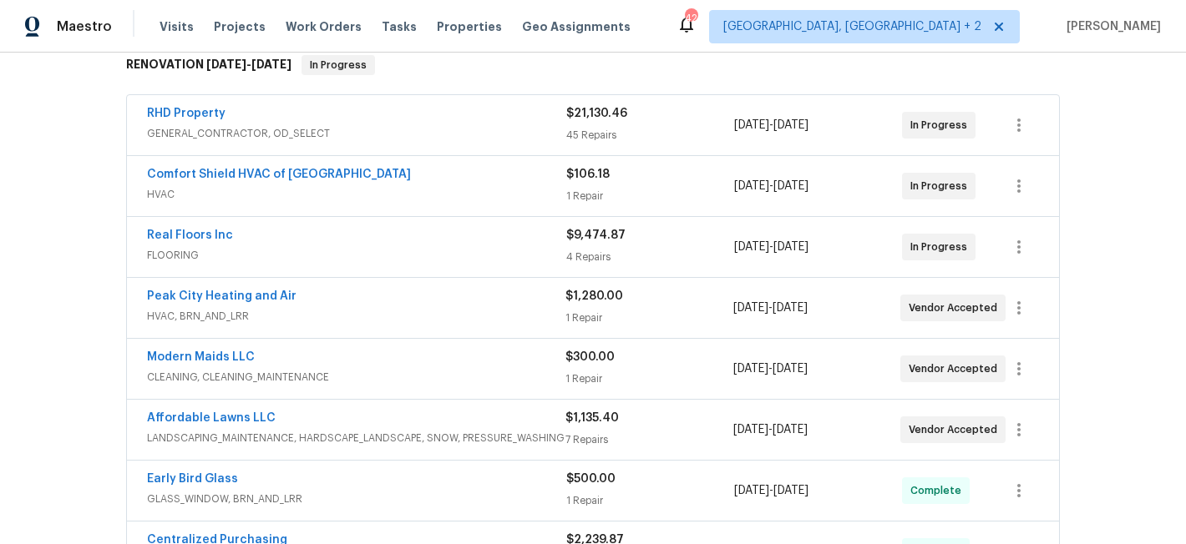
scroll to position [278, 0]
click at [653, 9] on div "Maestro Visits Projects Work Orders Tasks Properties Geo Assignments 42 Charles…" at bounding box center [593, 26] width 1186 height 53
click at [71, 233] on div "Back to all projects 10801 September Ct, Raleigh, NC 27614 4 Beds | 3 1/2 Baths…" at bounding box center [593, 299] width 1186 height 492
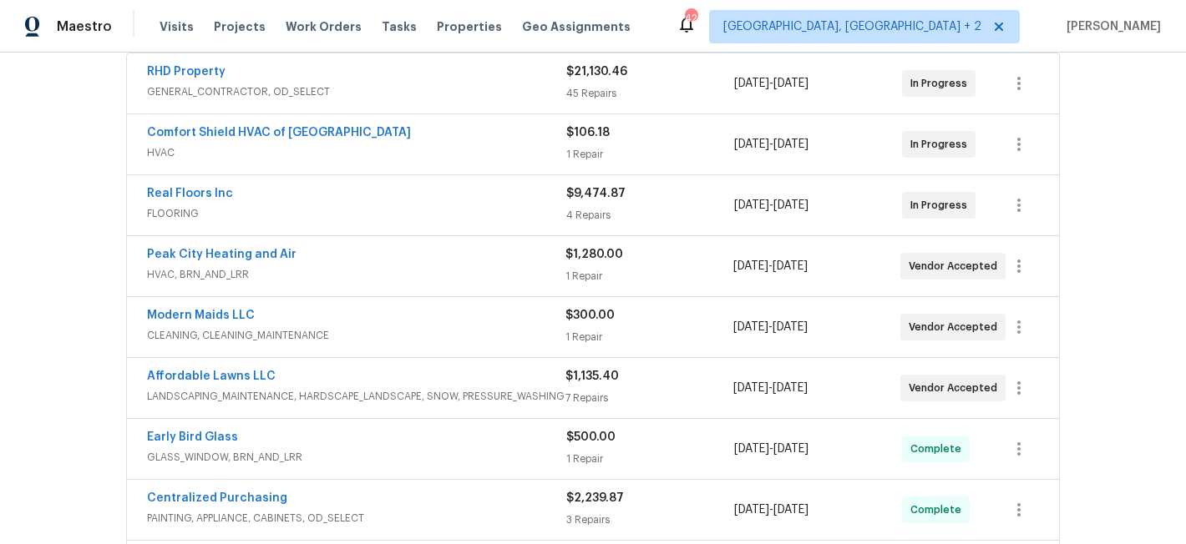
scroll to position [450, 0]
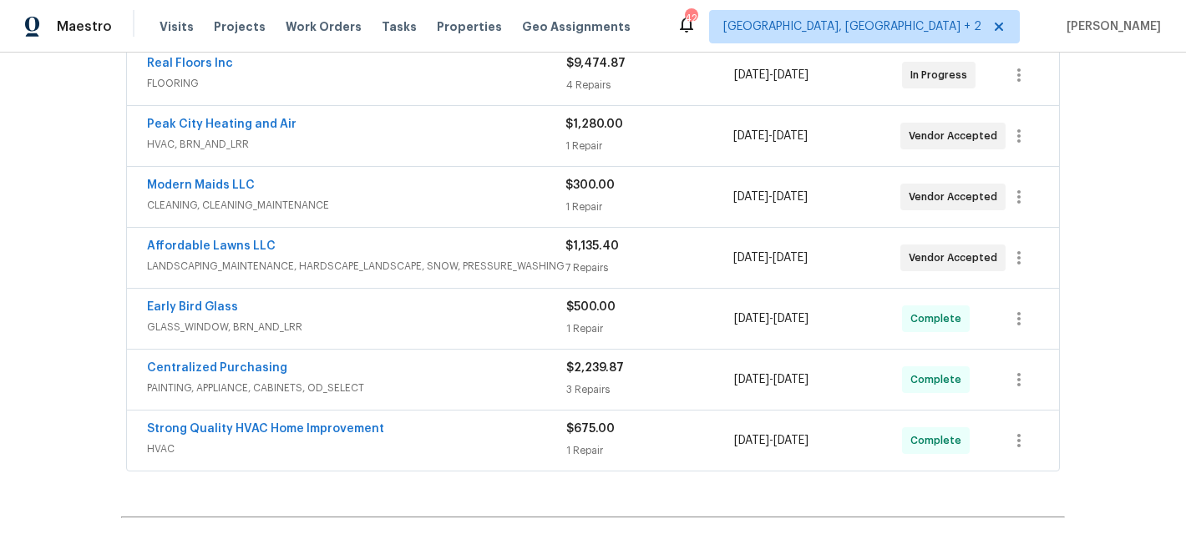
click at [78, 420] on div "Back to all projects 10801 September Ct, Raleigh, NC 27614 4 Beds | 3 1/2 Baths…" at bounding box center [593, 299] width 1186 height 492
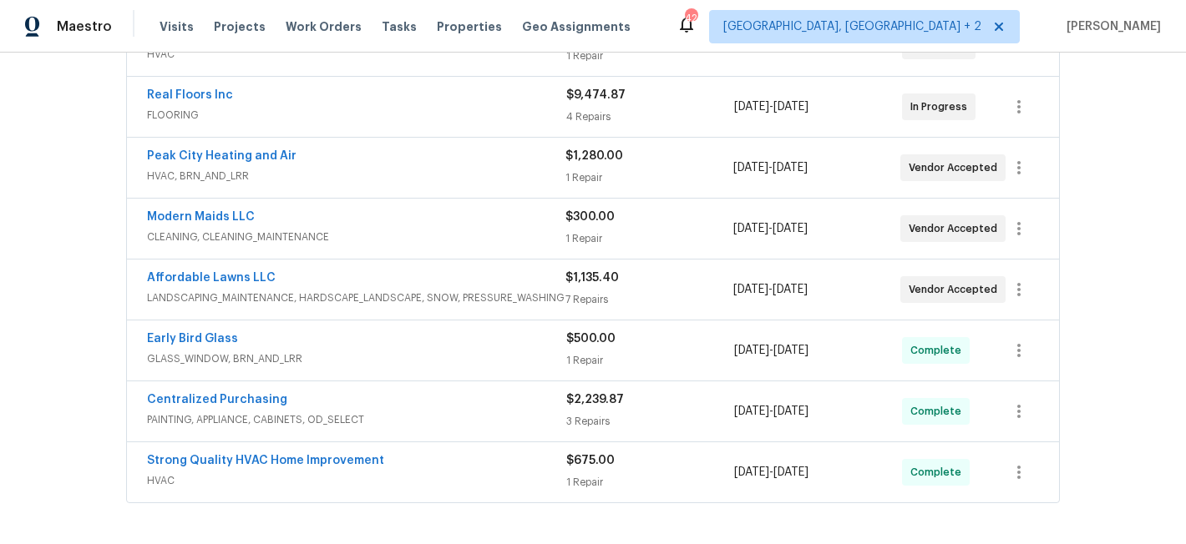
scroll to position [253, 0]
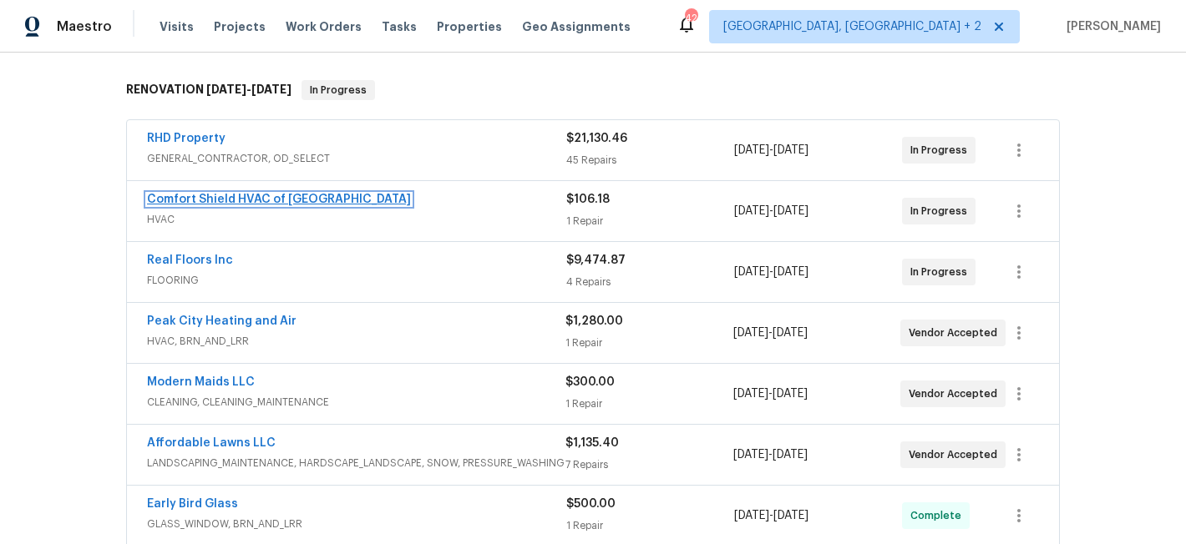
click at [259, 195] on link "Comfort Shield HVAC of NC" at bounding box center [279, 200] width 264 height 12
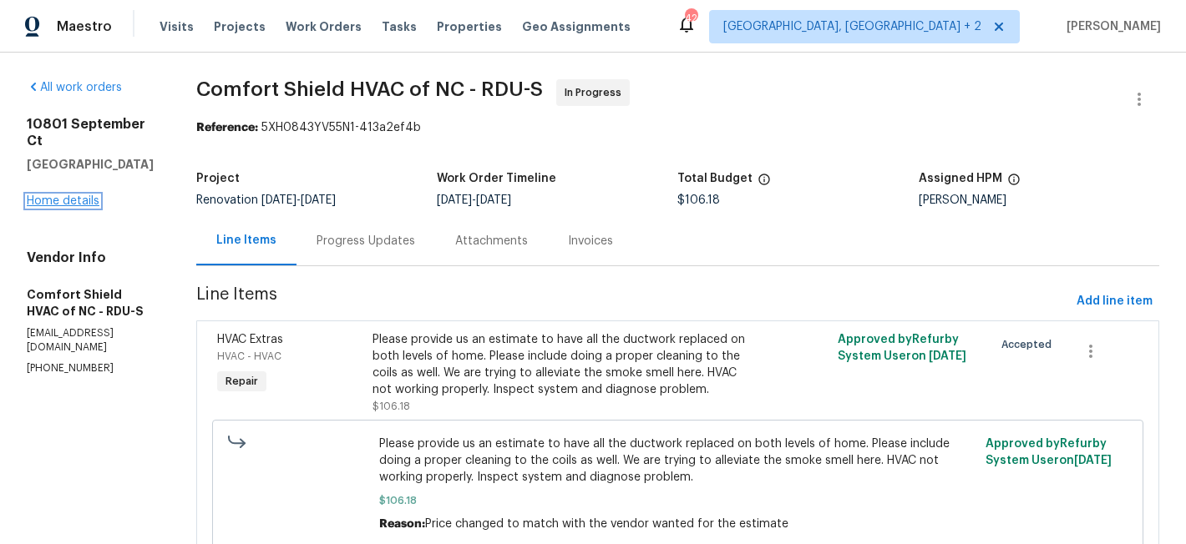
click at [72, 195] on link "Home details" at bounding box center [63, 201] width 73 height 12
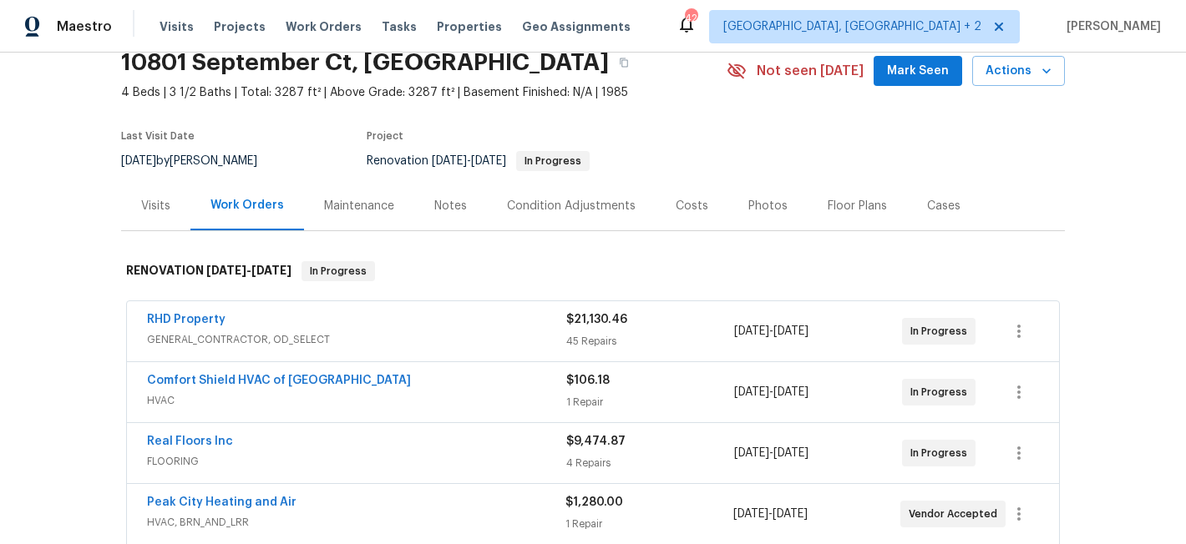
scroll to position [69, 0]
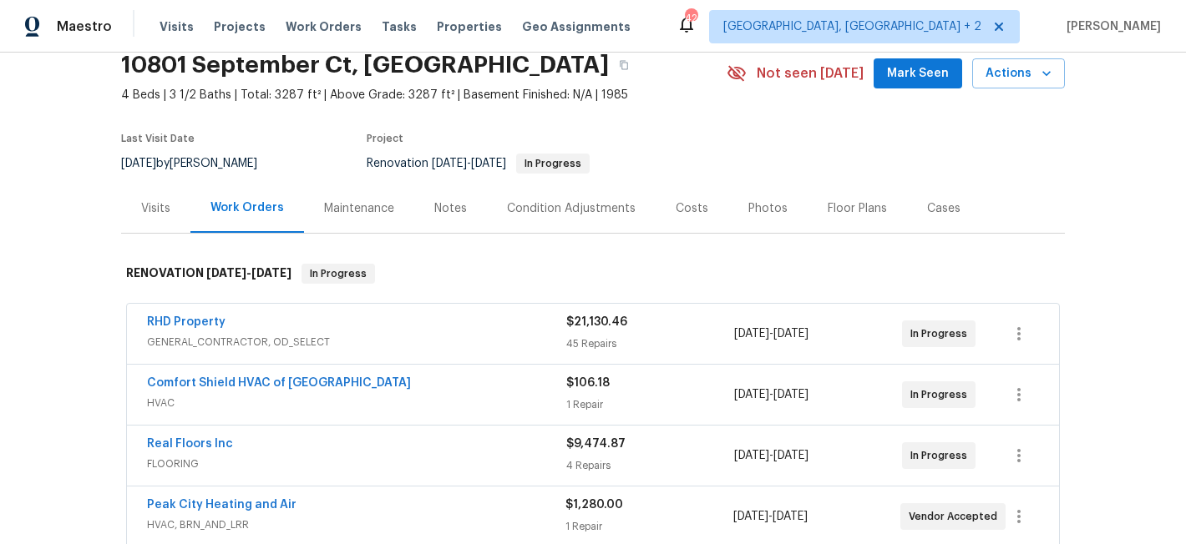
click at [61, 278] on div "Back to all projects 10801 September Ct, Raleigh, NC 27614 4 Beds | 3 1/2 Baths…" at bounding box center [593, 299] width 1186 height 492
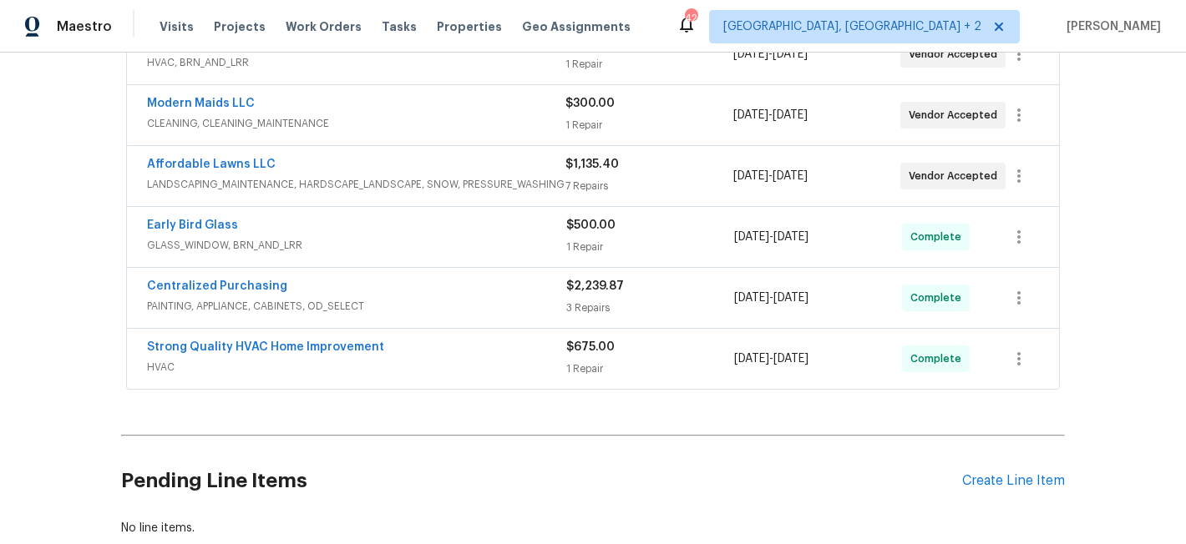
scroll to position [0, 0]
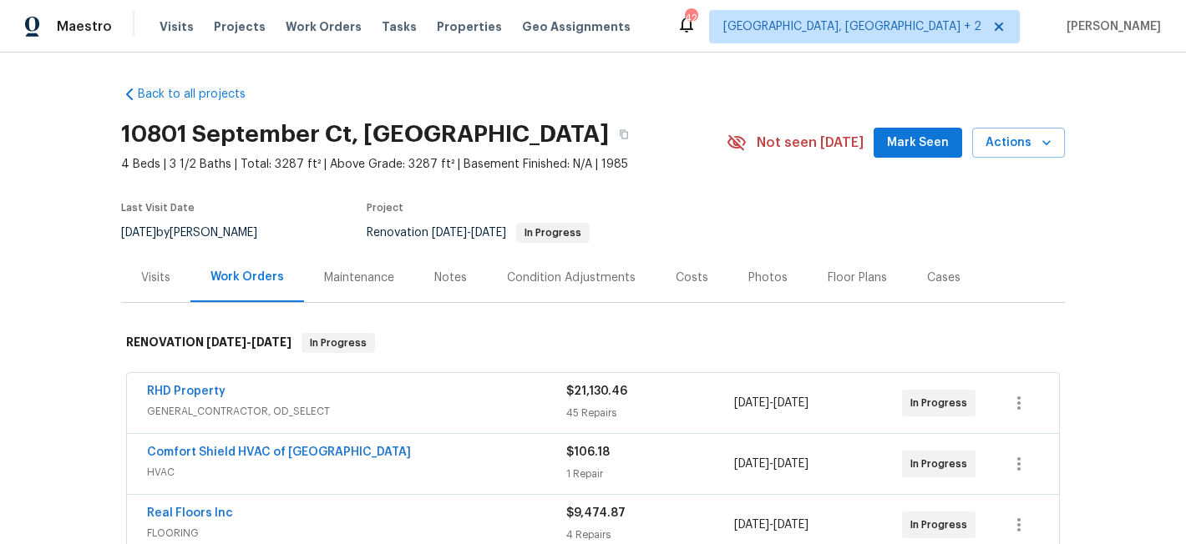
click at [688, 32] on div "Maestro Visits Projects Work Orders Tasks Properties Geo Assignments 42 Charles…" at bounding box center [593, 26] width 1186 height 53
click at [28, 181] on div "Back to all projects 10801 September Ct, Raleigh, NC 27614 4 Beds | 3 1/2 Baths…" at bounding box center [593, 299] width 1186 height 492
click at [68, 115] on div "Back to all projects 10801 September Ct, Raleigh, NC 27614 4 Beds | 3 1/2 Baths…" at bounding box center [593, 299] width 1186 height 492
click at [42, 223] on div "Back to all projects 10801 September Ct, Raleigh, NC 27614 4 Beds | 3 1/2 Baths…" at bounding box center [593, 299] width 1186 height 492
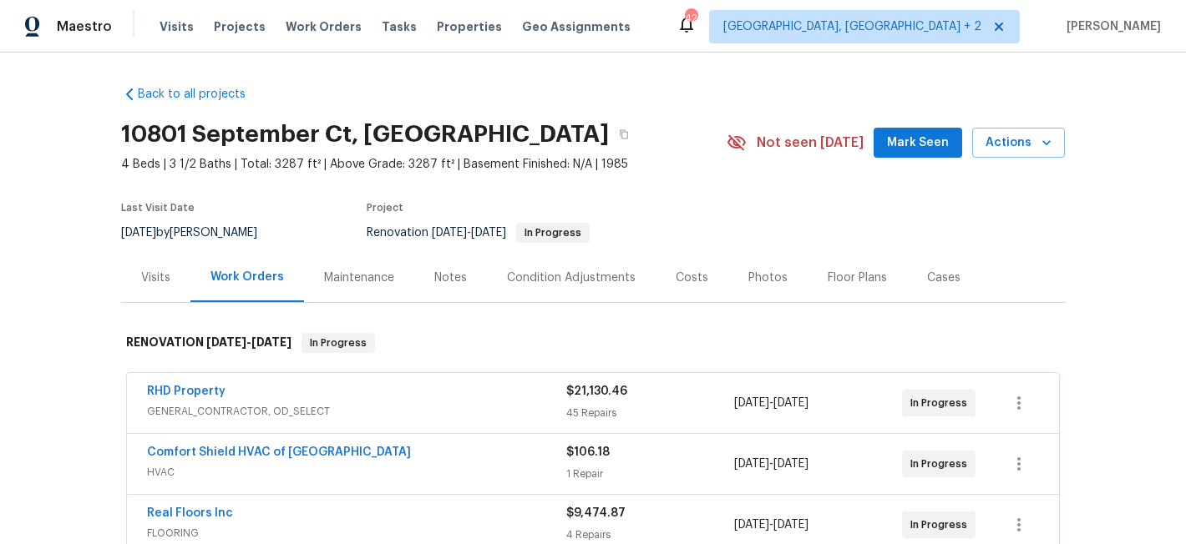
click at [673, 52] on div "Maestro Visits Projects Work Orders Tasks Properties Geo Assignments 42 Charles…" at bounding box center [593, 26] width 1186 height 53
click at [55, 230] on div "Back to all projects 10801 September Ct, Raleigh, NC 27614 4 Beds | 3 1/2 Baths…" at bounding box center [593, 299] width 1186 height 492
click at [661, 36] on div "Maestro Visits Projects Work Orders Tasks Properties Geo Assignments 42 Charles…" at bounding box center [593, 26] width 1186 height 53
click at [44, 274] on div "Back to all projects 10801 September Ct, Raleigh, NC 27614 4 Beds | 3 1/2 Baths…" at bounding box center [593, 299] width 1186 height 492
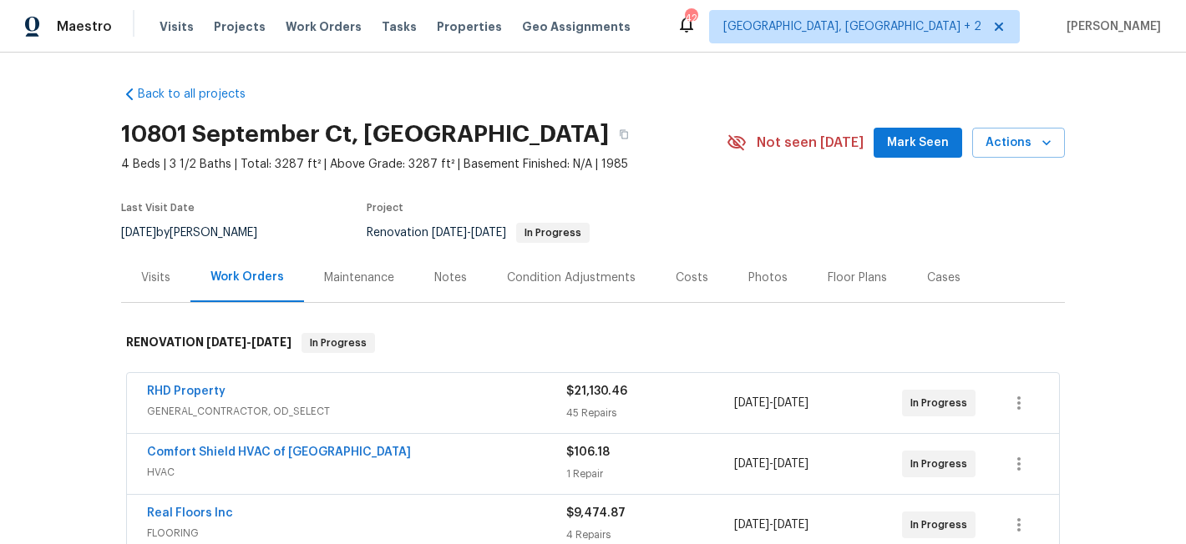
click at [683, 18] on div "Maestro Visits Projects Work Orders Tasks Properties Geo Assignments 42 Charles…" at bounding box center [593, 26] width 1186 height 53
click at [69, 367] on div "Back to all projects 10801 September Ct, Raleigh, NC 27614 4 Beds | 3 1/2 Baths…" at bounding box center [593, 299] width 1186 height 492
click at [696, 28] on div "Maestro Visits Projects Work Orders Tasks Properties Geo Assignments 42 Charles…" at bounding box center [593, 26] width 1186 height 53
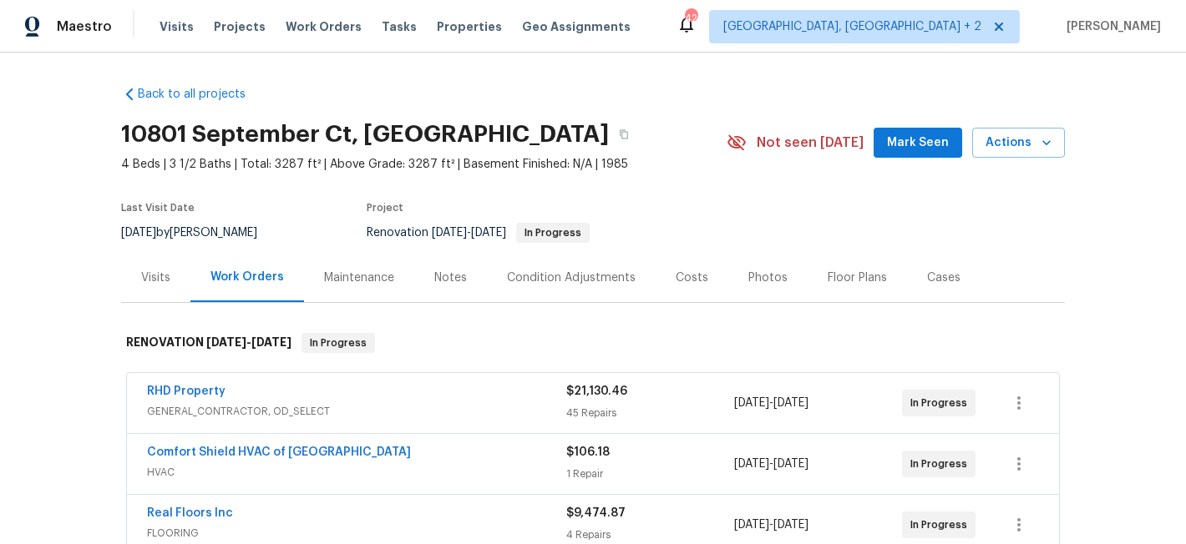
click at [85, 308] on div "Back to all projects 10801 September Ct, Raleigh, NC 27614 4 Beds | 3 1/2 Baths…" at bounding box center [593, 299] width 1186 height 492
click at [668, 33] on div "Maestro Visits Projects Work Orders Tasks Properties Geo Assignments 42 Charles…" at bounding box center [593, 26] width 1186 height 53
click at [53, 266] on div "Back to all projects 10801 September Ct, Raleigh, NC 27614 4 Beds | 3 1/2 Baths…" at bounding box center [593, 299] width 1186 height 492
click at [696, 23] on div "Maestro Visits Projects Work Orders Tasks Properties Geo Assignments 42 Charles…" at bounding box center [593, 26] width 1186 height 53
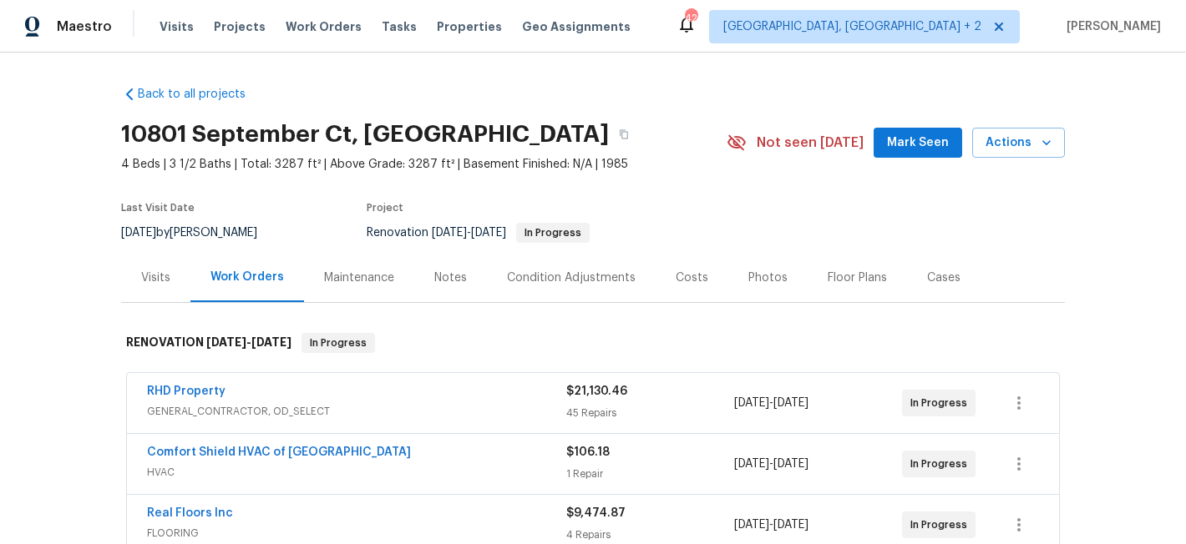
click at [62, 125] on div "Back to all projects 10801 September Ct, Raleigh, NC 27614 4 Beds | 3 1/2 Baths…" at bounding box center [593, 299] width 1186 height 492
click at [707, 28] on div "Maestro Visits Projects Work Orders Tasks Properties Geo Assignments 42 Charles…" at bounding box center [593, 26] width 1186 height 53
click at [727, 30] on div "Maestro Visits Projects Work Orders Tasks Properties Geo Assignments 39 Charles…" at bounding box center [593, 26] width 1186 height 53
click at [742, 41] on div "Maestro Visits Projects Work Orders Tasks Properties Geo Assignments 39 Charles…" at bounding box center [593, 26] width 1186 height 53
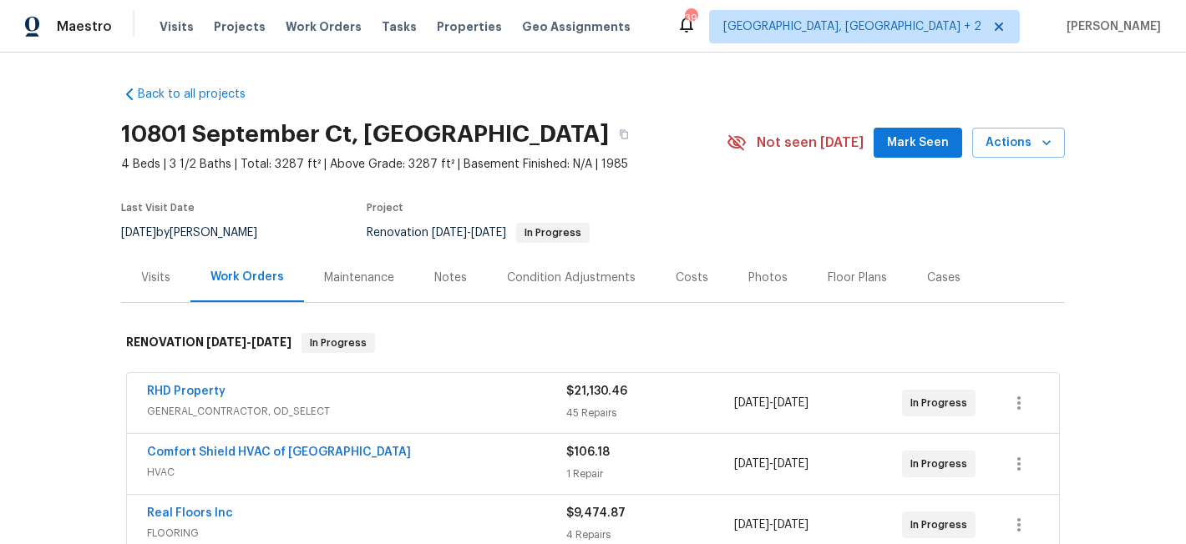
click at [681, 68] on div "Back to all projects 10801 September Ct, Raleigh, NC 27614 4 Beds | 3 1/2 Baths…" at bounding box center [593, 299] width 1186 height 492
click at [706, 35] on div "Maestro Visits Projects Work Orders Tasks Properties Geo Assignments 39 Charles…" at bounding box center [593, 26] width 1186 height 53
click at [716, 15] on div "Maestro Visits Projects Work Orders Tasks Properties Geo Assignments 39 Charles…" at bounding box center [593, 26] width 1186 height 53
click at [702, 27] on div "Maestro Visits Projects Work Orders Tasks Properties Geo Assignments 39 Charles…" at bounding box center [593, 26] width 1186 height 53
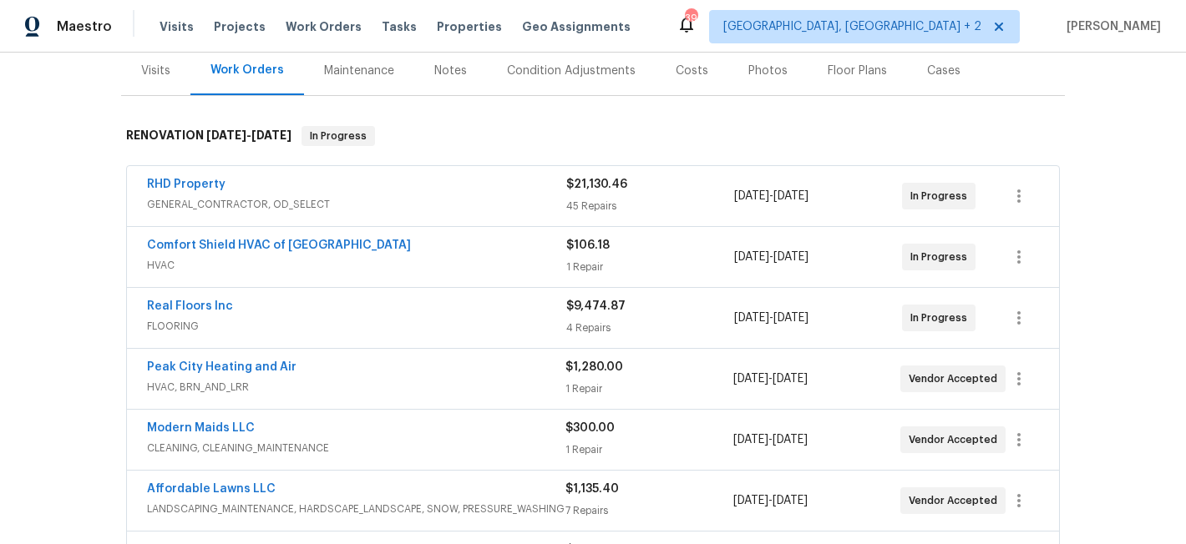
scroll to position [210, 0]
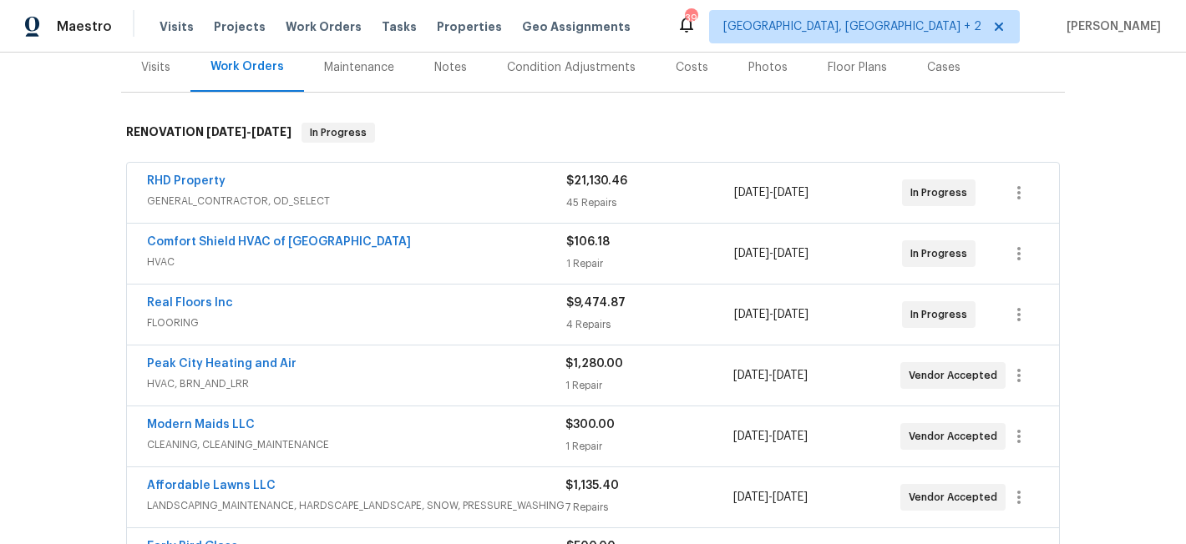
click at [668, 20] on div "Maestro Visits Projects Work Orders Tasks Properties Geo Assignments 39 Charles…" at bounding box center [593, 26] width 1186 height 53
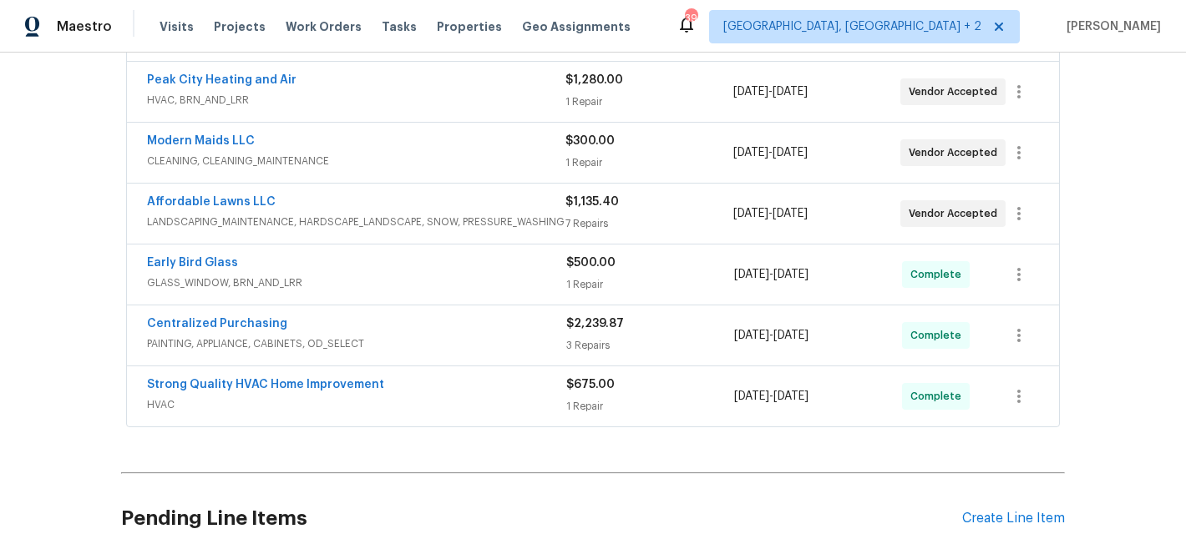
scroll to position [464, 0]
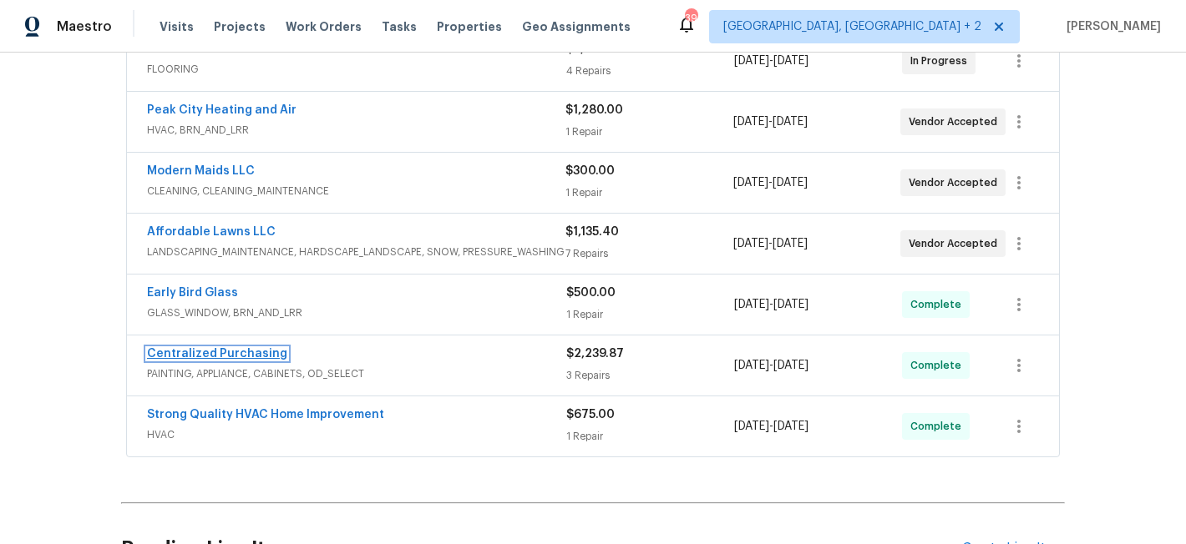
click at [210, 352] on link "Centralized Purchasing" at bounding box center [217, 354] width 140 height 12
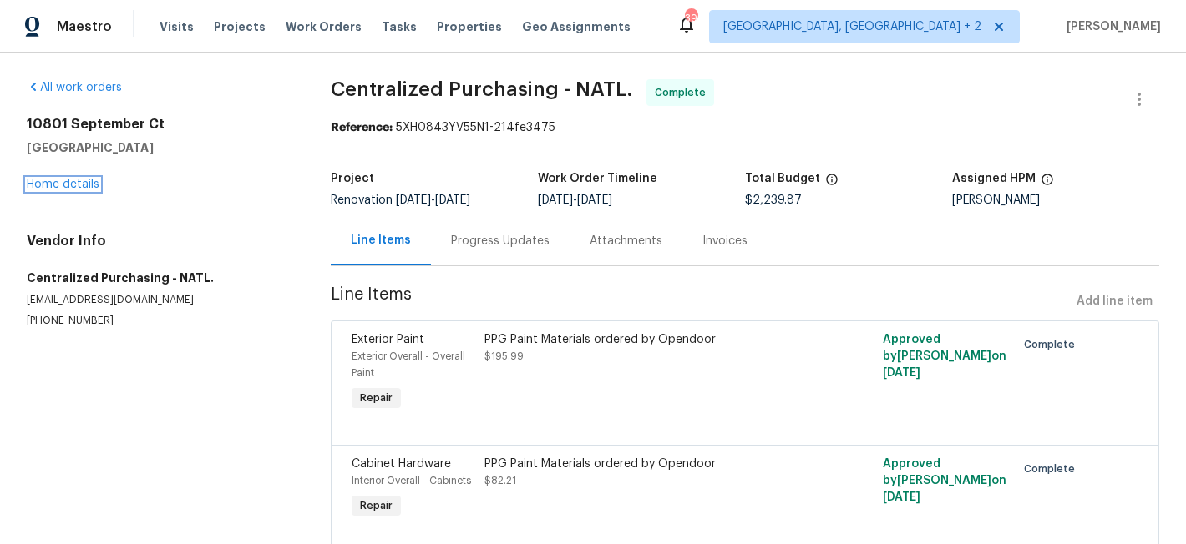
click at [77, 181] on link "Home details" at bounding box center [63, 185] width 73 height 12
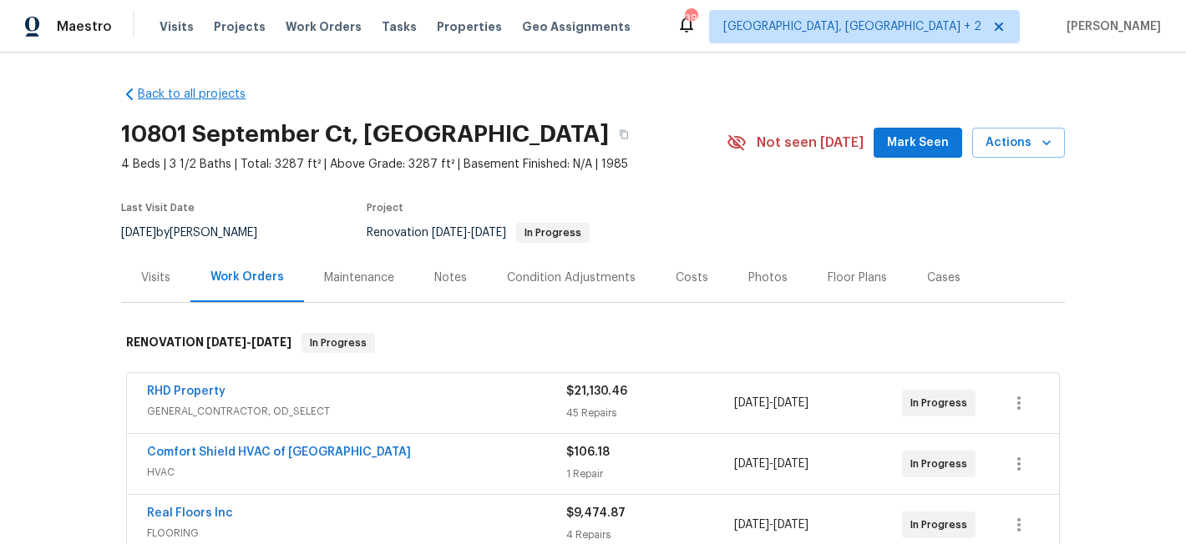
scroll to position [155, 0]
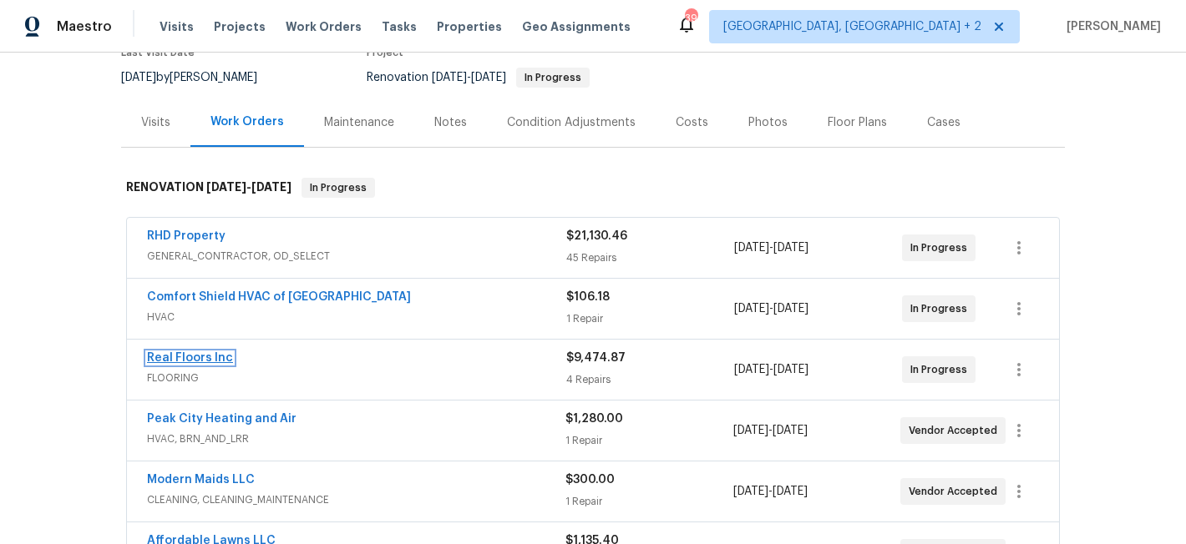
click at [184, 355] on link "Real Floors Inc" at bounding box center [190, 358] width 86 height 12
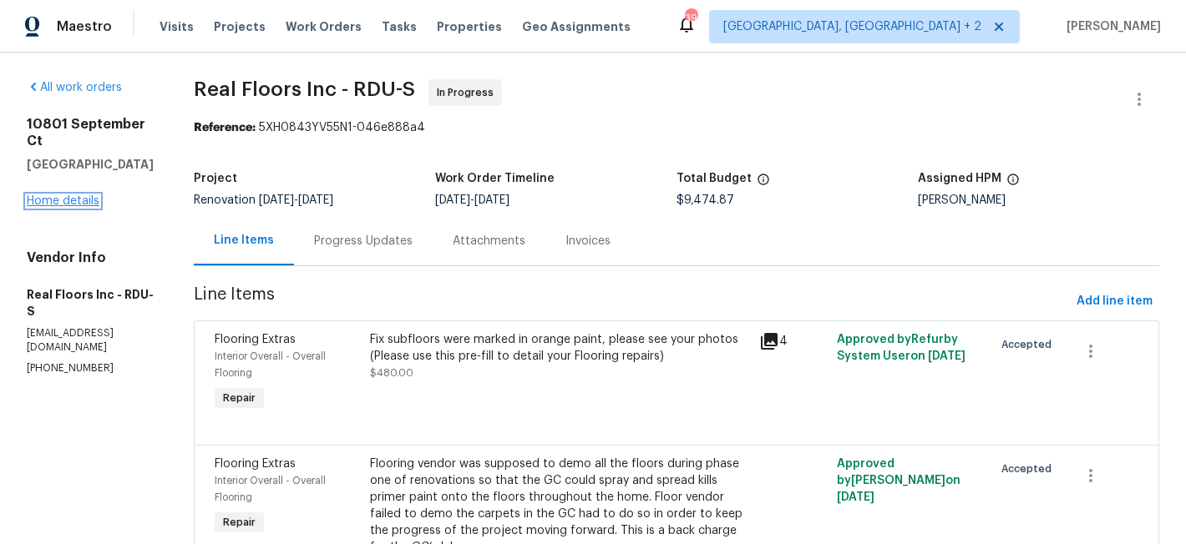
click at [64, 195] on link "Home details" at bounding box center [63, 201] width 73 height 12
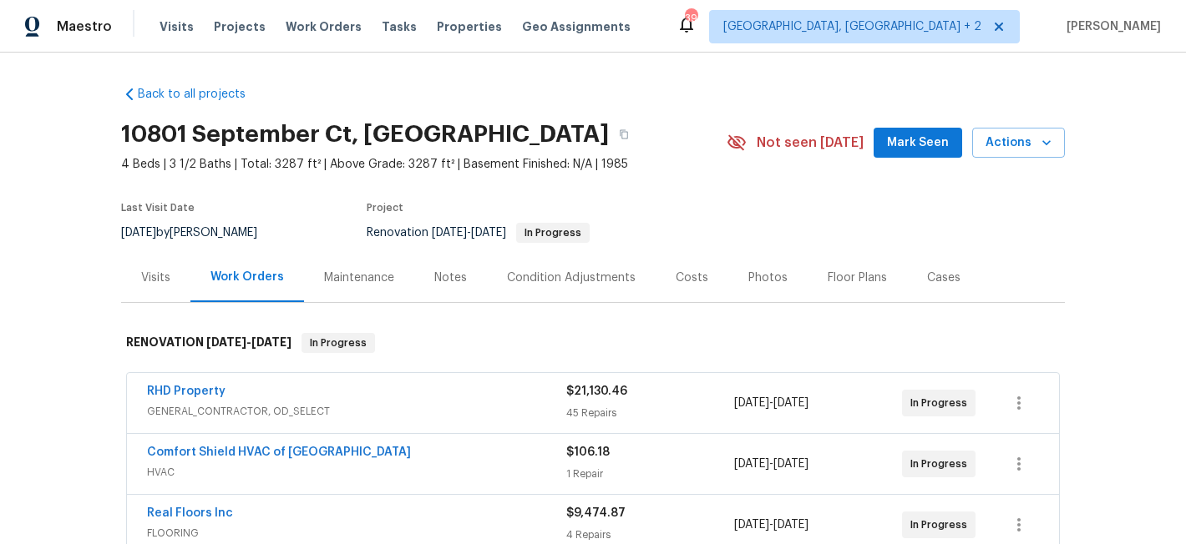
click at [43, 296] on div "Back to all projects 10801 September Ct, Raleigh, NC 27614 4 Beds | 3 1/2 Baths…" at bounding box center [593, 299] width 1186 height 492
click at [723, 17] on div "Maestro Visits Projects Work Orders Tasks Properties Geo Assignments 39 Charles…" at bounding box center [593, 26] width 1186 height 53
click at [697, 23] on div "Maestro Visits Projects Work Orders Tasks Properties Geo Assignments 39 Charles…" at bounding box center [593, 26] width 1186 height 53
click at [653, 167] on span "4 Beds | 3 1/2 Baths | Total: 3287 ft² | Above Grade: 3287 ft² | Basement Finis…" at bounding box center [423, 164] width 605 height 17
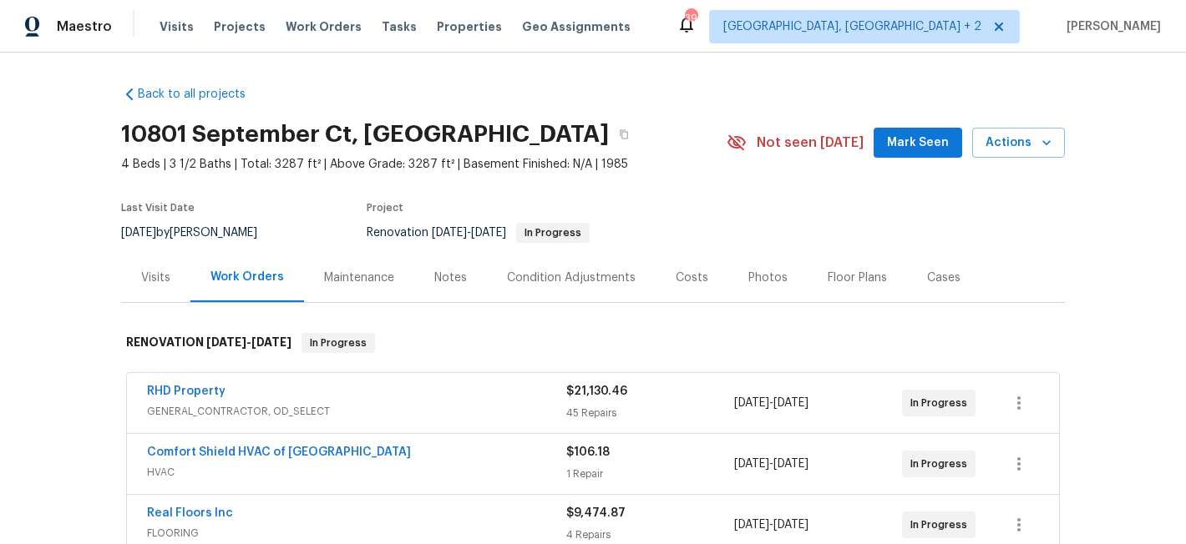
drag, startPoint x: 654, startPoint y: 28, endPoint x: 663, endPoint y: 4, distance: 25.1
click at [654, 28] on div "Maestro Visits Projects Work Orders Tasks Properties Geo Assignments 39 Charles…" at bounding box center [593, 26] width 1186 height 53
click at [721, 1] on div "Maestro Visits Projects Work Orders Tasks Properties Geo Assignments 39 Charles…" at bounding box center [593, 26] width 1186 height 53
click at [706, 42] on div "Maestro Visits Projects Work Orders Tasks Properties Geo Assignments 39 Charles…" at bounding box center [593, 26] width 1186 height 53
click at [724, 18] on div "Maestro Visits Projects Work Orders Tasks Properties Geo Assignments 39 Charles…" at bounding box center [593, 26] width 1186 height 53
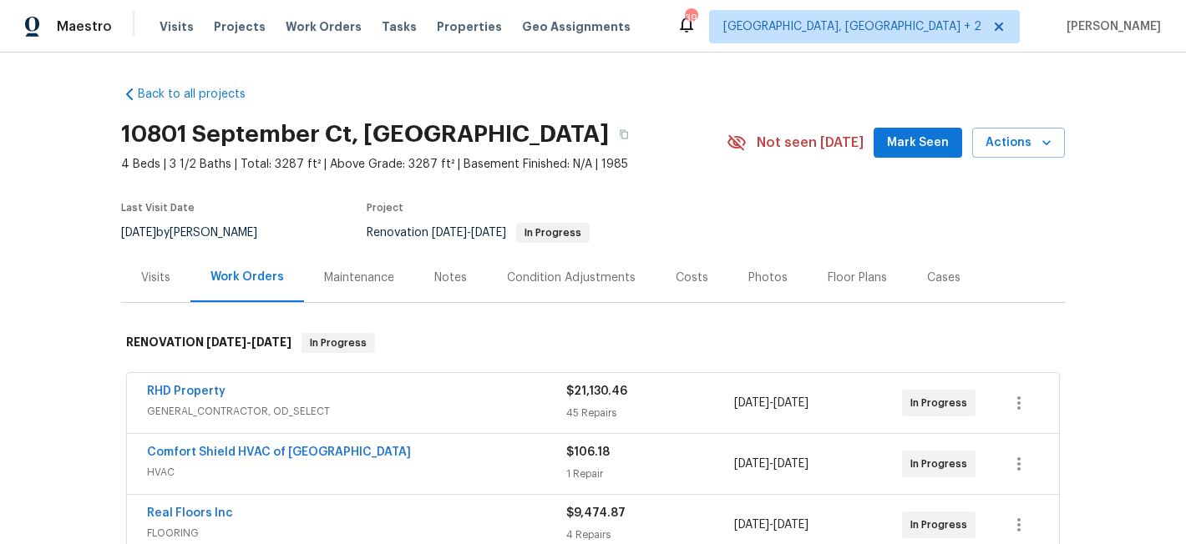
click at [654, 33] on div "Maestro Visits Projects Work Orders Tasks Properties Geo Assignments 39 Charles…" at bounding box center [593, 26] width 1186 height 53
click at [666, 159] on span "4 Beds | 3 1/2 Baths | Total: 3287 ft² | Above Grade: 3287 ft² | Basement Finis…" at bounding box center [423, 164] width 605 height 17
click at [689, 32] on div "Maestro Visits Projects Work Orders Tasks Properties Geo Assignments 39 Charles…" at bounding box center [593, 26] width 1186 height 53
click at [676, 33] on div "Maestro Visits Projects Work Orders Tasks Properties Geo Assignments 39 Charles…" at bounding box center [593, 26] width 1186 height 53
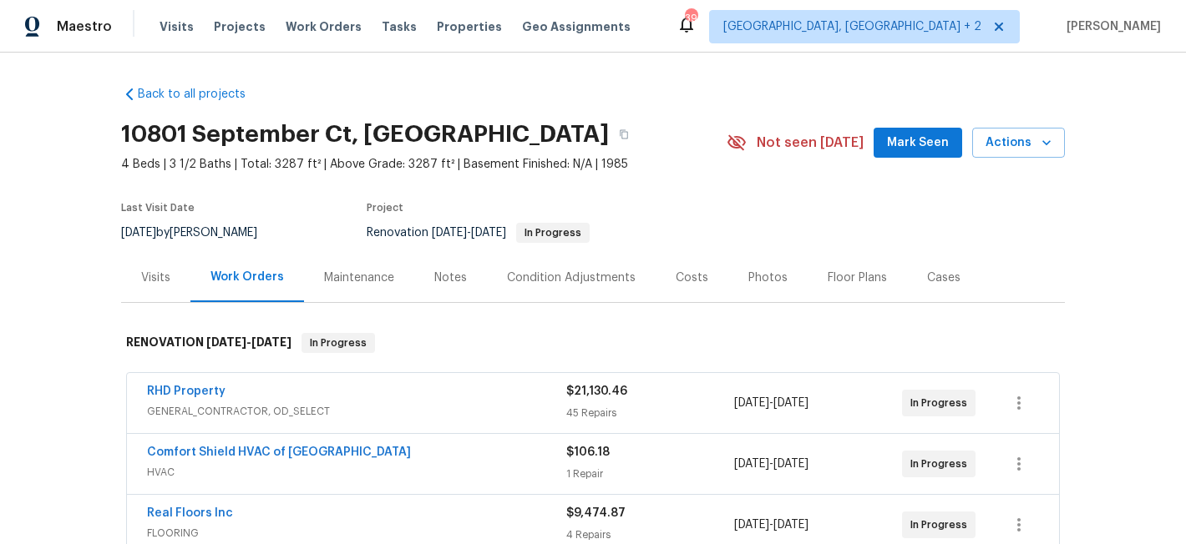
click at [701, 40] on div "Maestro Visits Projects Work Orders Tasks Properties Geo Assignments 39 Charles…" at bounding box center [593, 26] width 1186 height 53
click at [751, 17] on div "Maestro Visits Projects Work Orders Tasks Properties Geo Assignments 39 Charles…" at bounding box center [593, 26] width 1186 height 53
click at [61, 170] on div "Back to all projects 10801 September Ct, Raleigh, NC 27614 4 Beds | 3 1/2 Baths…" at bounding box center [593, 299] width 1186 height 492
click at [682, 17] on div "Maestro Visits Projects Work Orders Tasks Properties Geo Assignments 39 Charles…" at bounding box center [593, 26] width 1186 height 53
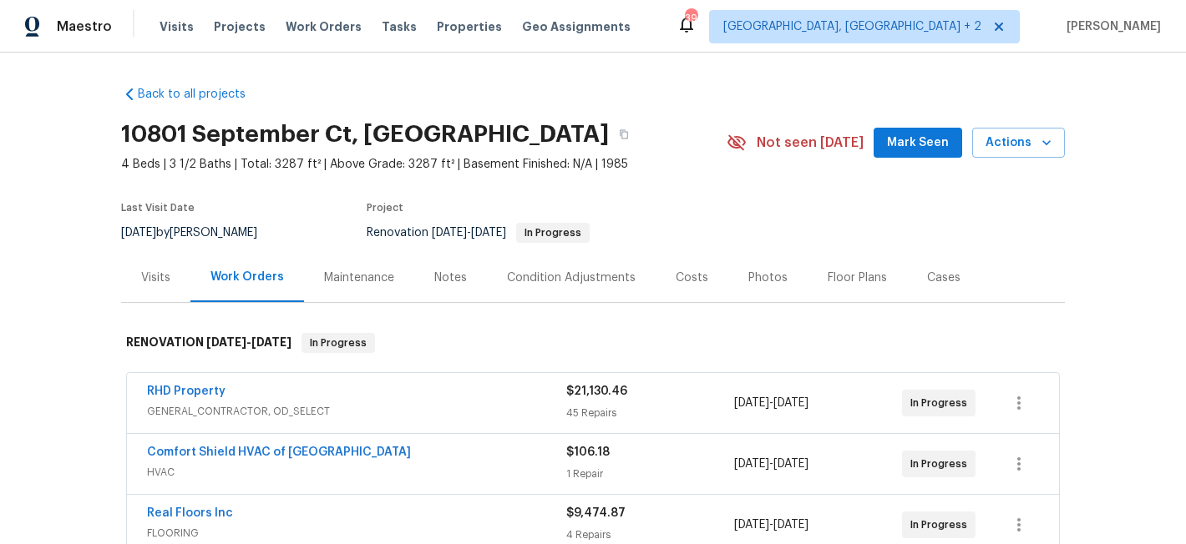
click at [60, 96] on div "Back to all projects 10801 September Ct, Raleigh, NC 27614 4 Beds | 3 1/2 Baths…" at bounding box center [593, 299] width 1186 height 492
click at [630, 184] on section "10801 September Ct, Raleigh, NC 27614 4 Beds | 3 1/2 Baths | Total: 3287 ft² | …" at bounding box center [593, 183] width 944 height 140
click at [711, 28] on div "Maestro Visits Projects Work Orders Tasks Properties Geo Assignments 39 Charles…" at bounding box center [593, 26] width 1186 height 53
click at [31, 194] on div "Back to all projects 10801 September Ct, Raleigh, NC 27614 4 Beds | 3 1/2 Baths…" at bounding box center [593, 299] width 1186 height 492
click at [87, 357] on div "Back to all projects 10801 September Ct, Raleigh, NC 27614 4 Beds | 3 1/2 Baths…" at bounding box center [593, 299] width 1186 height 492
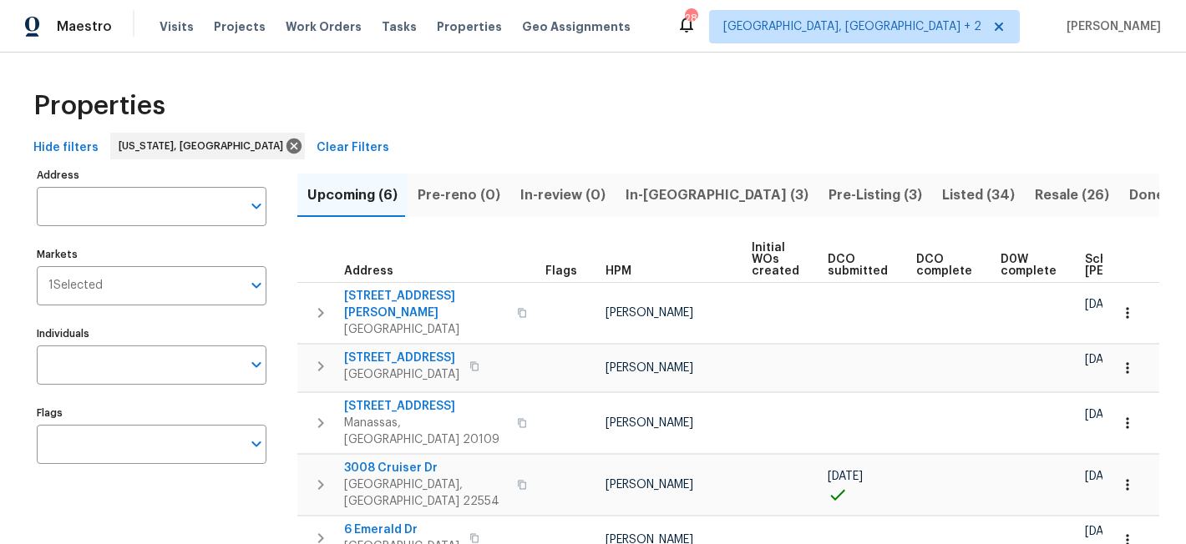
scroll to position [0, 212]
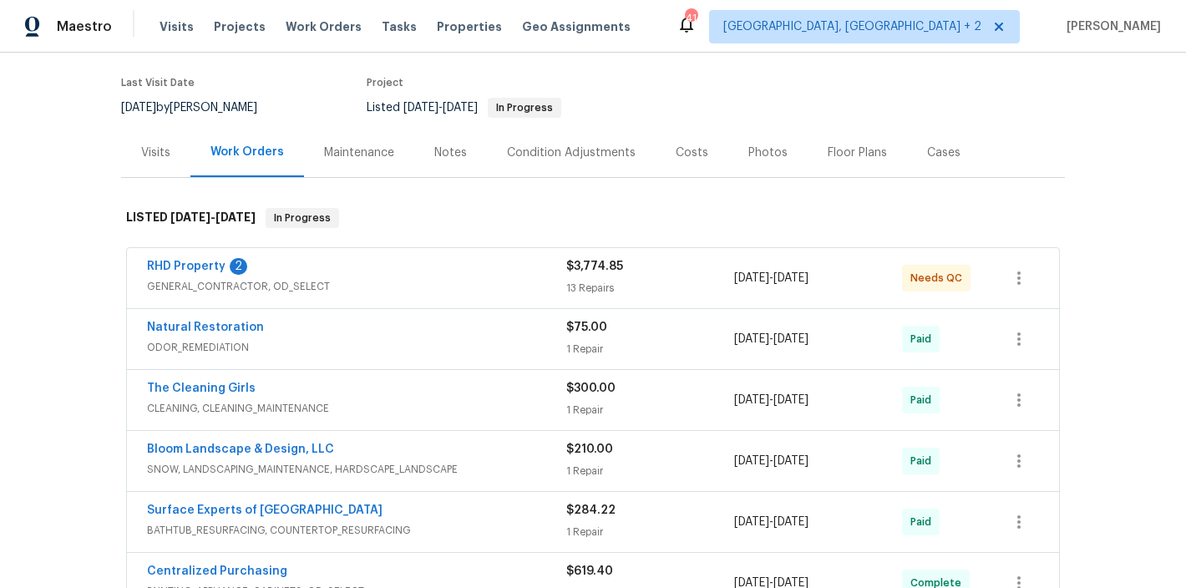
scroll to position [139, 0]
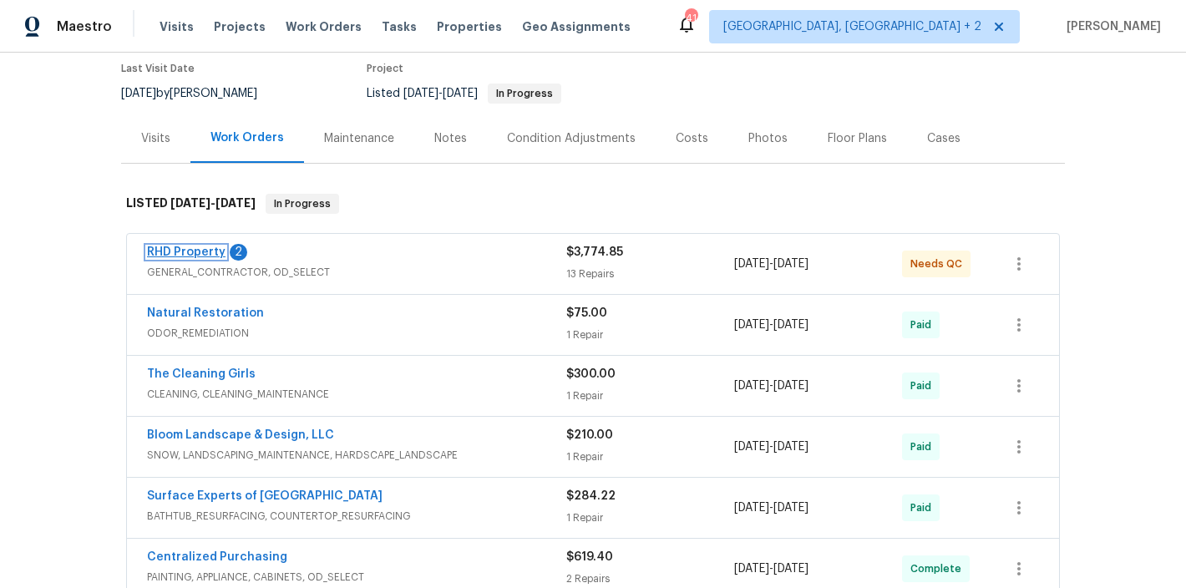
click at [193, 249] on link "RHD Property" at bounding box center [186, 252] width 78 height 12
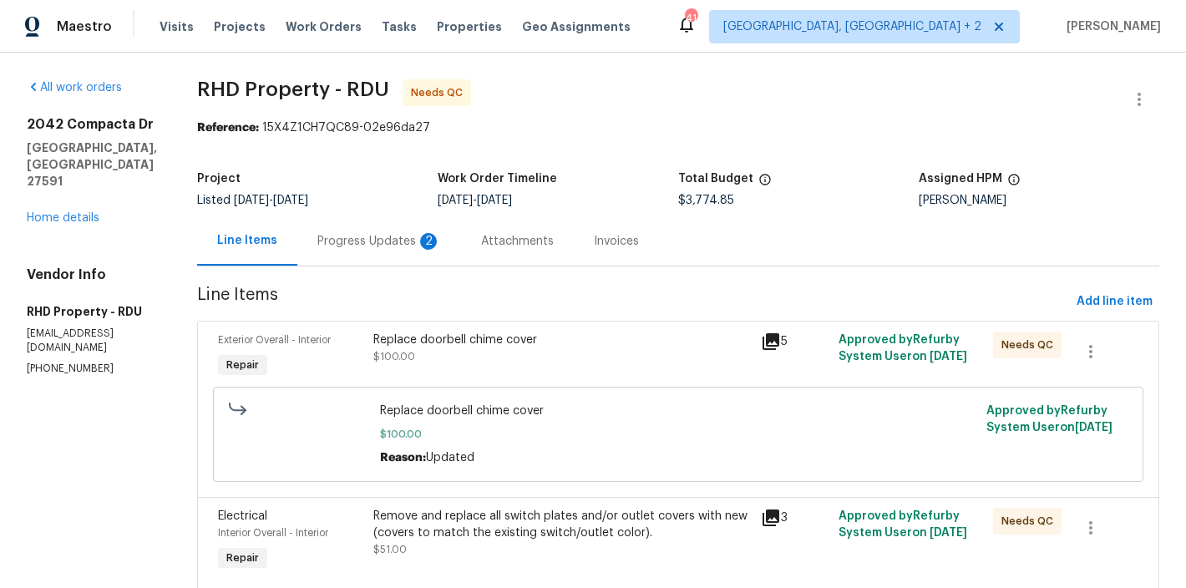
scroll to position [156, 0]
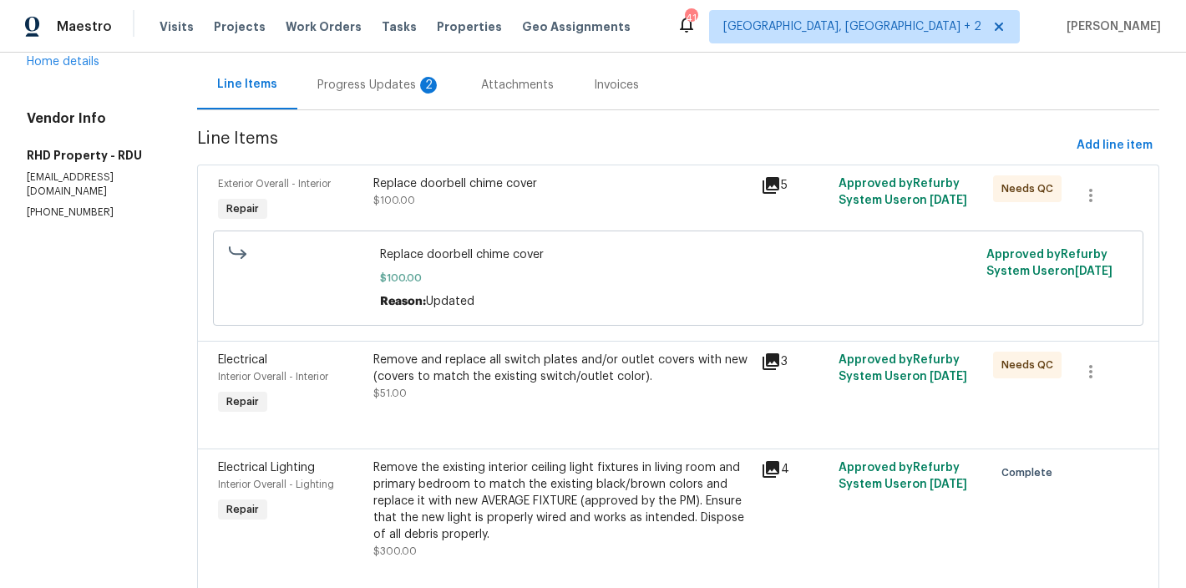
click at [442, 190] on div "Replace doorbell chime cover" at bounding box center [561, 183] width 377 height 17
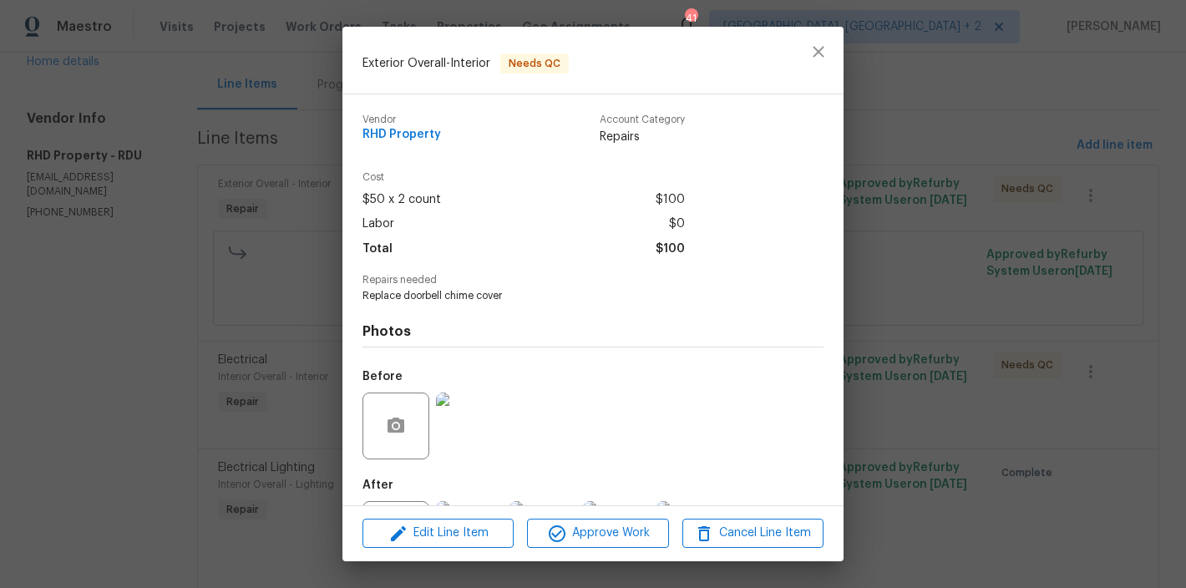
scroll to position [79, 0]
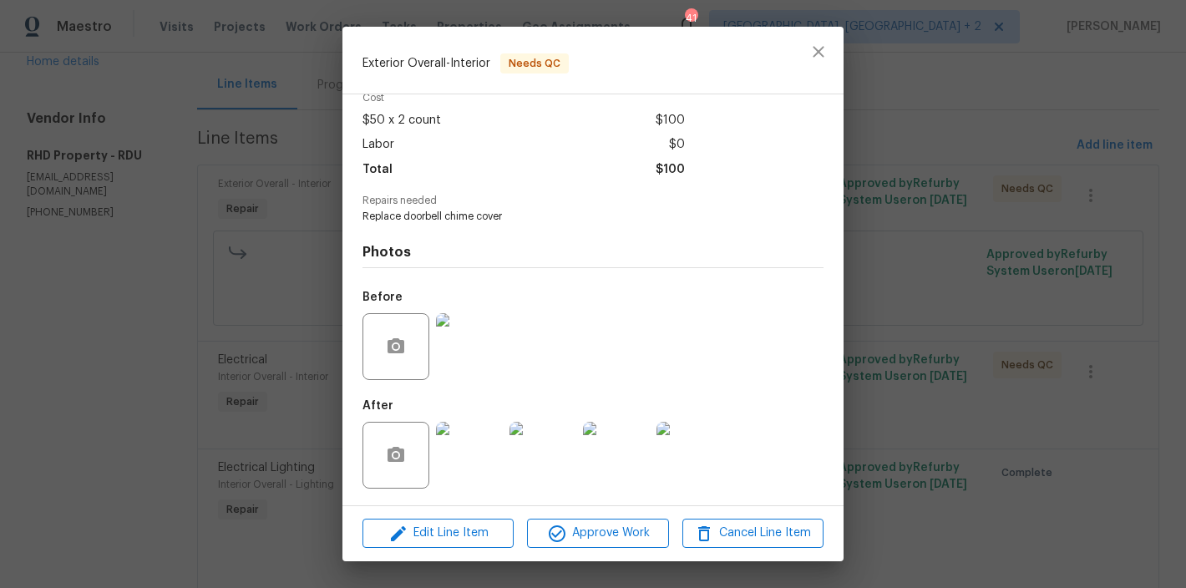
click at [558, 457] on img at bounding box center [542, 455] width 67 height 67
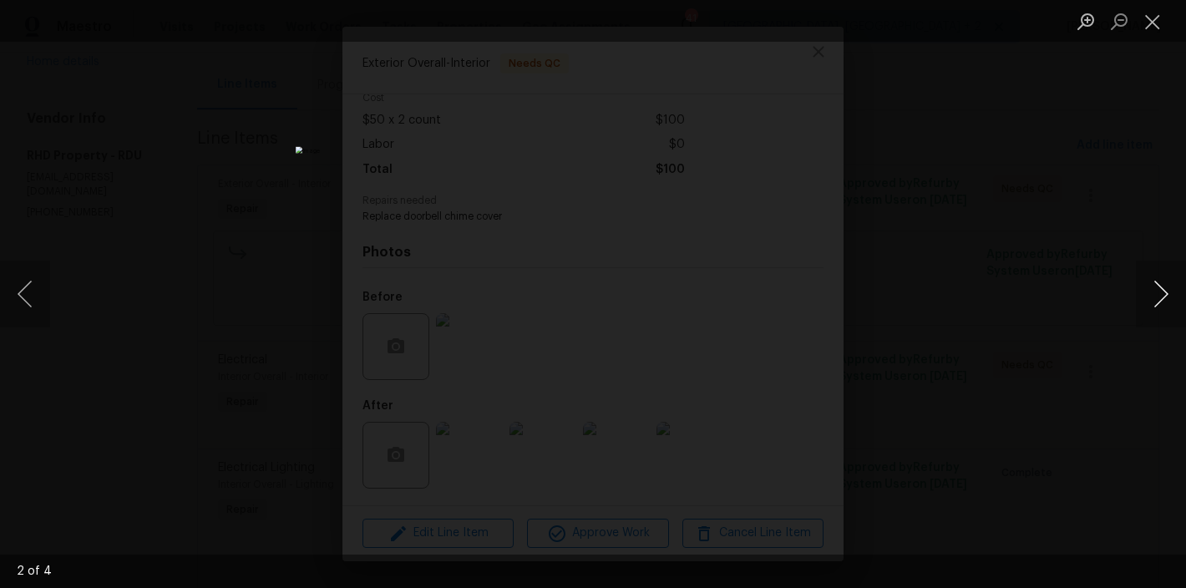
click at [1156, 285] on button "Next image" at bounding box center [1161, 294] width 50 height 67
click at [1156, 289] on button "Next image" at bounding box center [1161, 294] width 50 height 67
click at [1156, 28] on button "Close lightbox" at bounding box center [1152, 21] width 33 height 29
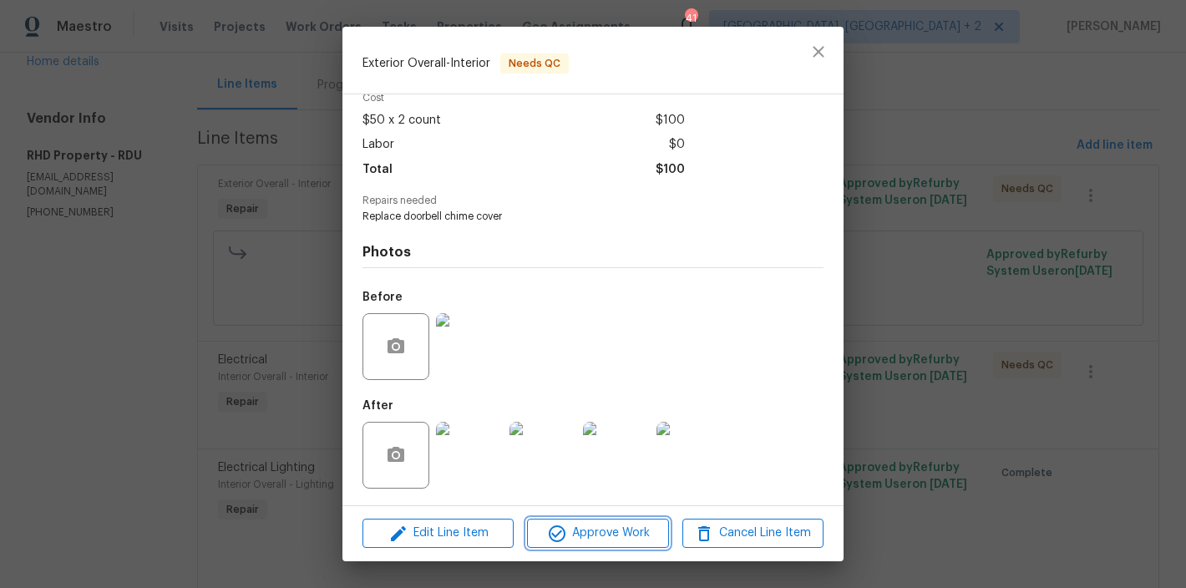
click at [594, 533] on span "Approve Work" at bounding box center [597, 533] width 131 height 21
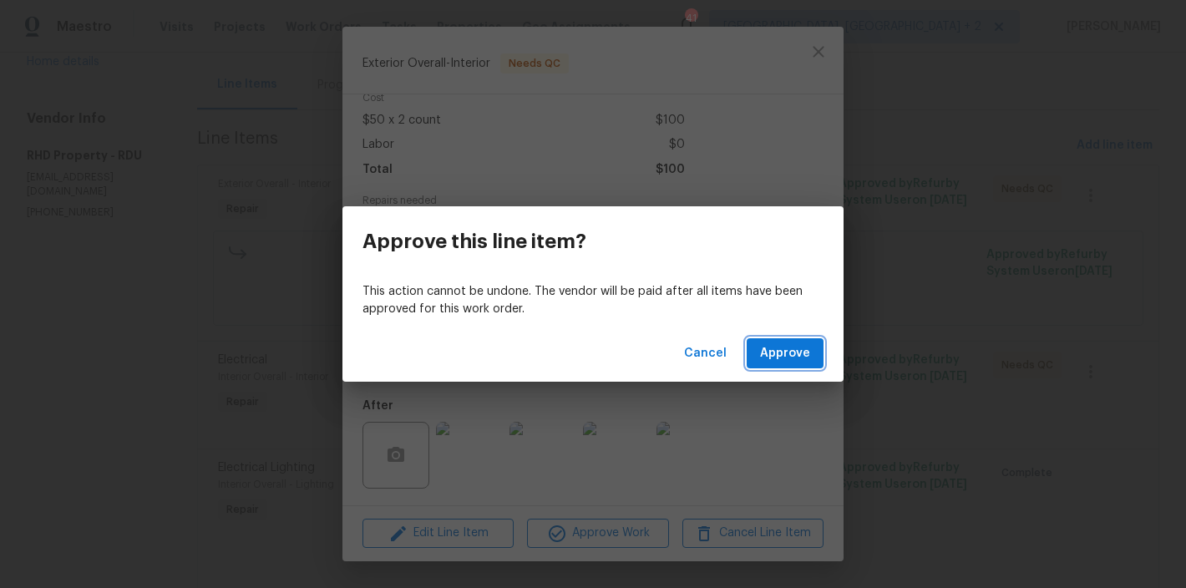
click at [790, 345] on span "Approve" at bounding box center [785, 353] width 50 height 21
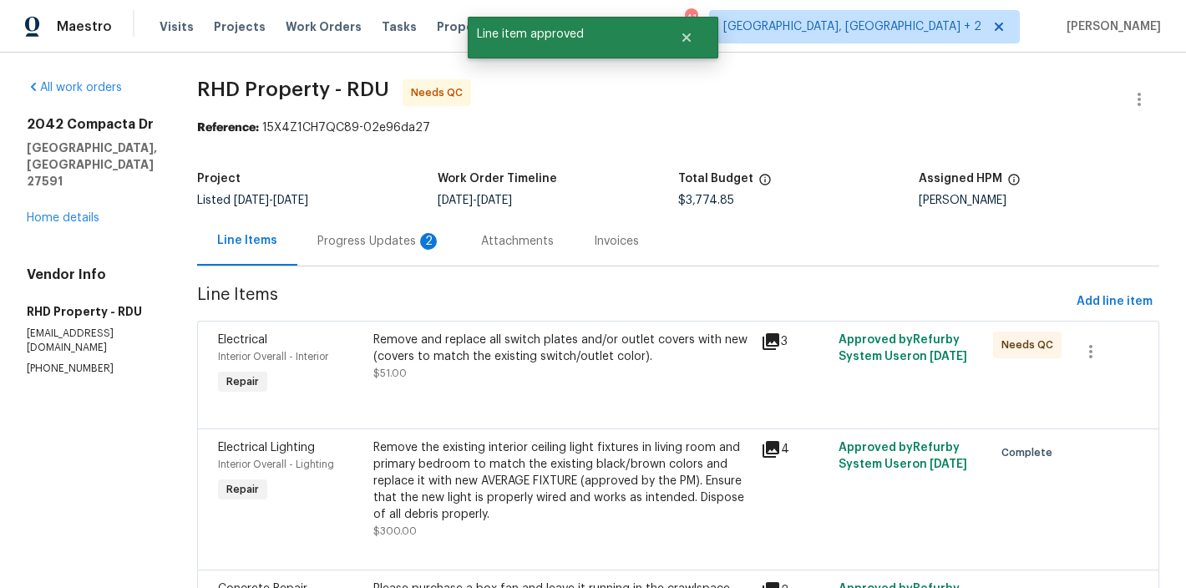
scroll to position [139, 0]
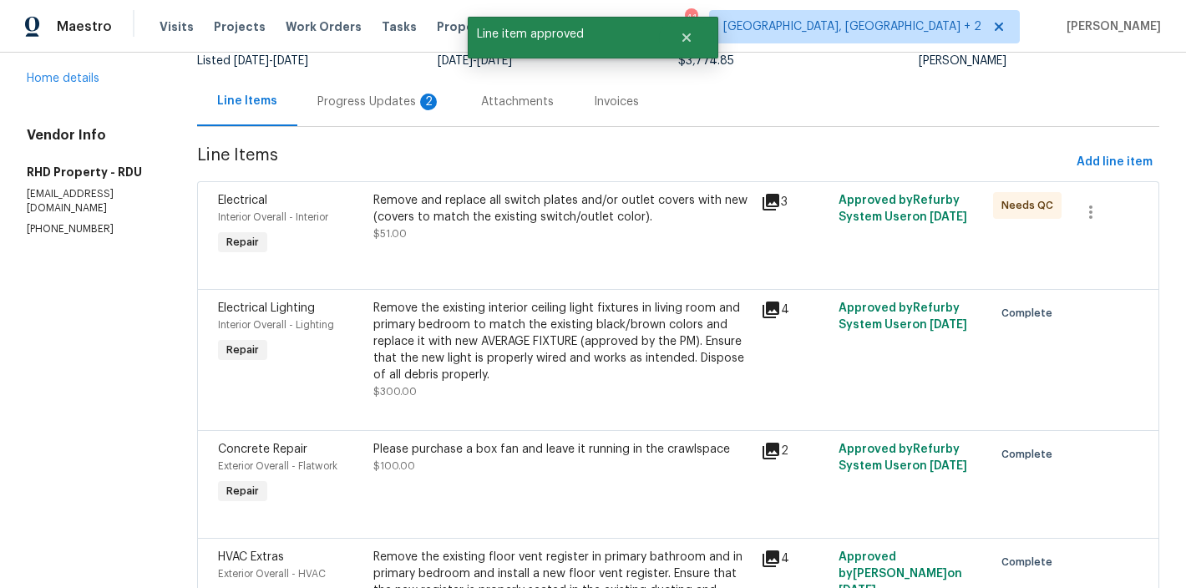
click at [490, 215] on div "Remove and replace all switch plates and/or outlet covers with new (covers to m…" at bounding box center [561, 208] width 377 height 33
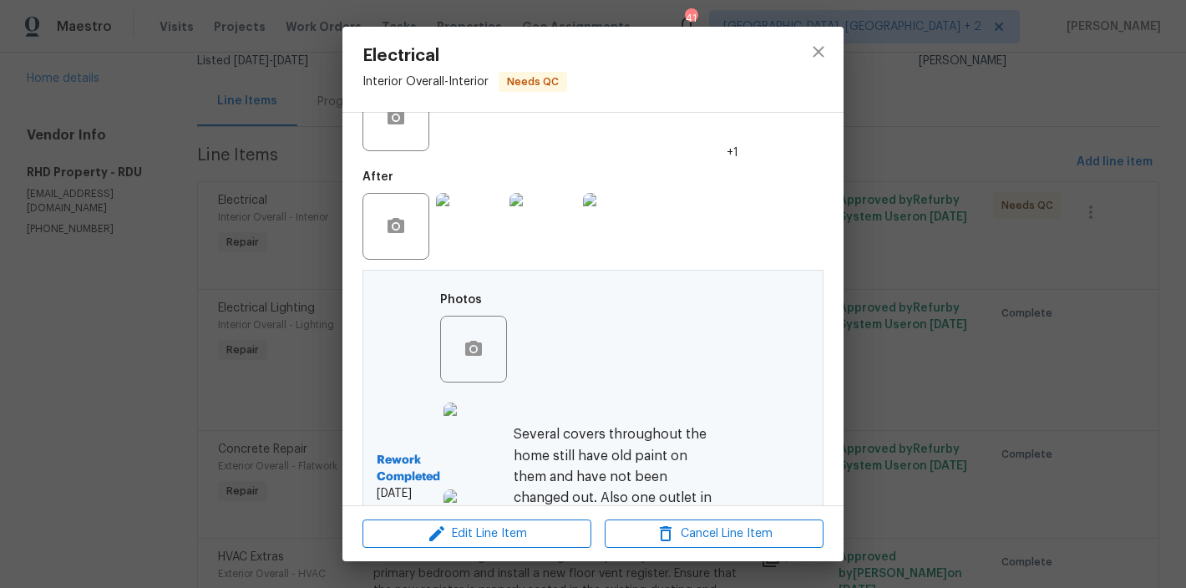
scroll to position [525, 0]
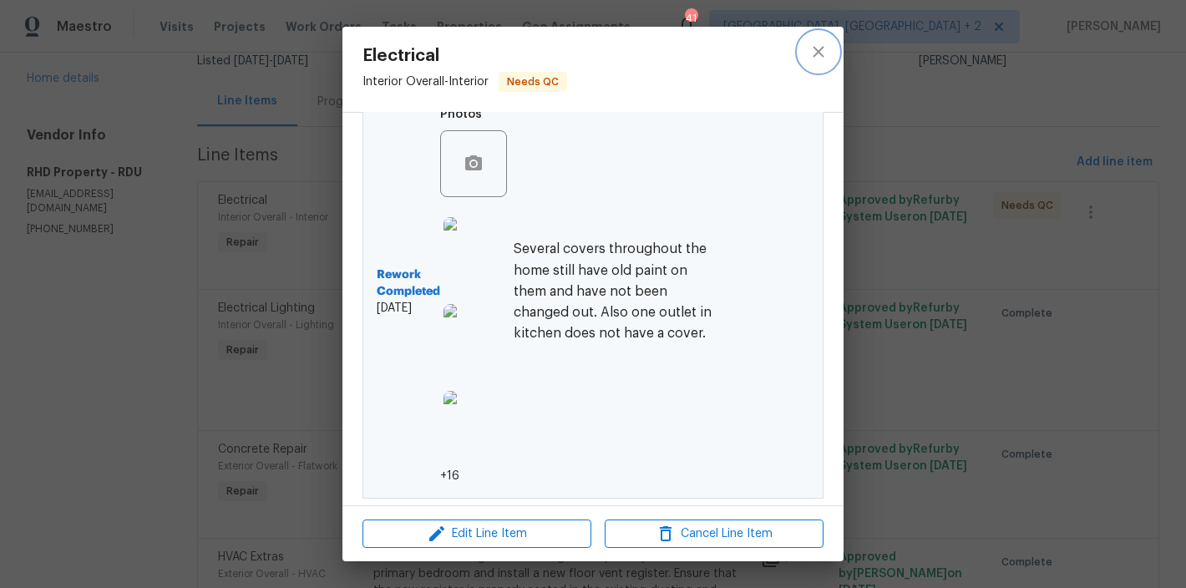
click at [822, 45] on icon "close" at bounding box center [818, 52] width 20 height 20
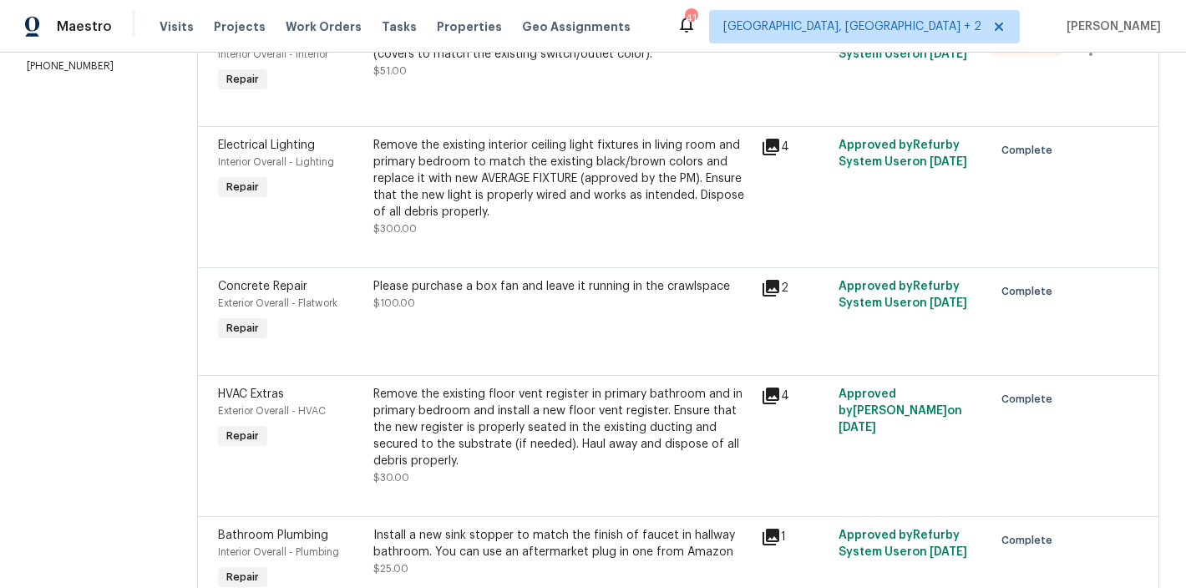
scroll to position [0, 0]
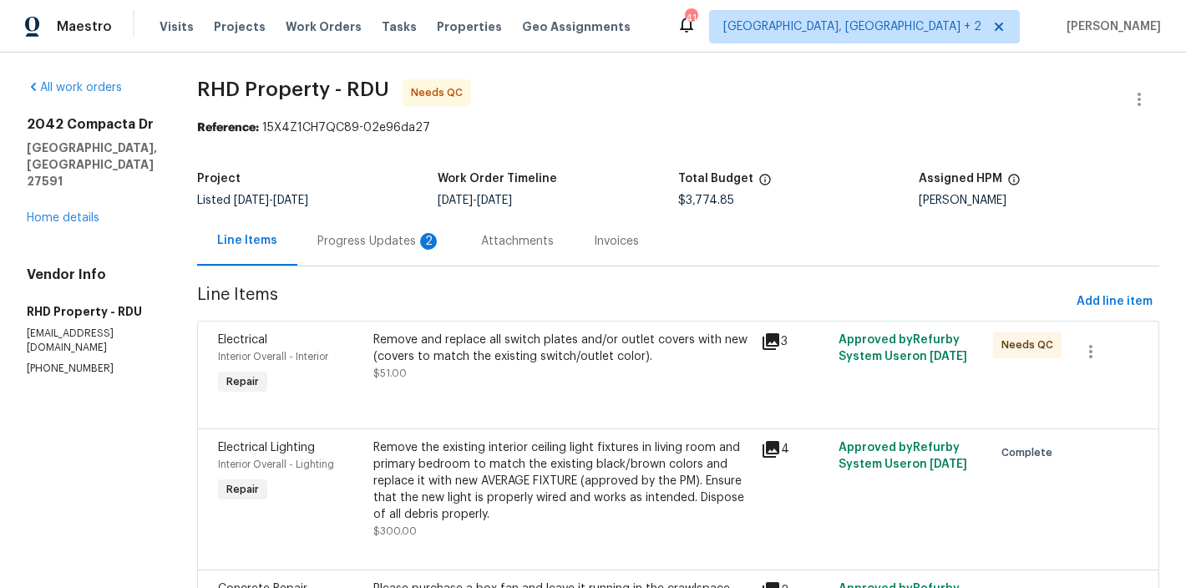
click at [388, 256] on div "Progress Updates 2" at bounding box center [379, 240] width 164 height 49
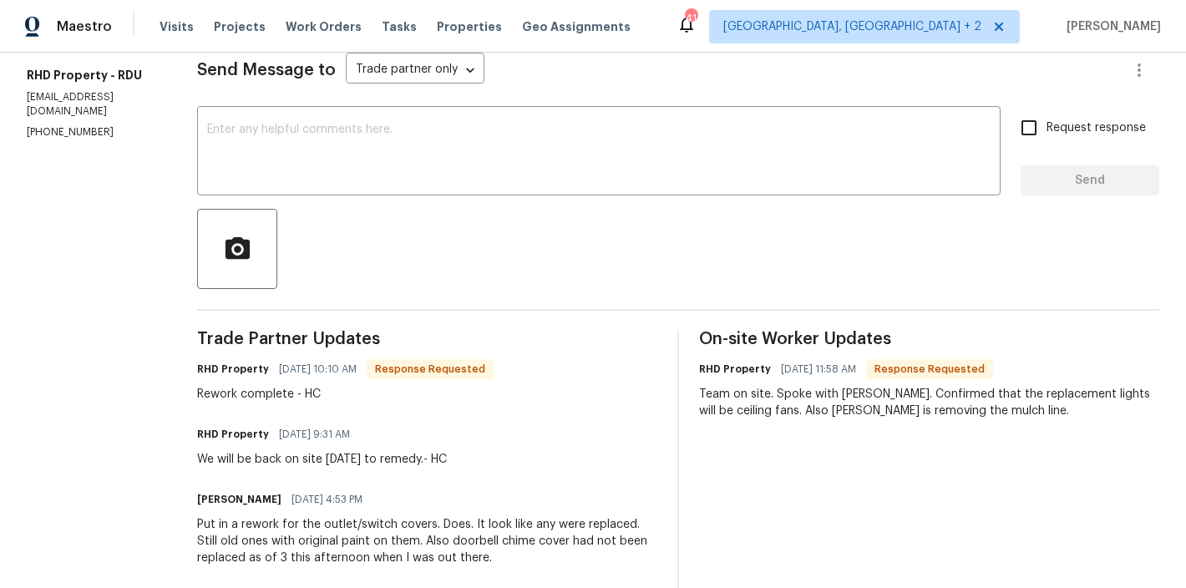
scroll to position [185, 0]
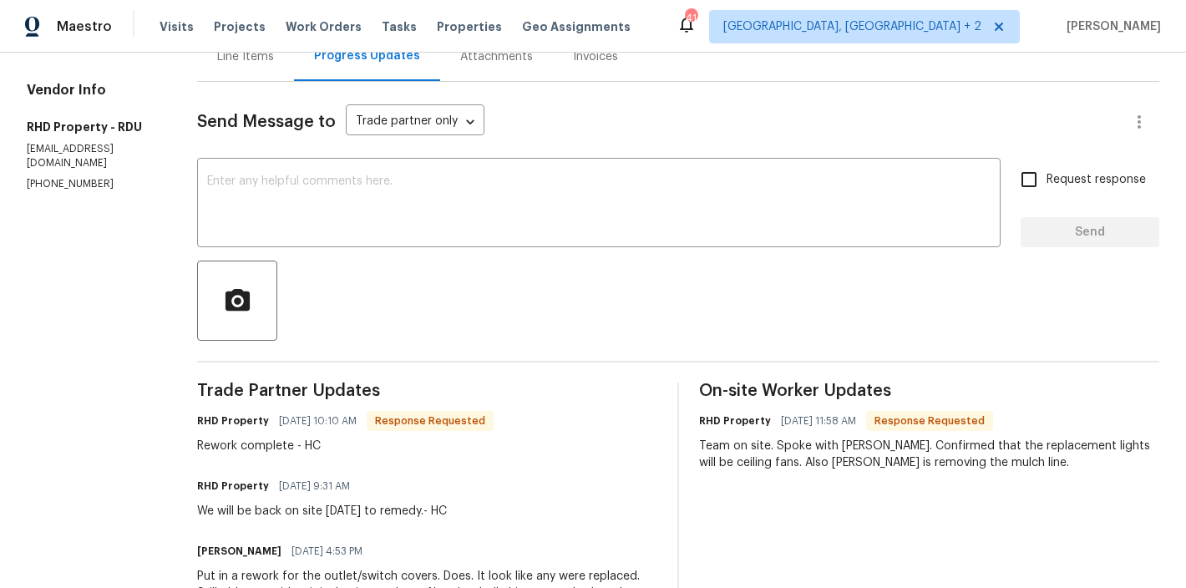
click at [612, 122] on div "Send Message to Trade partner only Trade partner only ​" at bounding box center [658, 122] width 922 height 40
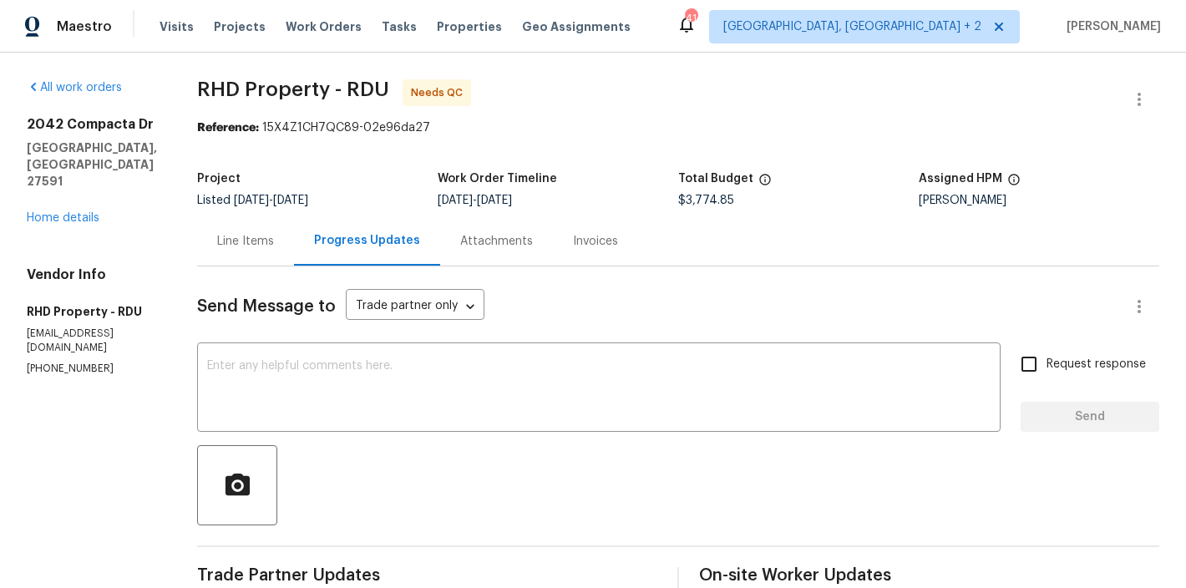
click at [587, 119] on div "Reference: 15X4Z1CH7QC89-02e96da27" at bounding box center [678, 127] width 962 height 17
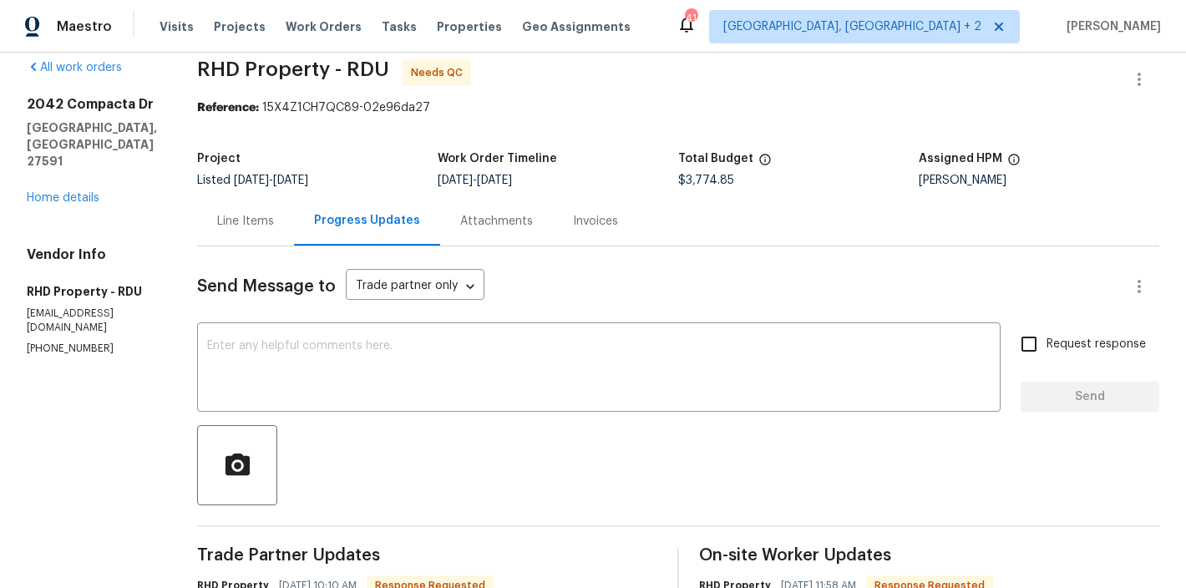
scroll to position [23, 0]
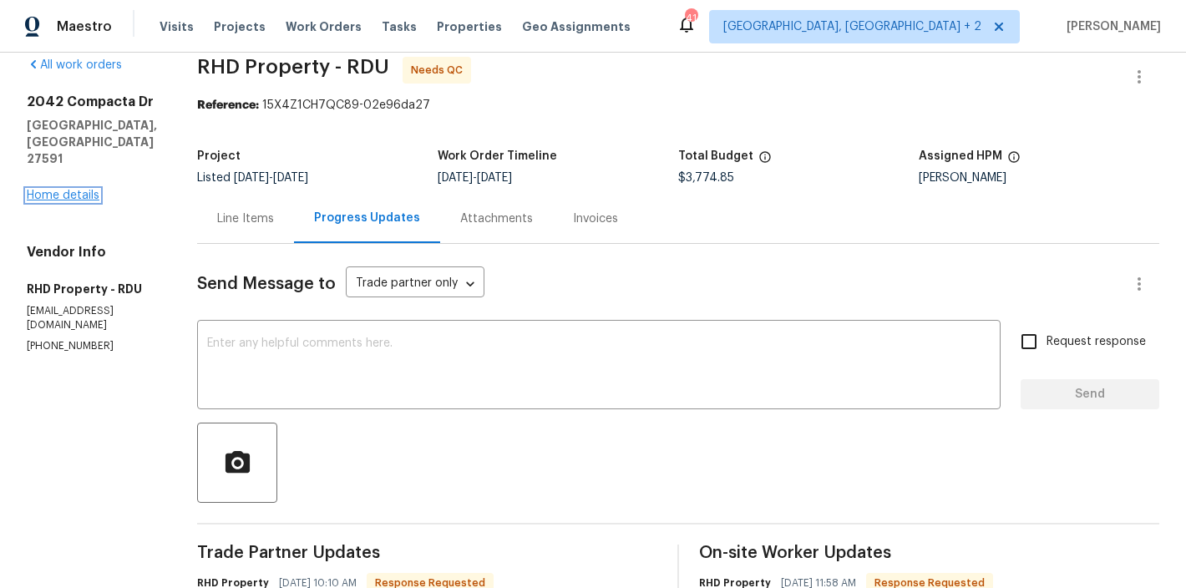
click at [54, 190] on link "Home details" at bounding box center [63, 196] width 73 height 12
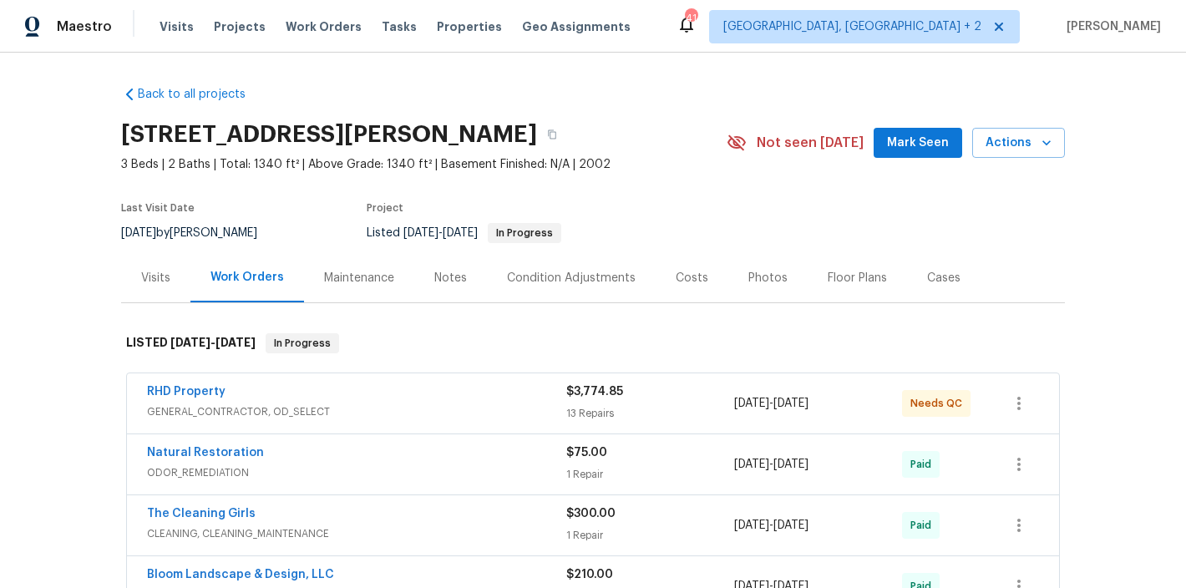
scroll to position [156, 0]
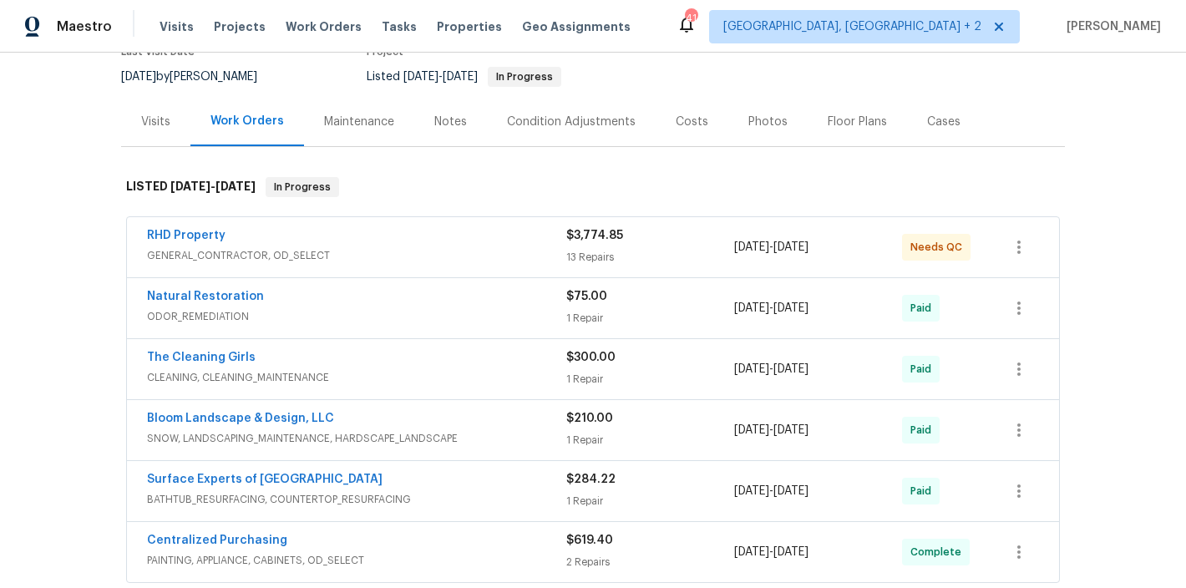
click at [688, 46] on div "Maestro Visits Projects Work Orders Tasks Properties Geo Assignments [STREET_AD…" at bounding box center [593, 26] width 1186 height 53
click at [750, 124] on div "Photos" at bounding box center [767, 122] width 39 height 17
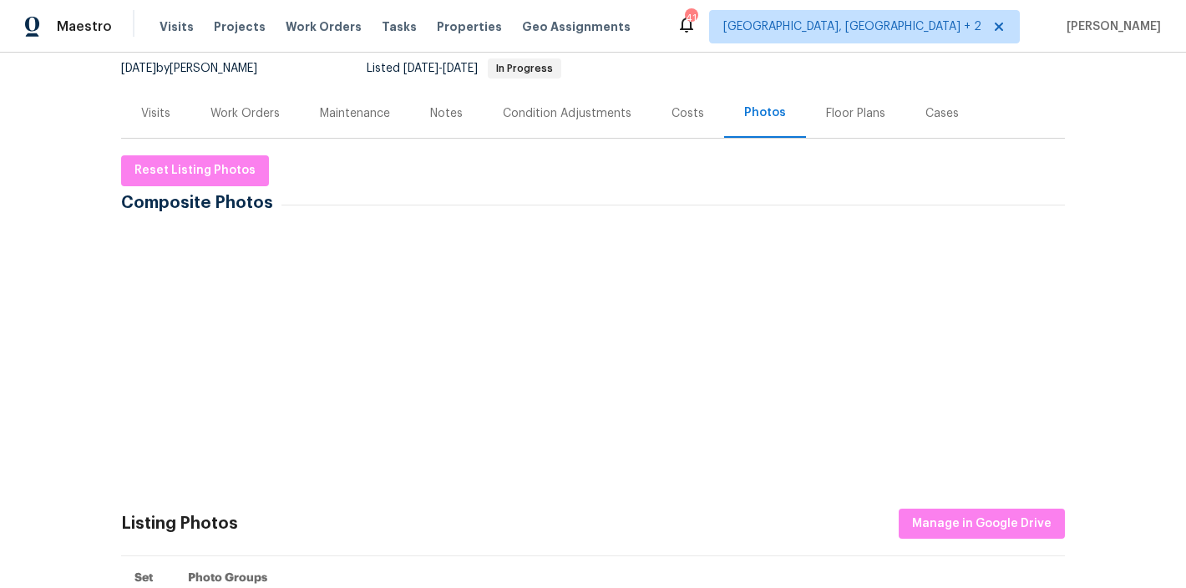
scroll to position [166, 0]
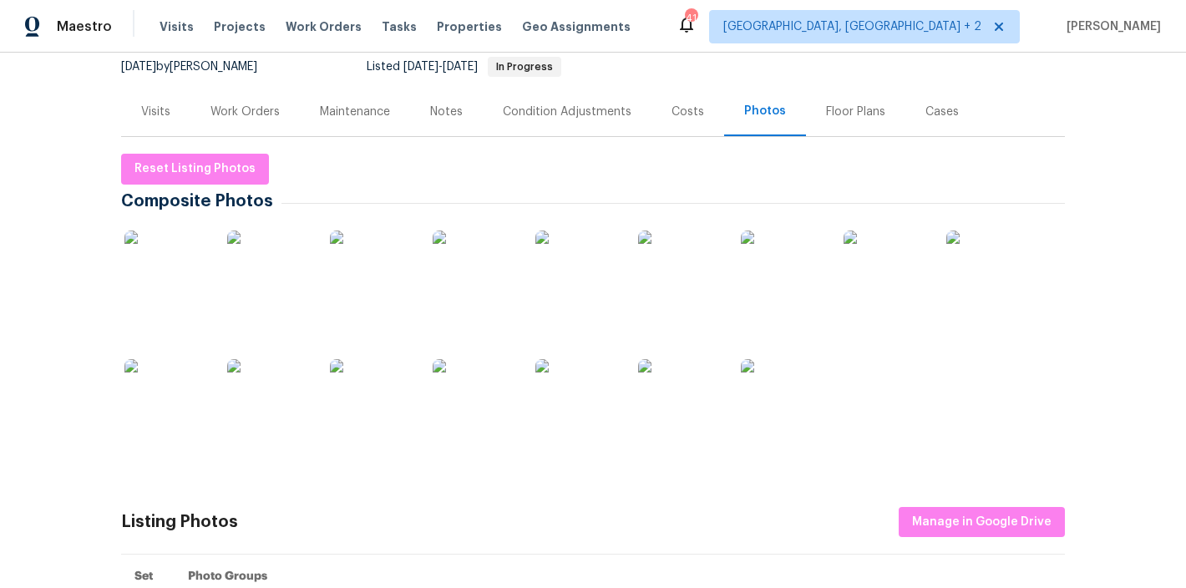
click at [170, 276] on img at bounding box center [165, 271] width 83 height 83
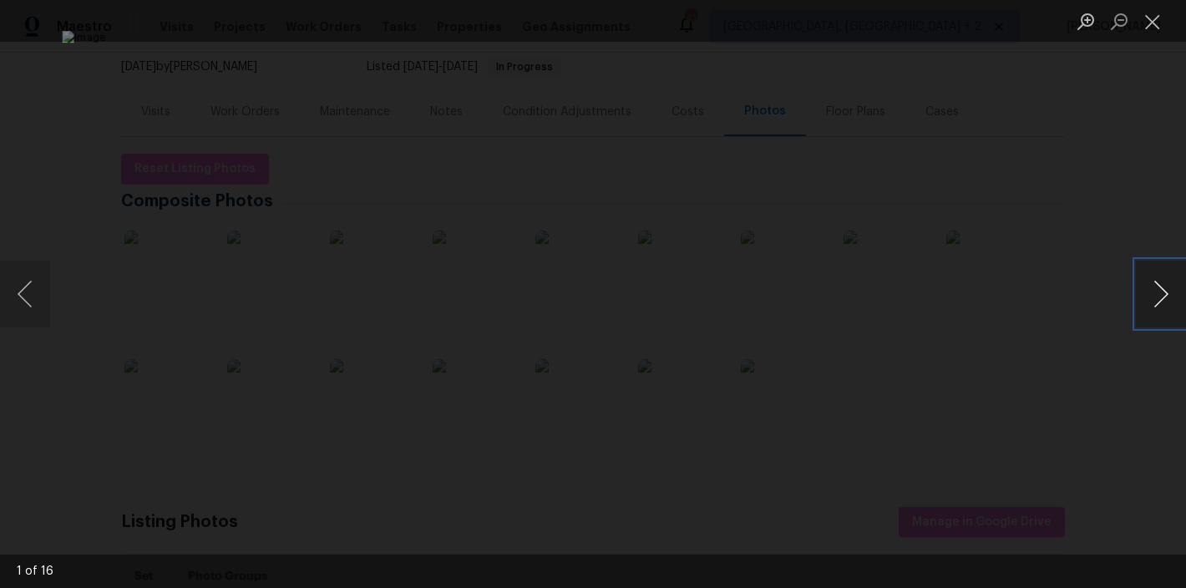
click at [1160, 302] on button "Next image" at bounding box center [1161, 294] width 50 height 67
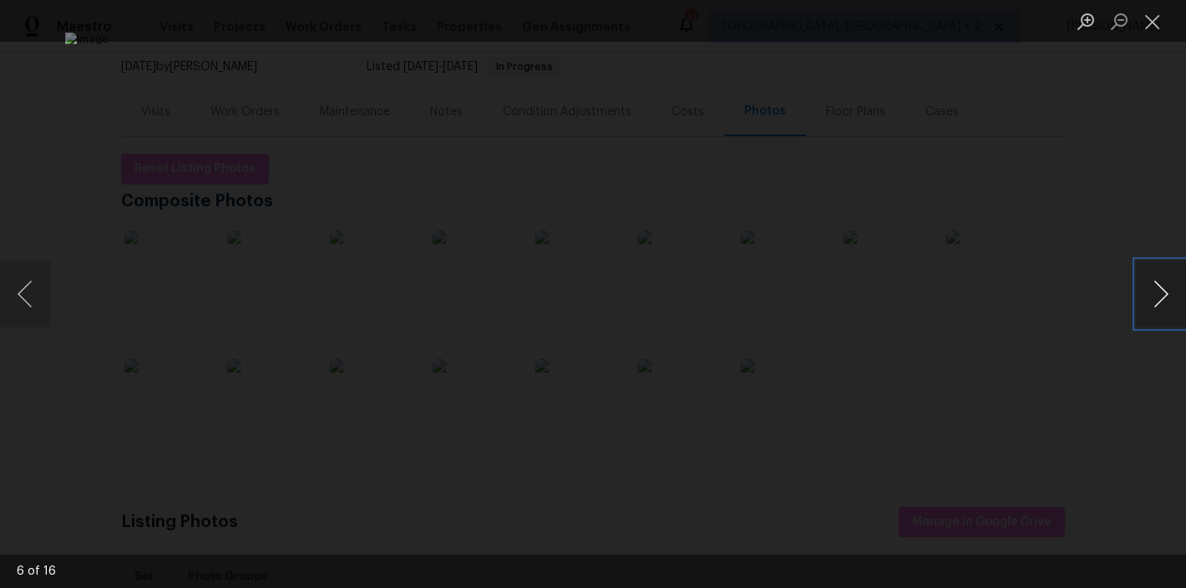
click at [1160, 302] on button "Next image" at bounding box center [1161, 294] width 50 height 67
click at [1150, 20] on button "Close lightbox" at bounding box center [1152, 21] width 33 height 29
